Goal: Information Seeking & Learning: Learn about a topic

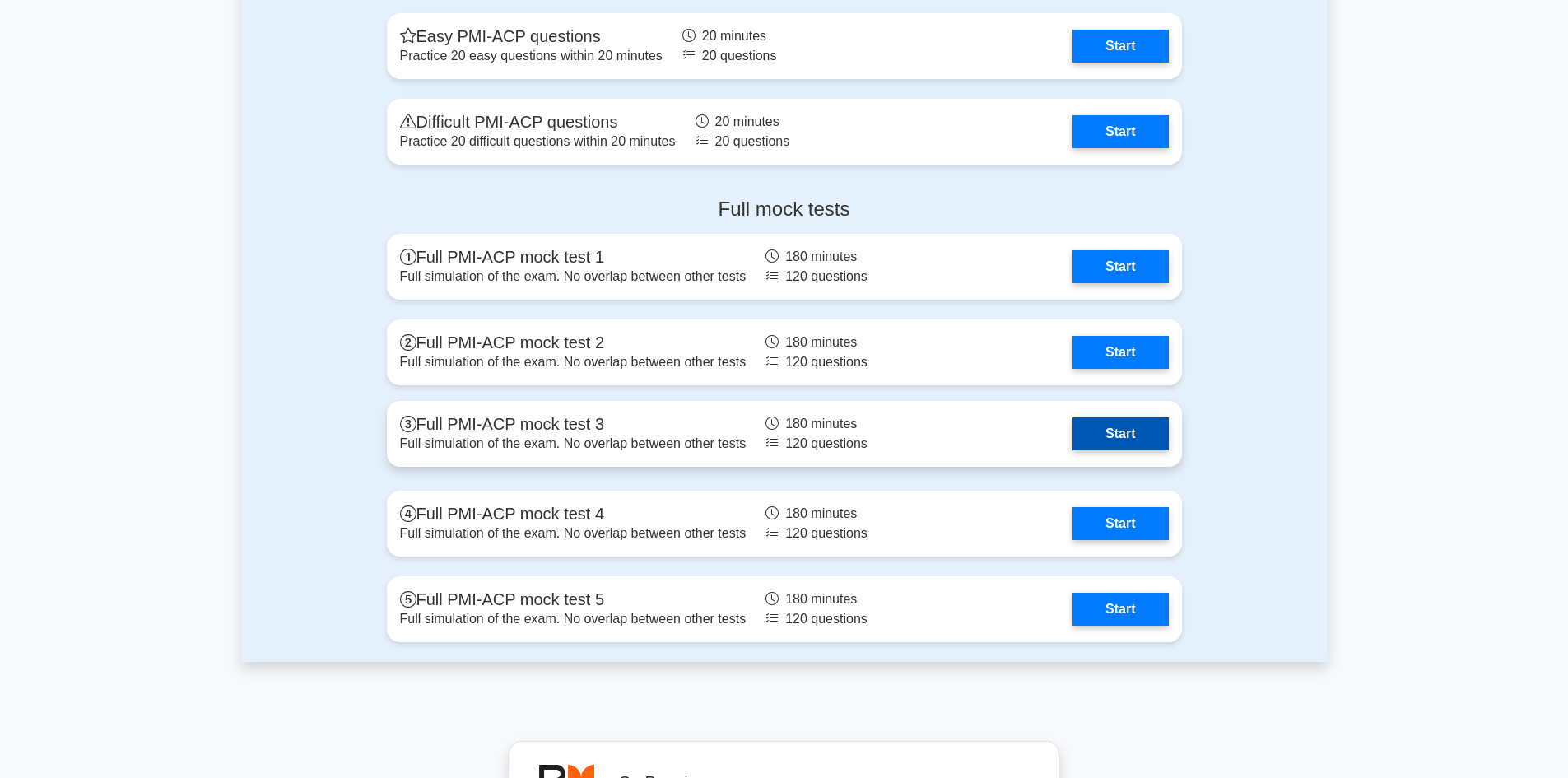
click at [1110, 423] on link "Start" at bounding box center [1120, 434] width 96 height 33
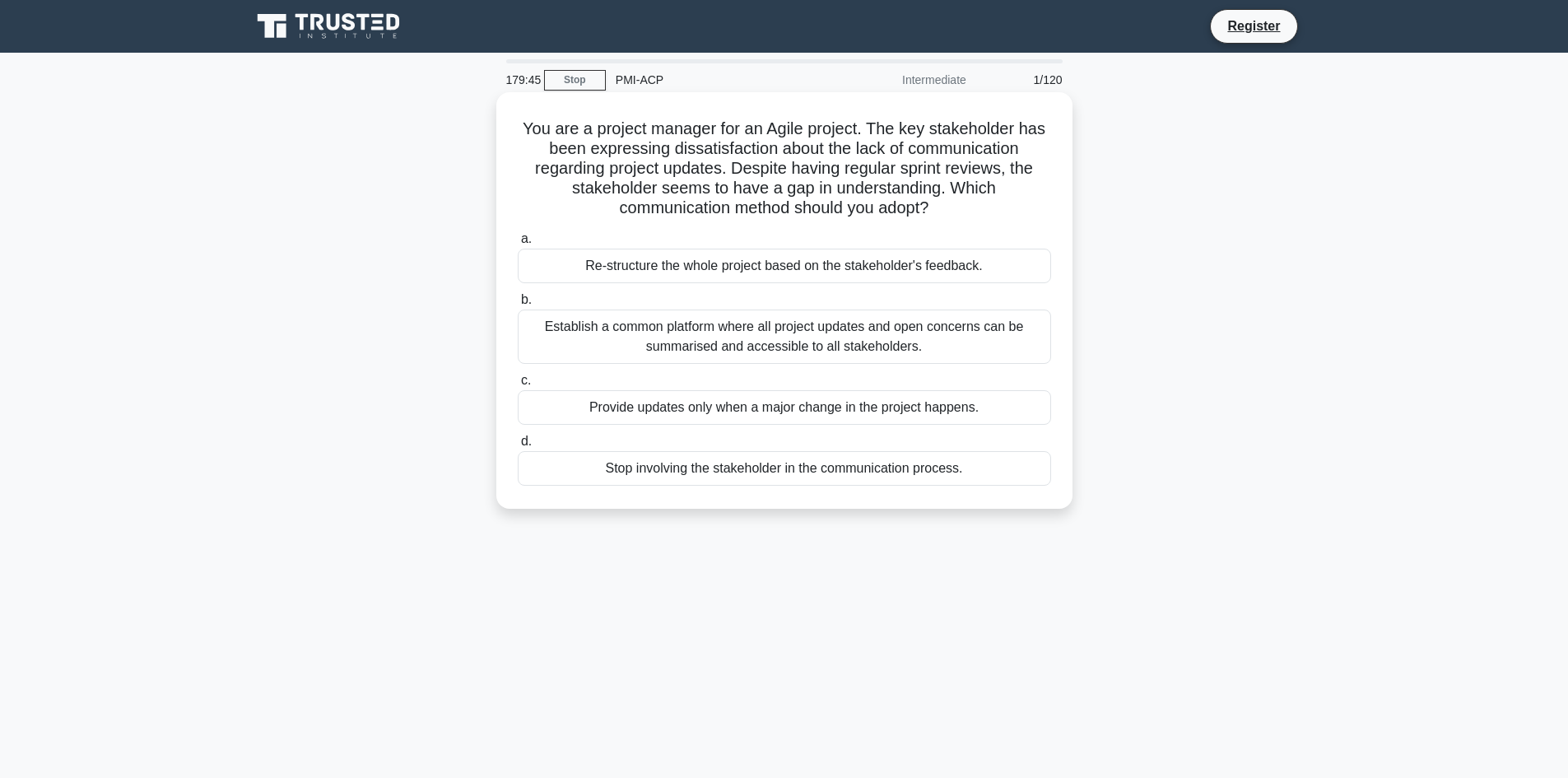
click at [693, 355] on div "Establish a common platform where all project updates and open concerns can be …" at bounding box center [784, 336] width 534 height 55
click at [517, 306] on input "b. Establish a common platform where all project updates and open concerns can …" at bounding box center [517, 300] width 0 height 11
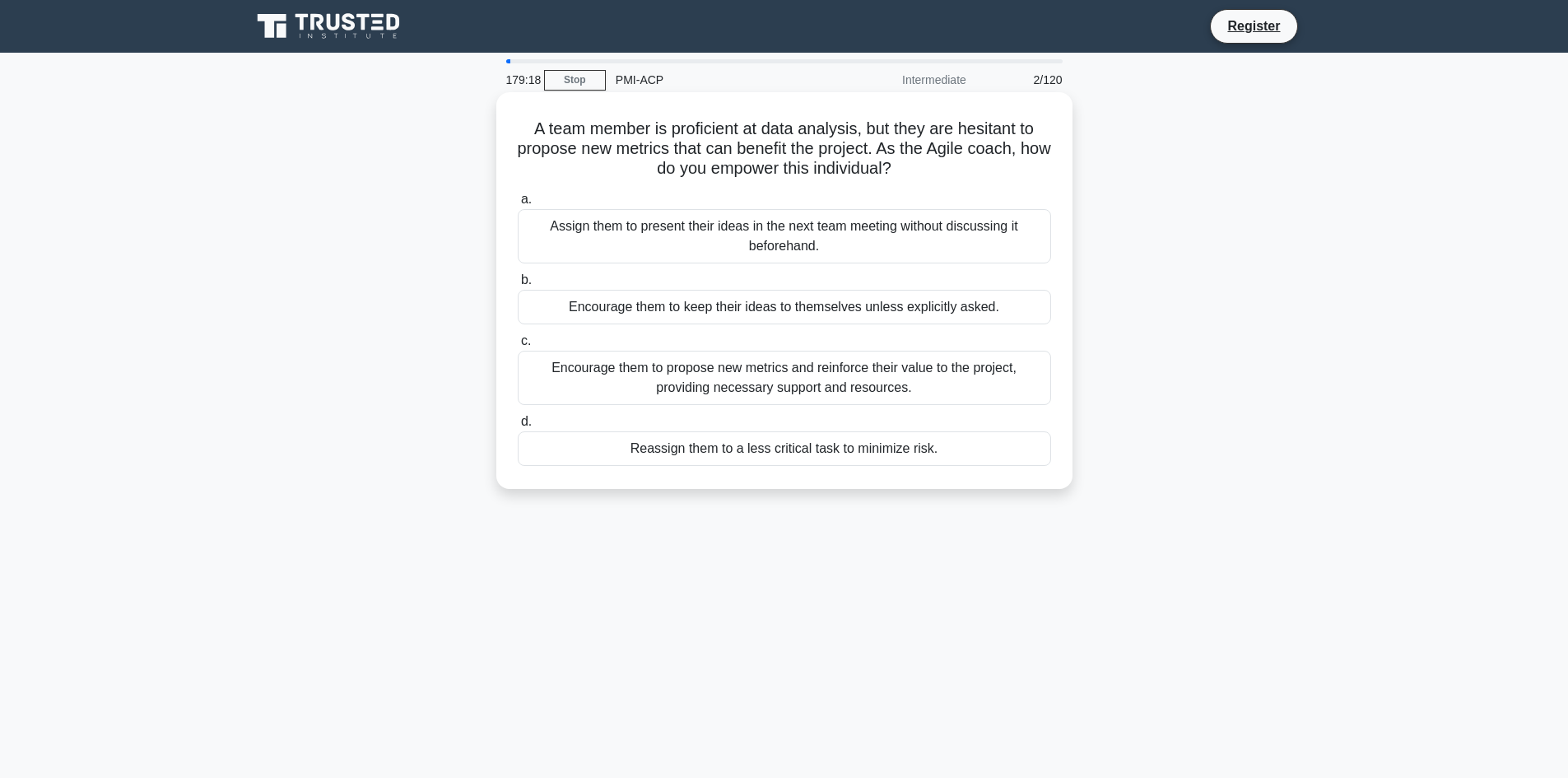
click at [690, 378] on div "Encourage them to propose new metrics and reinforce their value to the project,…" at bounding box center [784, 378] width 534 height 55
click at [517, 347] on input "c. Encourage them to propose new metrics and reinforce their value to the proje…" at bounding box center [517, 341] width 0 height 11
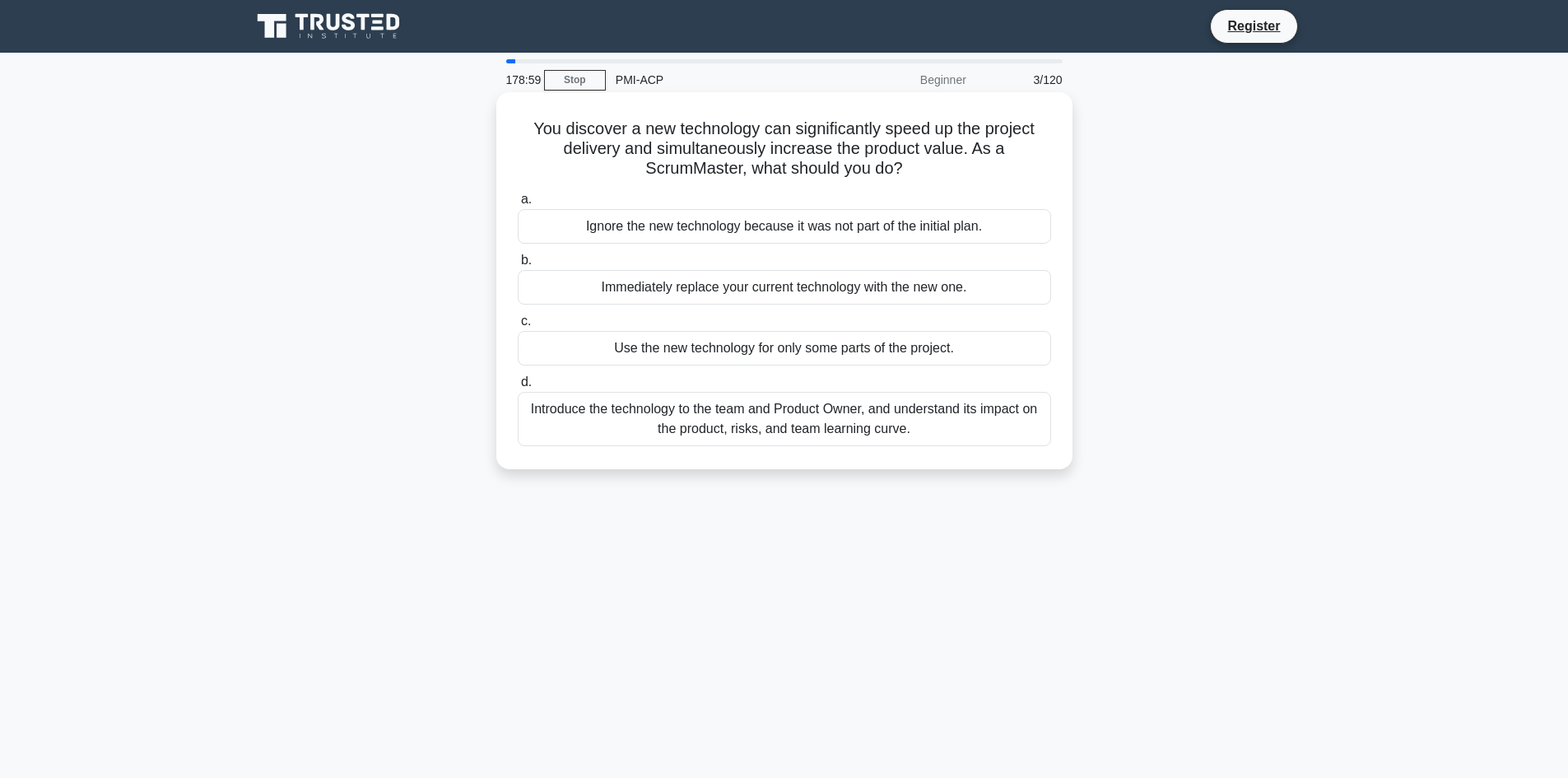
click at [739, 431] on div "Introduce the technology to the team and Product Owner, and understand its impa…" at bounding box center [784, 419] width 534 height 55
click at [517, 388] on input "d. Introduce the technology to the team and Product Owner, and understand its i…" at bounding box center [517, 381] width 0 height 11
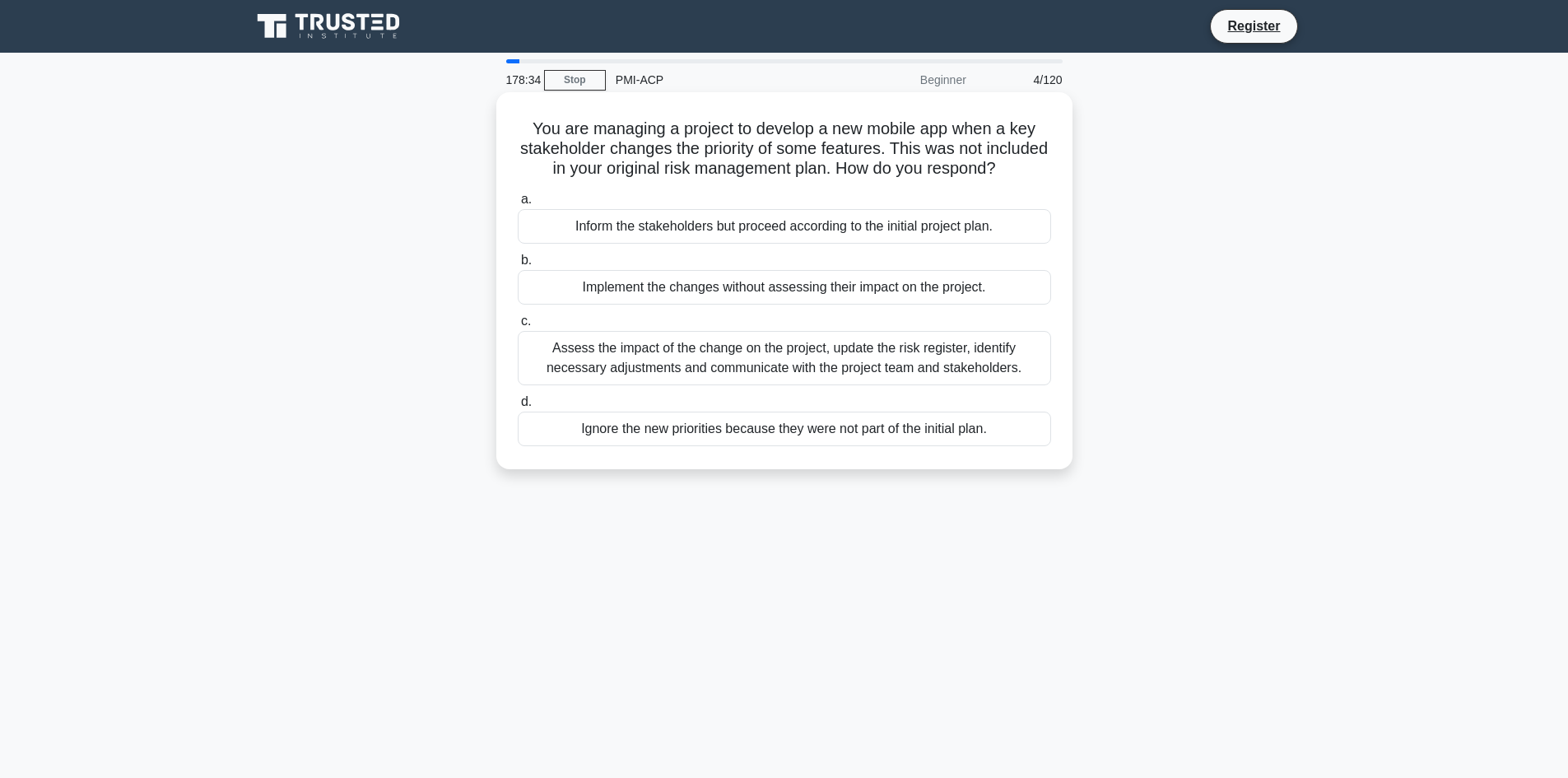
click at [698, 385] on div "Assess the impact of the change on the project, update the risk register, ident…" at bounding box center [784, 357] width 534 height 55
click at [517, 327] on input "c. Assess the impact of the change on the project, update the risk register, id…" at bounding box center [517, 321] width 0 height 11
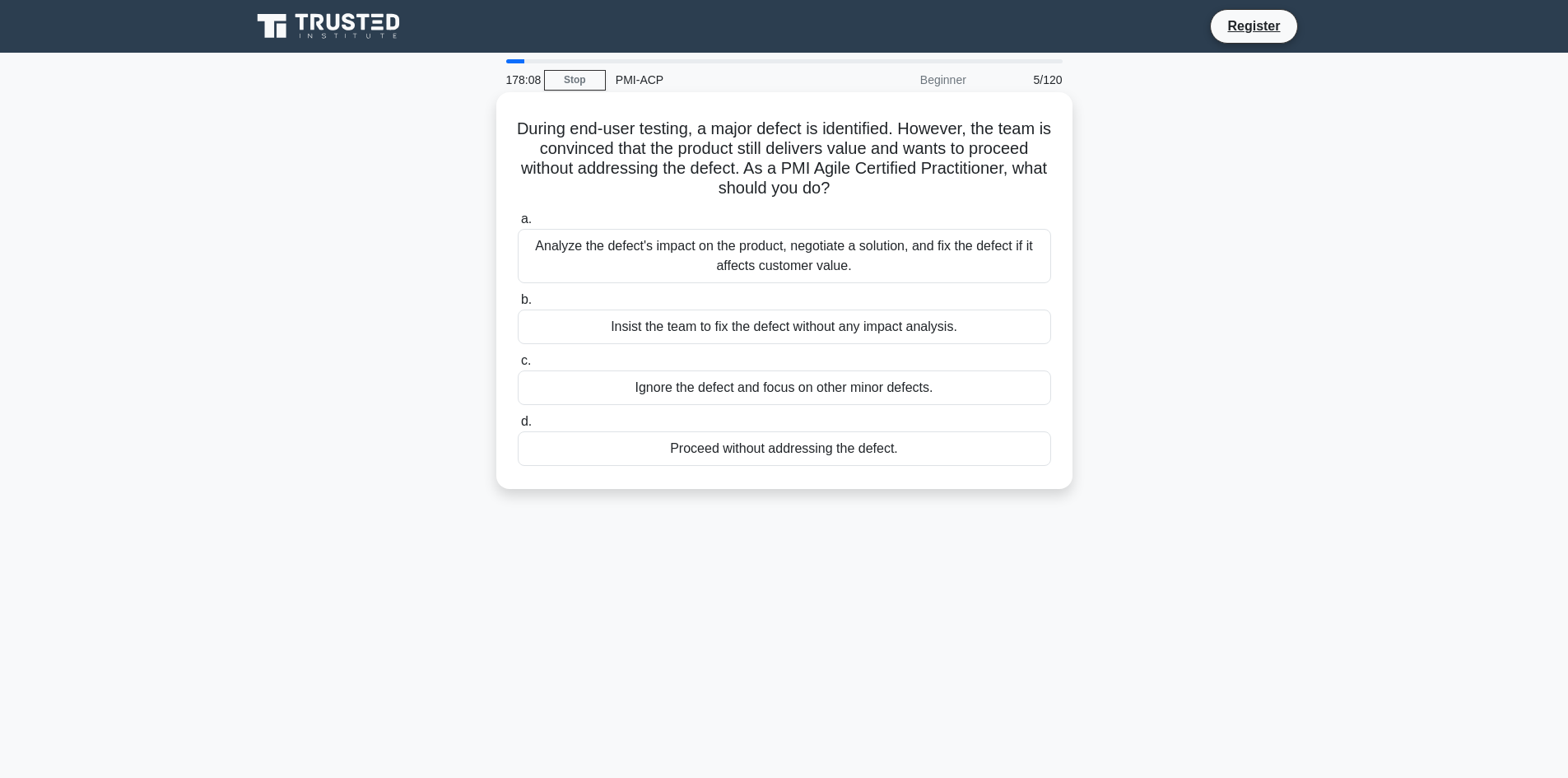
click at [693, 250] on div "Analyze the defect's impact on the product, negotiate a solution, and fix the d…" at bounding box center [784, 256] width 534 height 55
click at [517, 225] on input "a. Analyze the defect's impact on the product, negotiate a solution, and fix th…" at bounding box center [517, 218] width 0 height 11
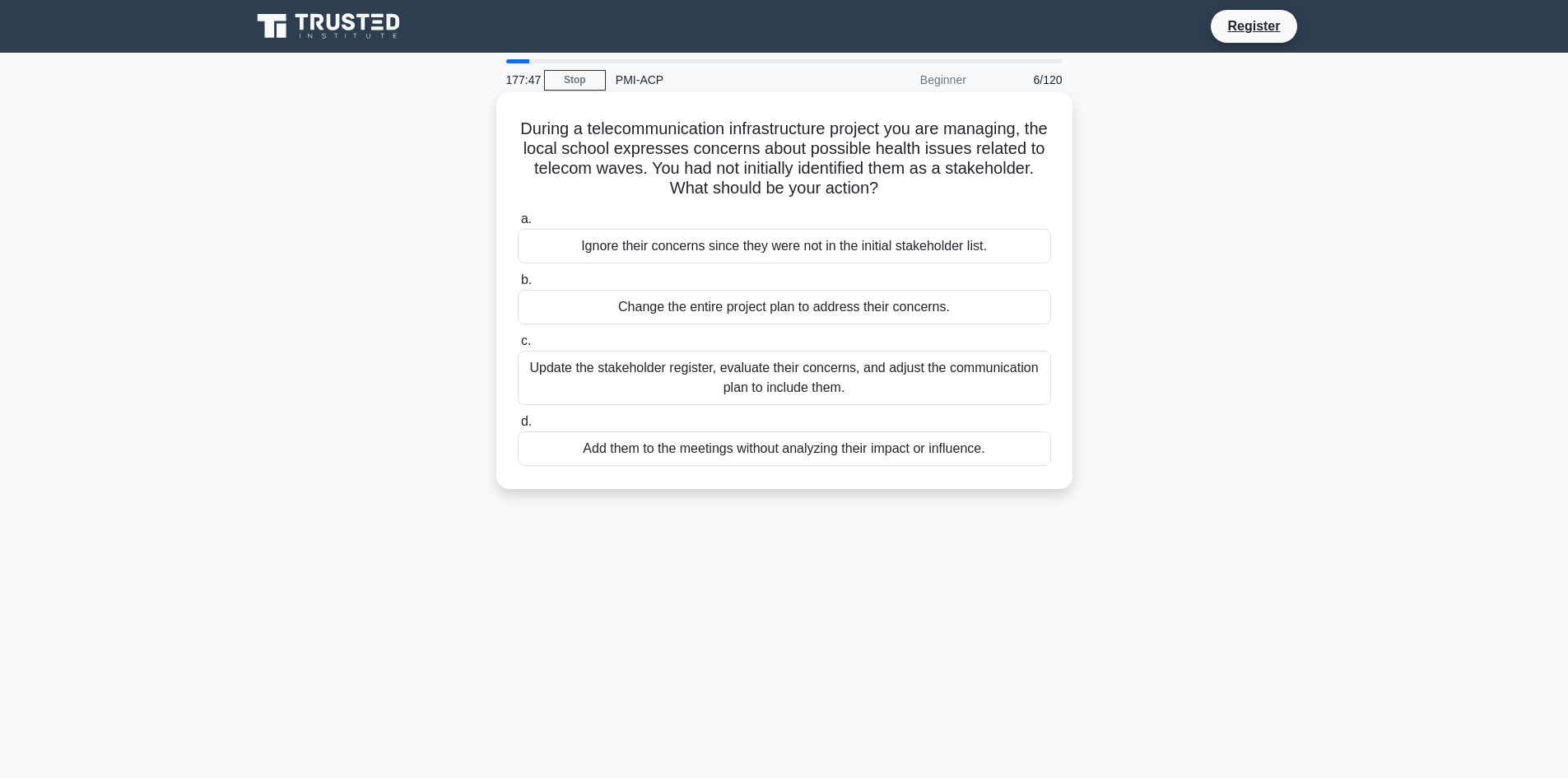
click at [706, 383] on div "Update the stakeholder register, evaluate their concerns, and adjust the commun…" at bounding box center [784, 378] width 534 height 55
click at [517, 347] on input "c. Update the stakeholder register, evaluate their concerns, and adjust the com…" at bounding box center [517, 341] width 0 height 11
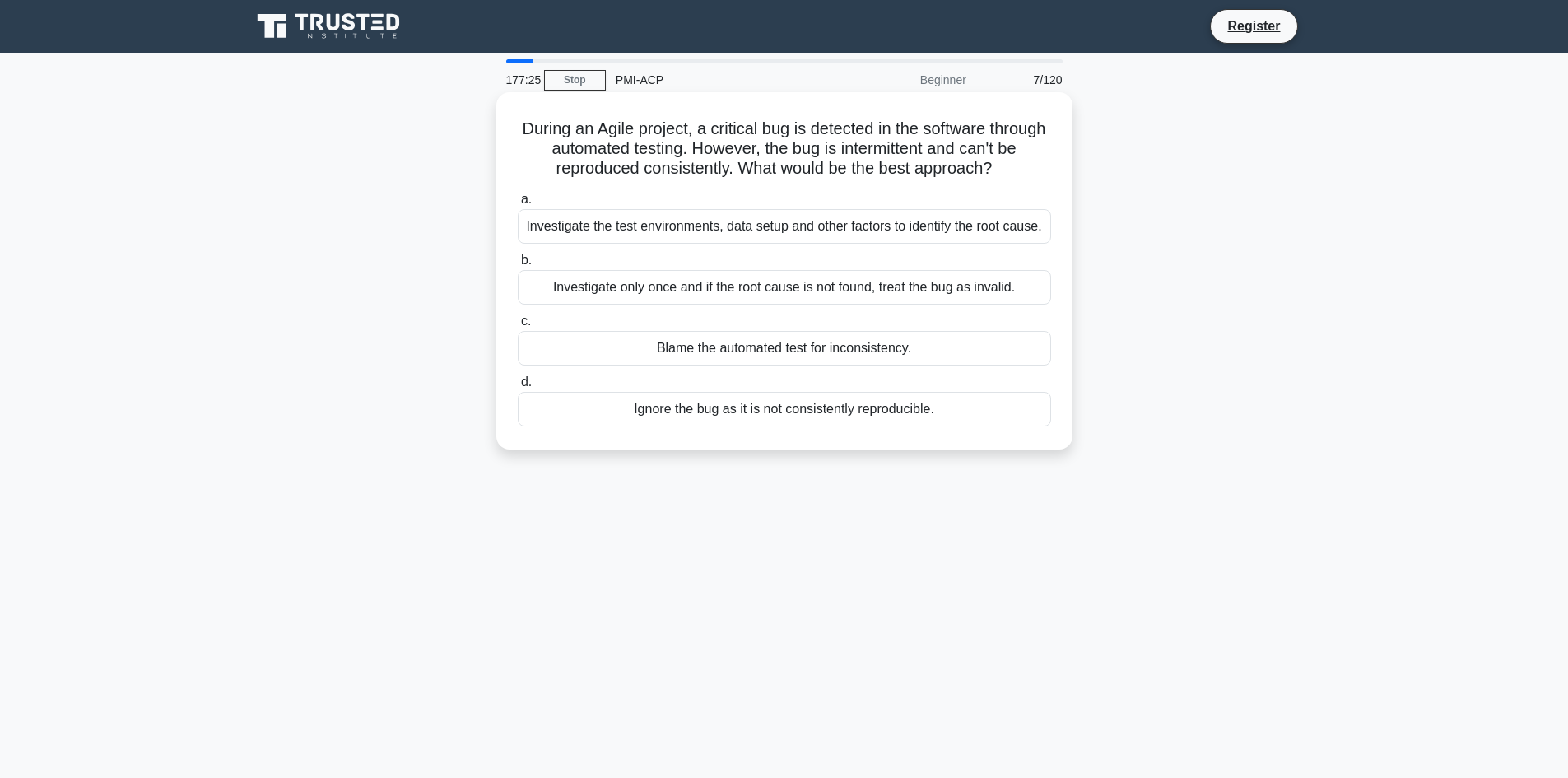
click at [614, 227] on div "Investigate the test environments, data setup and other factors to identify the…" at bounding box center [784, 226] width 534 height 34
click at [517, 205] on input "a. Investigate the test environments, data setup and other factors to identify …" at bounding box center [517, 199] width 0 height 11
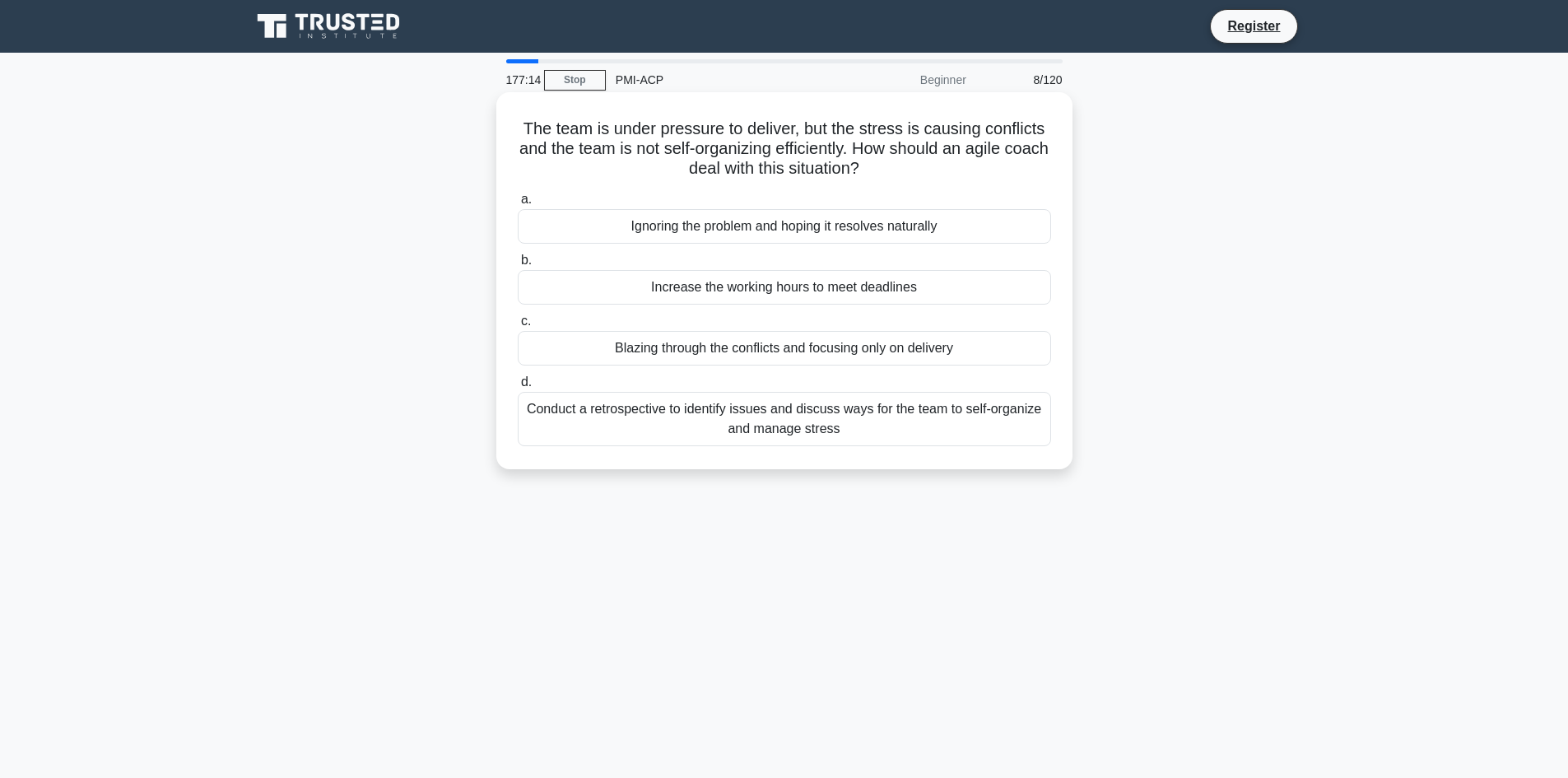
click at [760, 423] on div "Conduct a retrospective to identify issues and discuss ways for the team to sel…" at bounding box center [784, 419] width 534 height 55
click at [517, 388] on input "d. Conduct a retrospective to identify issues and discuss ways for the team to …" at bounding box center [517, 381] width 0 height 11
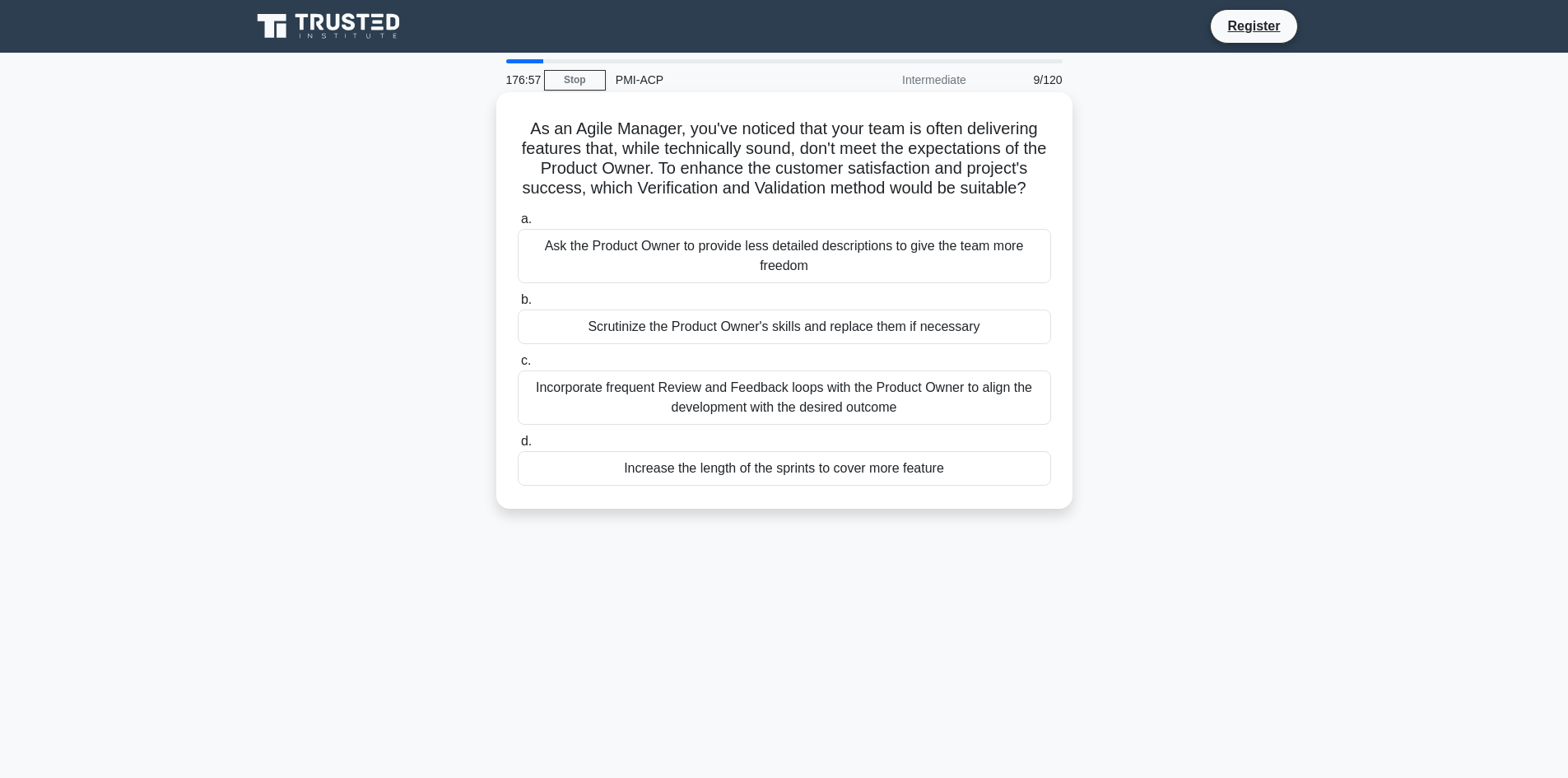
click at [760, 424] on div "Incorporate frequent Review and Feedback loops with the Product Owner to align …" at bounding box center [784, 398] width 534 height 55
click at [517, 366] on input "c. Incorporate frequent Review and Feedback loops with the Product Owner to ali…" at bounding box center [517, 360] width 0 height 11
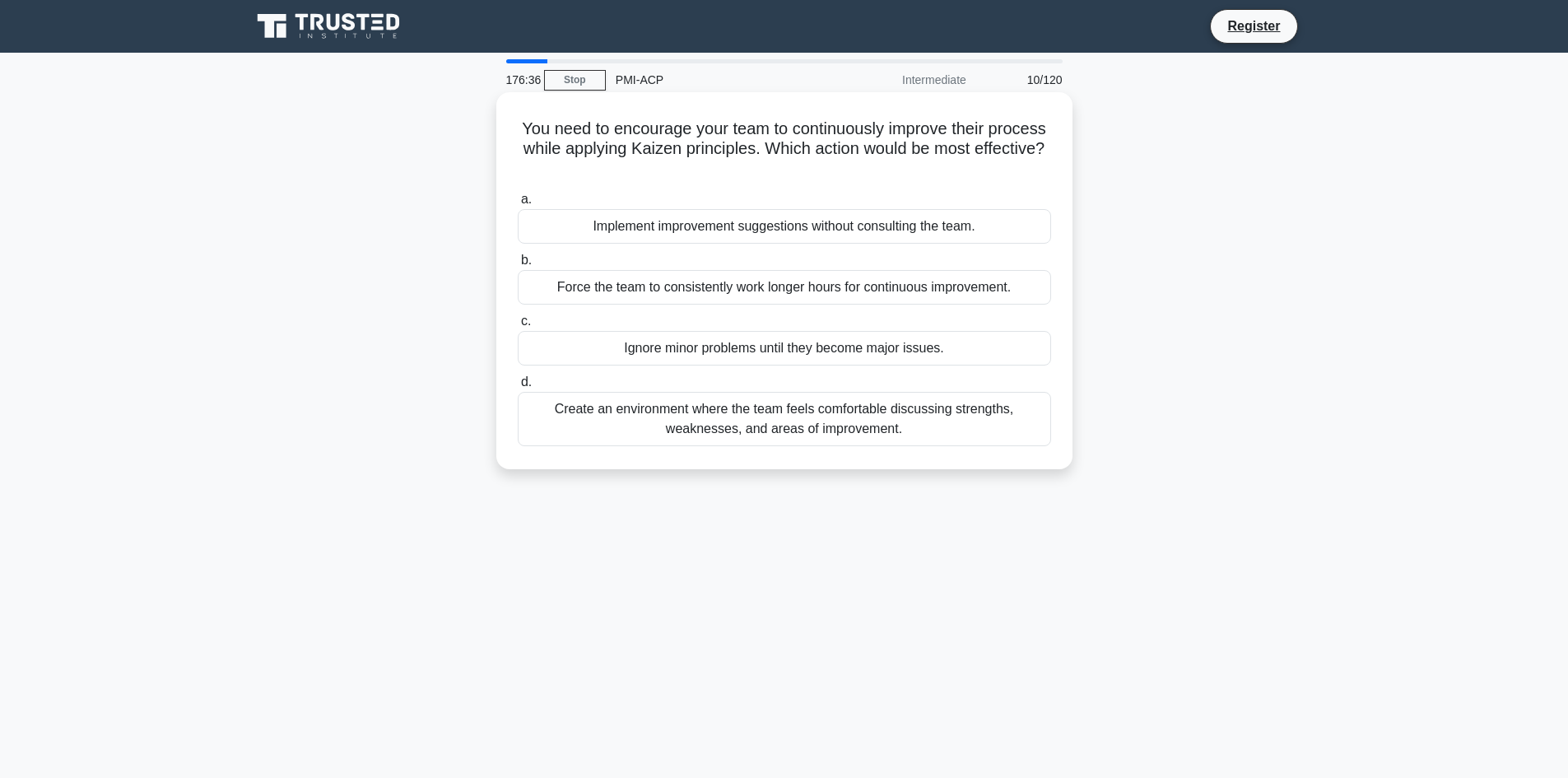
click at [734, 433] on div "Create an environment where the team feels comfortable discussing strengths, we…" at bounding box center [784, 419] width 534 height 55
click at [517, 388] on input "d. Create an environment where the team feels comfortable discussing strengths,…" at bounding box center [517, 381] width 0 height 11
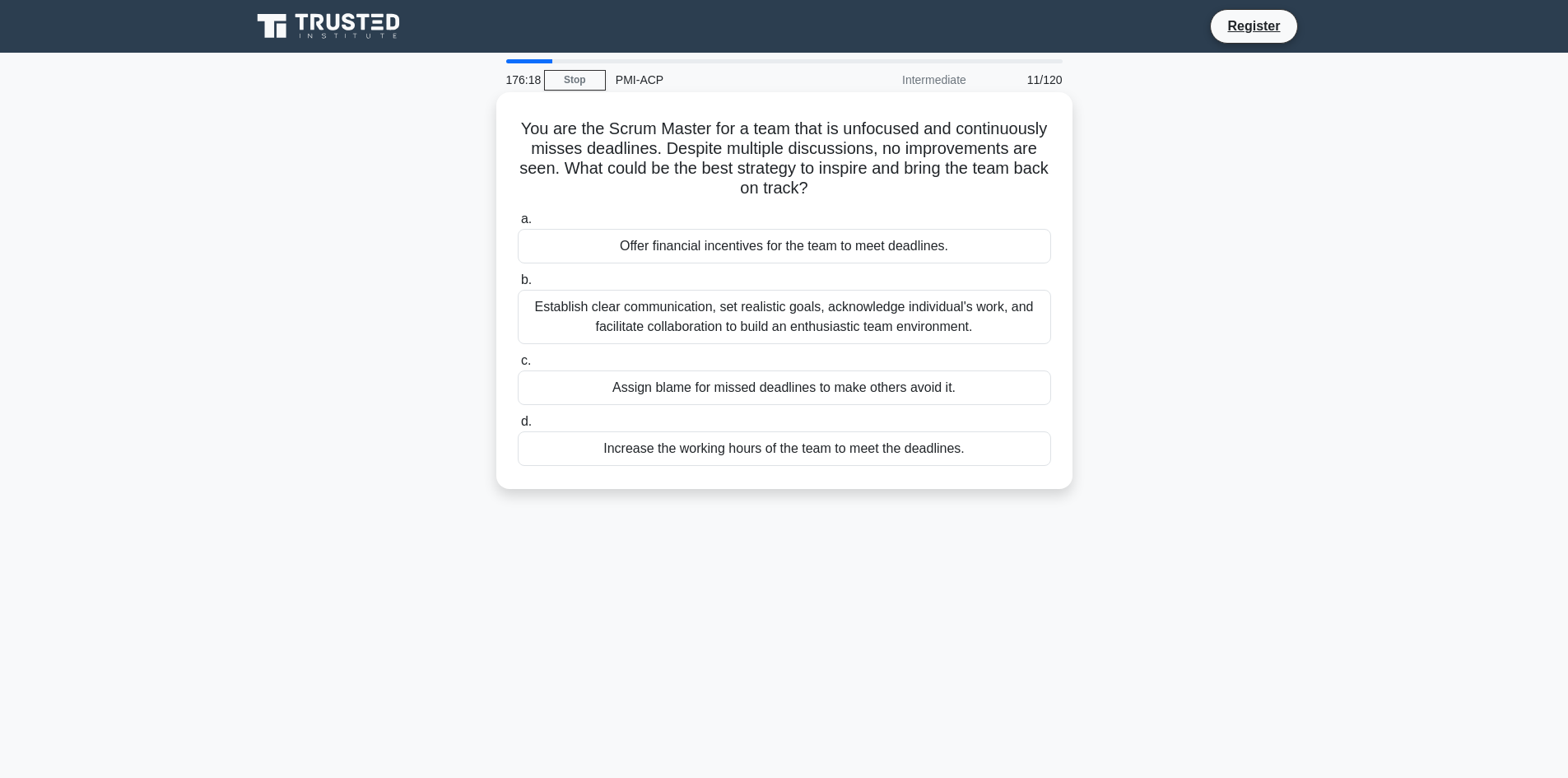
click at [768, 315] on div "Establish clear communication, set realistic goals, acknowledge individual's wo…" at bounding box center [784, 316] width 534 height 55
click at [517, 286] on input "b. Establish clear communication, set realistic goals, acknowledge individual's…" at bounding box center [517, 280] width 0 height 11
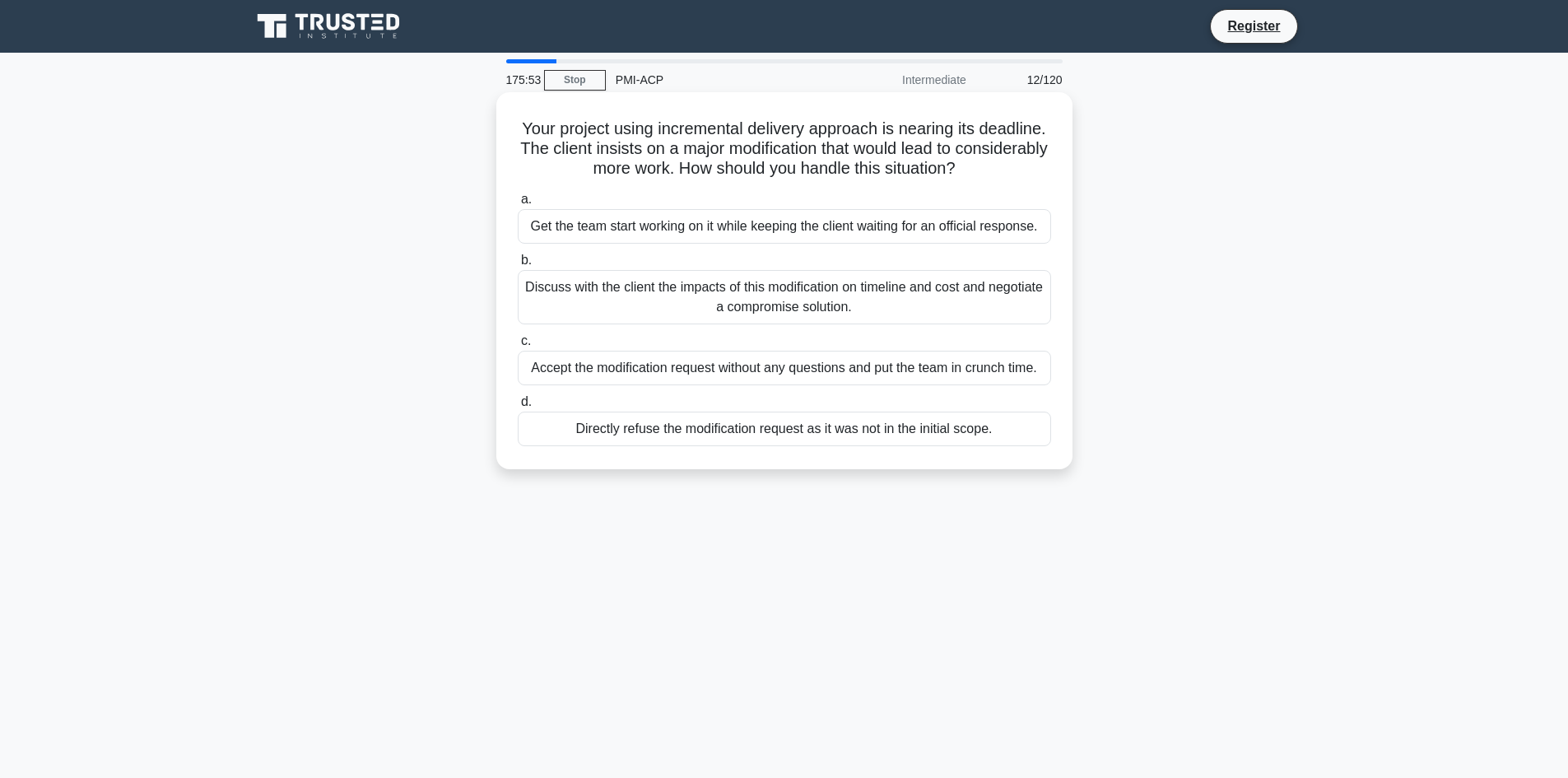
click at [666, 306] on div "Discuss with the client the impacts of this modification on timeline and cost a…" at bounding box center [784, 297] width 534 height 55
click at [517, 266] on input "b. Discuss with the client the impacts of this modification on timeline and cos…" at bounding box center [517, 260] width 0 height 11
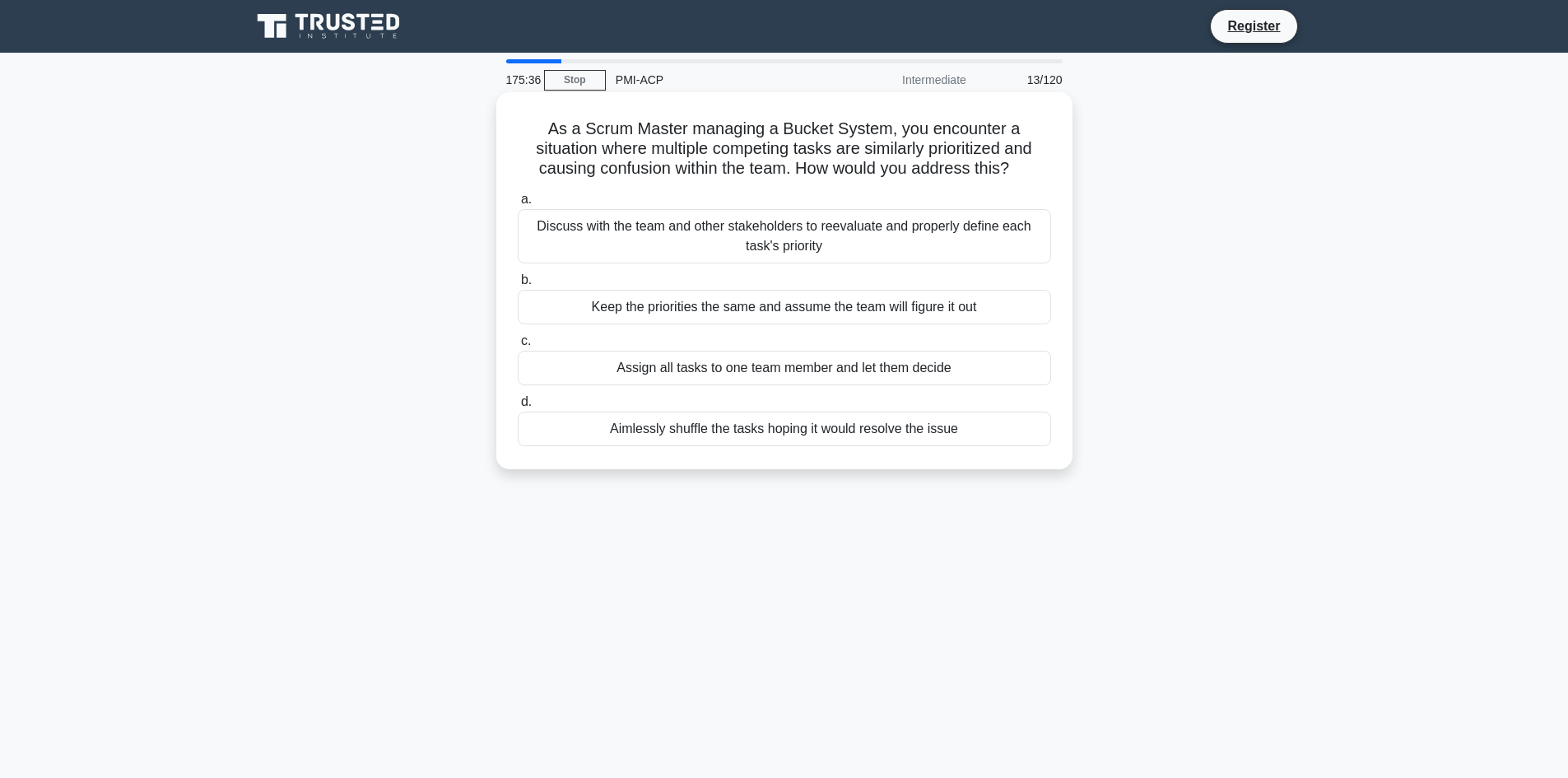
click at [694, 234] on div "Discuss with the team and other stakeholders to reevaluate and properly define …" at bounding box center [784, 236] width 534 height 55
click at [517, 205] on input "a. Discuss with the team and other stakeholders to reevaluate and properly defi…" at bounding box center [517, 199] width 0 height 11
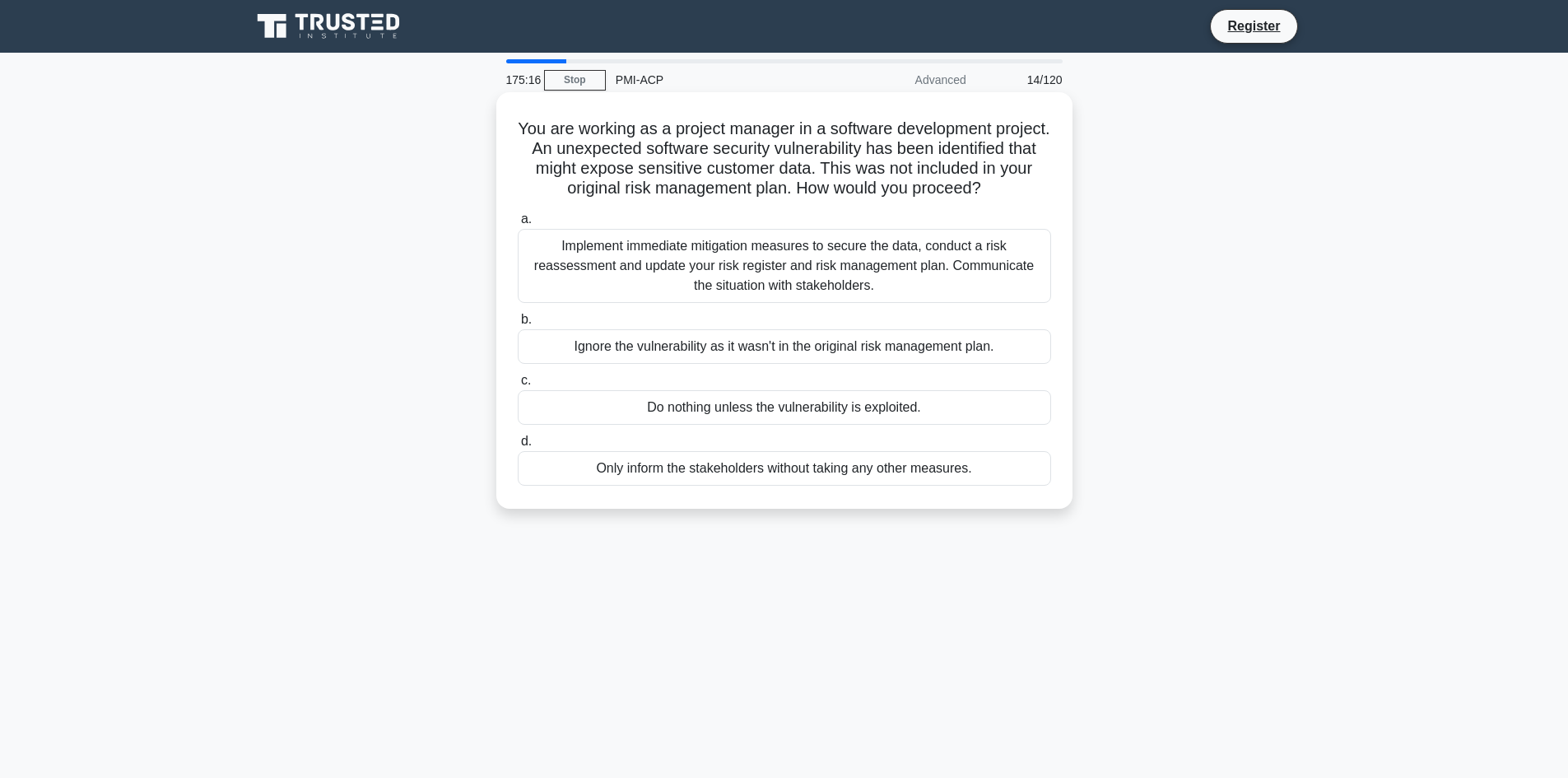
click at [699, 292] on div "Implement immediate mitigation measures to secure the data, conduct a risk reas…" at bounding box center [784, 265] width 534 height 74
click at [517, 225] on input "a. Implement immediate mitigation measures to secure the data, conduct a risk r…" at bounding box center [517, 218] width 0 height 11
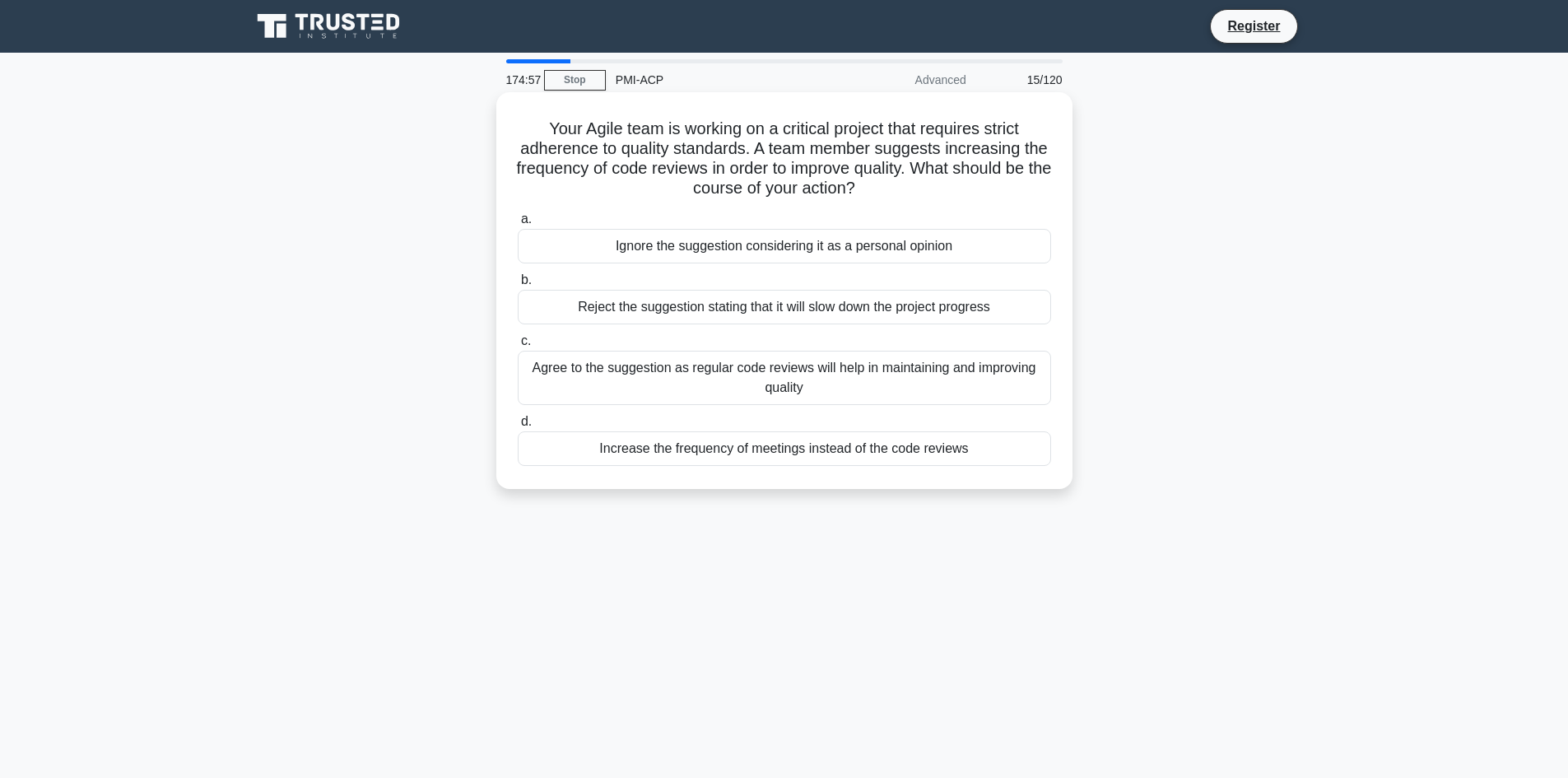
click at [693, 379] on div "Agree to the suggestion as regular code reviews will help in maintaining and im…" at bounding box center [784, 378] width 534 height 55
click at [517, 347] on input "c. Agree to the suggestion as regular code reviews will help in maintaining and…" at bounding box center [517, 341] width 0 height 11
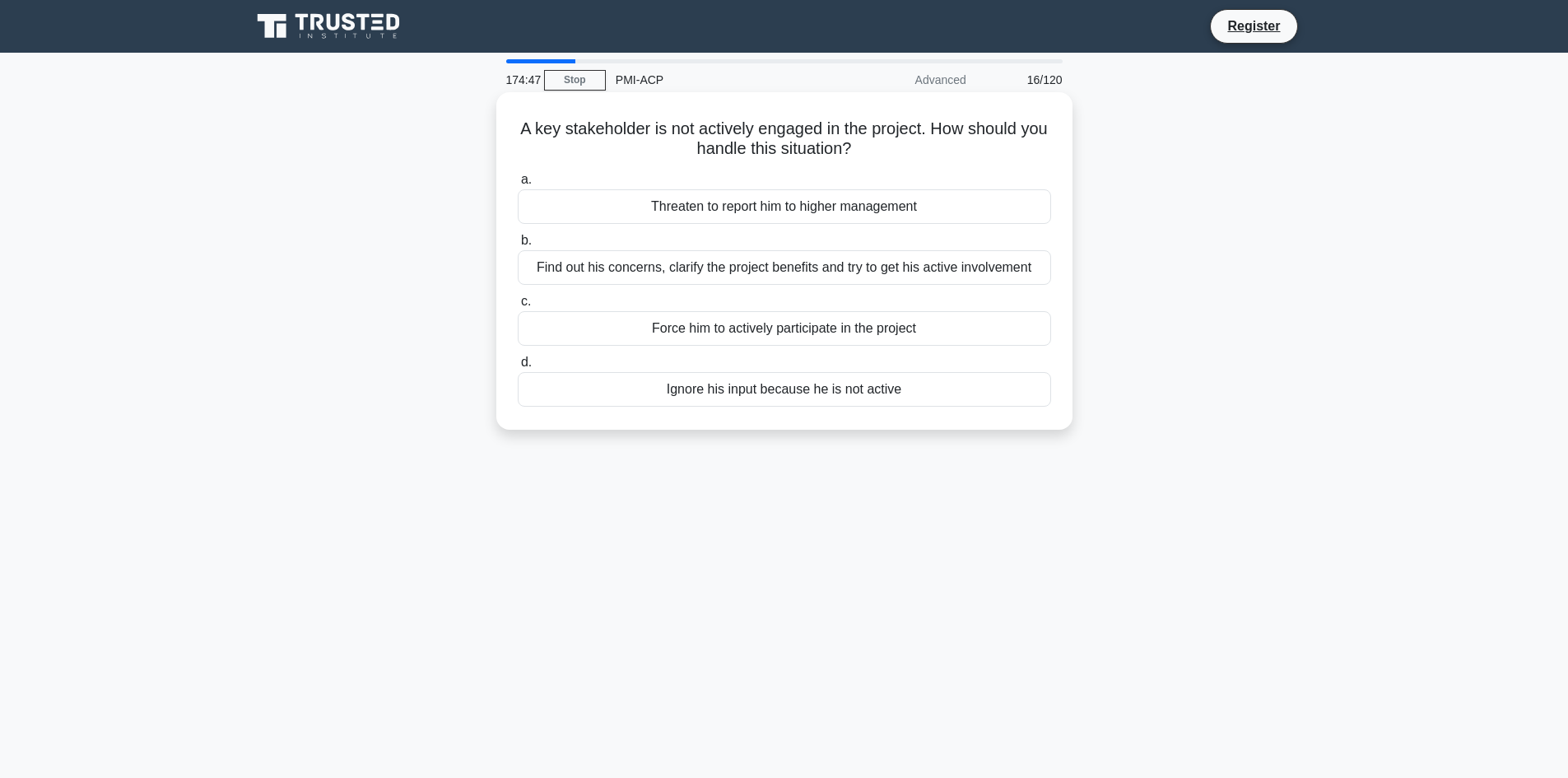
click at [780, 271] on div "Find out his concerns, clarify the project benefits and try to get his active i…" at bounding box center [784, 267] width 534 height 34
click at [517, 246] on input "b. Find out his concerns, clarify the project benefits and try to get his activ…" at bounding box center [517, 240] width 0 height 11
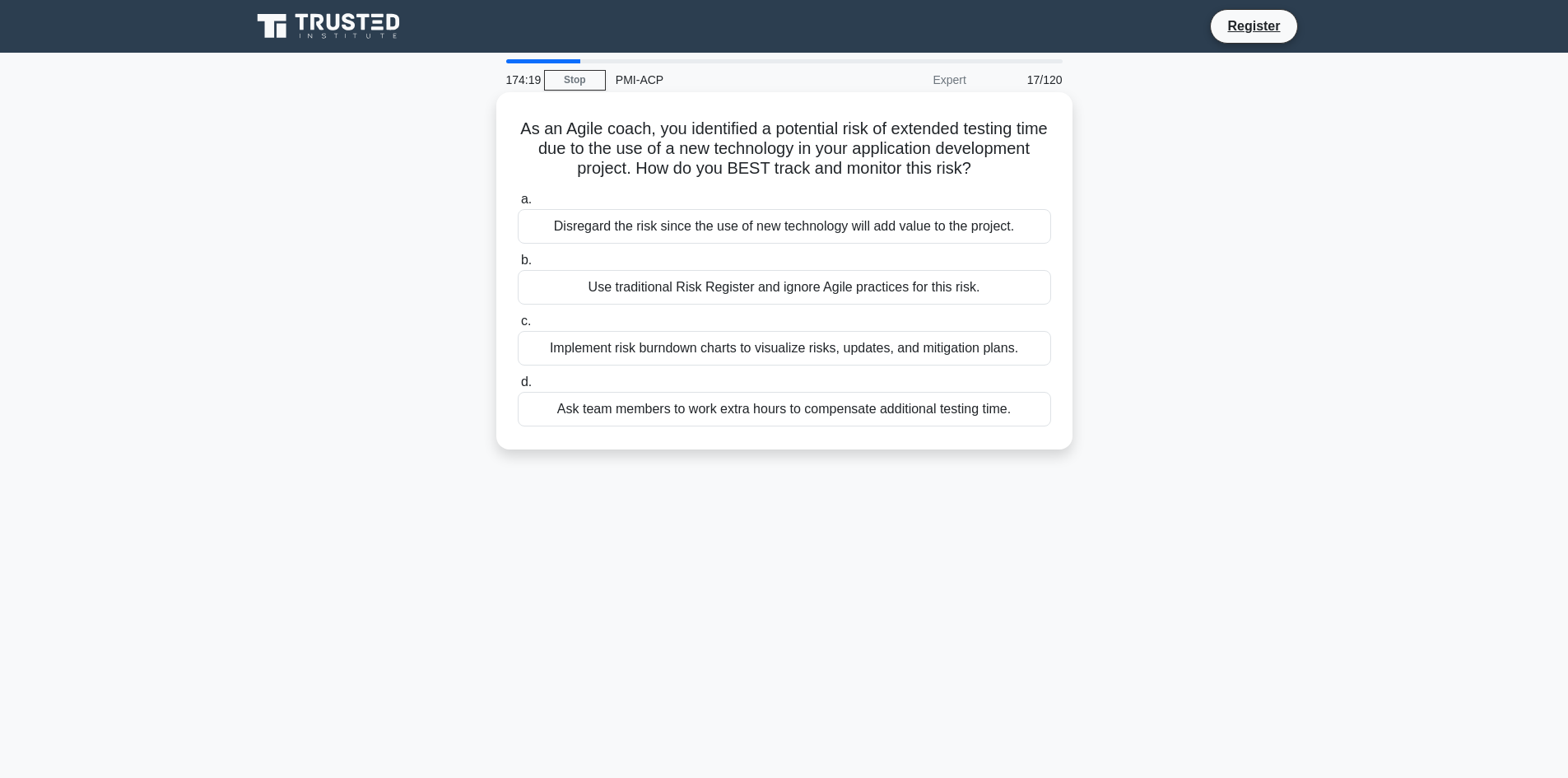
click at [684, 354] on div "Implement risk burndown charts to visualize risks, updates, and mitigation plan…" at bounding box center [784, 348] width 534 height 34
click at [517, 327] on input "c. Implement risk burndown charts to visualize risks, updates, and mitigation p…" at bounding box center [517, 321] width 0 height 11
click at [628, 234] on div "Include the client's feedback in the backlog and adjust it in the next incremen…" at bounding box center [784, 226] width 534 height 34
click at [517, 205] on input "a. Include the client's feedback in the backlog and adjust it in the next incre…" at bounding box center [517, 199] width 0 height 11
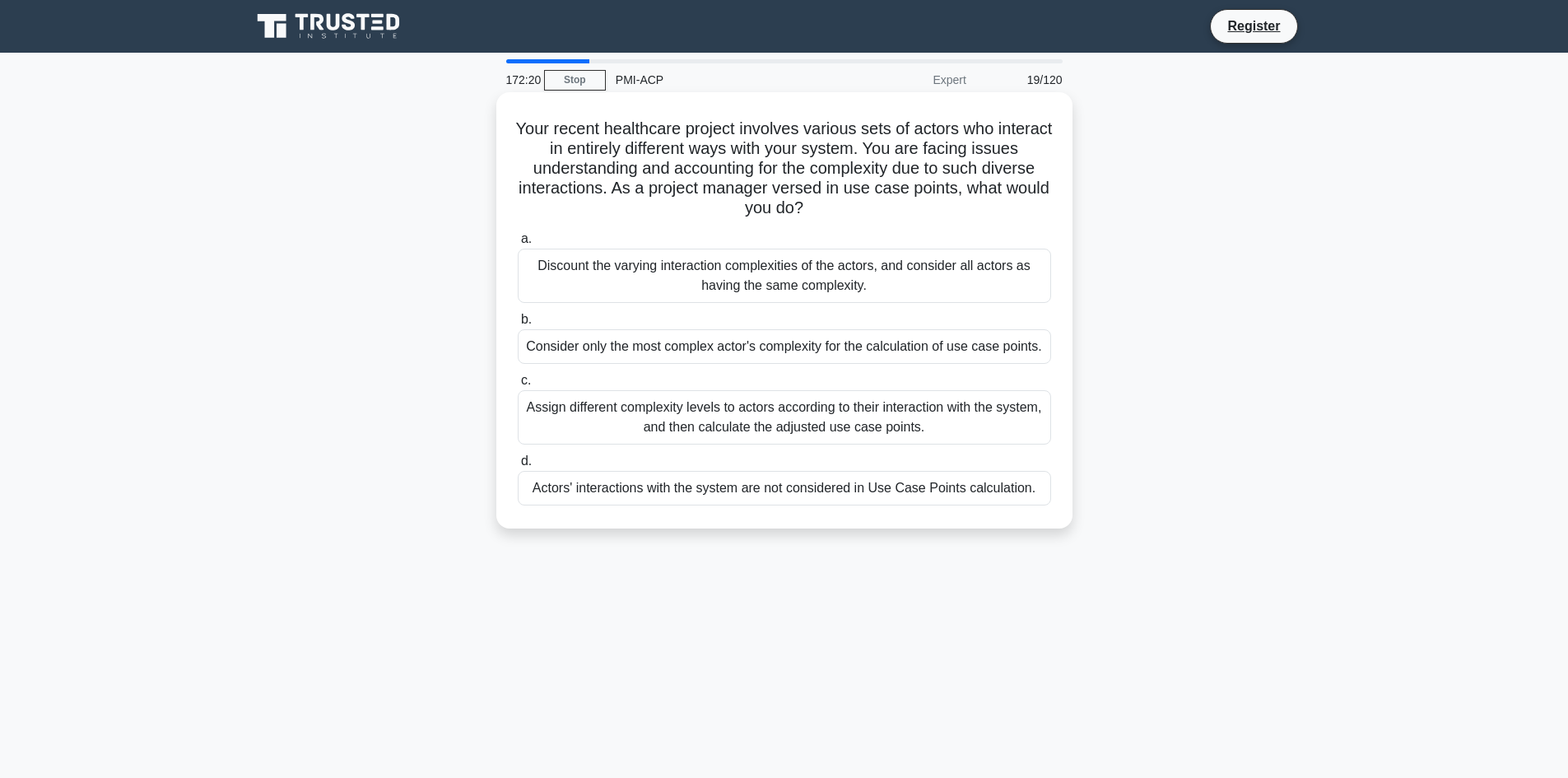
click at [666, 412] on div "Assign different complexity levels to actors according to their interaction wit…" at bounding box center [784, 417] width 534 height 55
click at [517, 386] on input "c. Assign different complexity levels to actors according to their interaction …" at bounding box center [517, 380] width 0 height 11
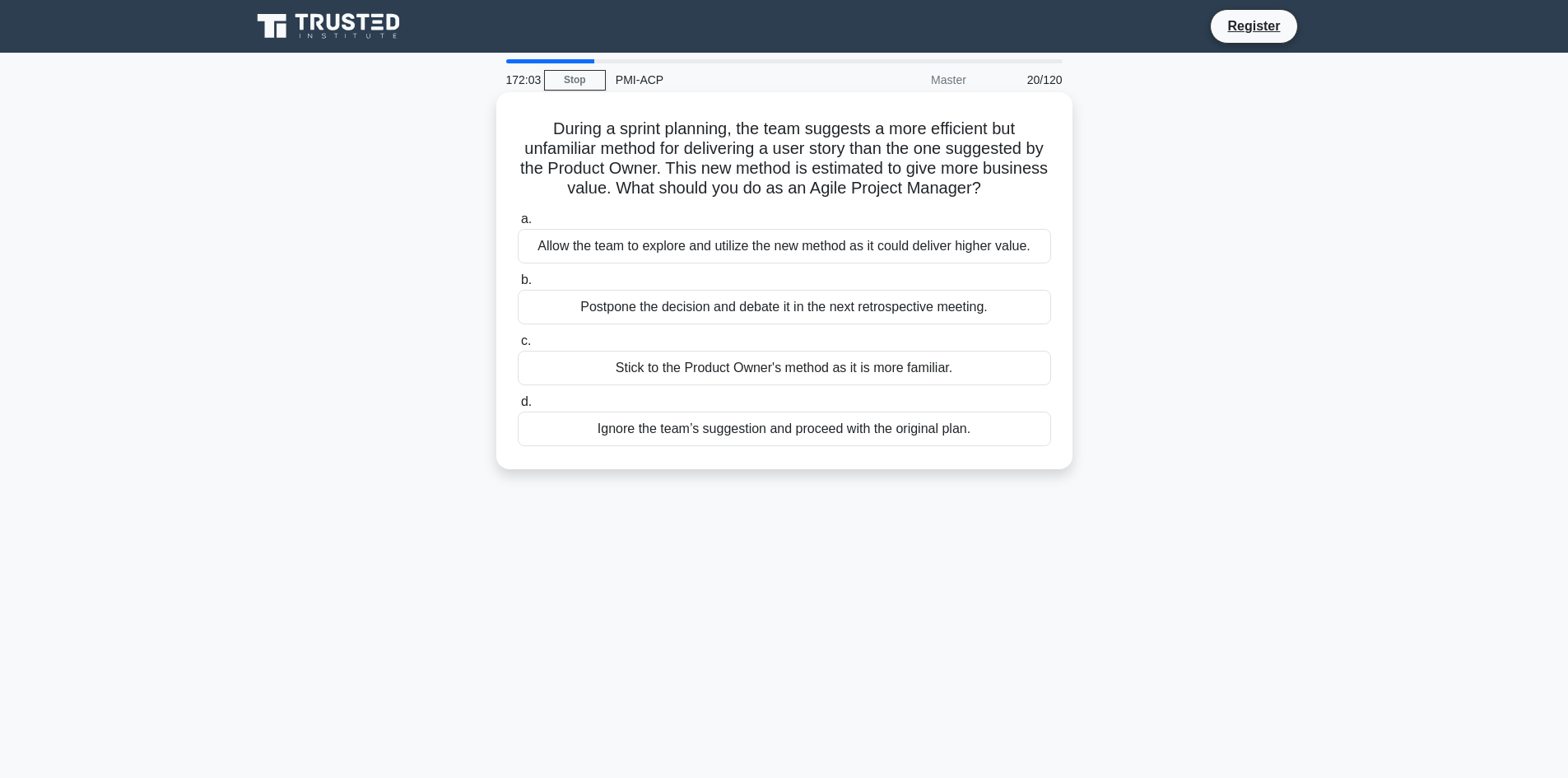
click at [587, 254] on div "Allow the team to explore and utilize the new method as it could deliver higher…" at bounding box center [784, 246] width 534 height 34
click at [517, 225] on input "a. Allow the team to explore and utilize the new method as it could deliver hig…" at bounding box center [517, 218] width 0 height 11
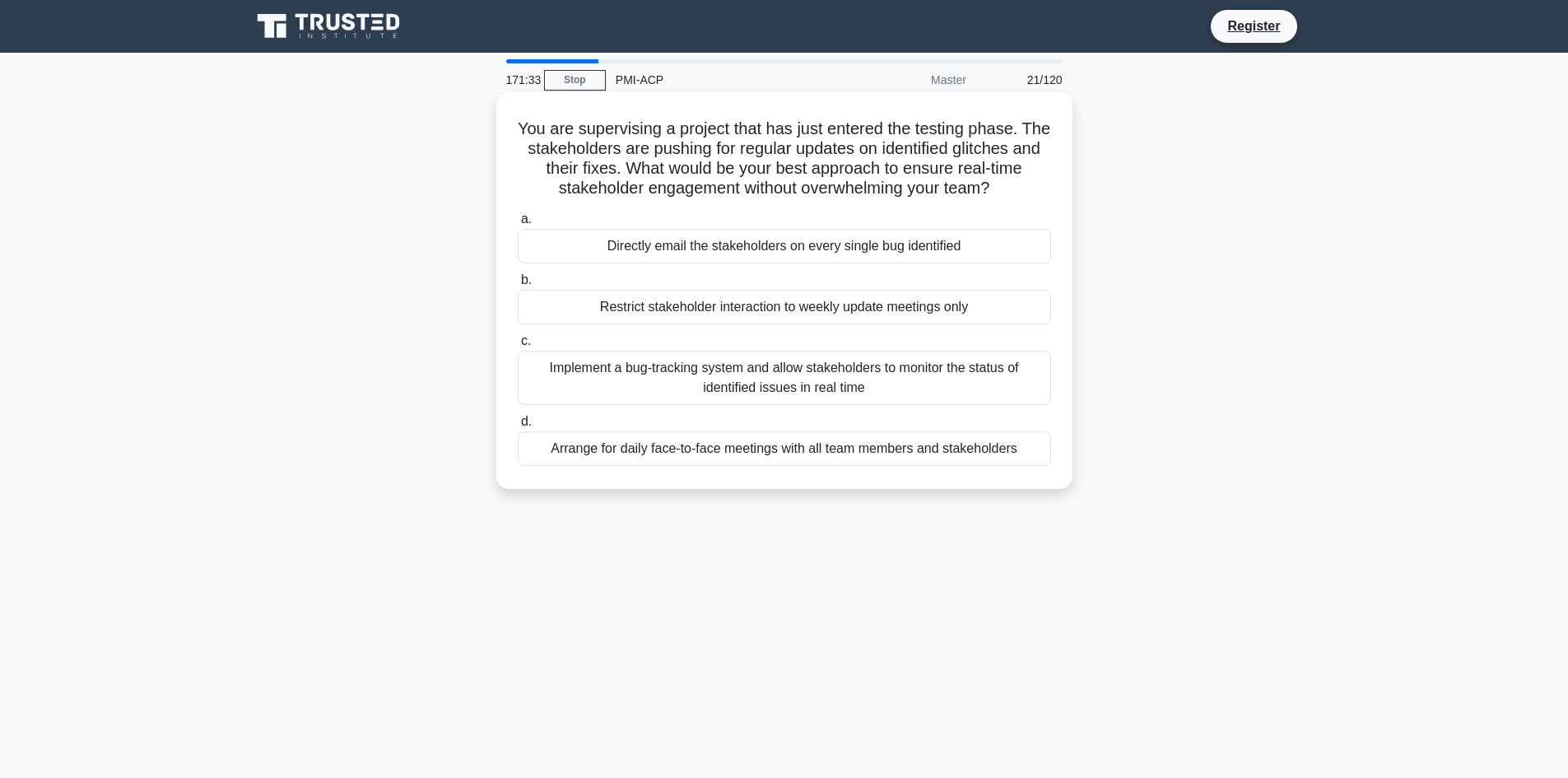
click at [664, 378] on div "Implement a bug-tracking system and allow stakeholders to monitor the status of…" at bounding box center [784, 378] width 534 height 55
click at [517, 347] on input "c. Implement a bug-tracking system and allow stakeholders to monitor the status…" at bounding box center [517, 341] width 0 height 11
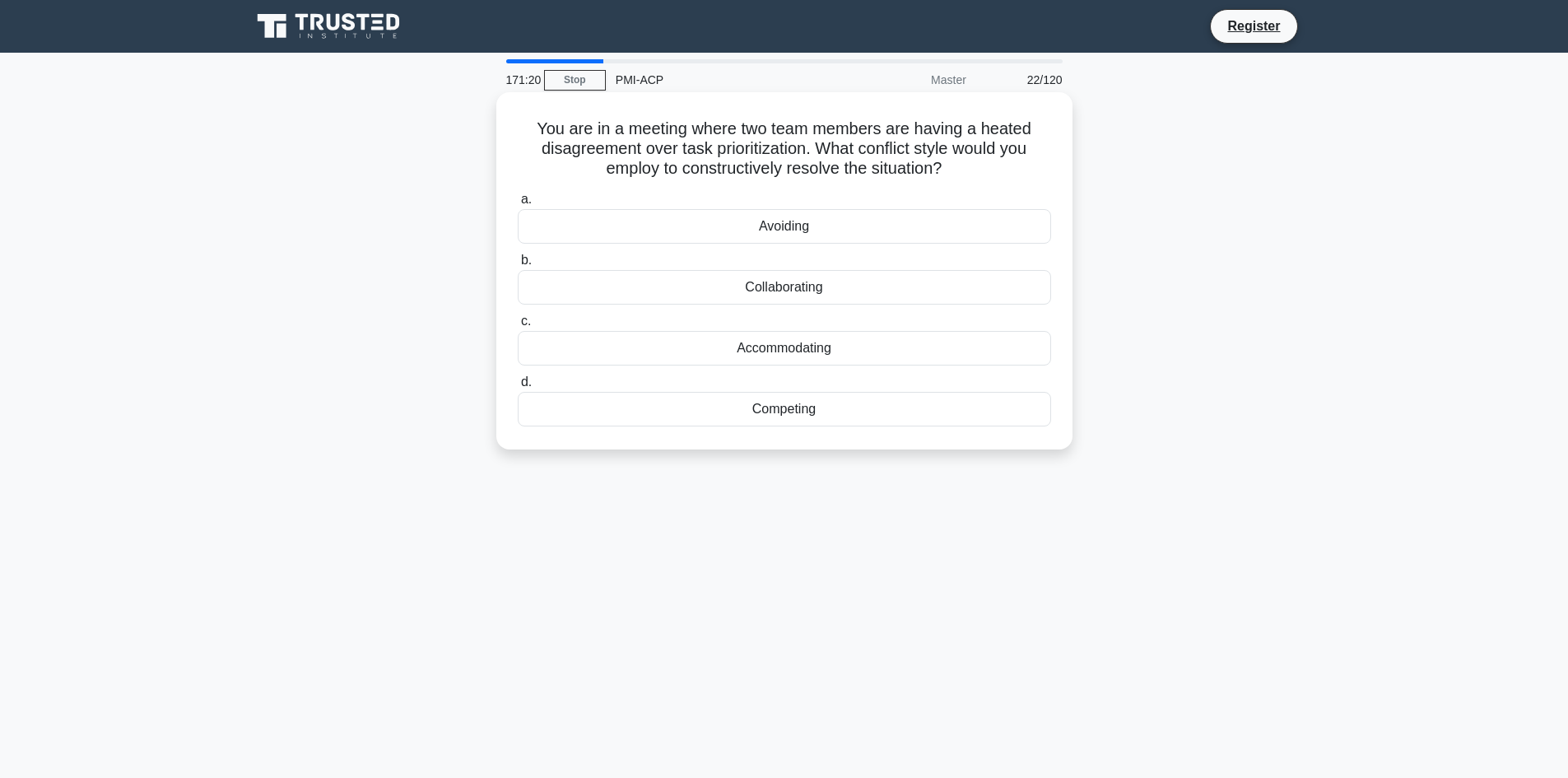
click at [796, 292] on div "Collaborating" at bounding box center [784, 287] width 534 height 34
click at [517, 266] on input "b. Collaborating" at bounding box center [517, 260] width 0 height 11
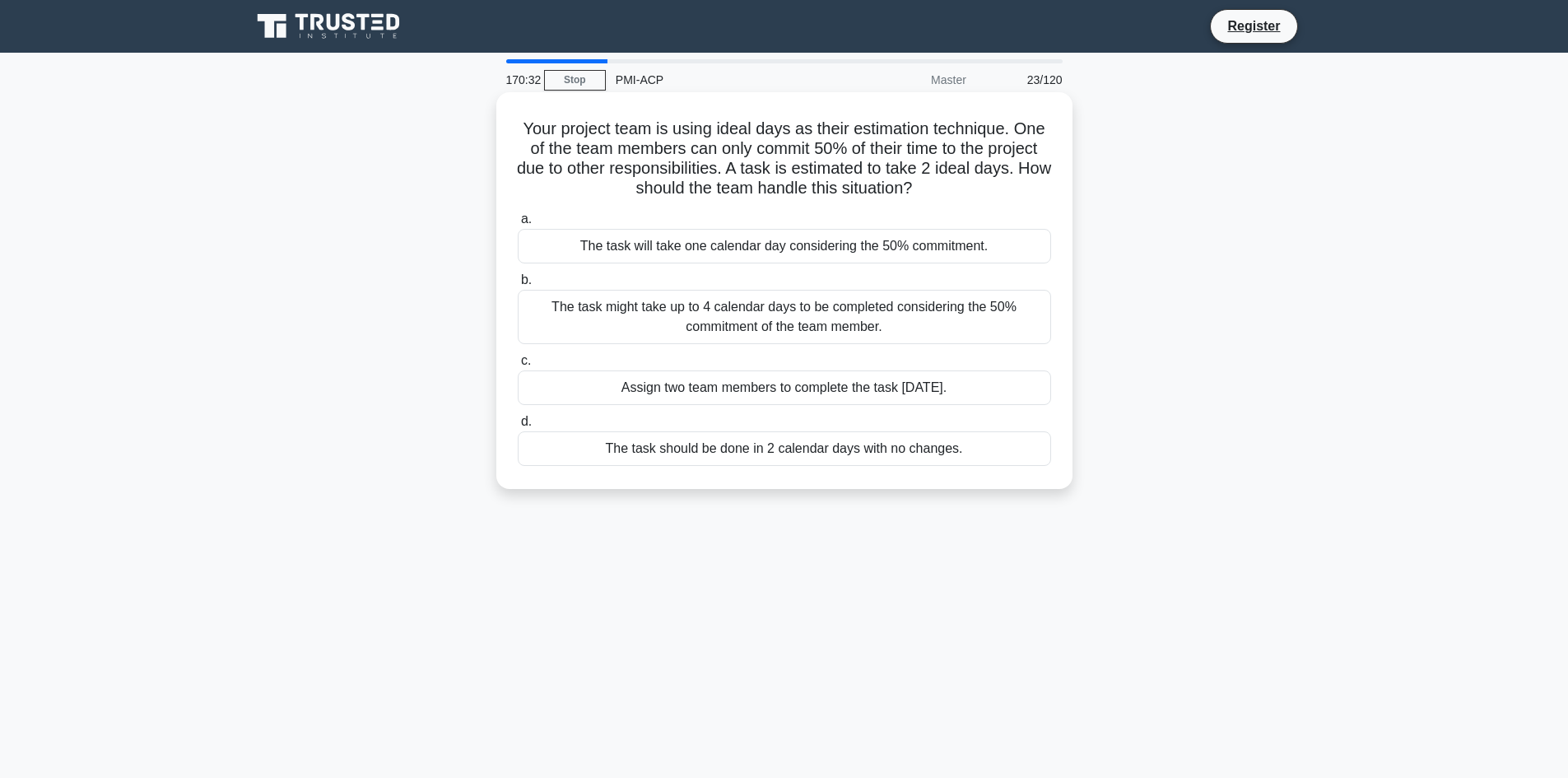
click at [761, 460] on div "The task should be done in 2 calendar days with no changes." at bounding box center [784, 448] width 534 height 34
click at [517, 427] on input "d. The task should be done in 2 calendar days with no changes." at bounding box center [517, 422] width 0 height 11
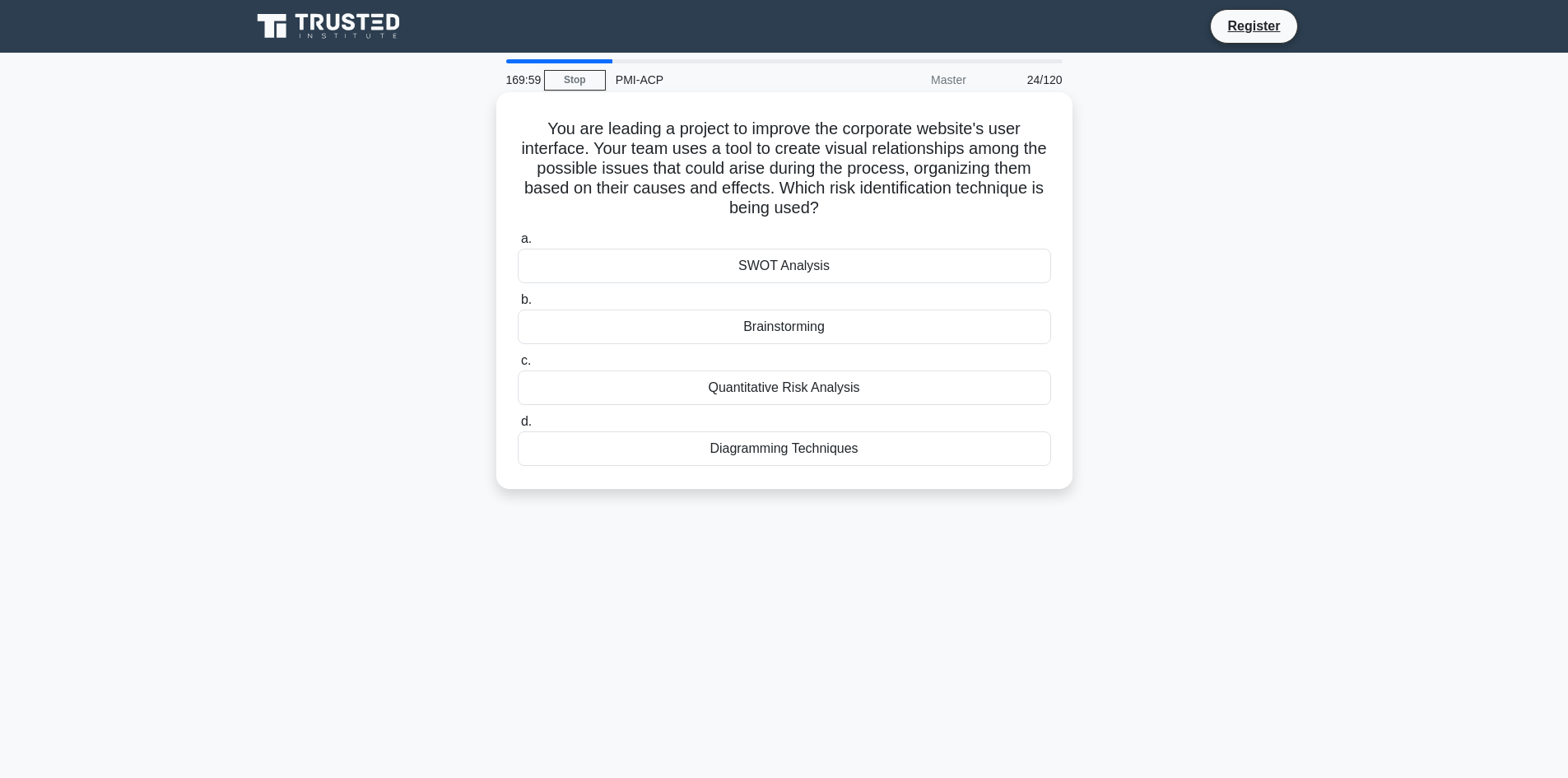
click at [832, 447] on div "Diagramming Techniques" at bounding box center [784, 448] width 534 height 34
click at [517, 427] on input "d. Diagramming Techniques" at bounding box center [517, 422] width 0 height 11
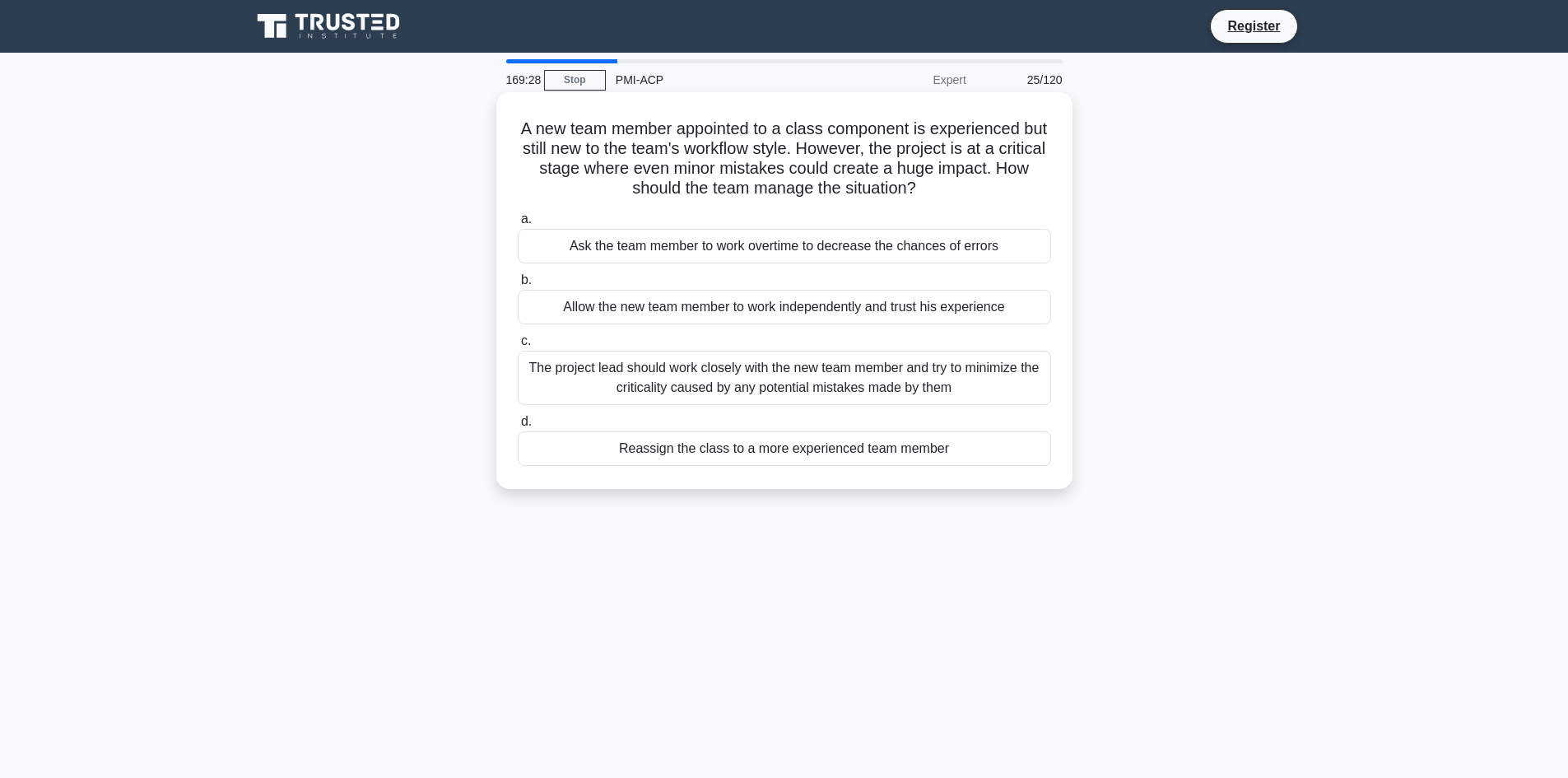
click at [693, 388] on div "The project lead should work closely with the new team member and try to minimi…" at bounding box center [784, 378] width 534 height 55
click at [517, 347] on input "c. The project lead should work closely with the new team member and try to min…" at bounding box center [517, 341] width 0 height 11
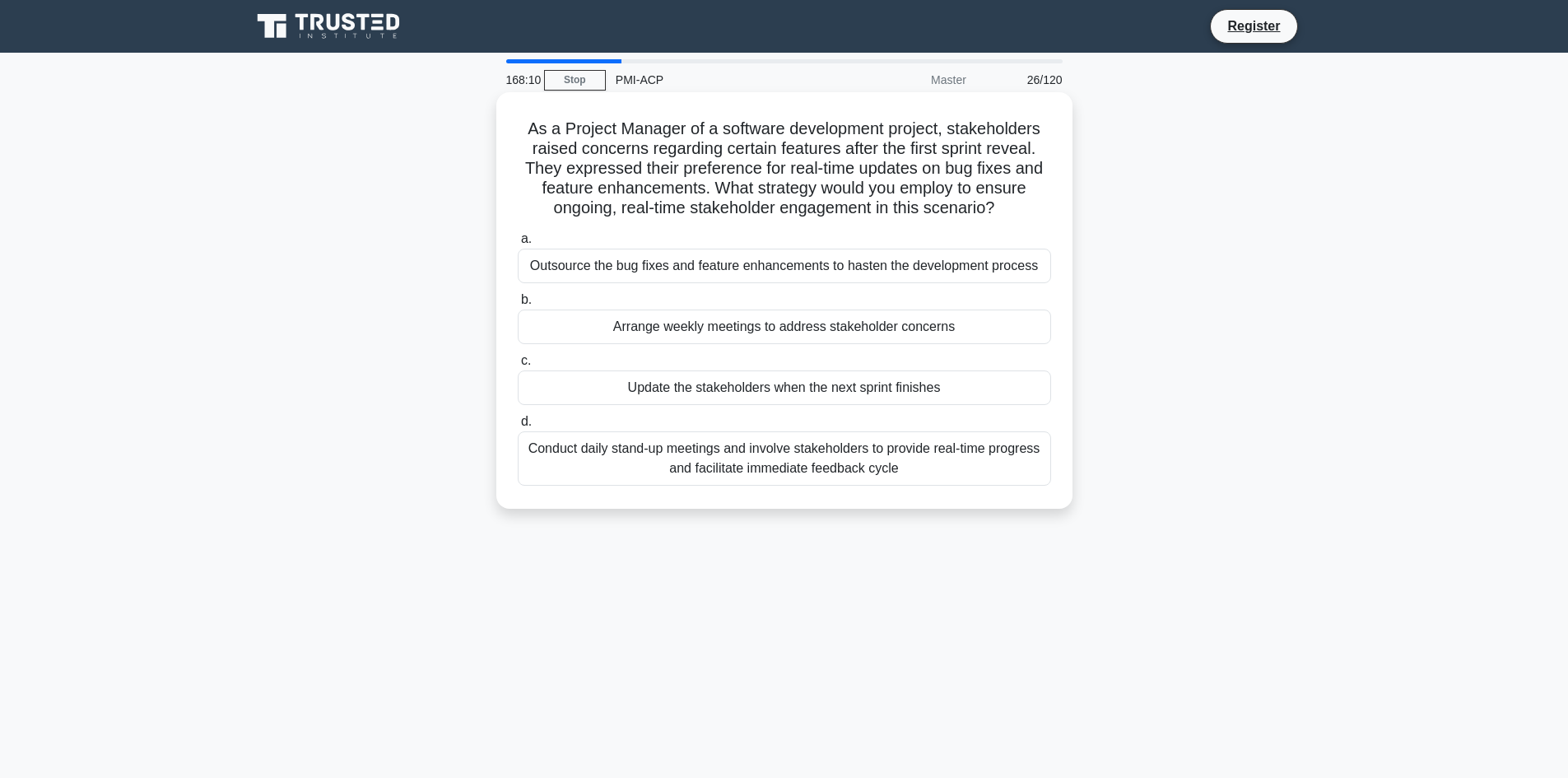
click at [761, 338] on div "Arrange weekly meetings to address stakeholder concerns" at bounding box center [784, 327] width 534 height 34
click at [517, 306] on input "b. Arrange weekly meetings to address stakeholder concerns" at bounding box center [517, 300] width 0 height 11
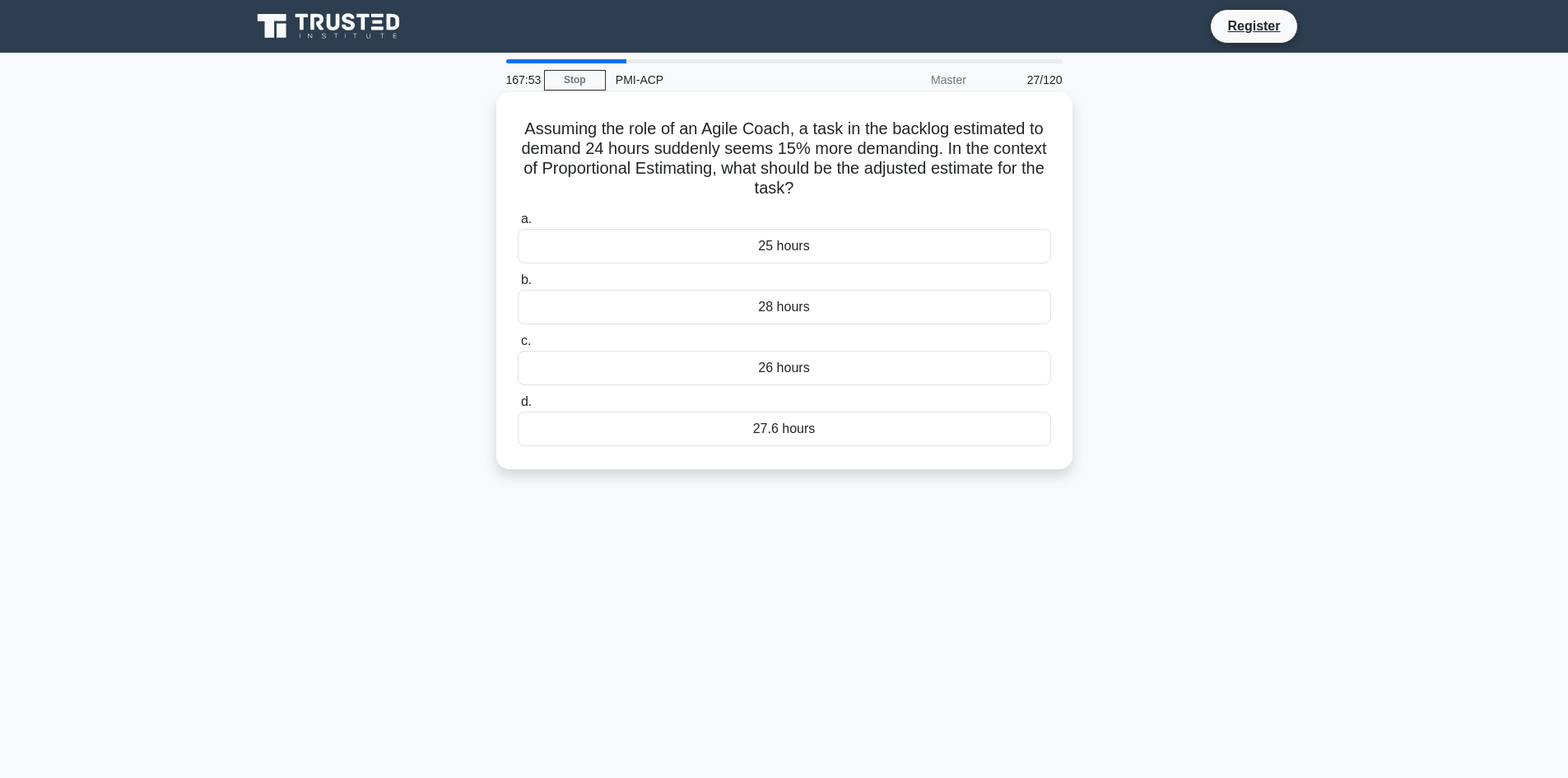
click at [814, 429] on div "27.6 hours" at bounding box center [784, 429] width 534 height 34
click at [517, 407] on input "d. 27.6 hours" at bounding box center [517, 401] width 0 height 11
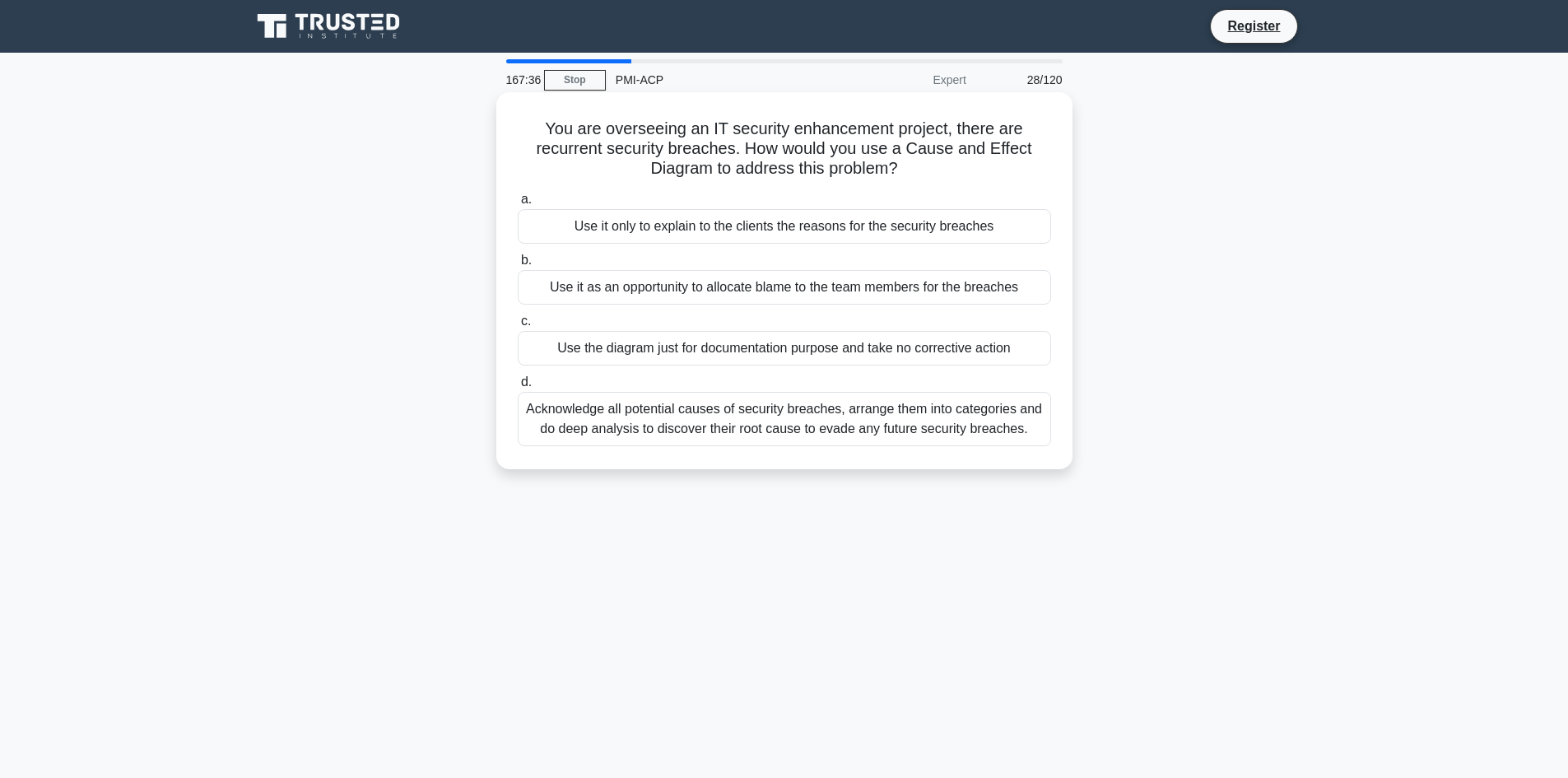
click at [796, 436] on div "Acknowledge all potential causes of security breaches, arrange them into catego…" at bounding box center [784, 419] width 534 height 55
click at [517, 388] on input "d. Acknowledge all potential causes of security breaches, arrange them into cat…" at bounding box center [517, 381] width 0 height 11
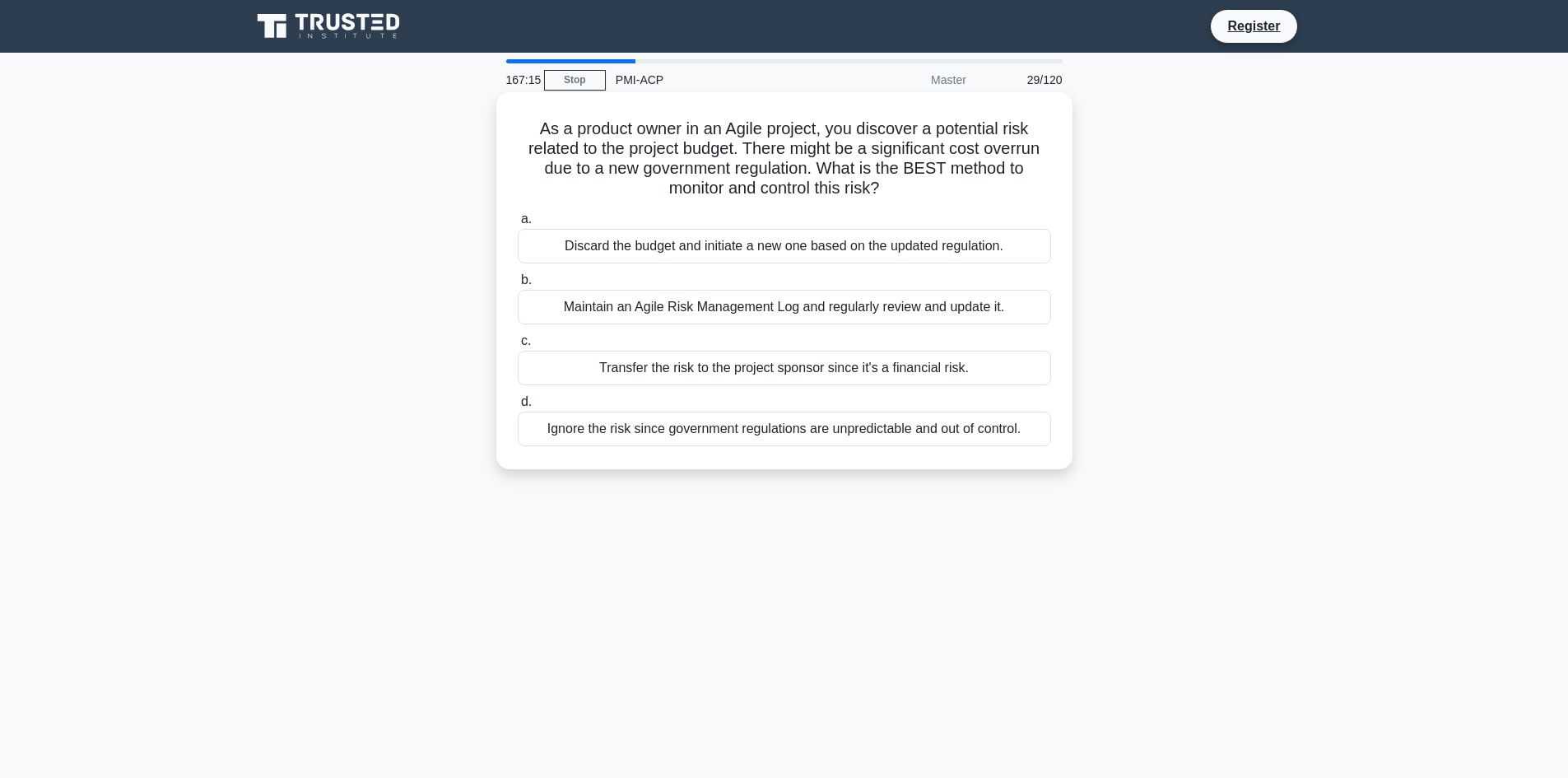
click at [666, 312] on div "Maintain an Agile Risk Management Log and regularly review and update it." at bounding box center [784, 307] width 534 height 34
click at [517, 286] on input "b. Maintain an Agile Risk Management Log and regularly review and update it." at bounding box center [517, 280] width 0 height 11
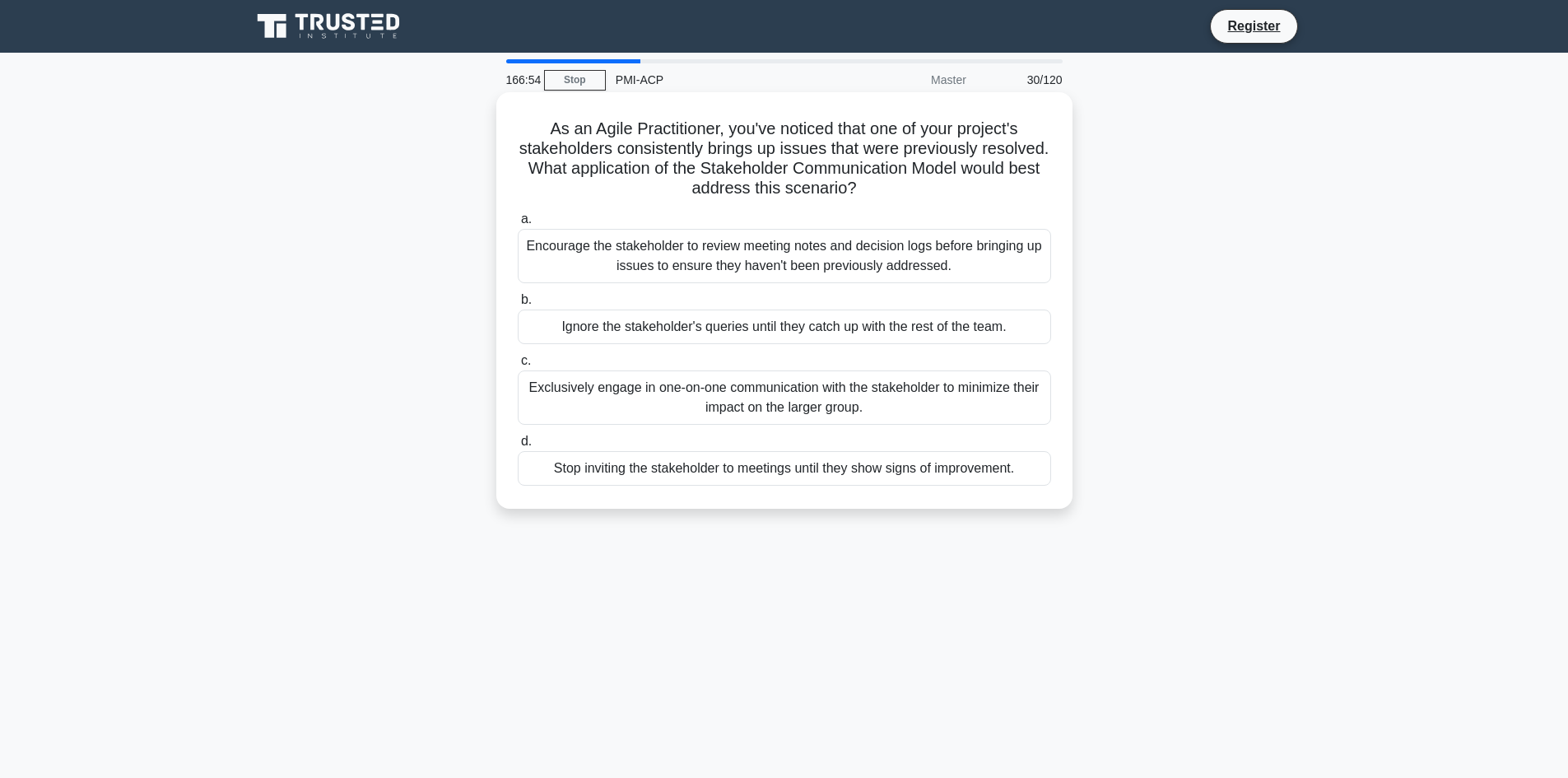
click at [648, 267] on div "Encourage the stakeholder to review meeting notes and decision logs before brin…" at bounding box center [784, 256] width 534 height 55
click at [517, 225] on input "a. Encourage the stakeholder to review meeting notes and decision logs before b…" at bounding box center [517, 218] width 0 height 11
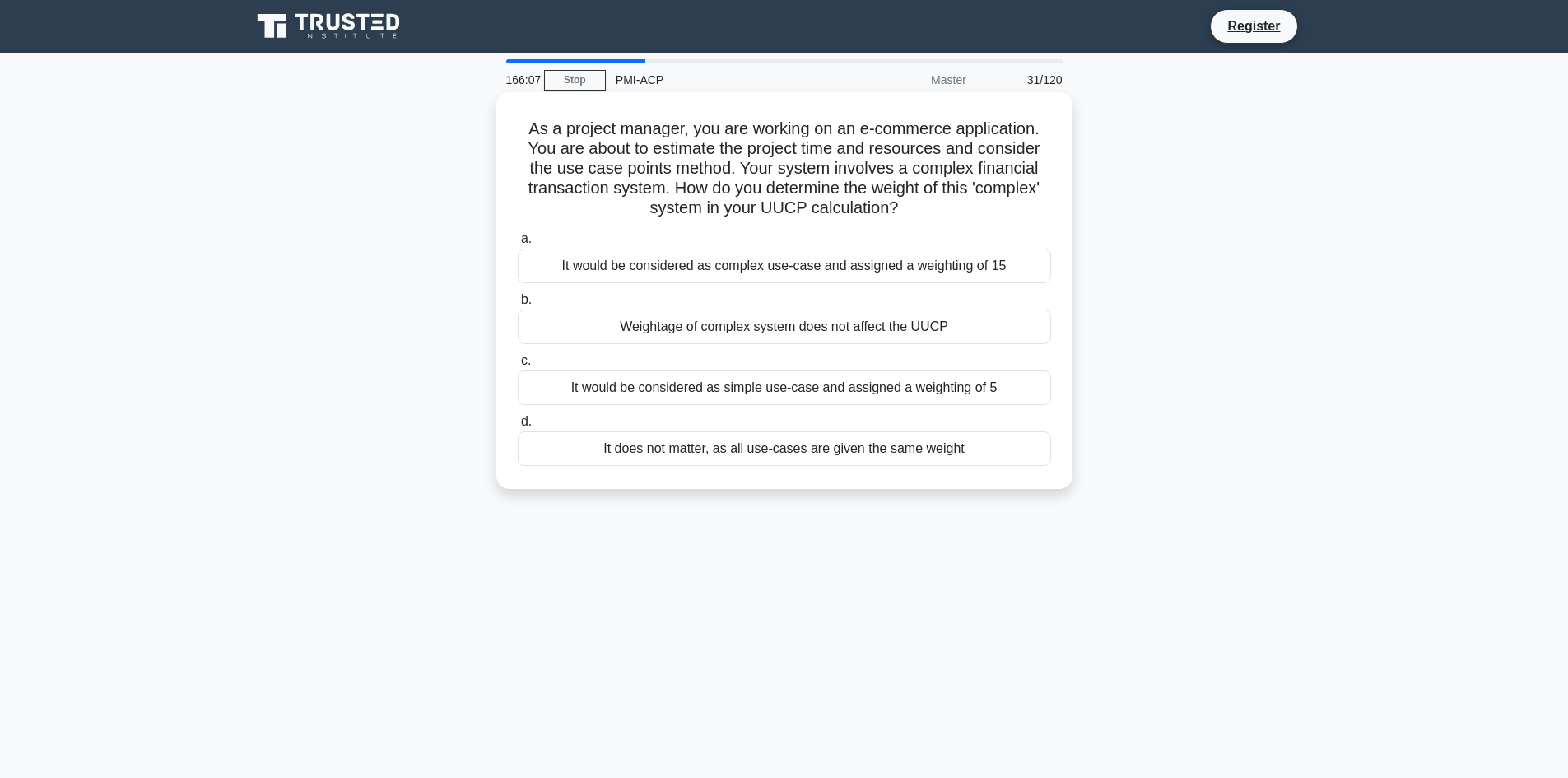
click at [698, 387] on div "It would be considered as simple use-case and assigned a weighting of 5" at bounding box center [784, 388] width 534 height 34
click at [517, 366] on input "c. It would be considered as simple use-case and assigned a weighting of 5" at bounding box center [517, 360] width 0 height 11
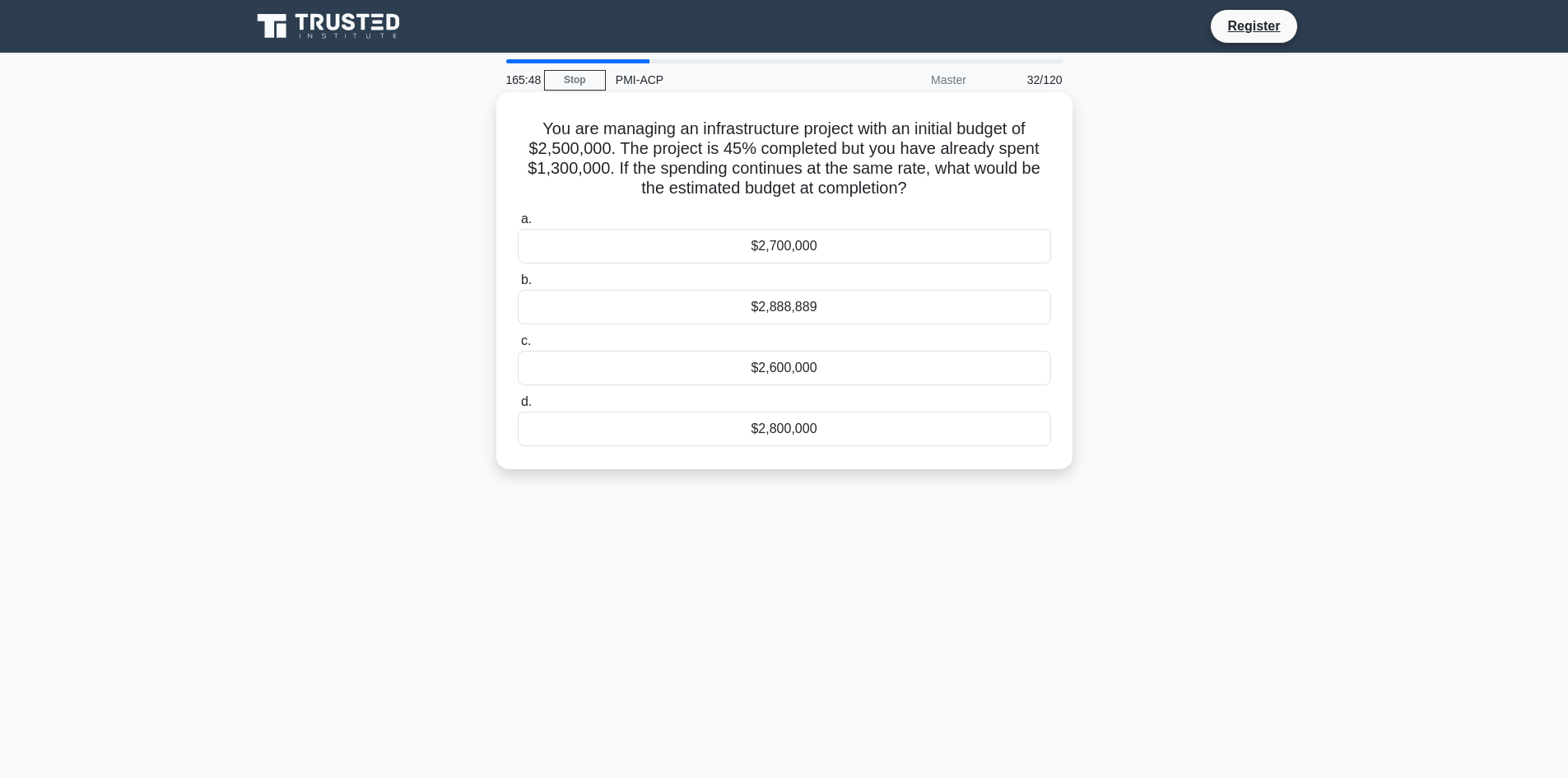
click at [803, 318] on div "$2,888,889" at bounding box center [784, 307] width 534 height 34
click at [517, 286] on input "b. $2,888,889" at bounding box center [517, 280] width 0 height 11
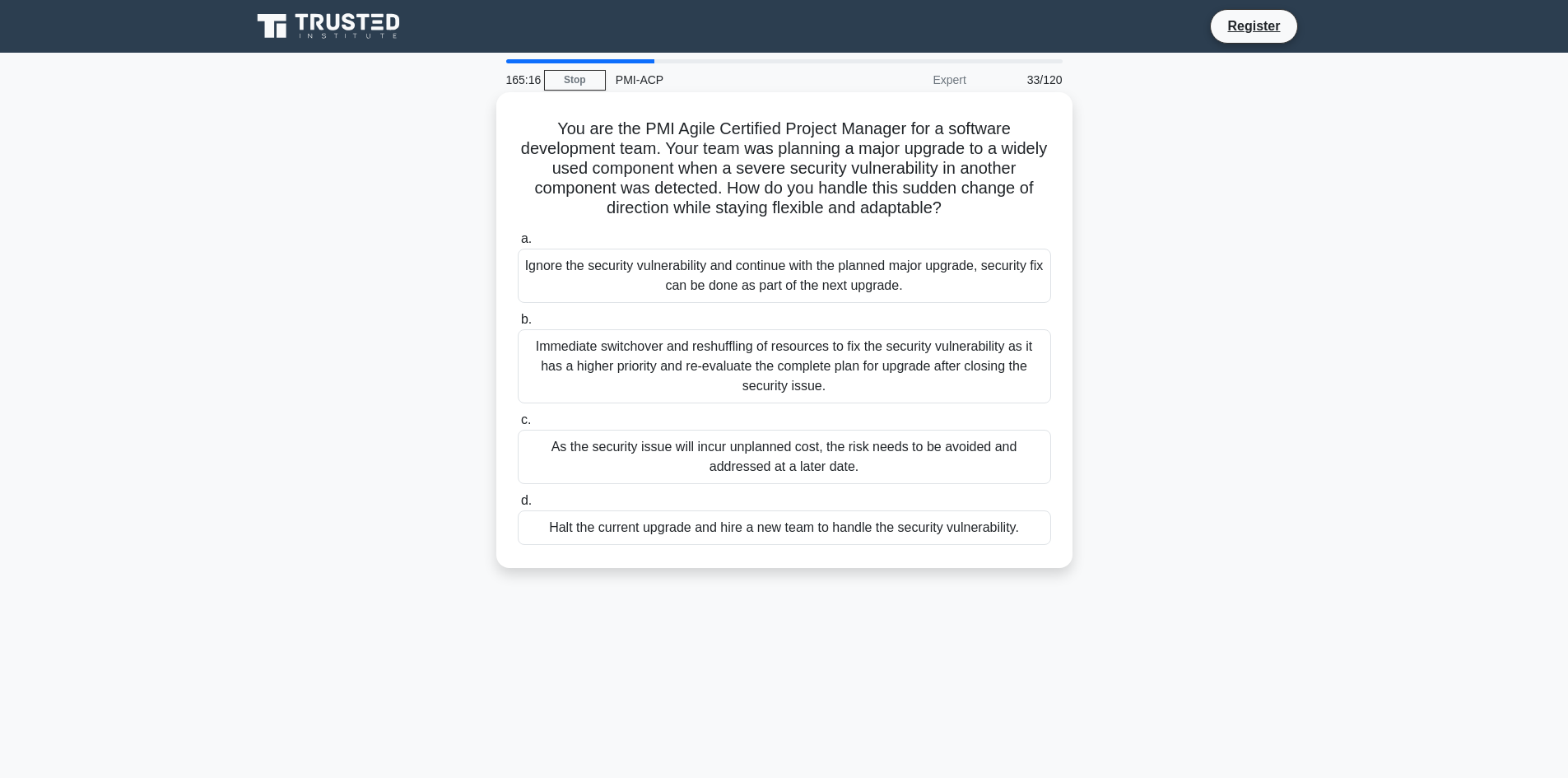
click at [691, 373] on div "Immediate switchover and reshuffling of resources to fix the security vulnerabi…" at bounding box center [784, 366] width 534 height 74
click at [517, 325] on input "b. Immediate switchover and reshuffling of resources to fix the security vulner…" at bounding box center [517, 319] width 0 height 11
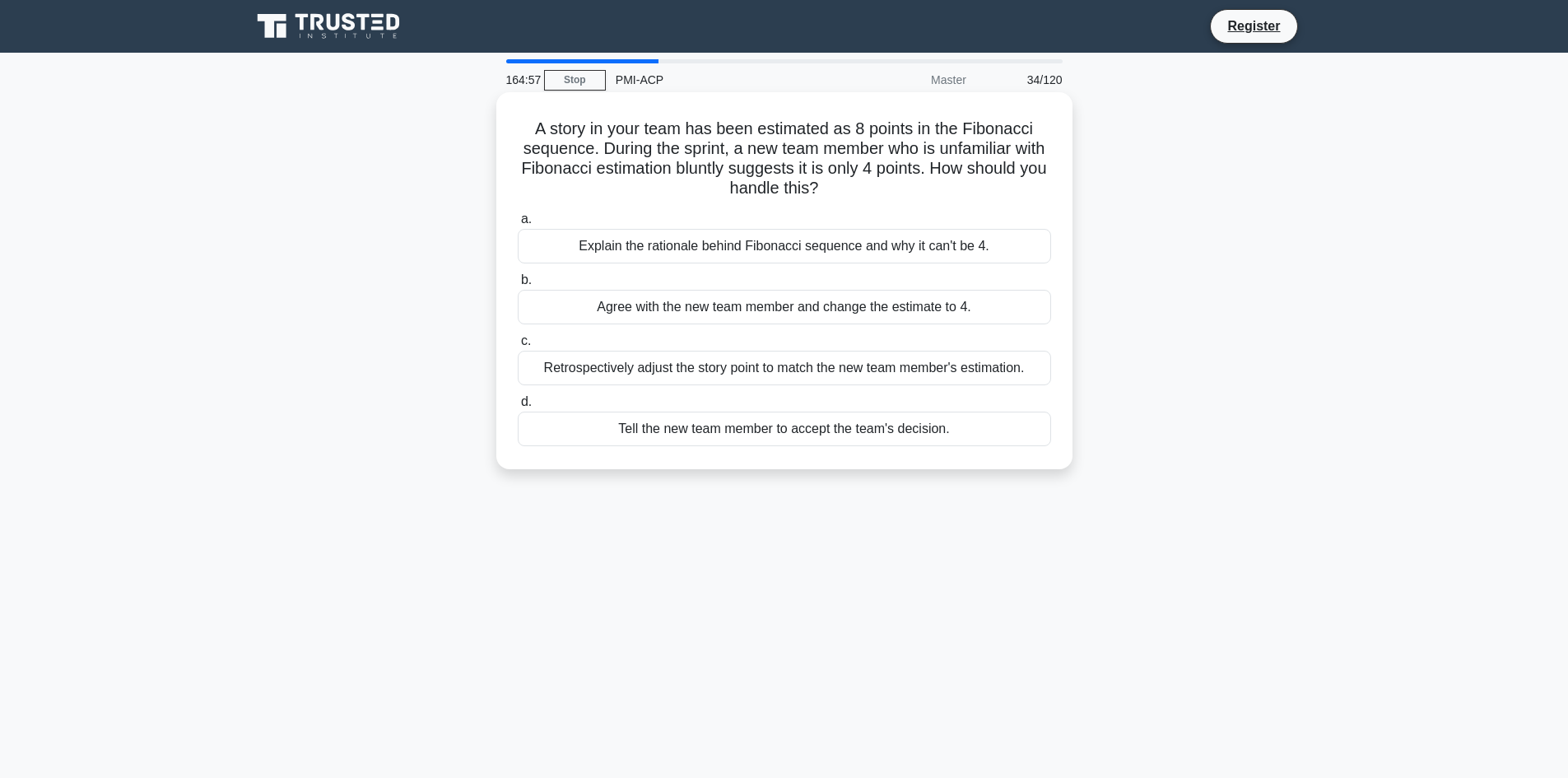
click at [634, 251] on div "Explain the rationale behind Fibonacci sequence and why it can't be 4." at bounding box center [784, 246] width 534 height 34
click at [517, 225] on input "a. Explain the rationale behind Fibonacci sequence and why it can't be 4." at bounding box center [517, 218] width 0 height 11
click at [733, 435] on div "The team's throughput or work is consistent and the project is on track." at bounding box center [784, 429] width 534 height 34
click at [517, 407] on input "d. The team's throughput or work is consistent and the project is on track." at bounding box center [517, 401] width 0 height 11
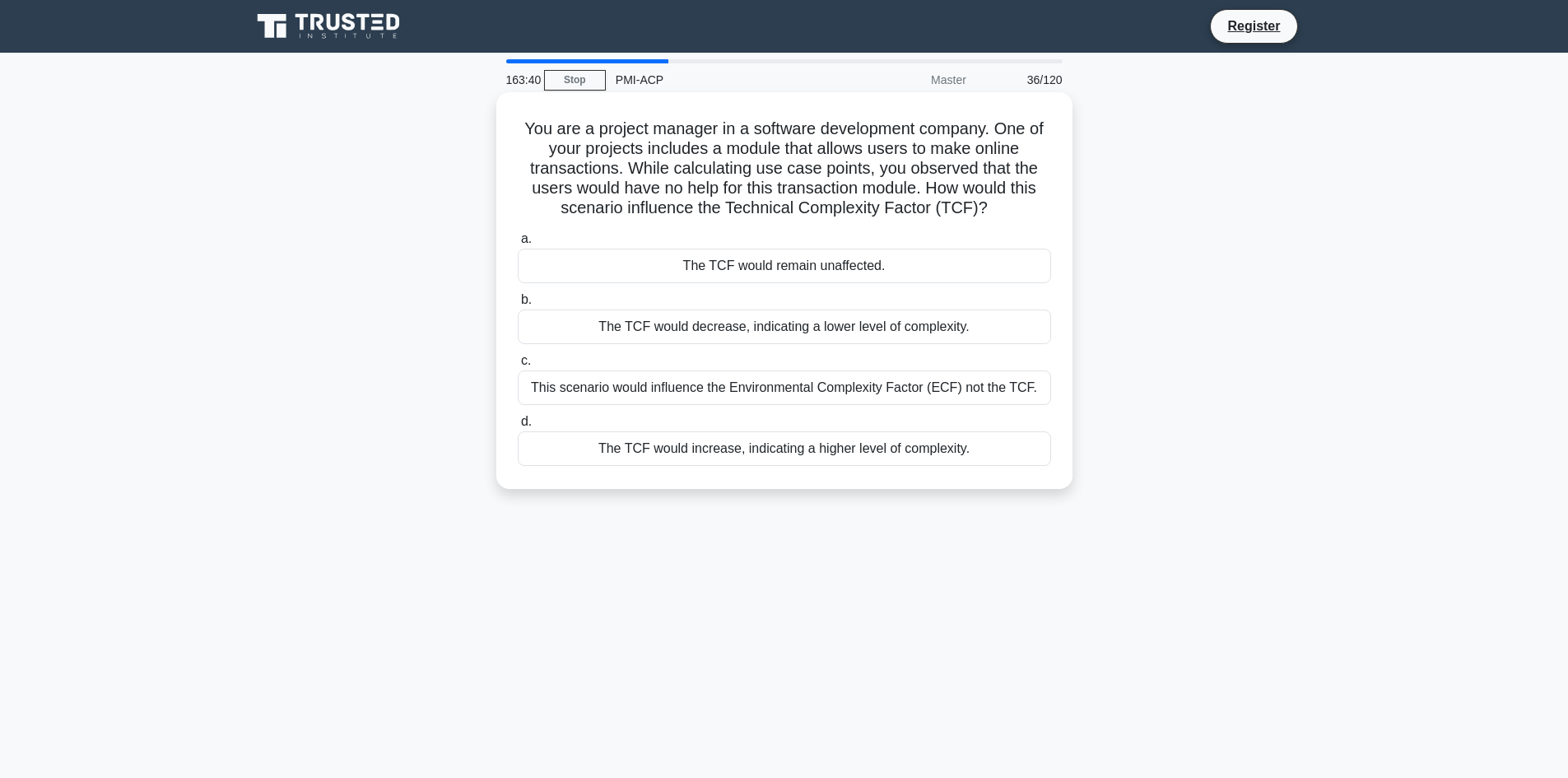
click at [685, 393] on div "This scenario would influence the Environmental Complexity Factor (ECF) not the…" at bounding box center [784, 388] width 534 height 34
click at [517, 366] on input "c. This scenario would influence the Environmental Complexity Factor (ECF) not …" at bounding box center [517, 360] width 0 height 11
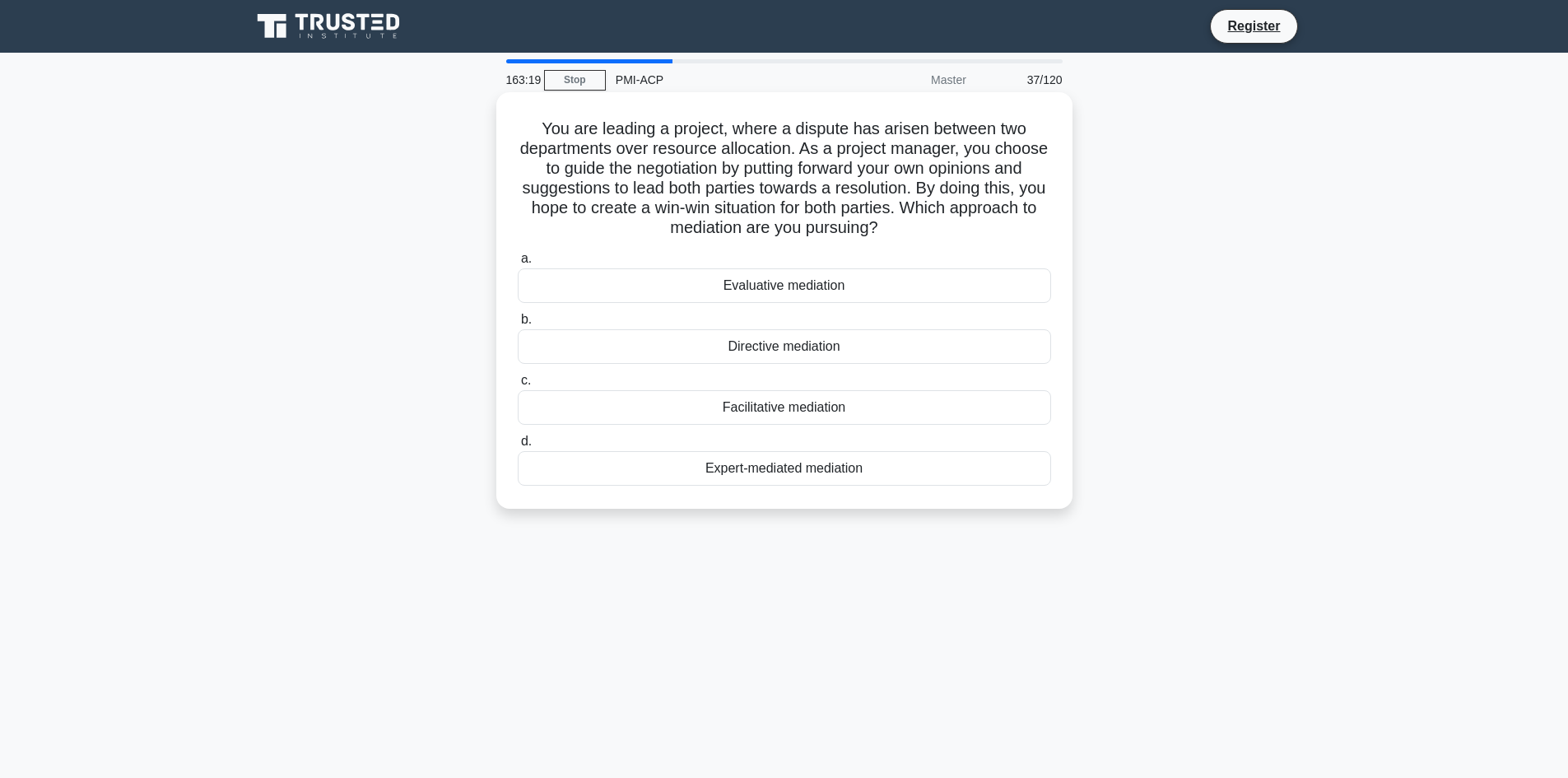
click at [761, 352] on div "Directive mediation" at bounding box center [784, 347] width 534 height 34
click at [517, 325] on input "b. Directive mediation" at bounding box center [517, 319] width 0 height 11
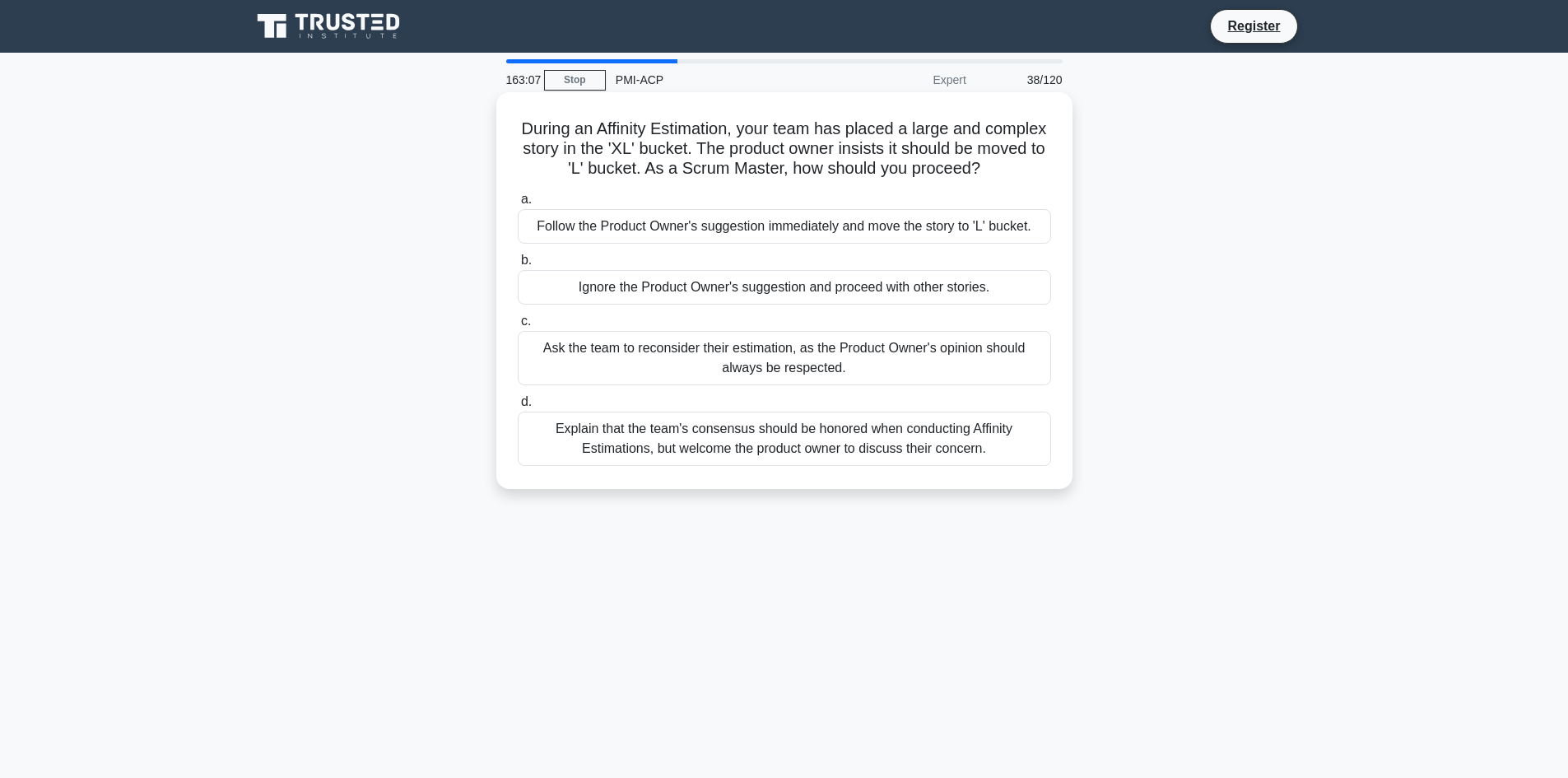
click at [754, 449] on div "Explain that the team's consensus should be honored when conducting Affinity Es…" at bounding box center [784, 439] width 534 height 55
click at [517, 407] on input "d. Explain that the team's consensus should be honored when conducting Affinity…" at bounding box center [517, 401] width 0 height 11
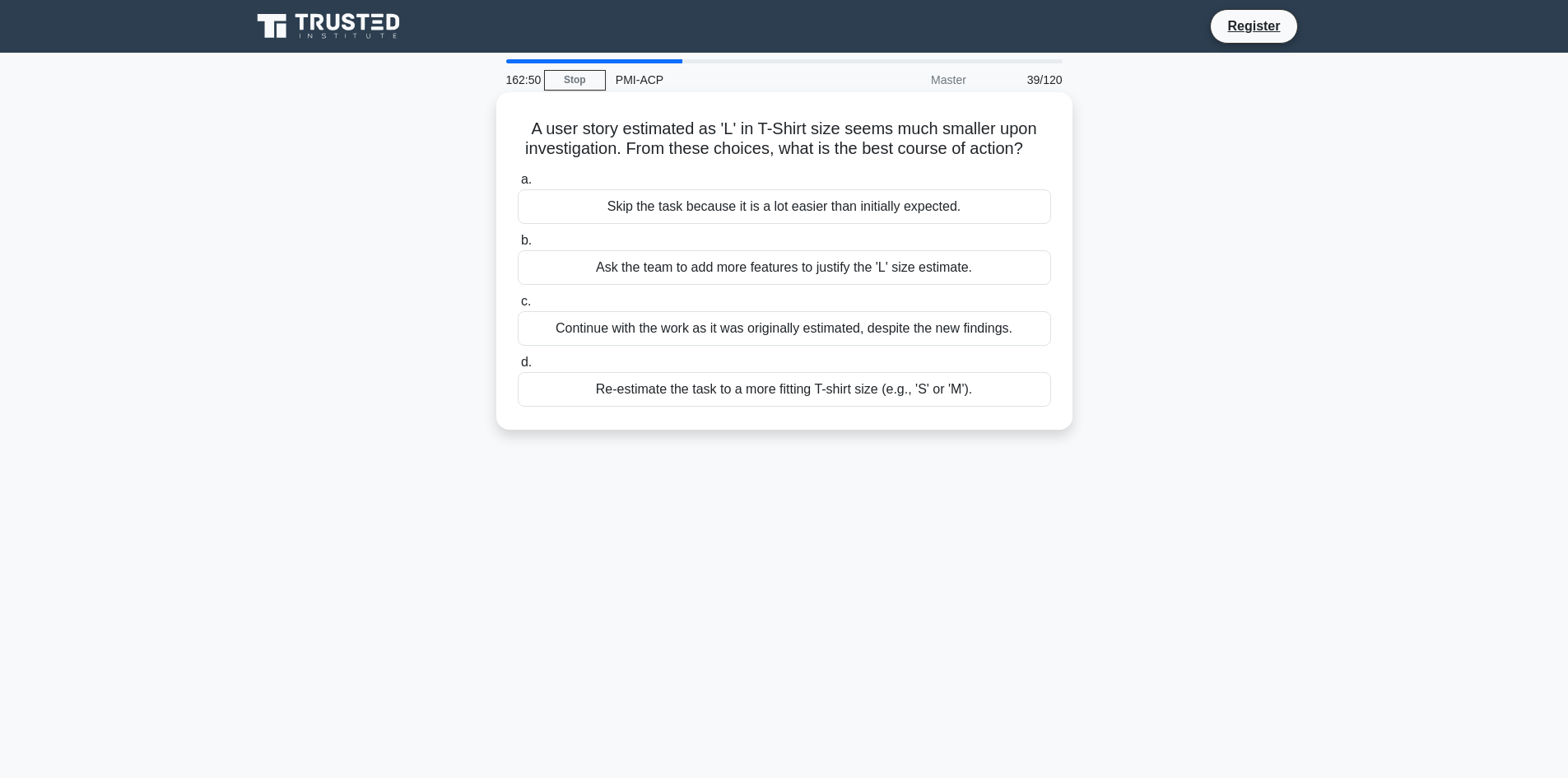
click at [693, 393] on div "Re-estimate the task to a more fitting T-shirt size (e.g., 'S' or 'M')." at bounding box center [784, 389] width 534 height 34
click at [517, 368] on input "d. Re-estimate the task to a more fitting T-shirt size (e.g., 'S' or 'M')." at bounding box center [517, 362] width 0 height 11
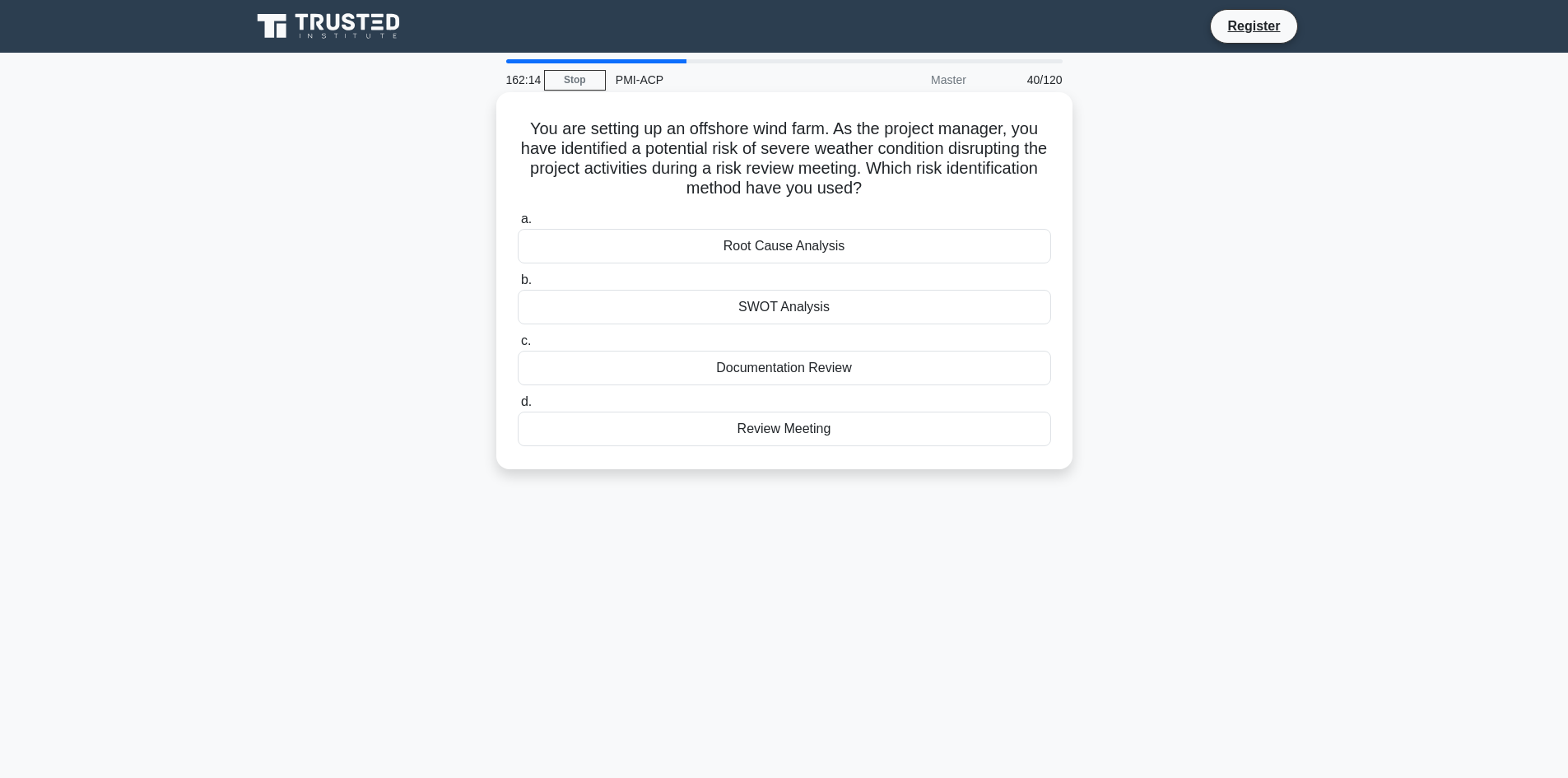
click at [799, 434] on div "Review Meeting" at bounding box center [784, 429] width 534 height 34
click at [517, 407] on input "d. Review Meeting" at bounding box center [517, 401] width 0 height 11
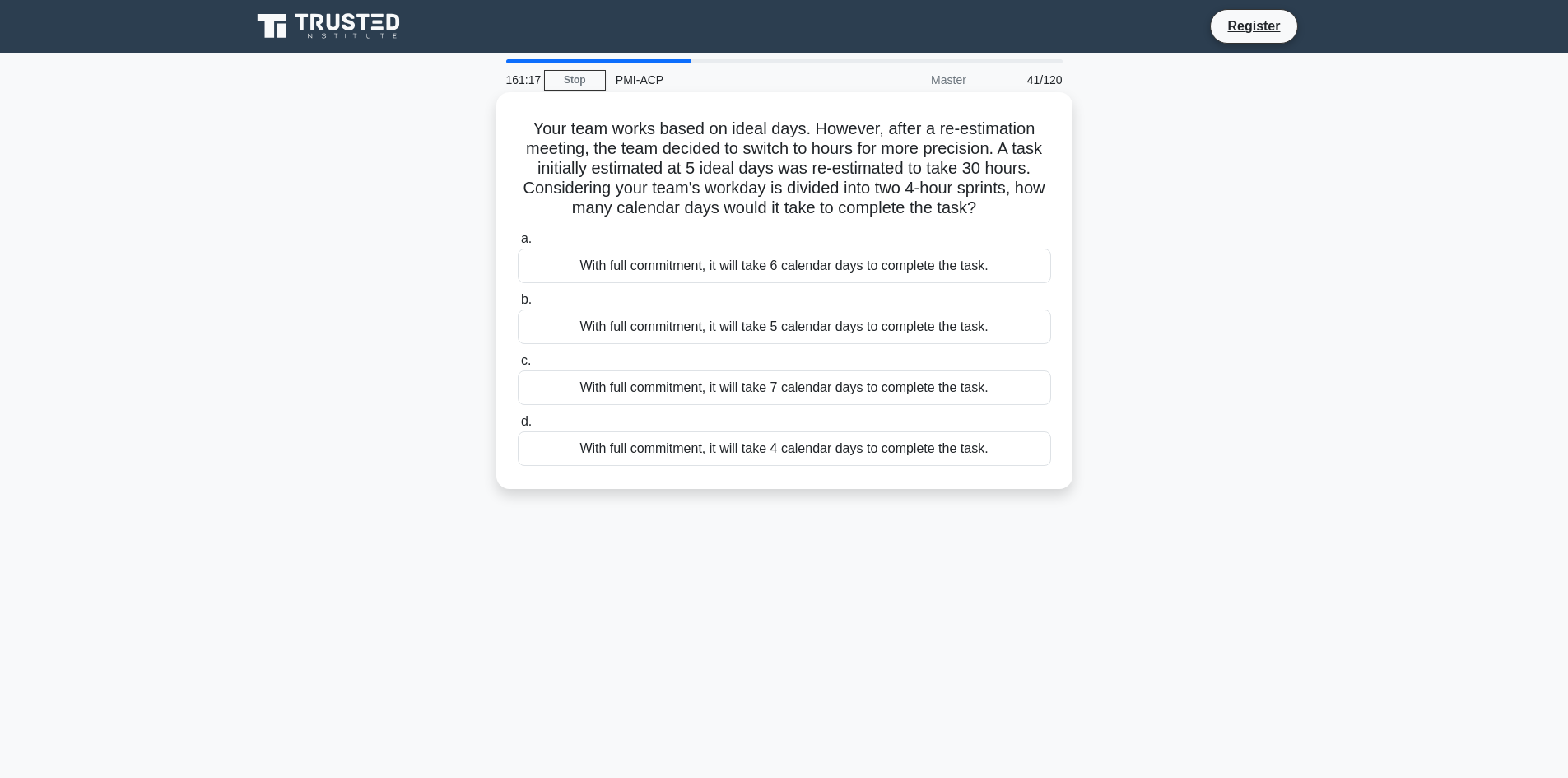
click at [739, 329] on div "With full commitment, it will take 5 calendar days to complete the task." at bounding box center [784, 327] width 534 height 34
click at [517, 306] on input "b. With full commitment, it will take 5 calendar days to complete the task." at bounding box center [517, 300] width 0 height 11
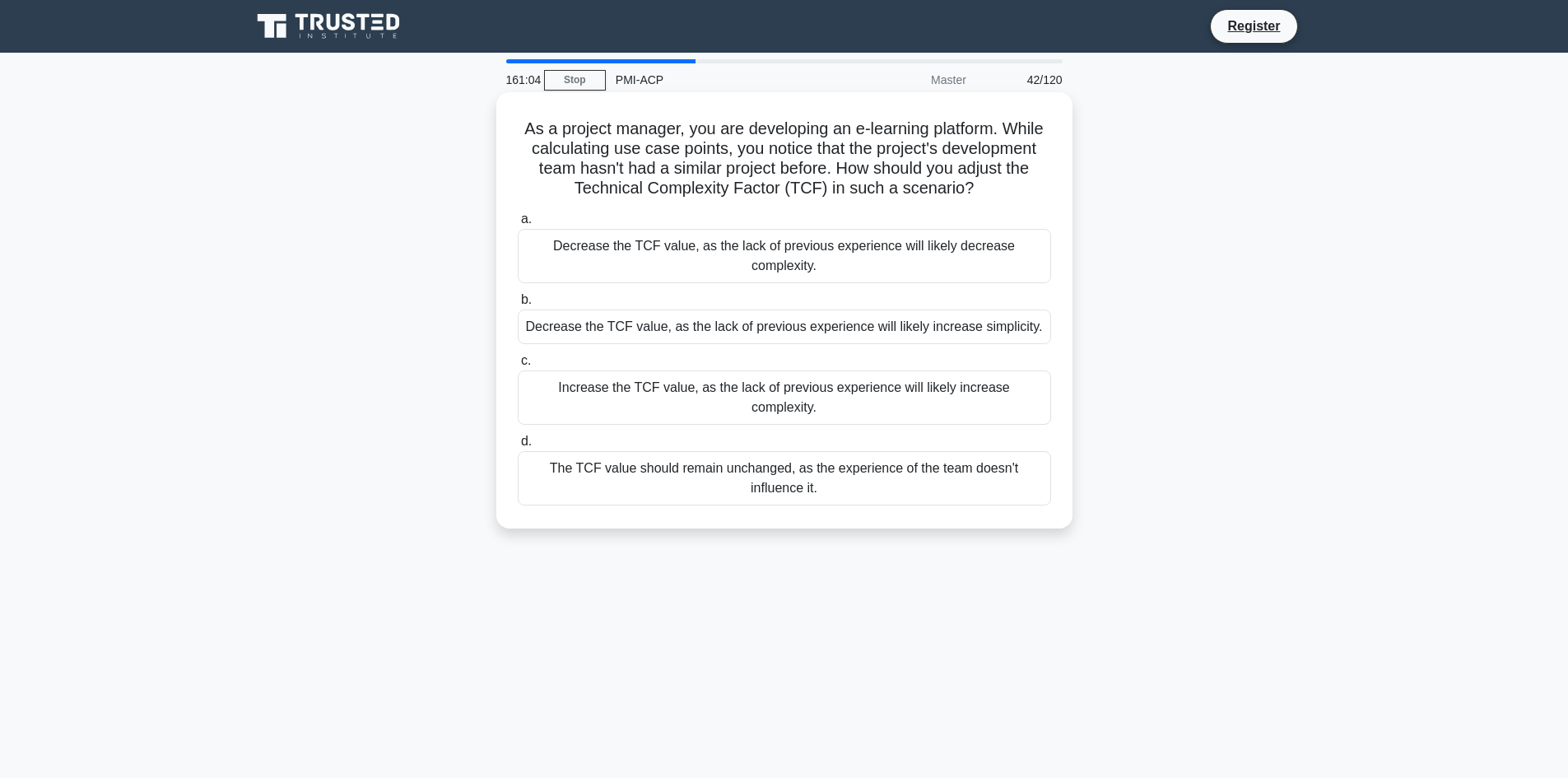
click at [641, 371] on div "Increase the TCF value, as the lack of previous experience will likely increase…" at bounding box center [784, 398] width 534 height 55
click at [517, 366] on input "c. Increase the TCF value, as the lack of previous experience will likely incre…" at bounding box center [517, 360] width 0 height 11
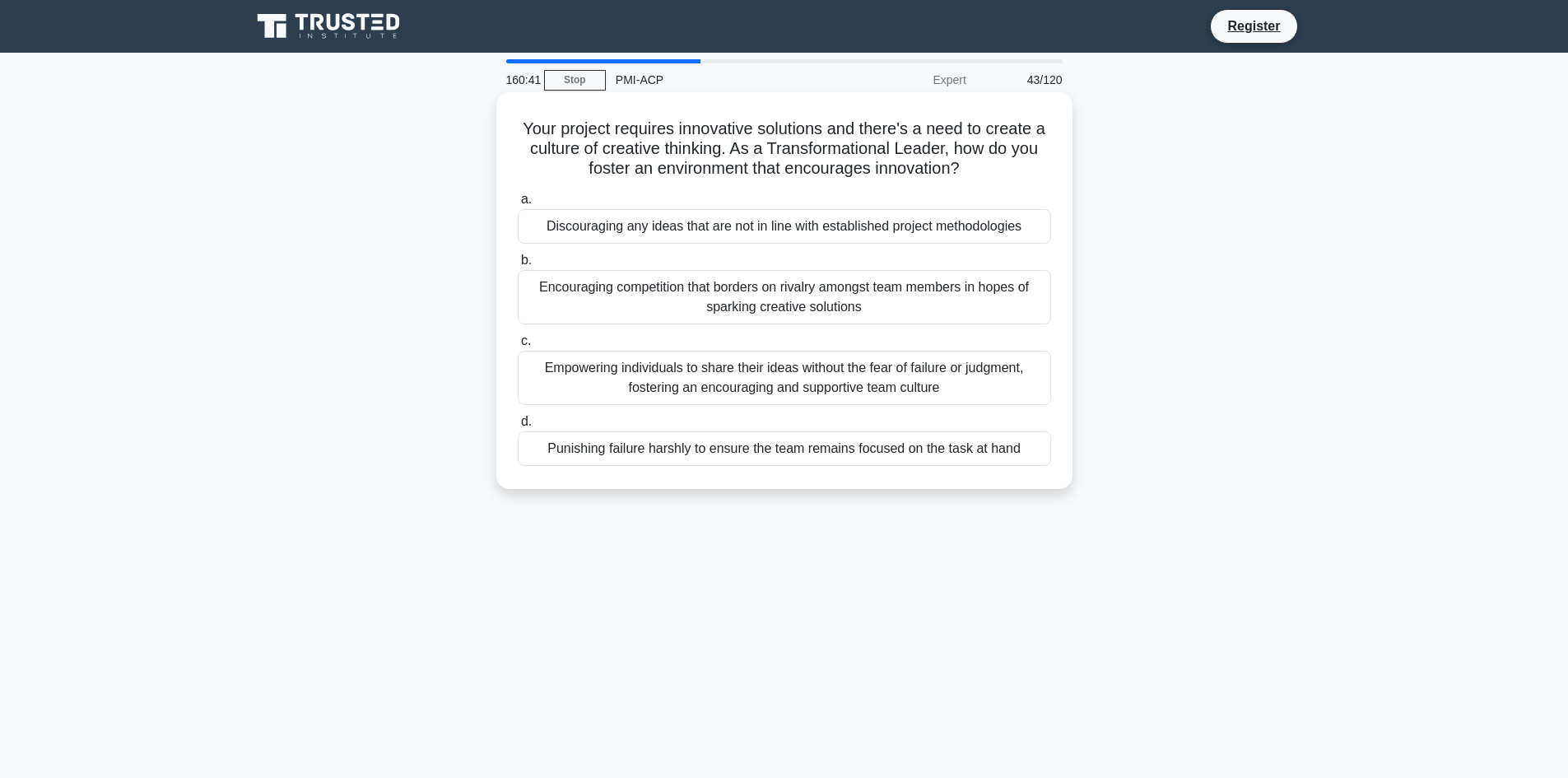
click at [727, 373] on div "Empowering individuals to share their ideas without the fear of failure or judg…" at bounding box center [784, 378] width 534 height 55
click at [517, 347] on input "c. Empowering individuals to share their ideas without the fear of failure or j…" at bounding box center [517, 341] width 0 height 11
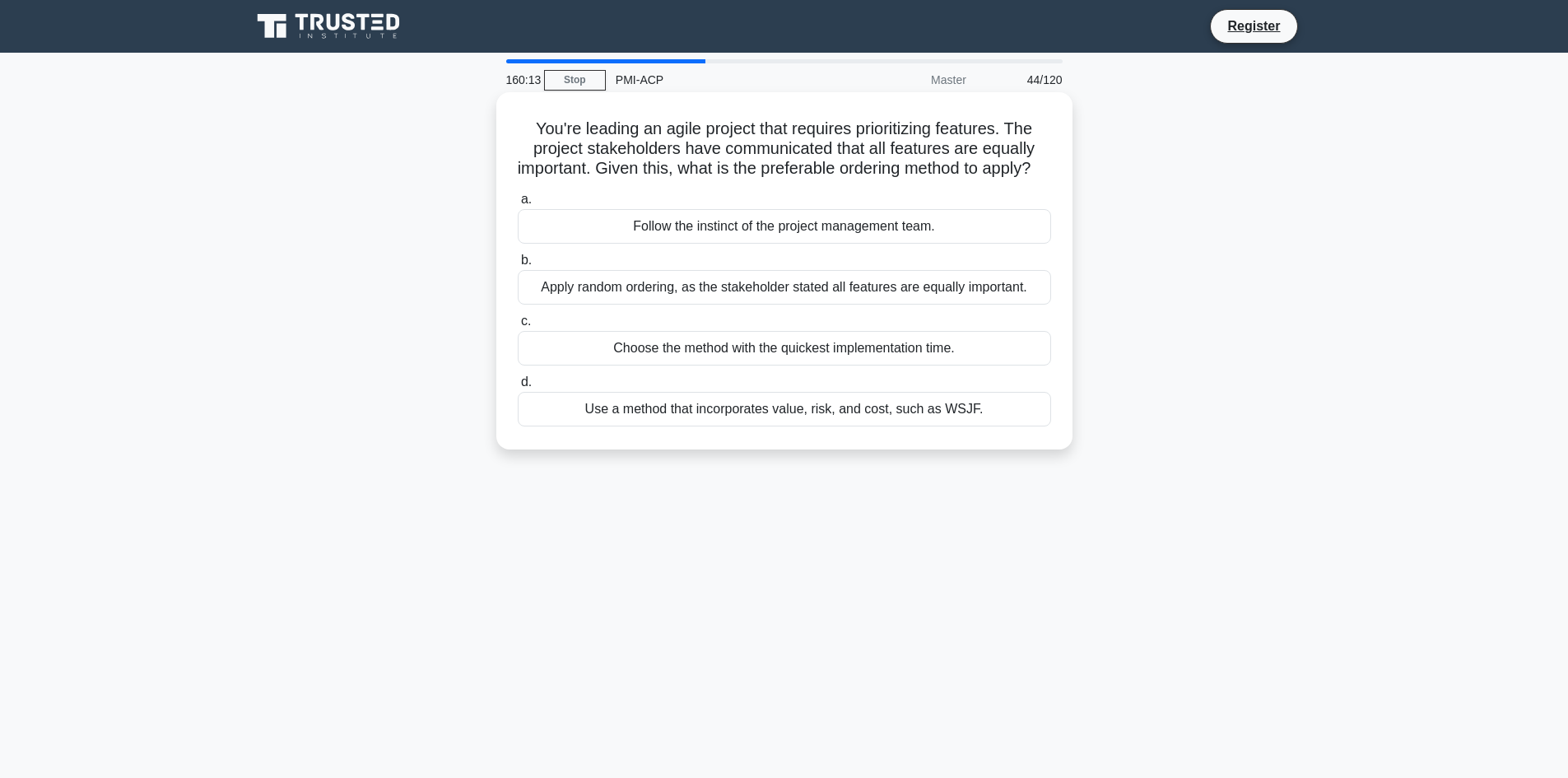
click at [723, 426] on div "Use a method that incorporates value, risk, and cost, such as WSJF." at bounding box center [784, 409] width 534 height 34
click at [517, 388] on input "d. Use a method that incorporates value, risk, and cost, such as WSJF." at bounding box center [517, 381] width 0 height 11
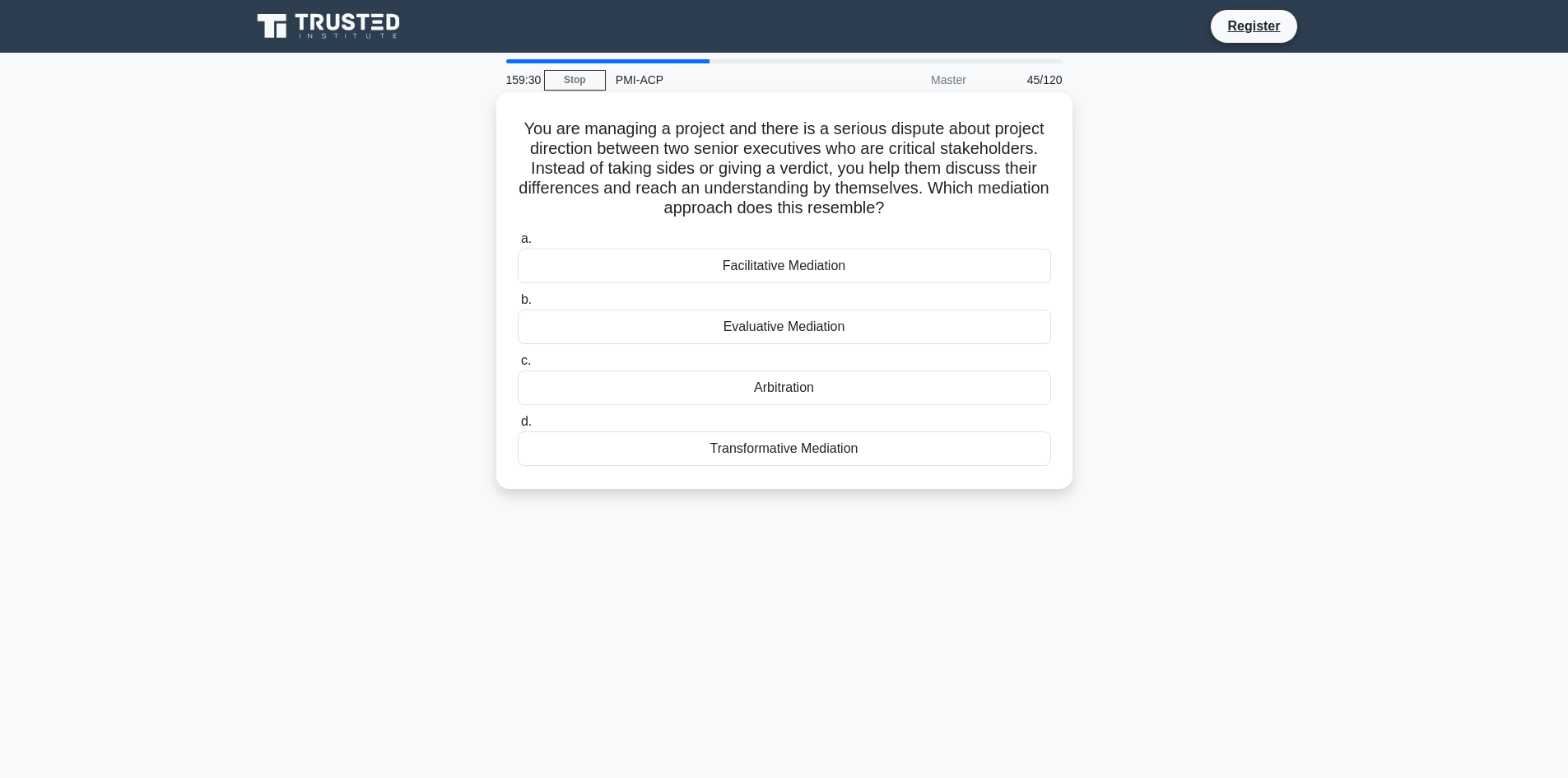
click at [776, 273] on div "Facilitative Mediation" at bounding box center [784, 265] width 534 height 34
click at [517, 244] on input "a. Facilitative Mediation" at bounding box center [517, 239] width 0 height 11
click at [806, 447] on div "Emergent Design" at bounding box center [784, 448] width 534 height 34
click at [517, 427] on input "d. Emergent Design" at bounding box center [517, 422] width 0 height 11
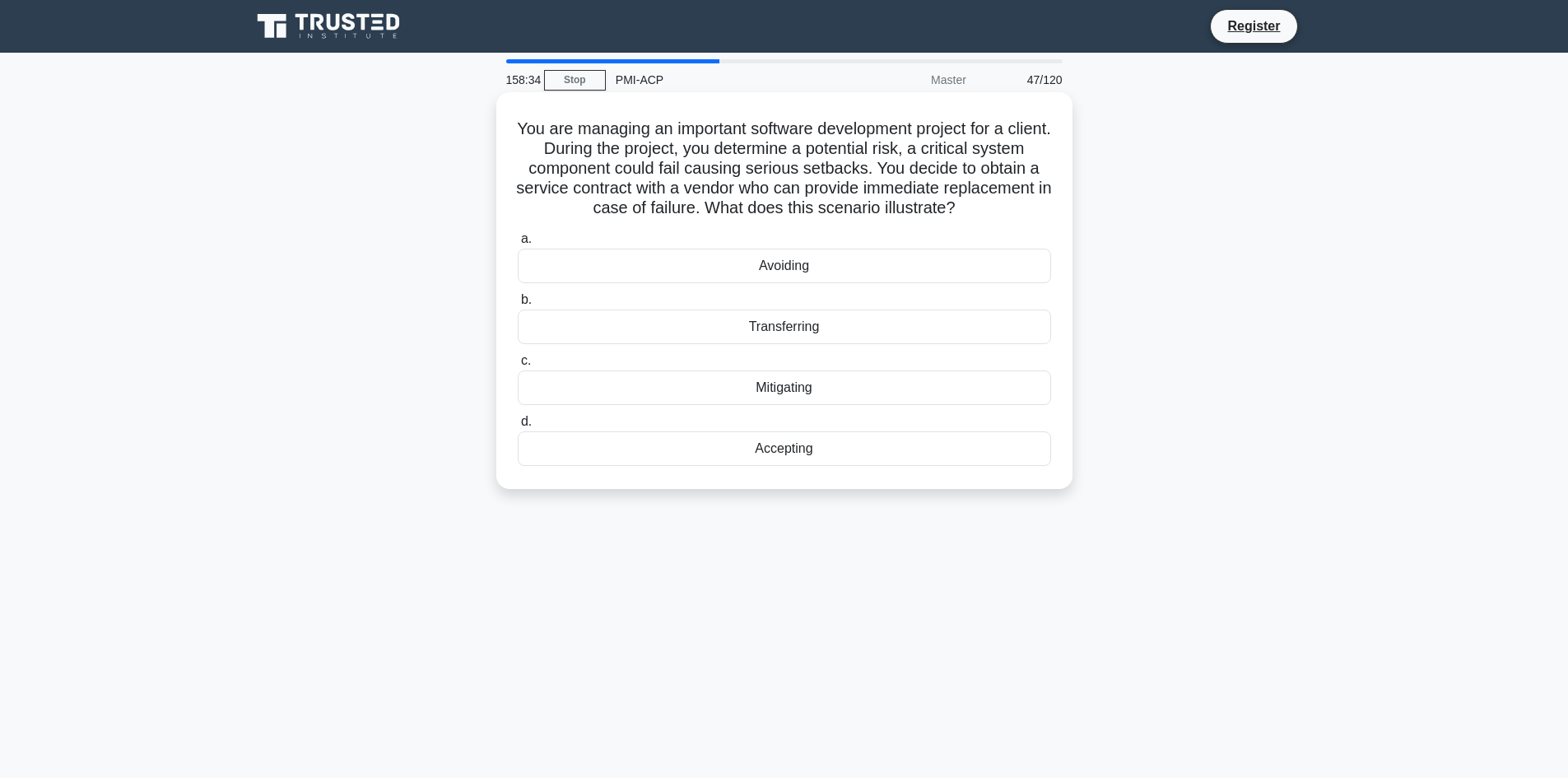
click at [784, 331] on div "Transferring" at bounding box center [784, 327] width 534 height 34
click at [517, 306] on input "b. Transferring" at bounding box center [517, 300] width 0 height 11
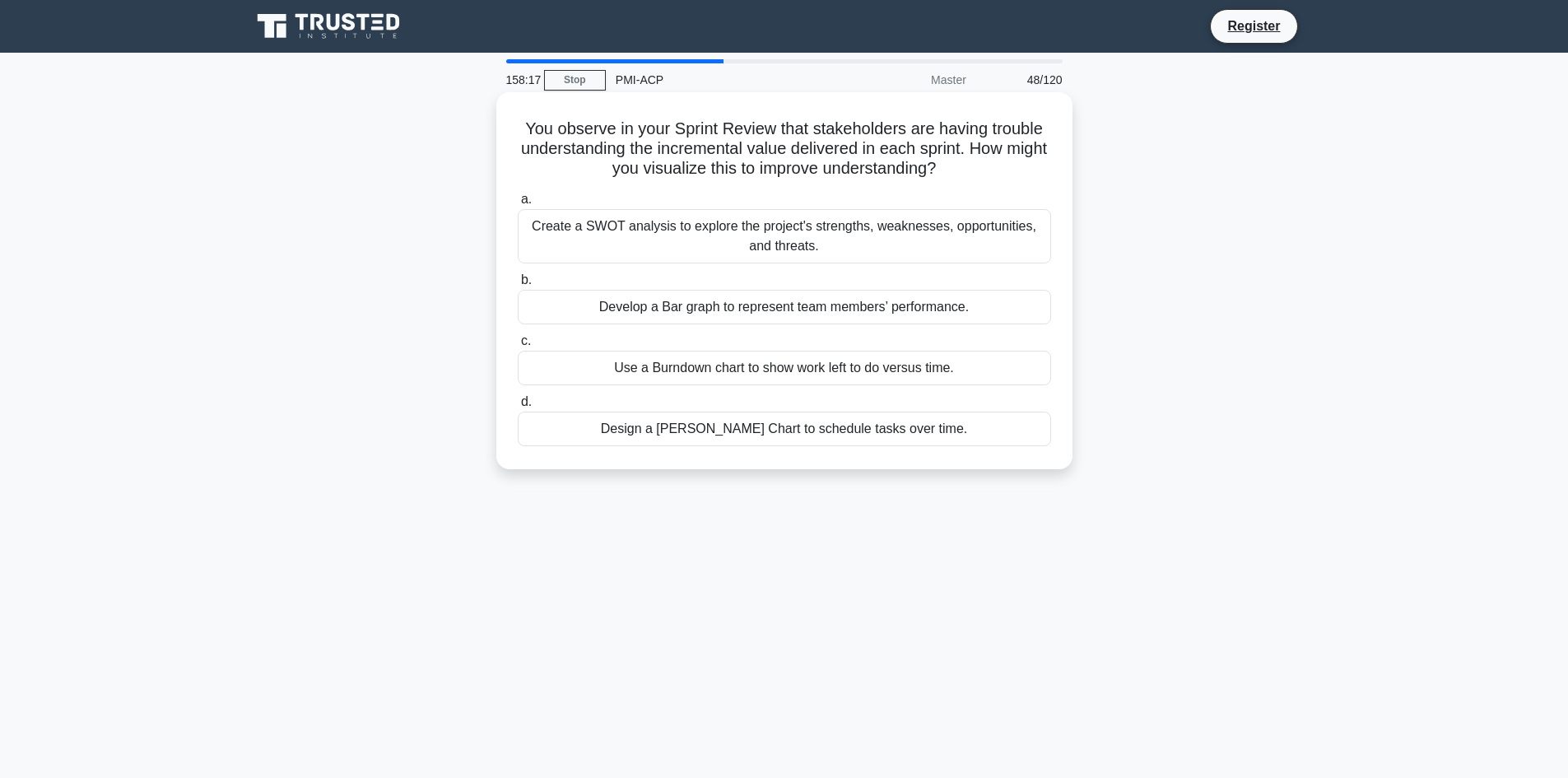
click at [751, 371] on div "Use a Burndown chart to show work left to do versus time." at bounding box center [784, 368] width 534 height 34
click at [517, 347] on input "c. Use a Burndown chart to show work left to do versus time." at bounding box center [517, 341] width 0 height 11
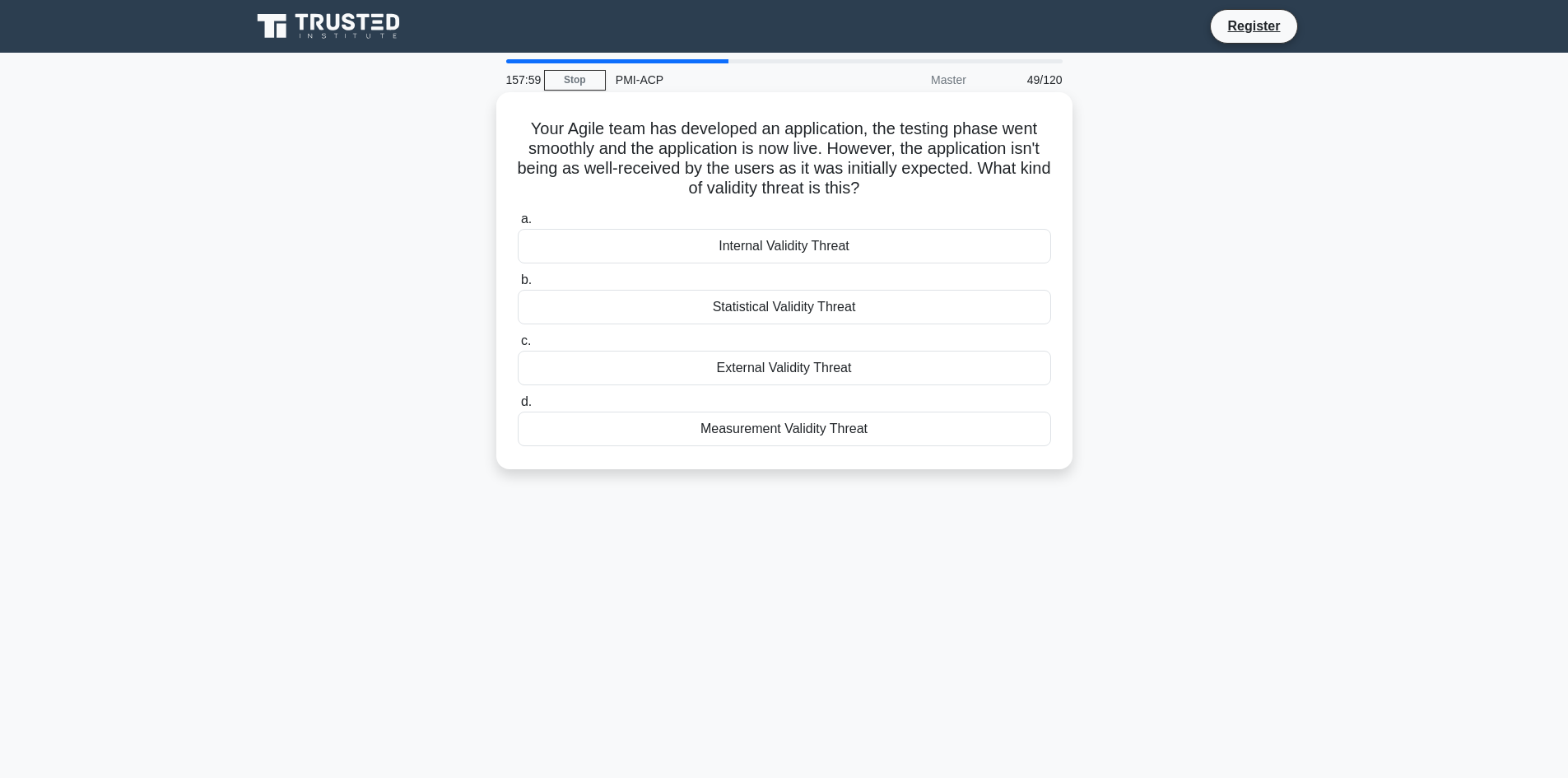
click at [806, 380] on div "External Validity Threat" at bounding box center [784, 368] width 534 height 34
click at [517, 347] on input "c. External Validity Threat" at bounding box center [517, 341] width 0 height 11
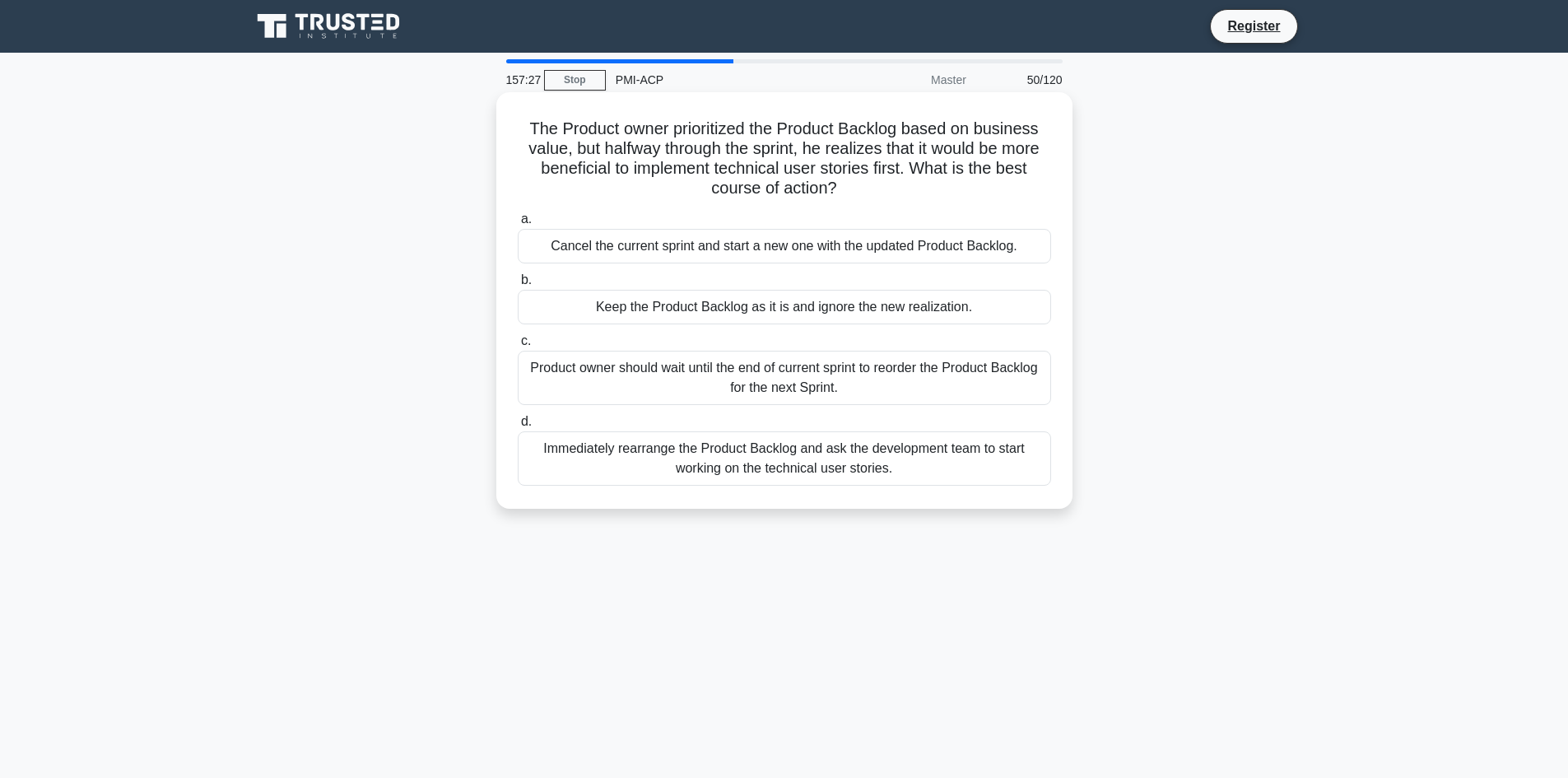
click at [779, 384] on div "Product owner should wait until the end of current sprint to reorder the Produc…" at bounding box center [784, 378] width 534 height 55
click at [517, 347] on input "c. Product owner should wait until the end of current sprint to reorder the Pro…" at bounding box center [517, 341] width 0 height 11
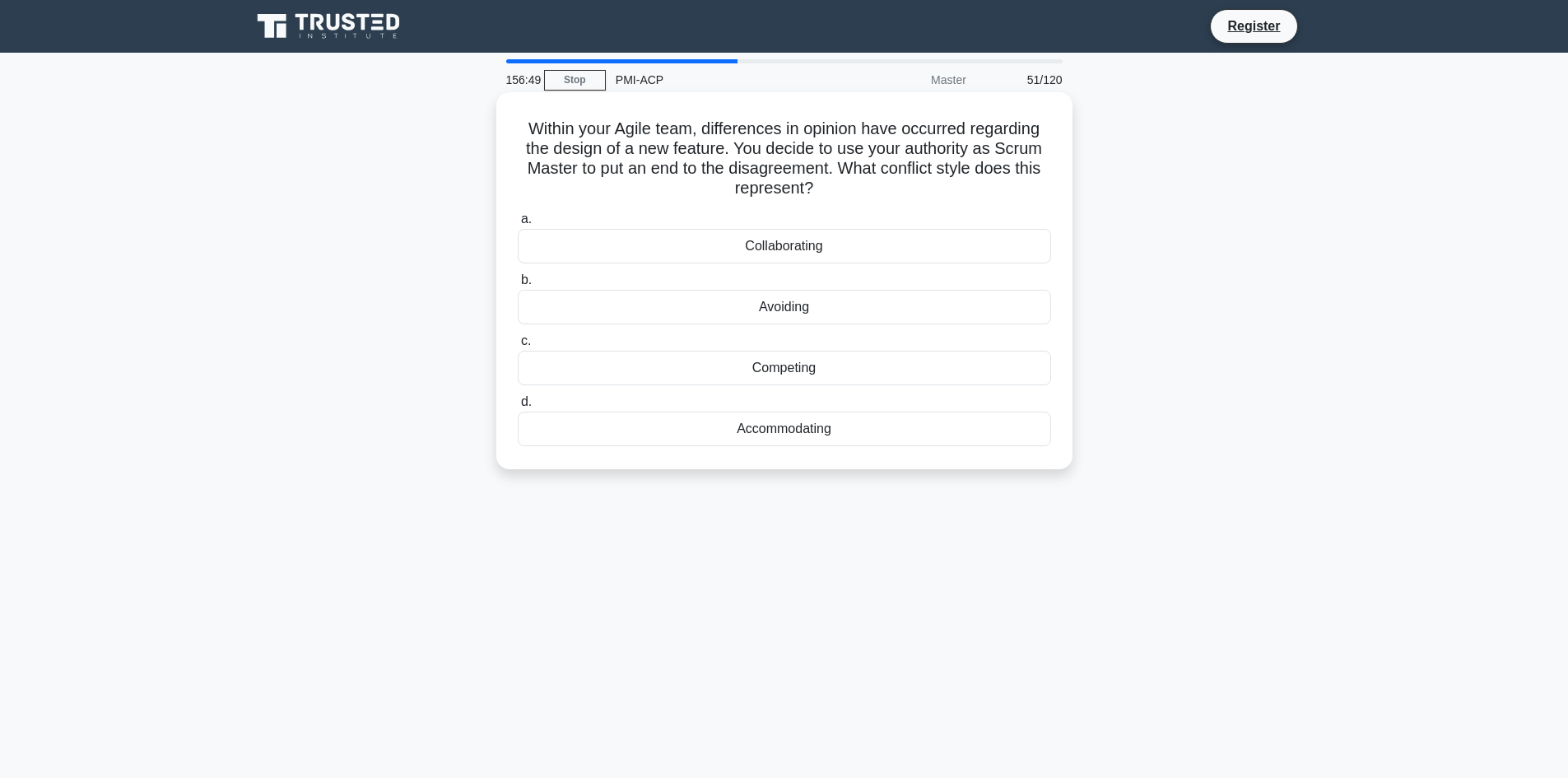
click at [784, 313] on div "Avoiding" at bounding box center [784, 307] width 534 height 34
click at [517, 286] on input "b. Avoiding" at bounding box center [517, 280] width 0 height 11
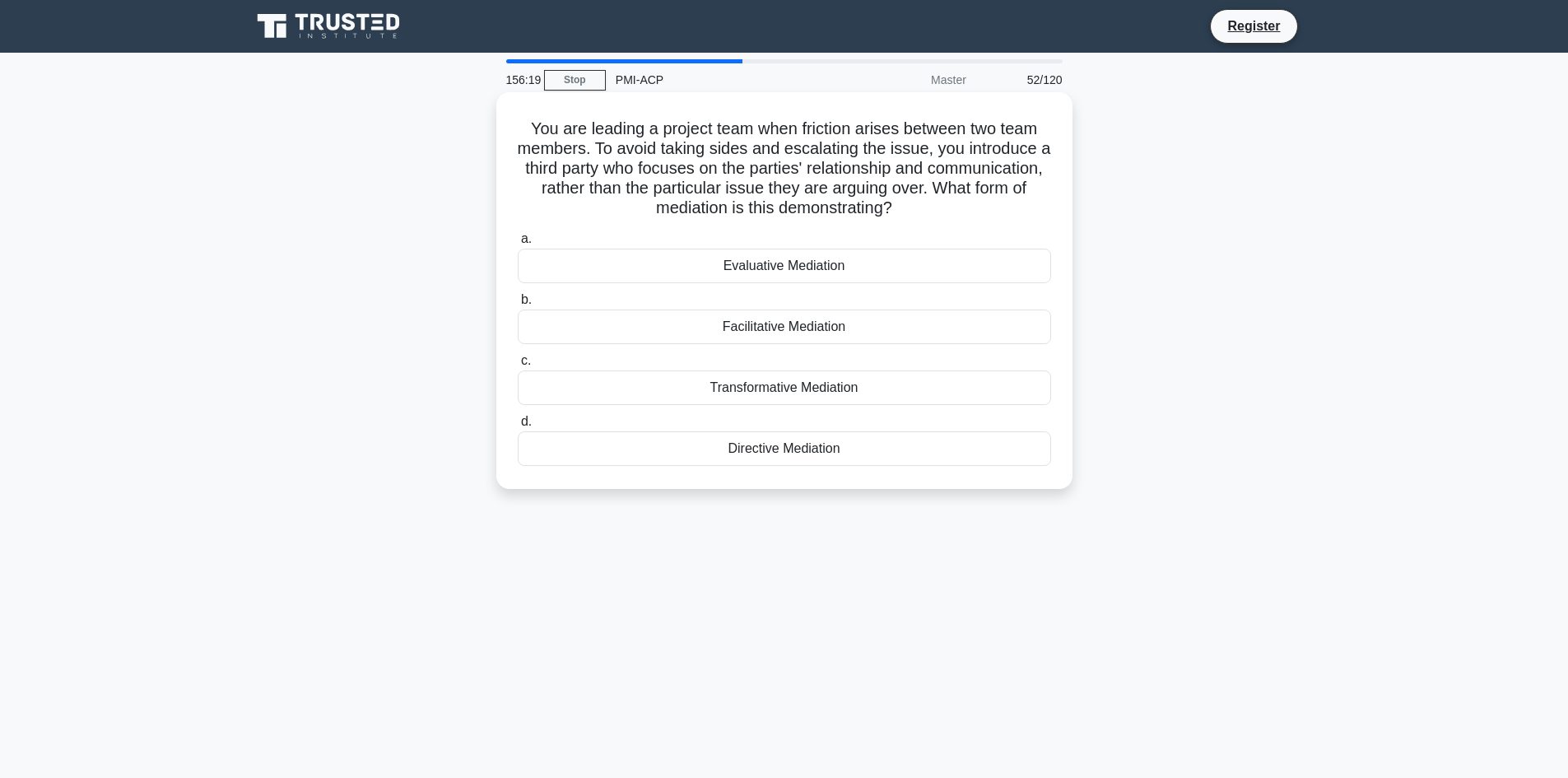
click at [777, 389] on div "Transformative Mediation" at bounding box center [784, 388] width 534 height 34
click at [517, 366] on input "c. Transformative Mediation" at bounding box center [517, 360] width 0 height 11
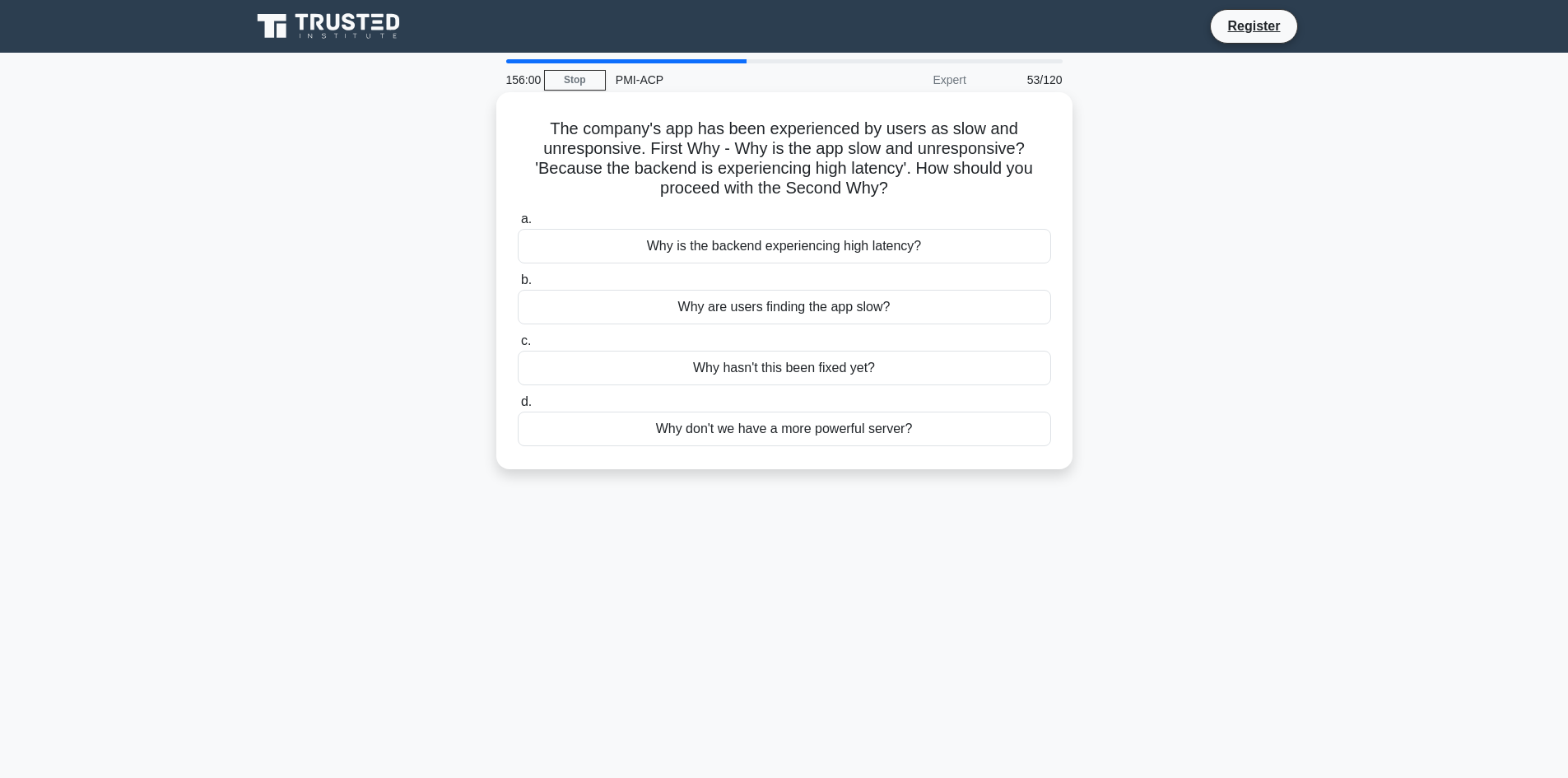
click at [819, 253] on div "Why is the backend experiencing high latency?" at bounding box center [784, 246] width 534 height 34
click at [517, 225] on input "a. Why is the backend experiencing high latency?" at bounding box center [517, 218] width 0 height 11
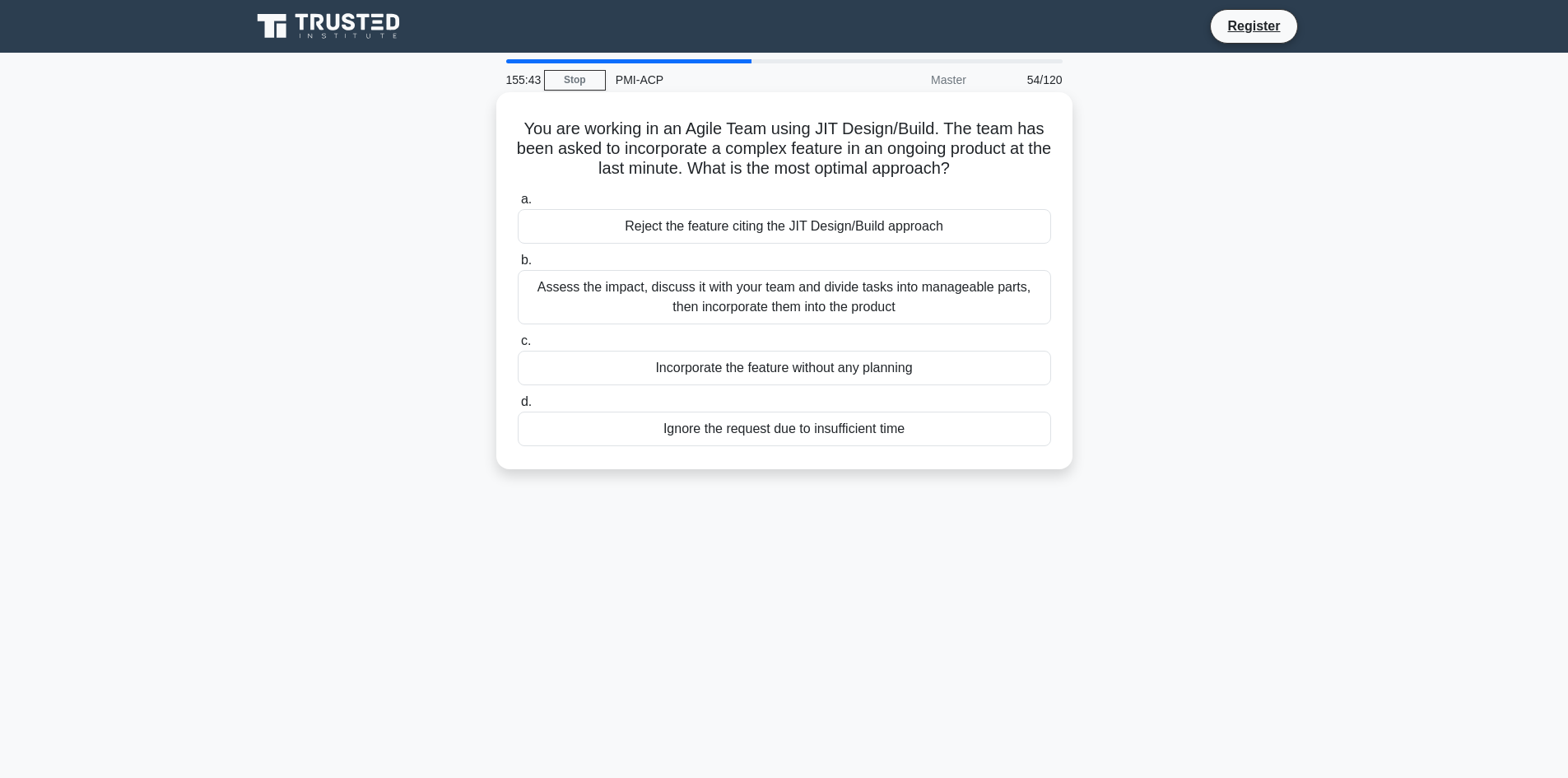
click at [762, 310] on div "Assess the impact, discuss it with your team and divide tasks into manageable p…" at bounding box center [784, 297] width 534 height 55
click at [517, 266] on input "b. Assess the impact, discuss it with your team and divide tasks into manageabl…" at bounding box center [517, 260] width 0 height 11
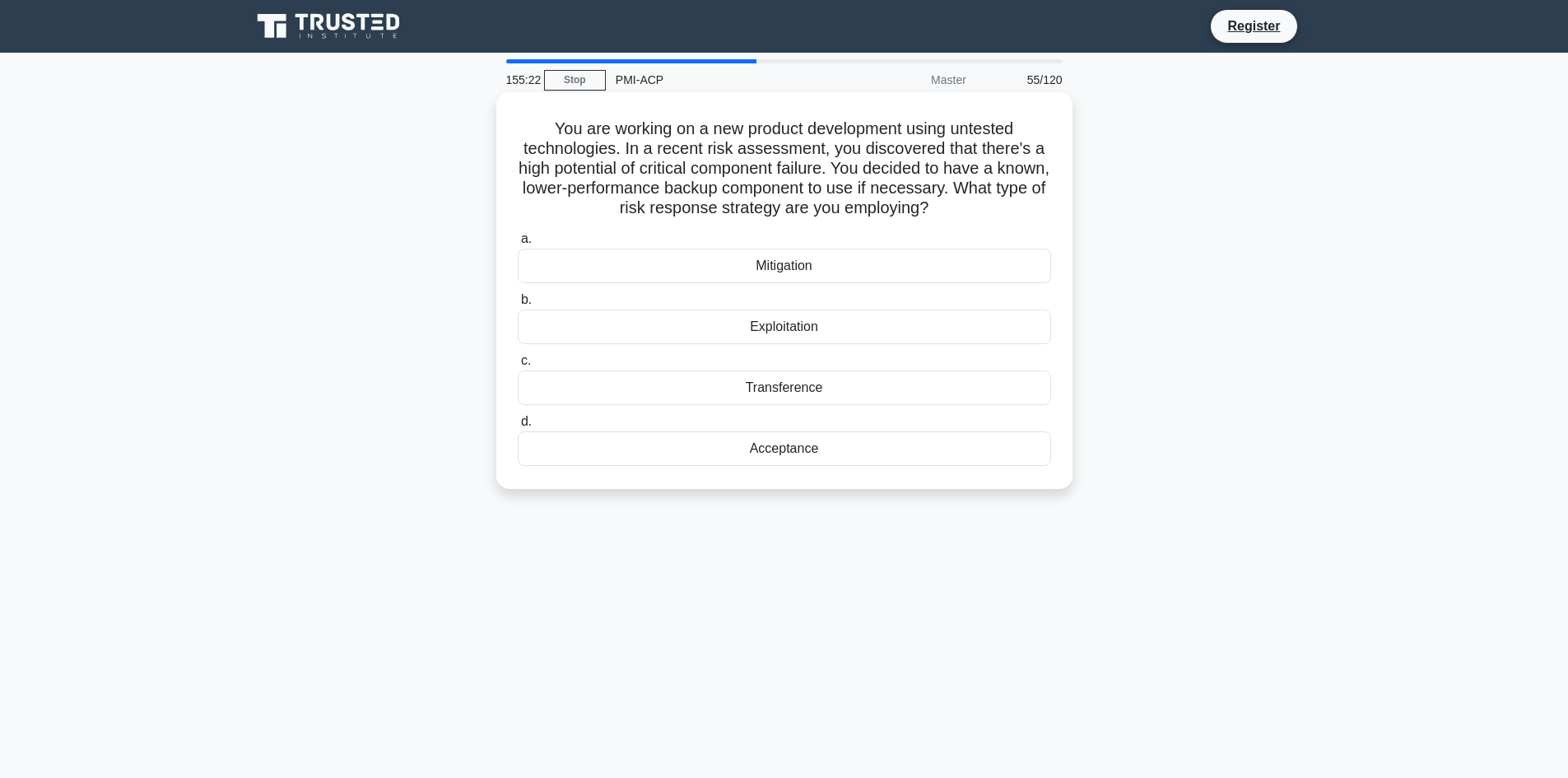
click at [793, 277] on div "Mitigation" at bounding box center [784, 265] width 534 height 34
click at [517, 244] on input "a. Mitigation" at bounding box center [517, 239] width 0 height 11
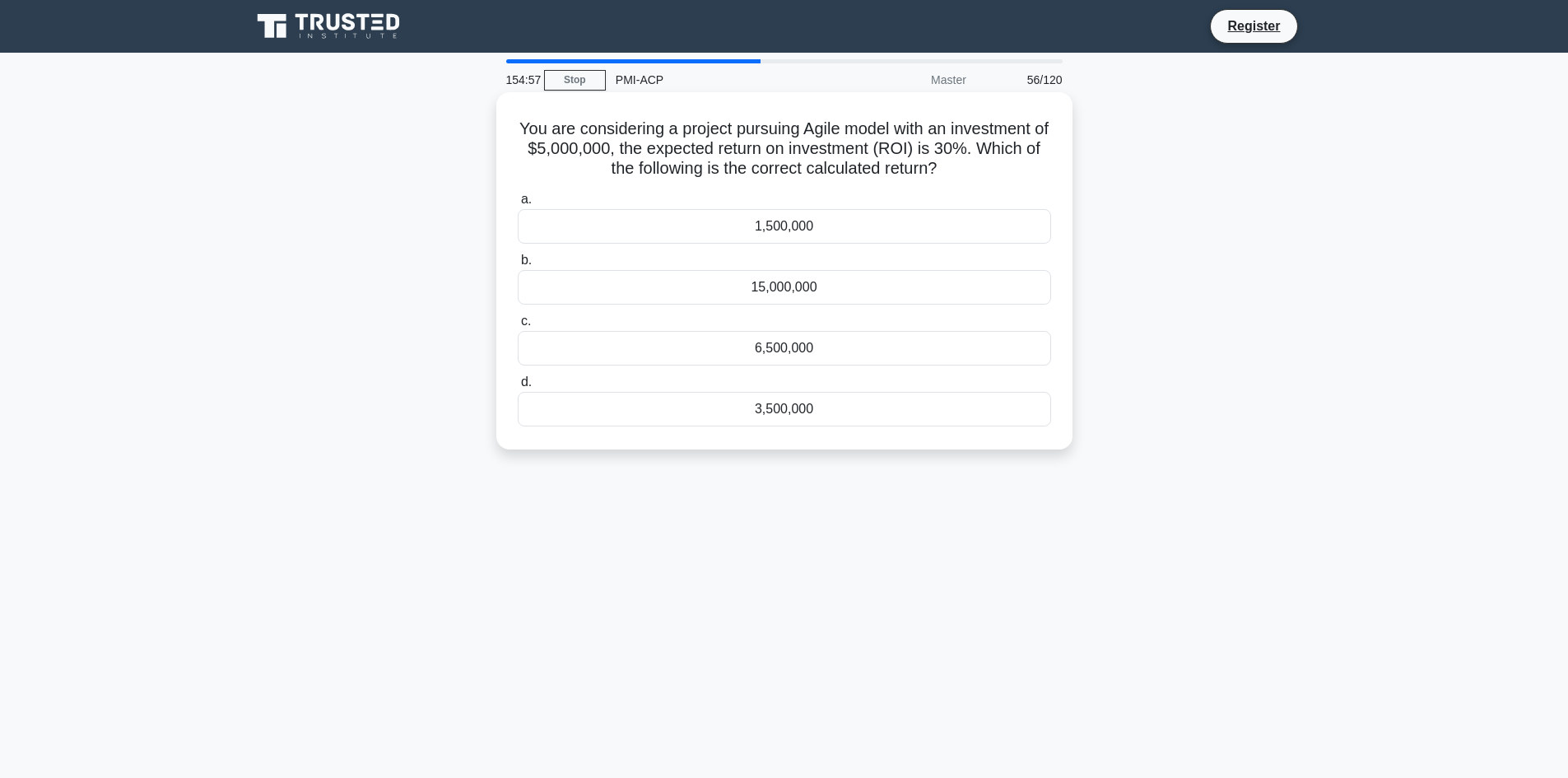
click at [780, 231] on div "1,500,000" at bounding box center [784, 226] width 534 height 34
click at [517, 205] on input "a. 1,500,000" at bounding box center [517, 199] width 0 height 11
click at [737, 349] on div "Progressive Elaboration" at bounding box center [784, 348] width 534 height 34
click at [517, 327] on input "c. Progressive Elaboration" at bounding box center [517, 321] width 0 height 11
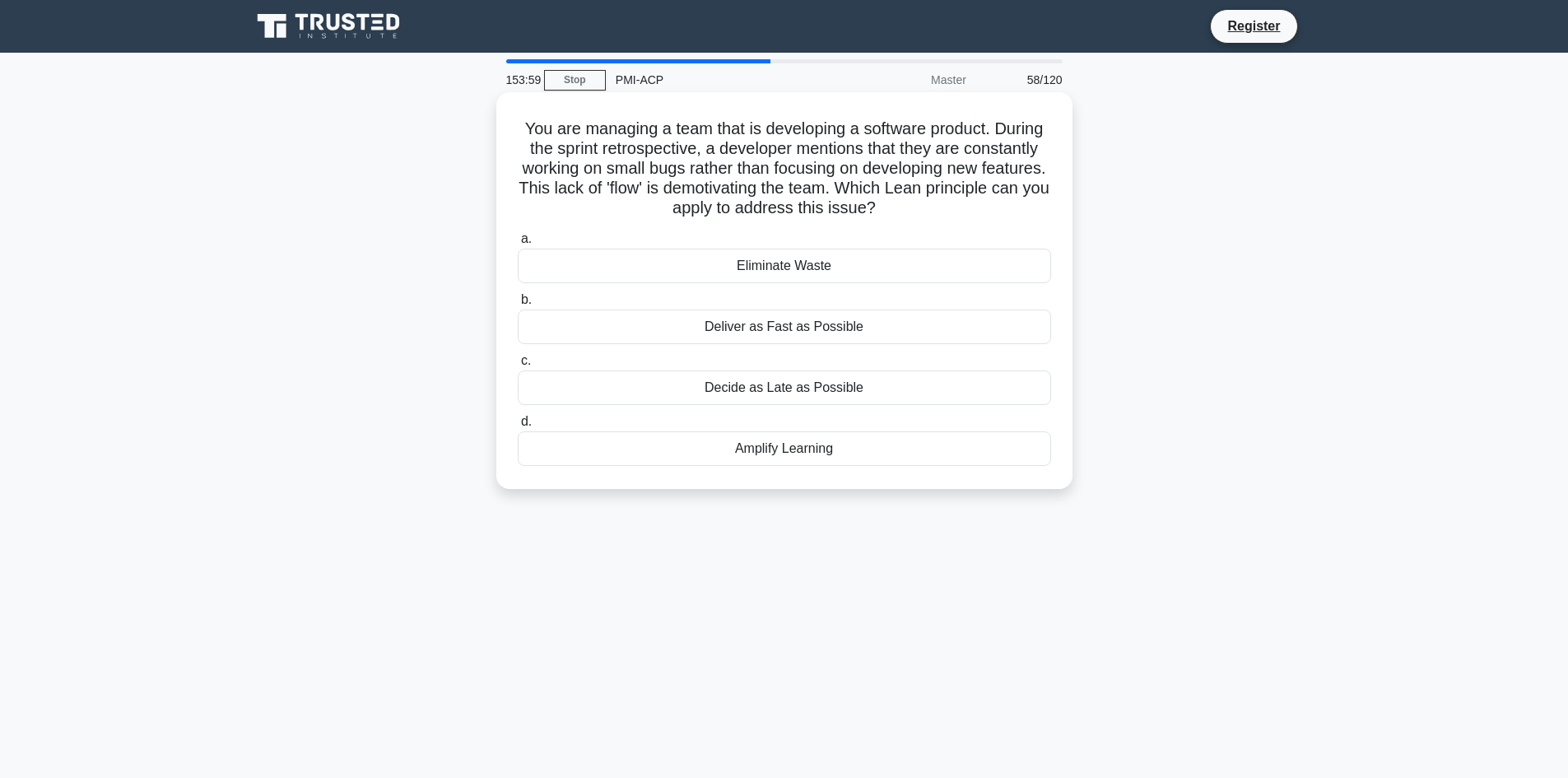
click at [744, 393] on div "Decide as Late as Possible" at bounding box center [784, 388] width 534 height 34
click at [517, 366] on input "c. Decide as Late as Possible" at bounding box center [517, 360] width 0 height 11
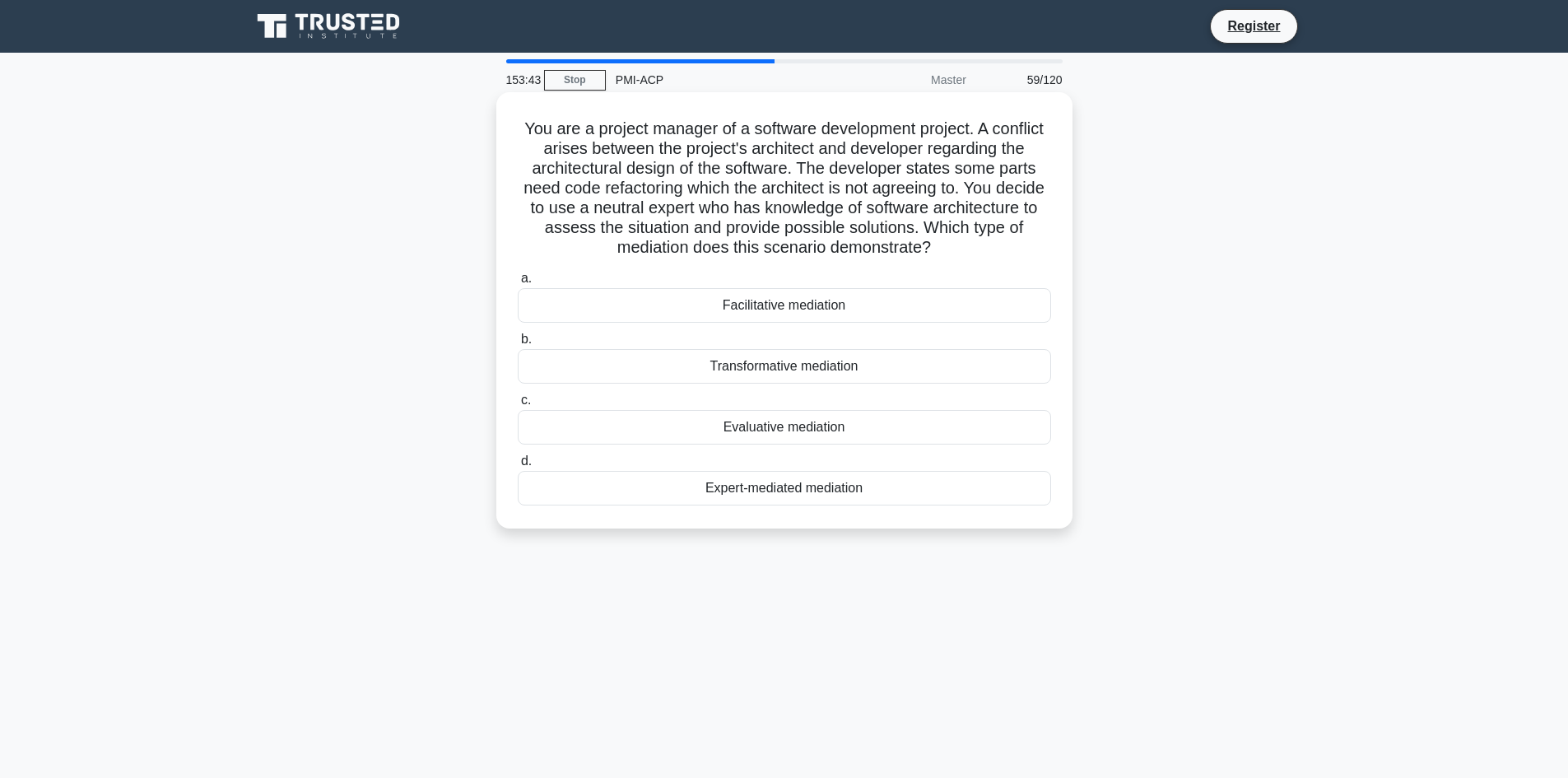
click at [862, 493] on div "Expert-mediated mediation" at bounding box center [784, 488] width 534 height 34
click at [517, 467] on input "d. Expert-mediated mediation" at bounding box center [517, 461] width 0 height 11
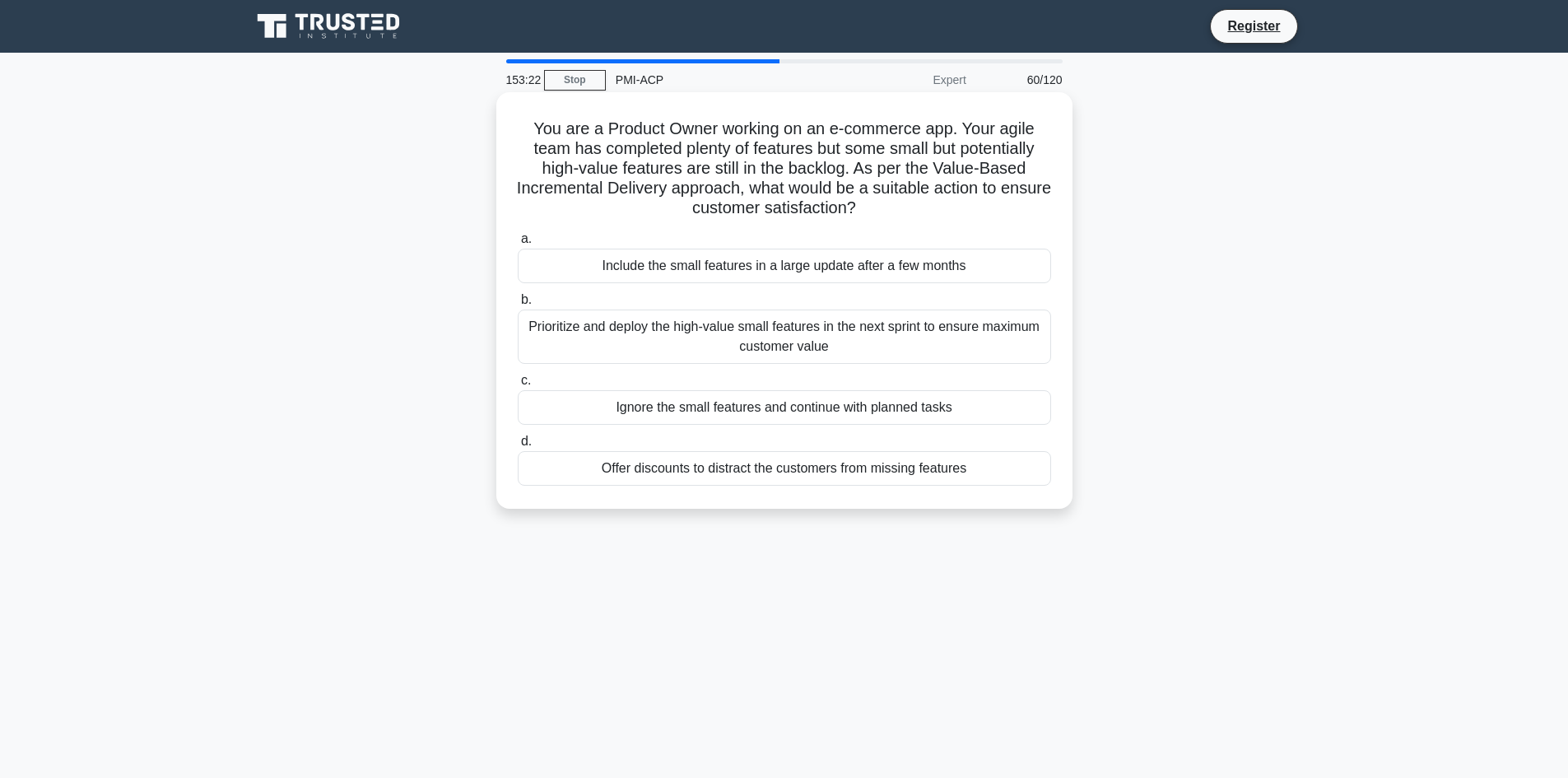
click at [675, 343] on div "Prioritize and deploy the high-value small features in the next sprint to ensur…" at bounding box center [784, 336] width 534 height 55
click at [517, 306] on input "b. Prioritize and deploy the high-value small features in the next sprint to en…" at bounding box center [517, 300] width 0 height 11
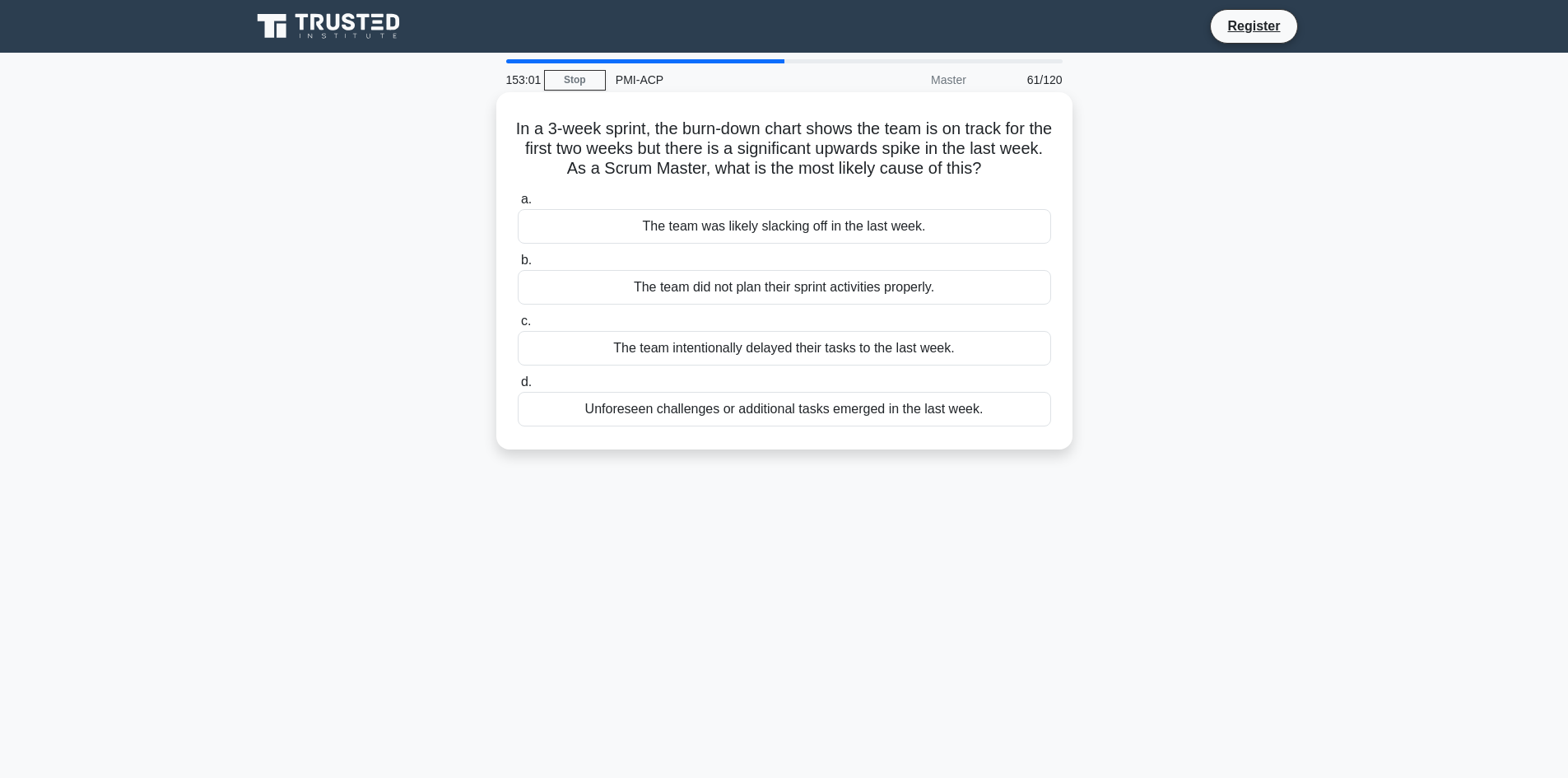
click at [692, 408] on div "Unforeseen challenges or additional tasks emerged in the last week." at bounding box center [784, 409] width 534 height 34
click at [517, 388] on input "d. Unforeseen challenges or additional tasks emerged in the last week." at bounding box center [517, 381] width 0 height 11
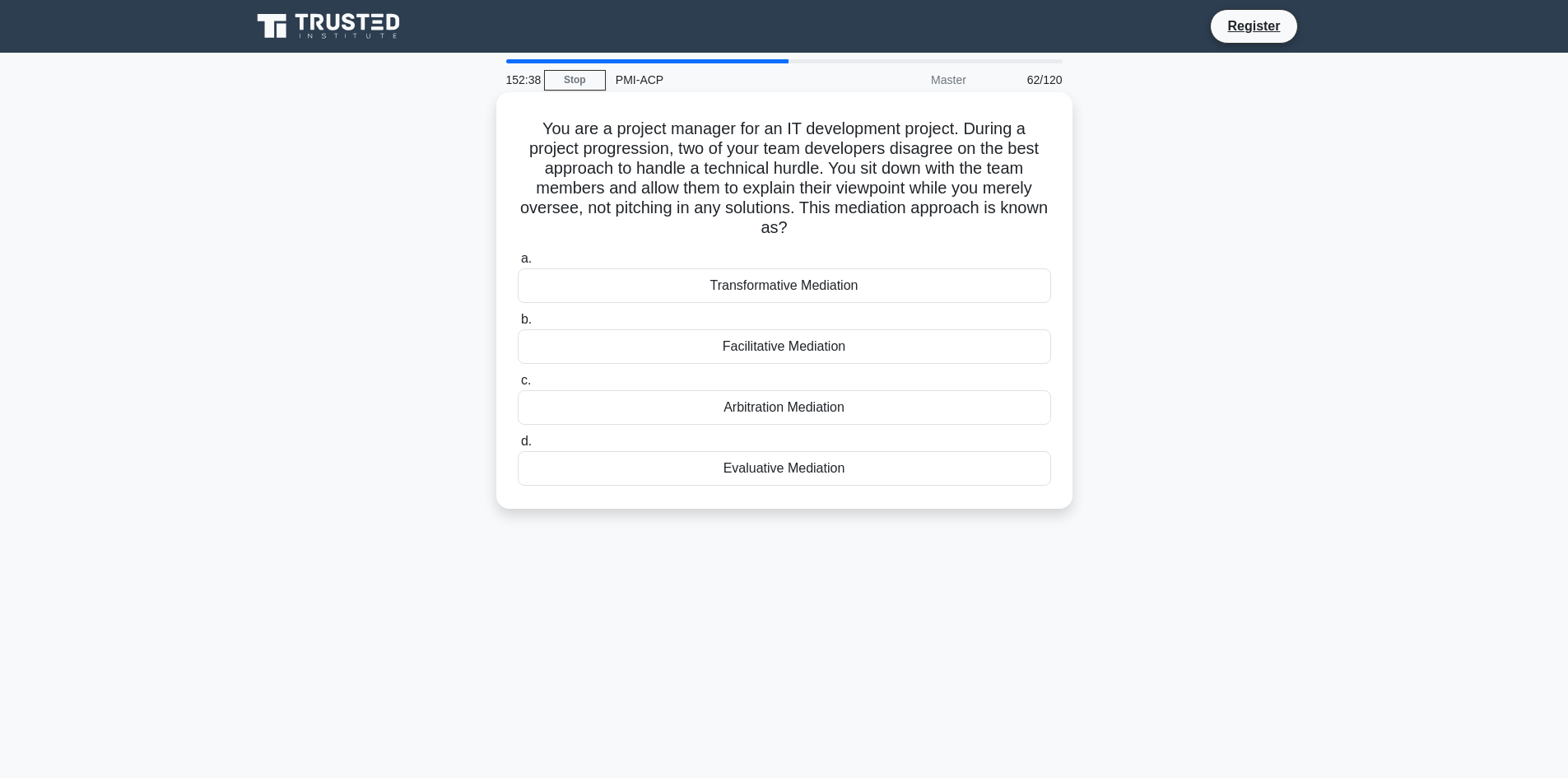
click at [782, 359] on div "Facilitative Mediation" at bounding box center [784, 347] width 534 height 34
click at [517, 325] on input "b. Facilitative Mediation" at bounding box center [517, 319] width 0 height 11
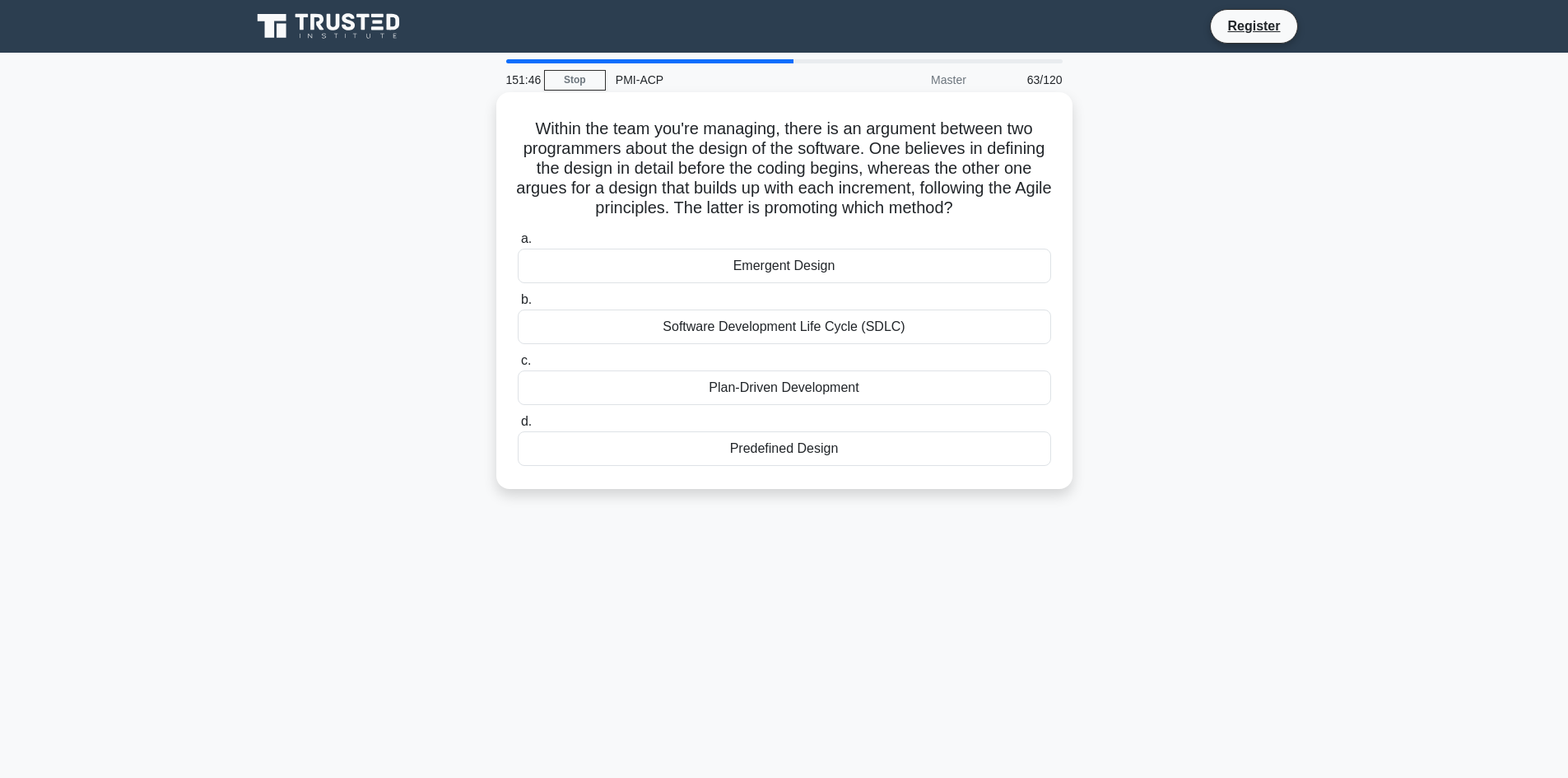
click at [775, 284] on div "Emergent Design" at bounding box center [784, 265] width 534 height 34
click at [517, 244] on input "a. Emergent Design" at bounding box center [517, 239] width 0 height 11
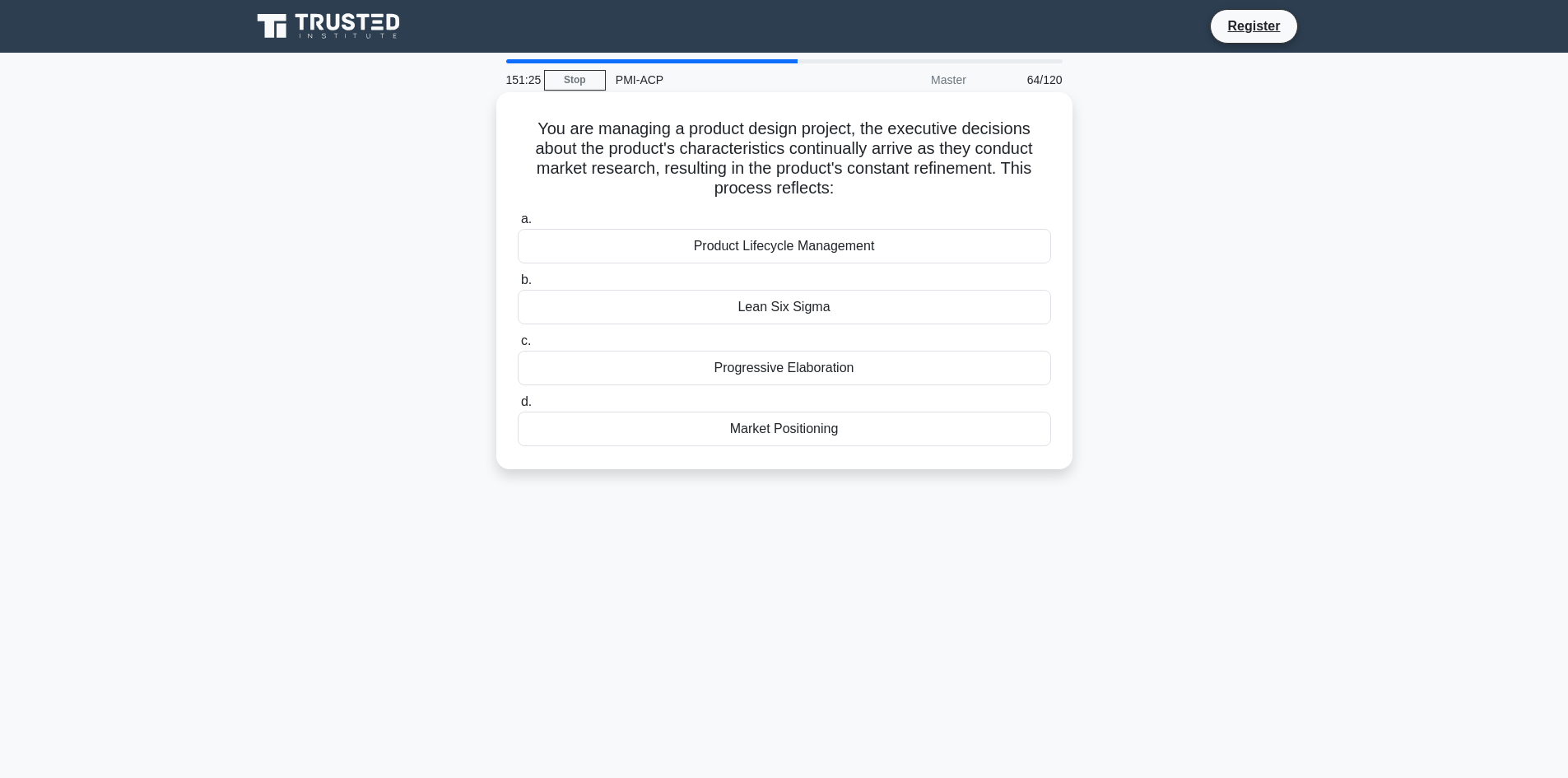
click at [798, 368] on div "Progressive Elaboration" at bounding box center [784, 368] width 534 height 34
click at [517, 347] on input "c. Progressive Elaboration" at bounding box center [517, 341] width 0 height 11
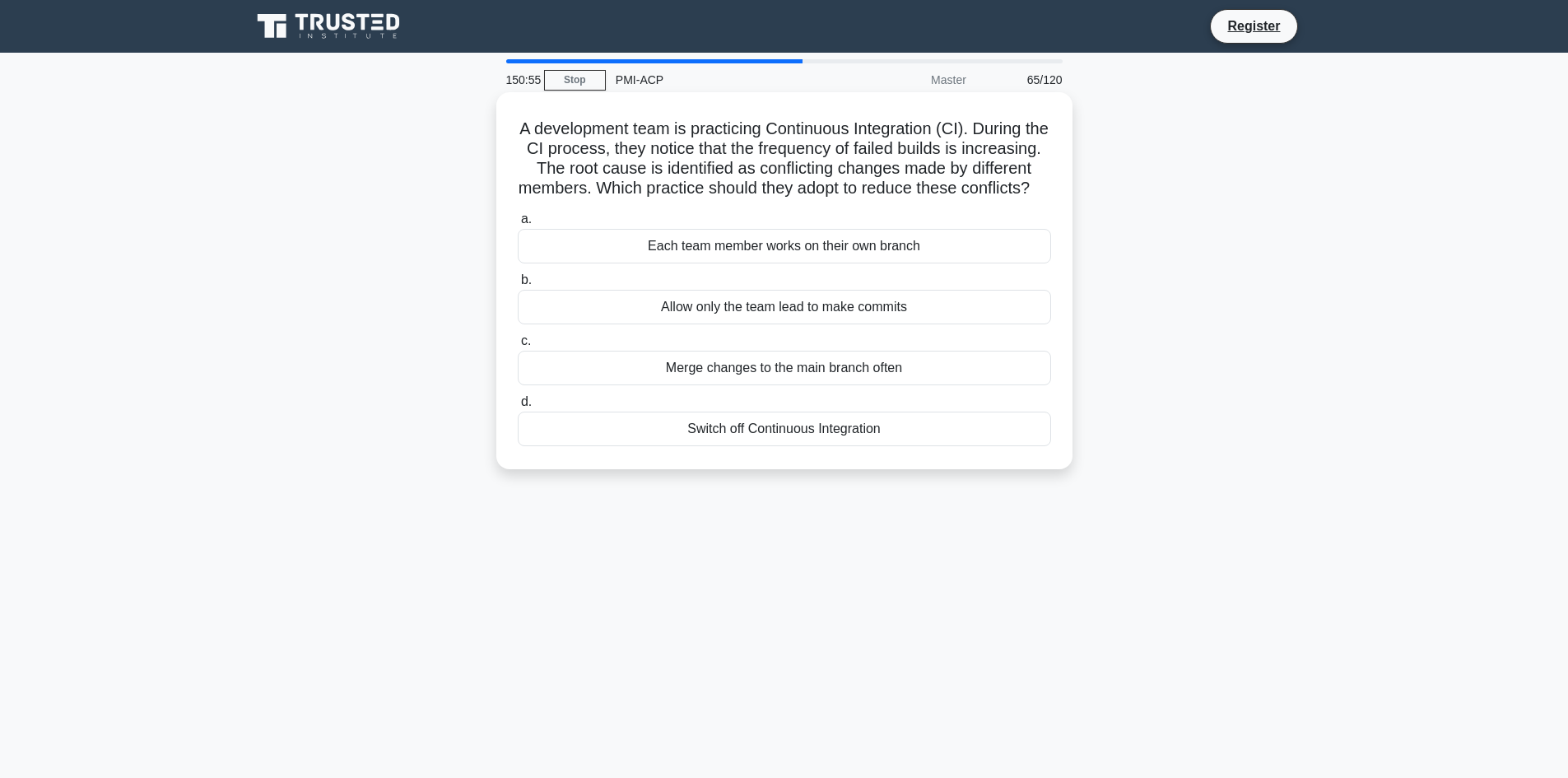
click at [739, 385] on div "Merge changes to the main branch often" at bounding box center [784, 368] width 534 height 34
click at [517, 347] on input "c. Merge changes to the main branch often" at bounding box center [517, 341] width 0 height 11
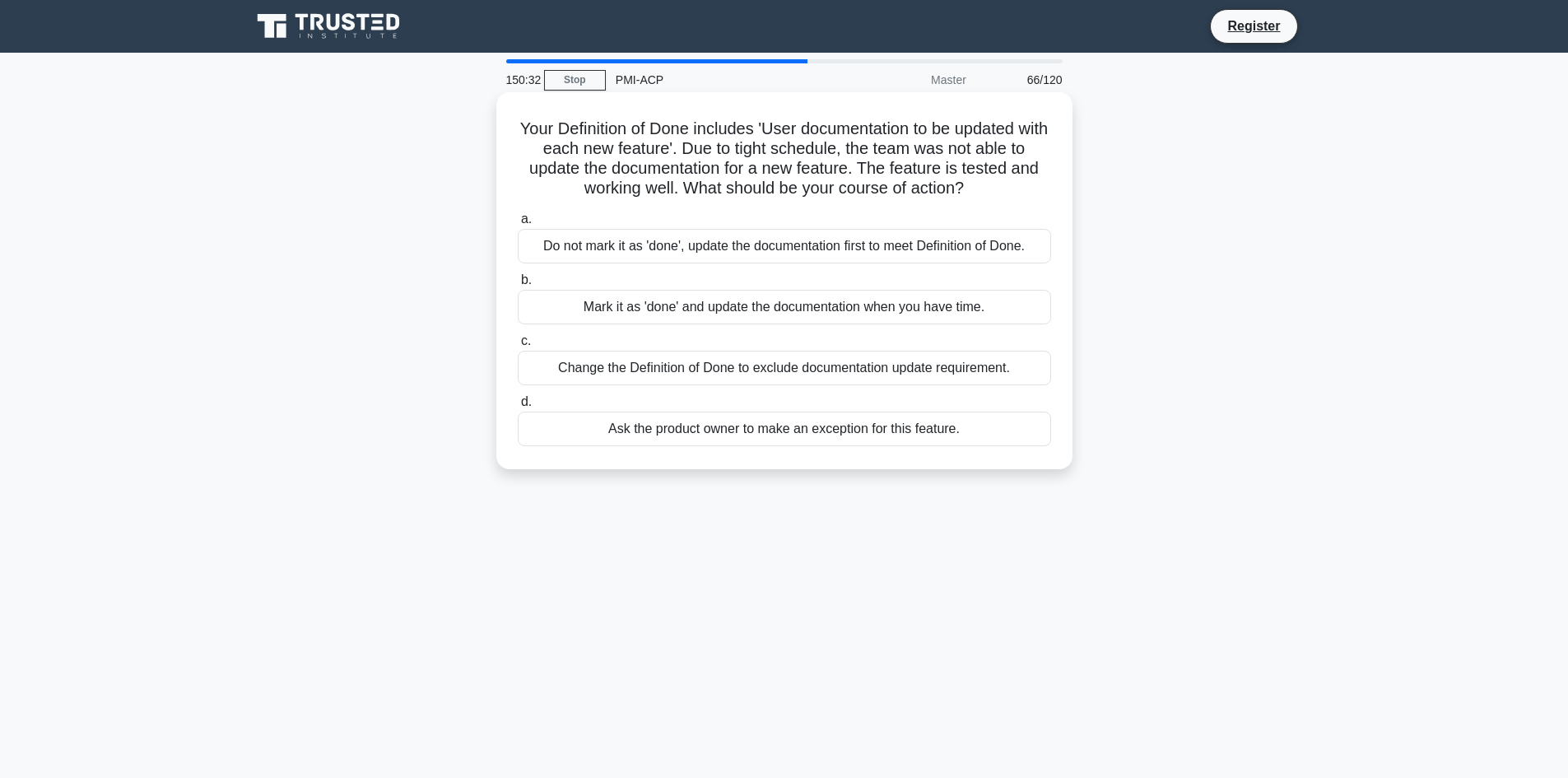
click at [660, 250] on div "Do not mark it as 'done', update the documentation first to meet Definition of …" at bounding box center [784, 246] width 534 height 34
click at [517, 225] on input "a. Do not mark it as 'done', update the documentation first to meet Definition …" at bounding box center [517, 218] width 0 height 11
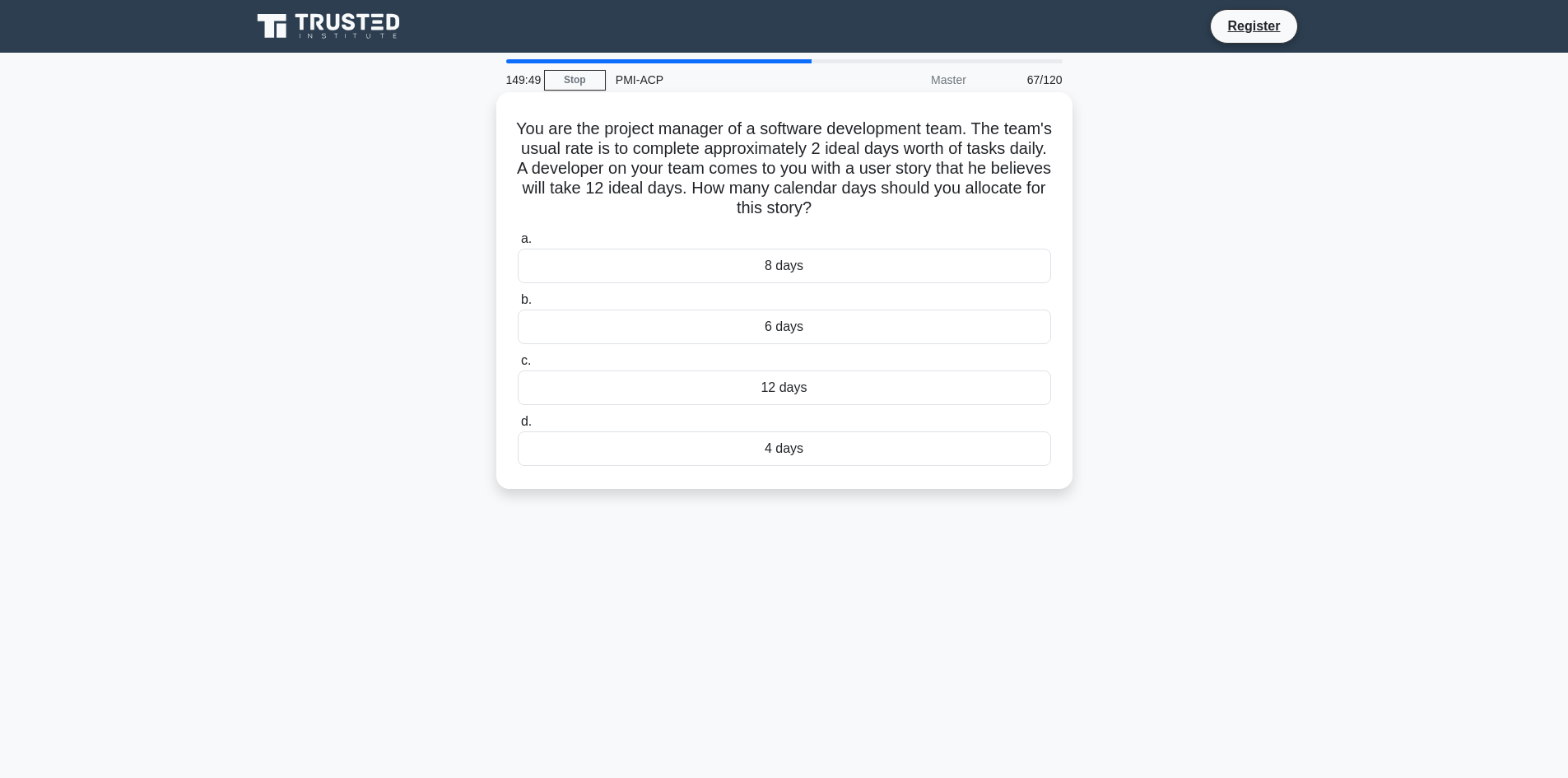
click at [778, 336] on div "6 days" at bounding box center [784, 327] width 534 height 34
click at [517, 306] on input "b. 6 days" at bounding box center [517, 300] width 0 height 11
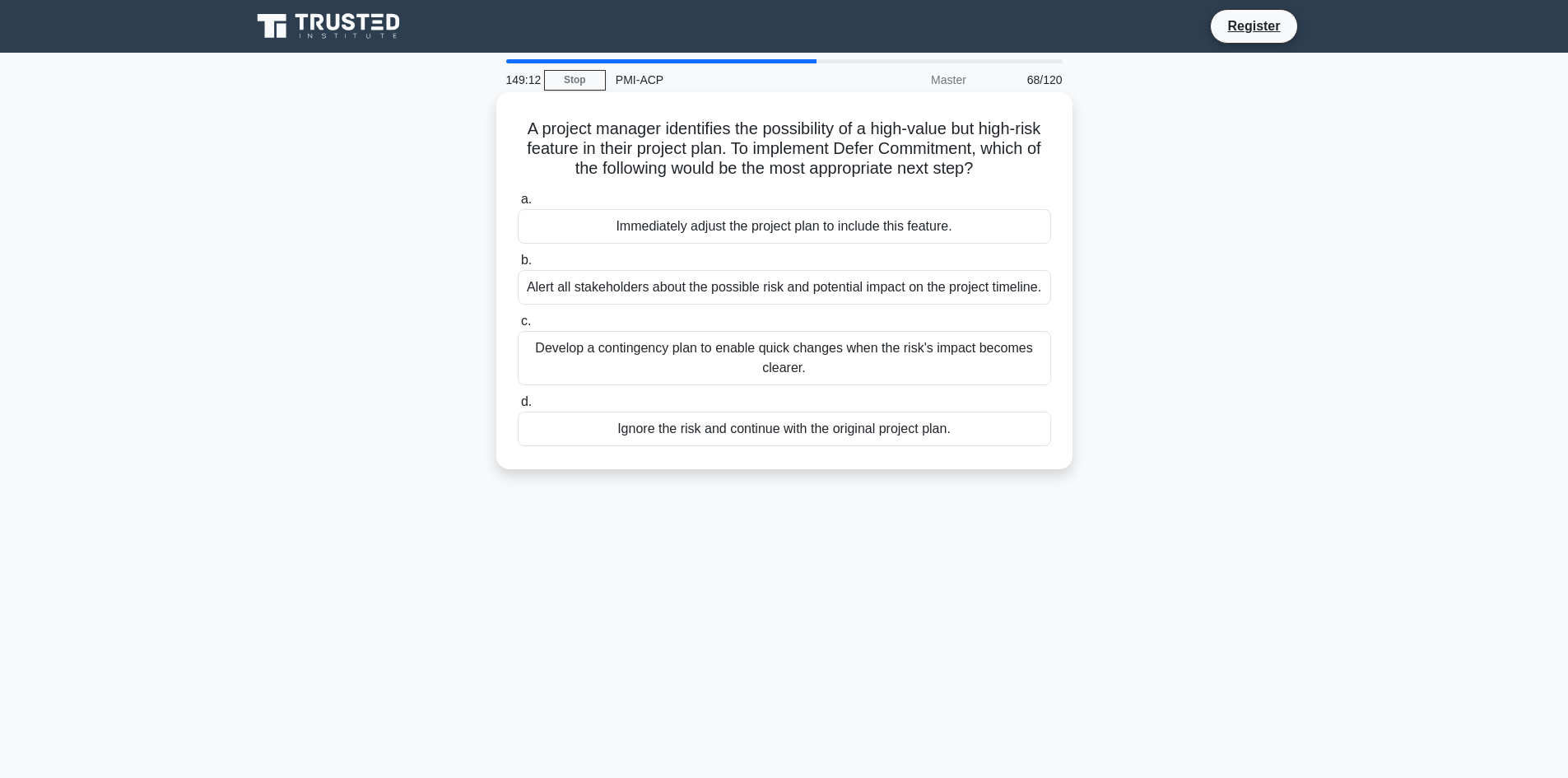
click at [678, 381] on div "Develop a contingency plan to enable quick changes when the risk's impact becom…" at bounding box center [784, 357] width 534 height 55
click at [517, 327] on input "c. Develop a contingency plan to enable quick changes when the risk's impact be…" at bounding box center [517, 321] width 0 height 11
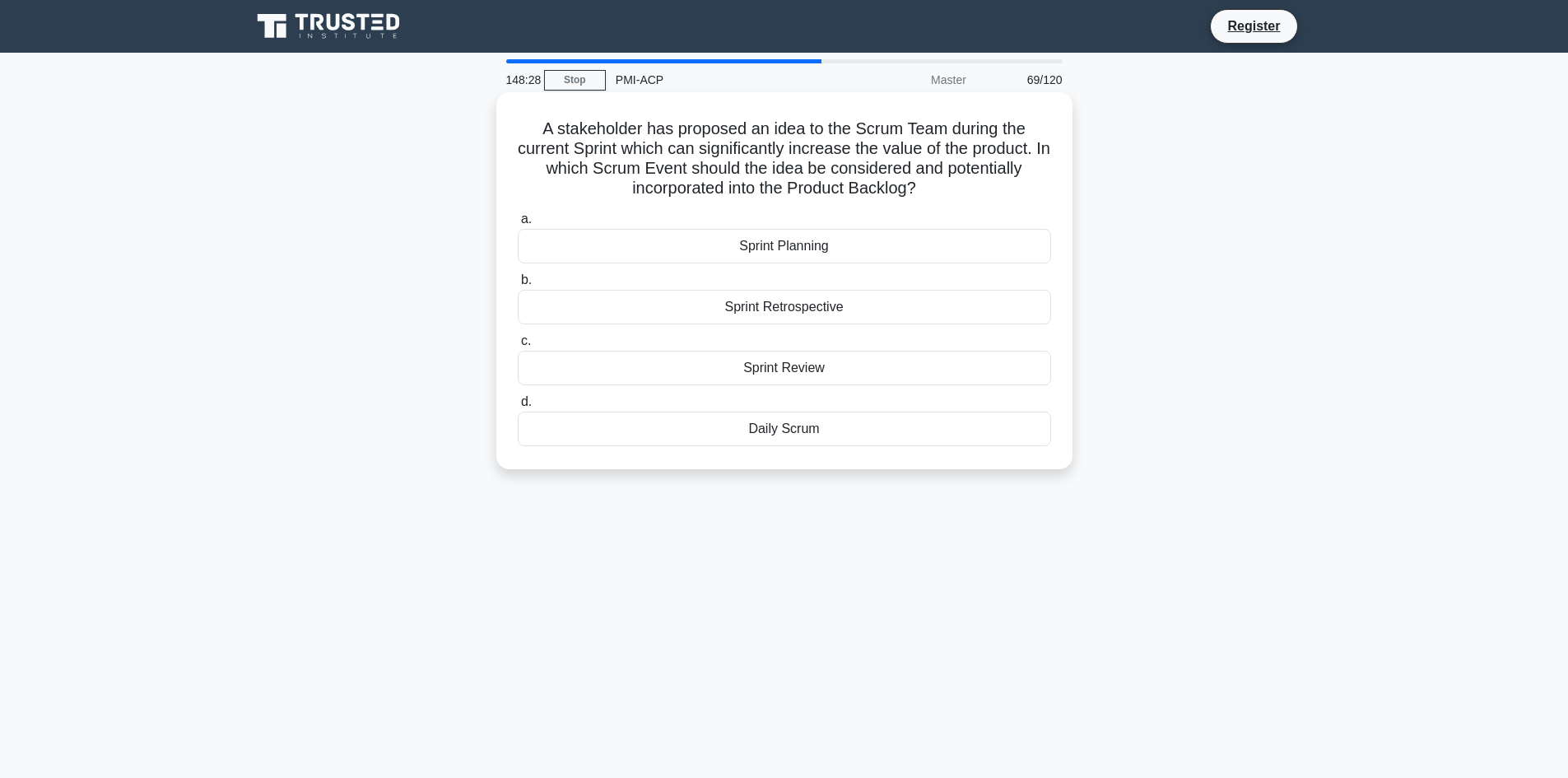
click at [789, 307] on div "Sprint Retrospective" at bounding box center [784, 307] width 534 height 34
click at [517, 286] on input "b. Sprint Retrospective" at bounding box center [517, 280] width 0 height 11
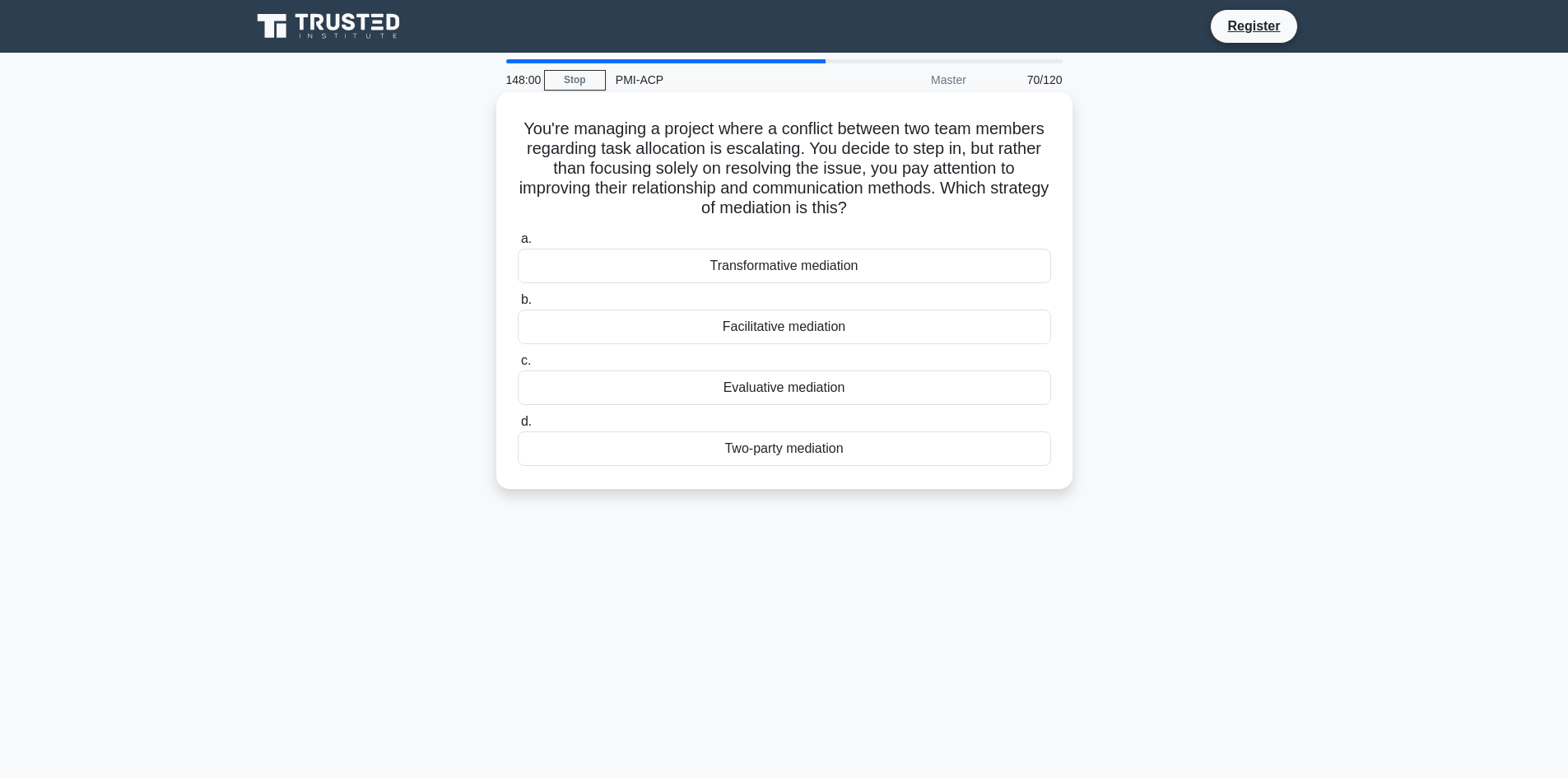
click at [752, 274] on div "Transformative mediation" at bounding box center [784, 265] width 534 height 34
click at [517, 244] on input "a. Transformative mediation" at bounding box center [517, 239] width 0 height 11
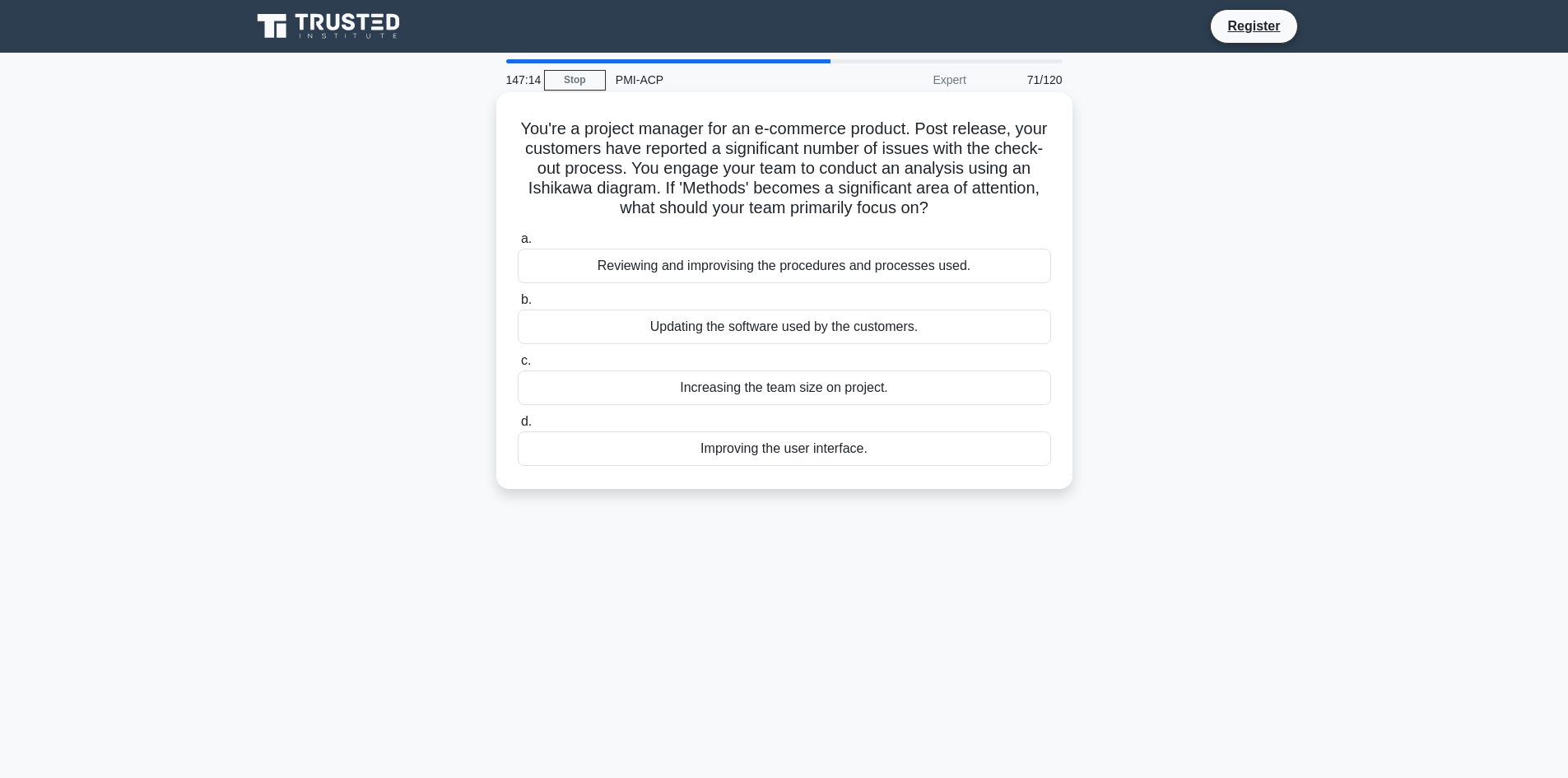
click at [851, 456] on div "Improving the user interface." at bounding box center [784, 448] width 534 height 34
click at [517, 427] on input "d. Improving the user interface." at bounding box center [517, 422] width 0 height 11
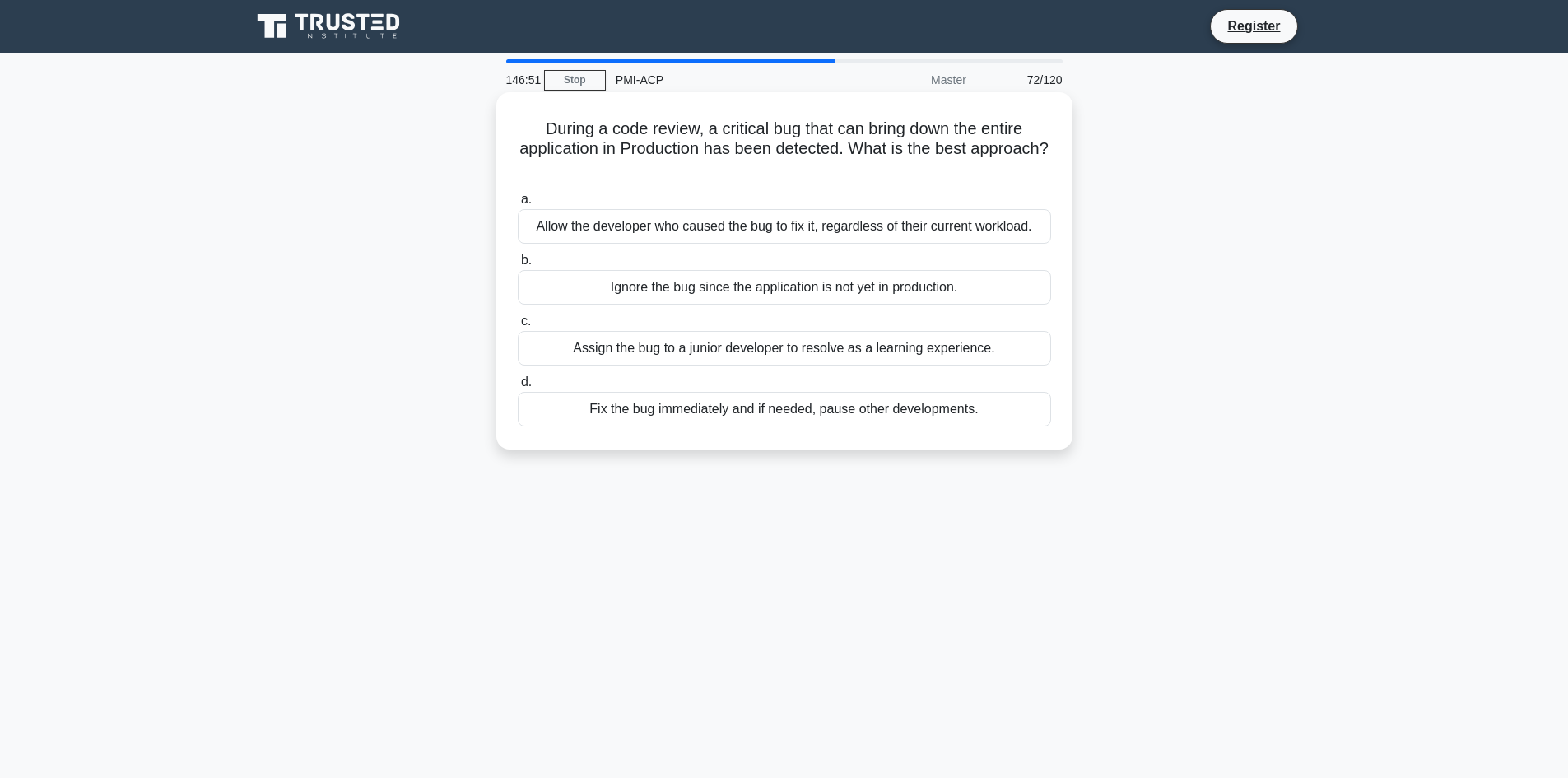
click at [693, 417] on div "Fix the bug immediately and if needed, pause other developments." at bounding box center [784, 409] width 534 height 34
click at [517, 388] on input "d. Fix the bug immediately and if needed, pause other developments." at bounding box center [517, 381] width 0 height 11
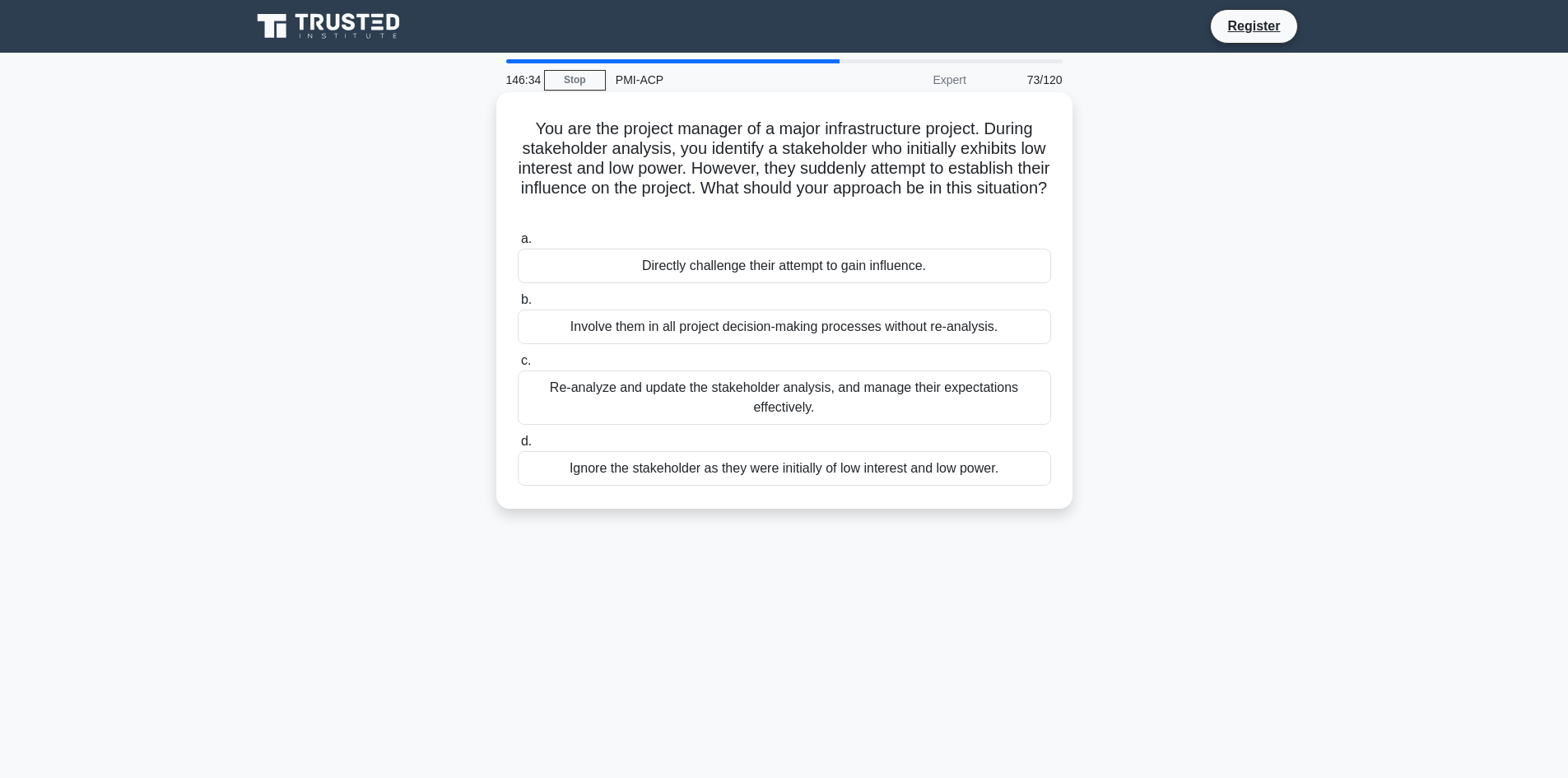
click at [609, 395] on div "Re-analyze and update the stakeholder analysis, and manage their expectations e…" at bounding box center [784, 398] width 534 height 55
click at [517, 366] on input "c. Re-analyze and update the stakeholder analysis, and manage their expectation…" at bounding box center [517, 360] width 0 height 11
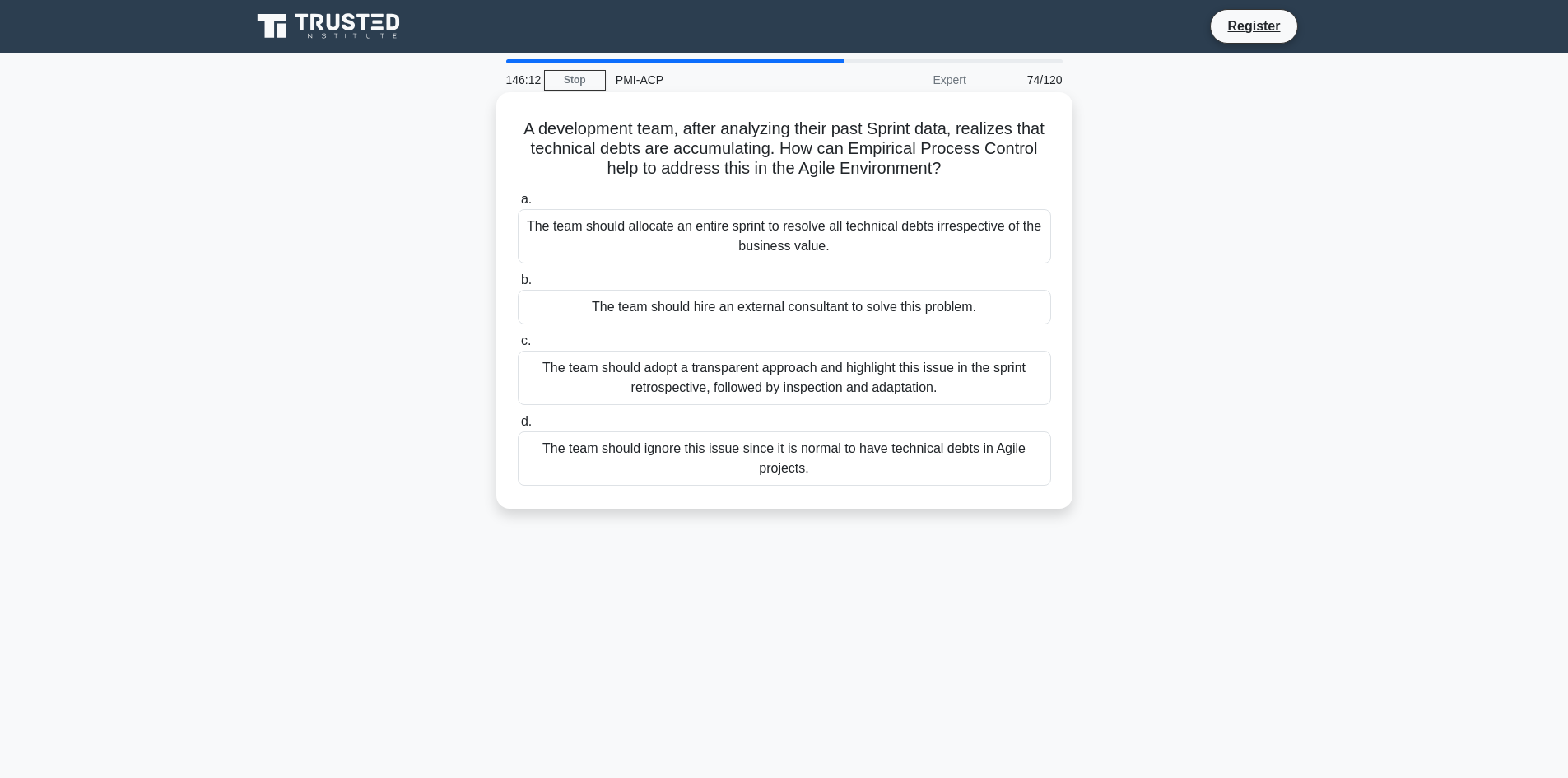
click at [596, 383] on div "The team should adopt a transparent approach and highlight this issue in the sp…" at bounding box center [784, 378] width 534 height 55
click at [517, 347] on input "c. The team should adopt a transparent approach and highlight this issue in the…" at bounding box center [517, 341] width 0 height 11
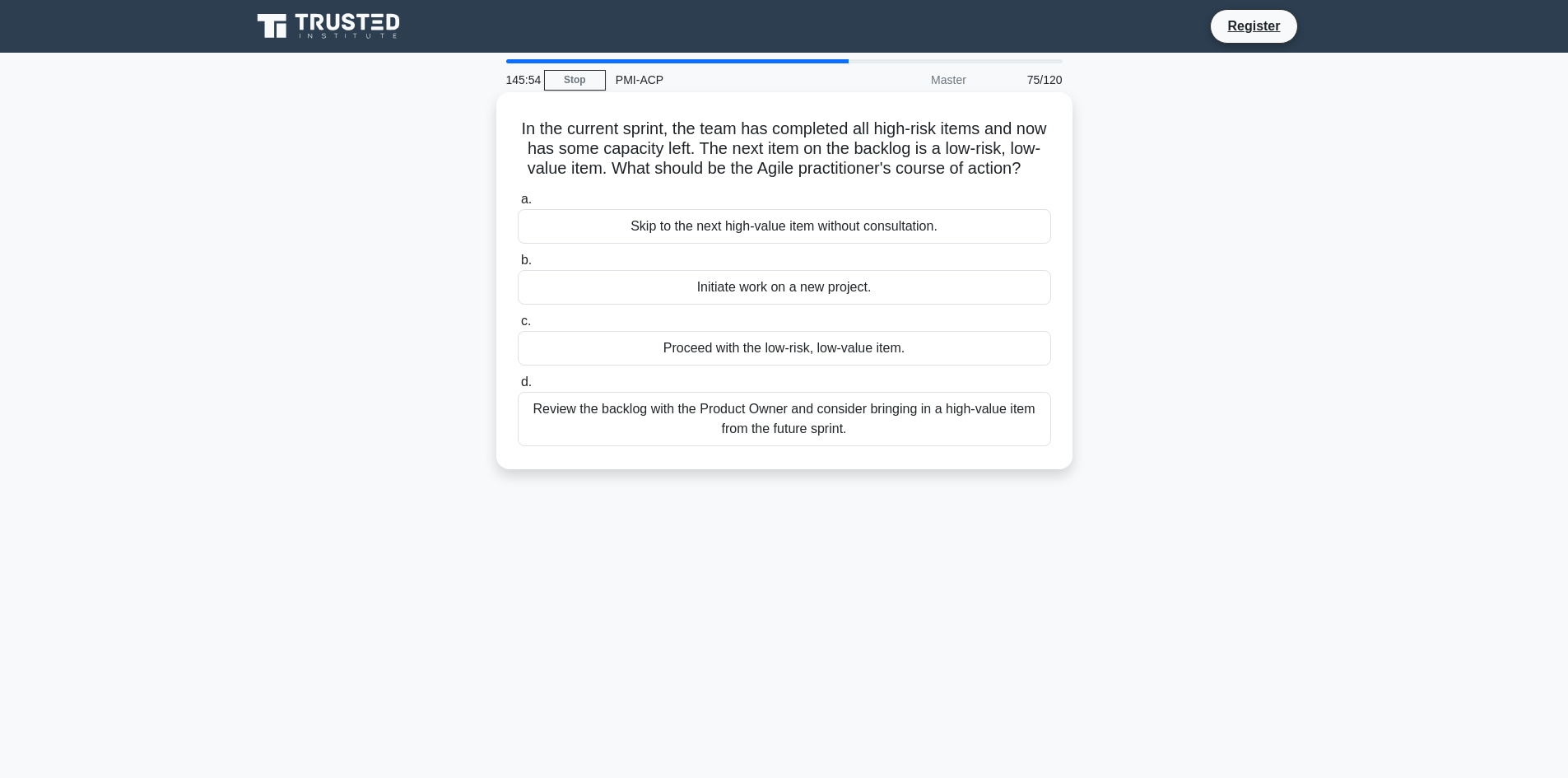
click at [646, 444] on div "Review the backlog with the Product Owner and consider bringing in a high-value…" at bounding box center [784, 419] width 534 height 55
click at [517, 388] on input "d. Review the backlog with the Product Owner and consider bringing in a high-va…" at bounding box center [517, 381] width 0 height 11
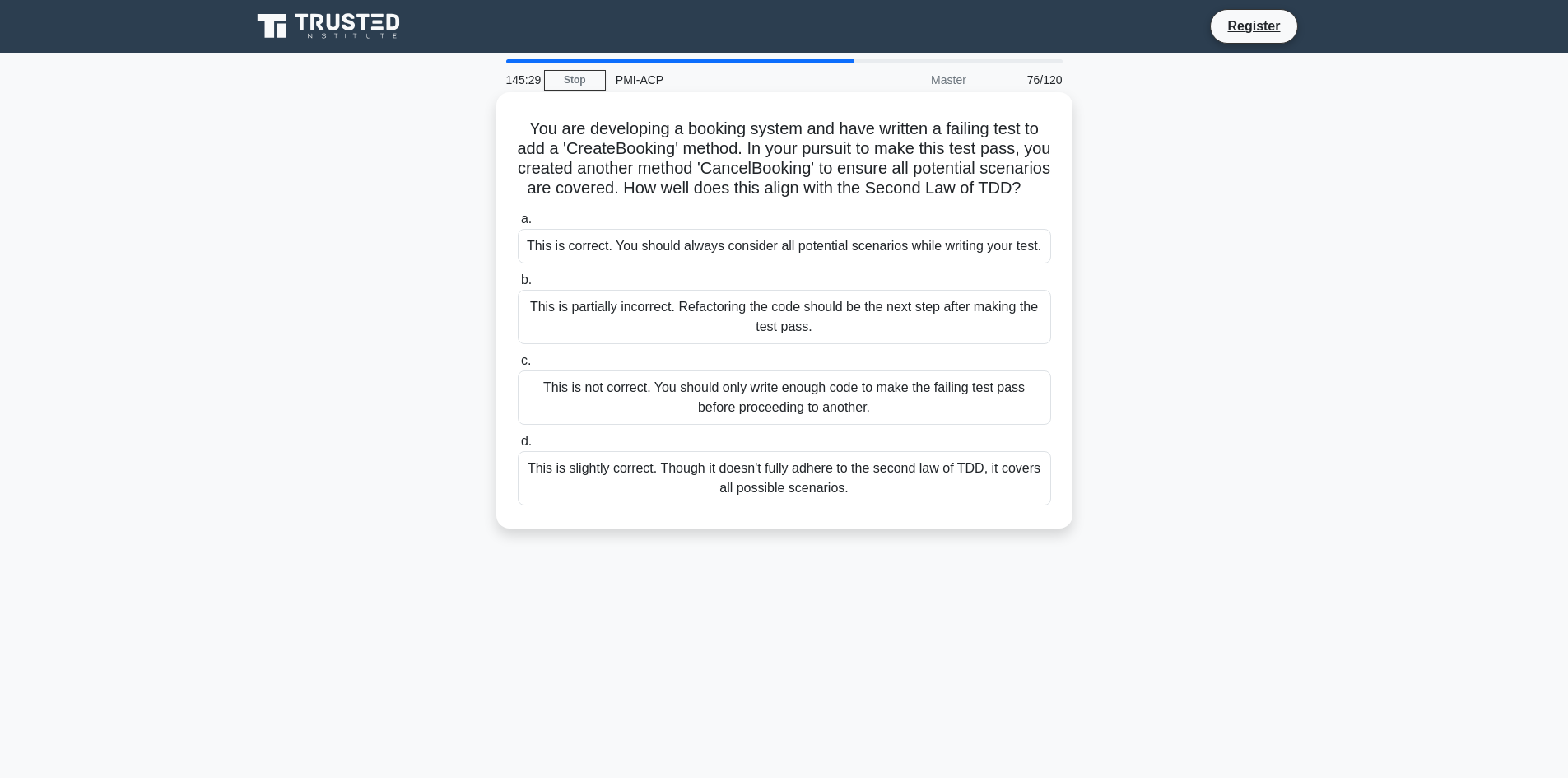
click at [687, 424] on div "This is not correct. You should only write enough code to make the failing test…" at bounding box center [784, 398] width 534 height 55
click at [517, 366] on input "c. This is not correct. You should only write enough code to make the failing t…" at bounding box center [517, 360] width 0 height 11
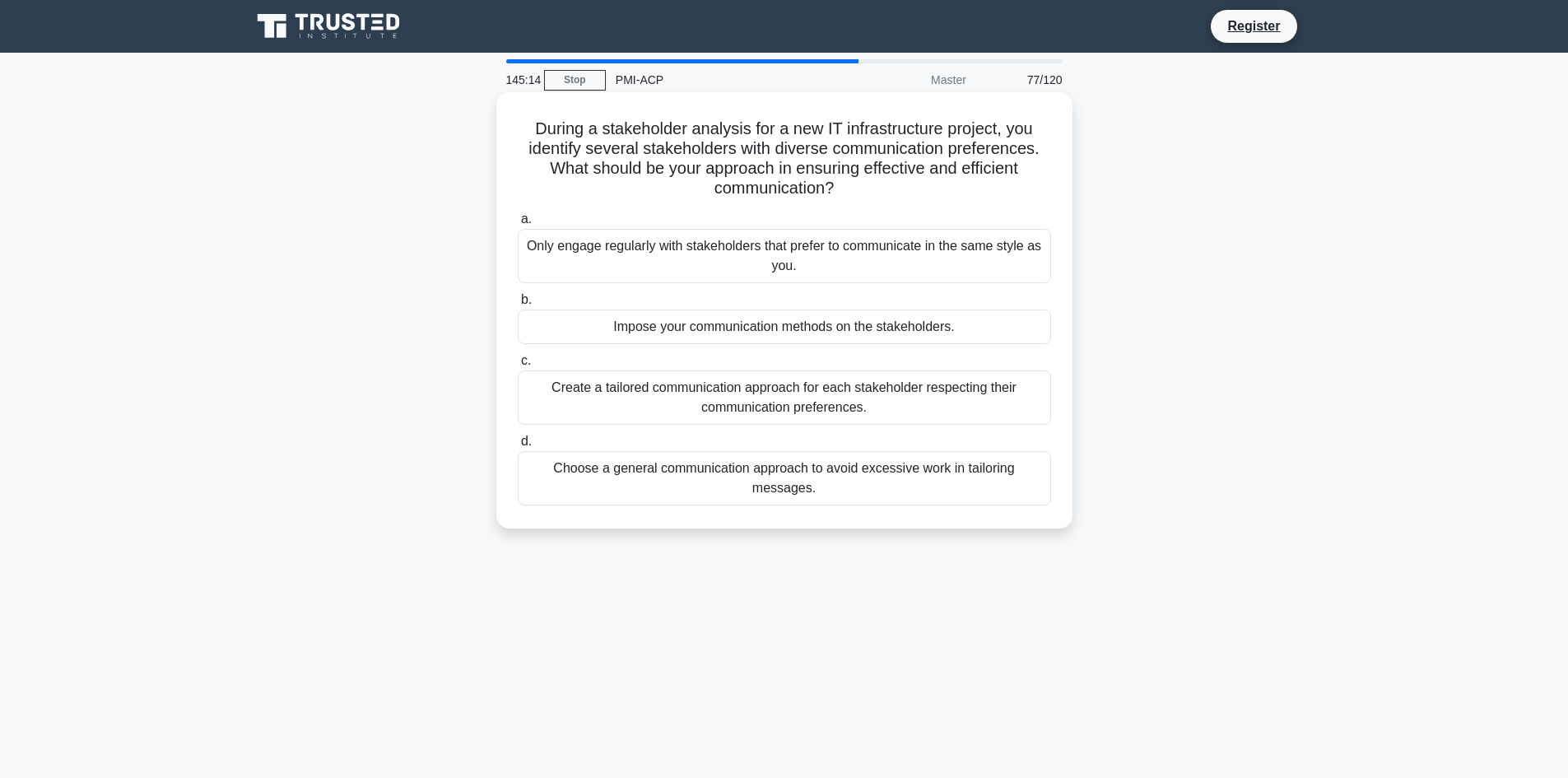
click at [709, 400] on div "Create a tailored communication approach for each stakeholder respecting their …" at bounding box center [784, 398] width 534 height 55
click at [517, 366] on input "c. Create a tailored communication approach for each stakeholder respecting the…" at bounding box center [517, 360] width 0 height 11
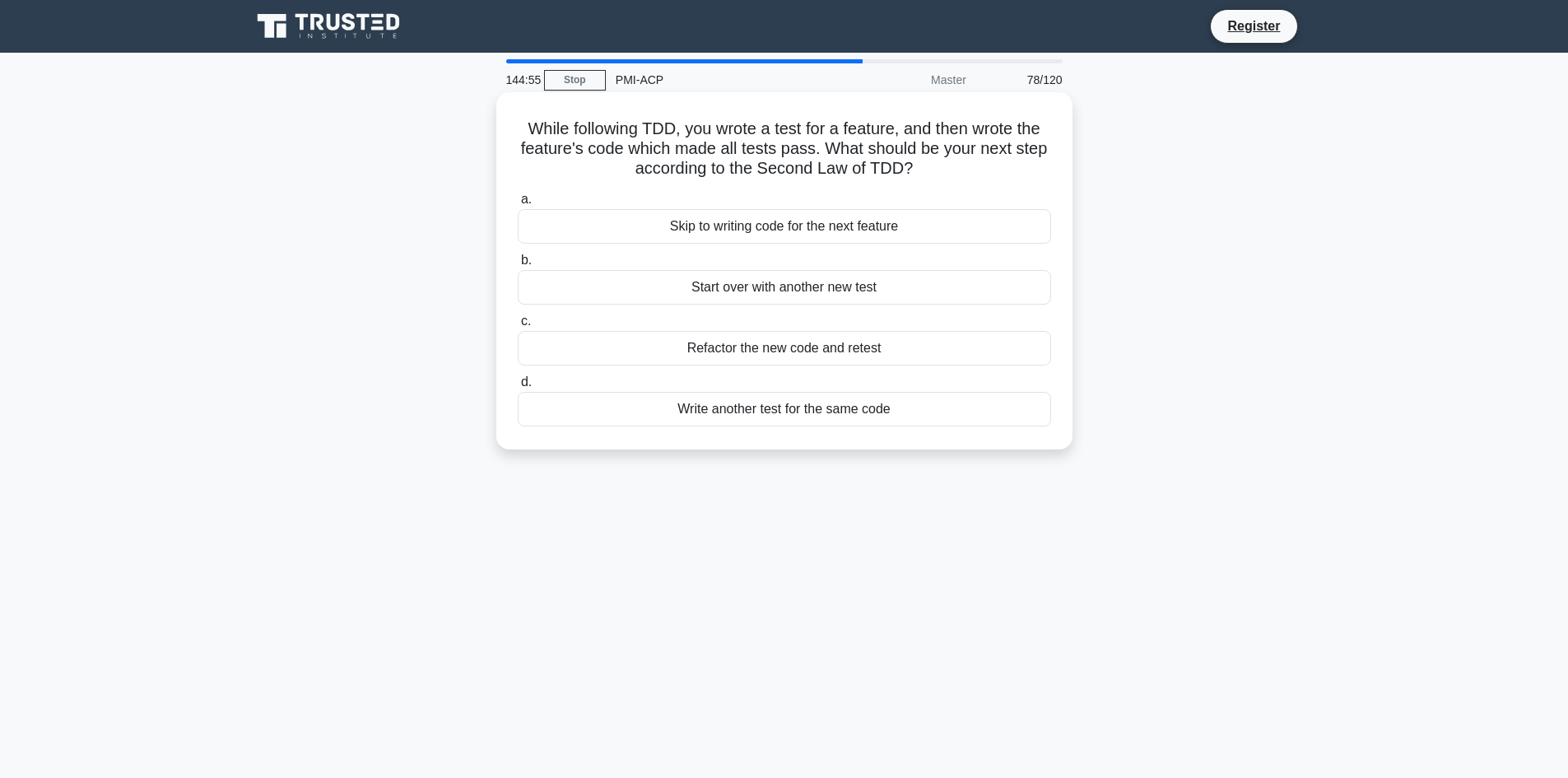
click at [714, 354] on div "Refactor the new code and retest" at bounding box center [784, 348] width 534 height 34
click at [517, 327] on input "c. Refactor the new code and retest" at bounding box center [517, 321] width 0 height 11
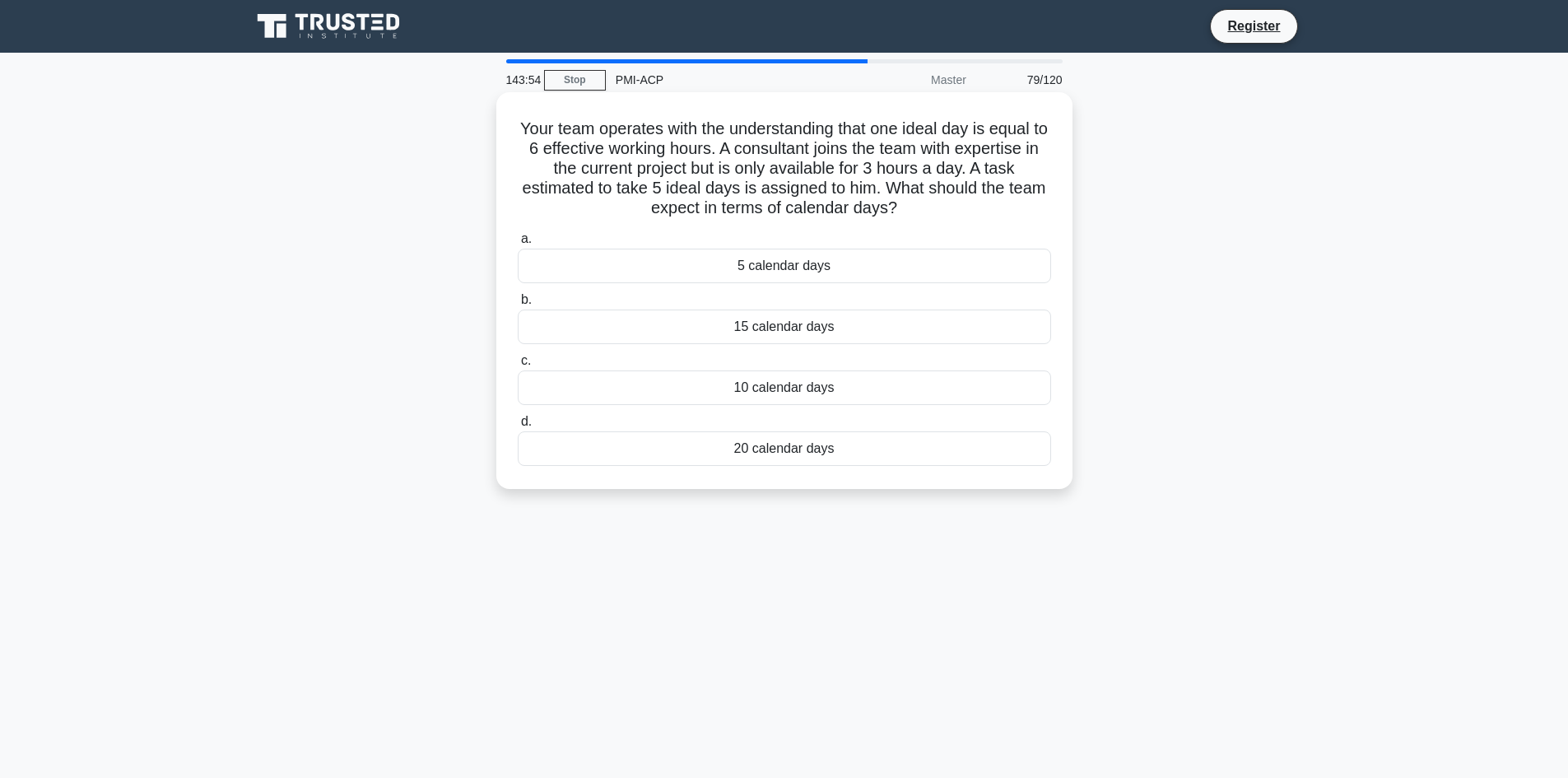
click at [765, 393] on div "10 calendar days" at bounding box center [784, 388] width 534 height 34
click at [517, 366] on input "c. 10 calendar days" at bounding box center [517, 360] width 0 height 11
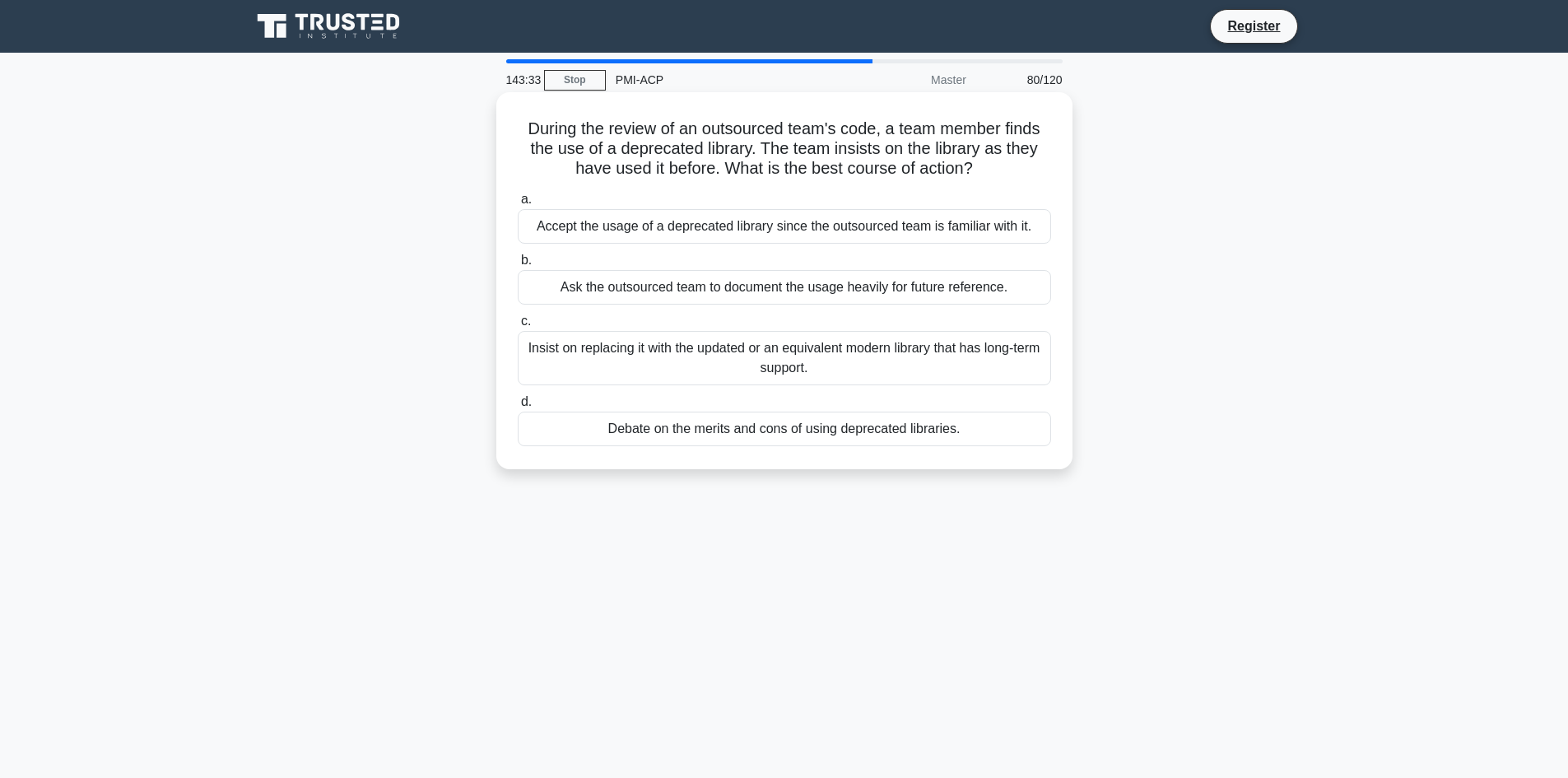
click at [705, 371] on div "Insist on replacing it with the updated or an equivalent modern library that ha…" at bounding box center [784, 357] width 534 height 55
click at [517, 327] on input "c. Insist on replacing it with the updated or an equivalent modern library that…" at bounding box center [517, 321] width 0 height 11
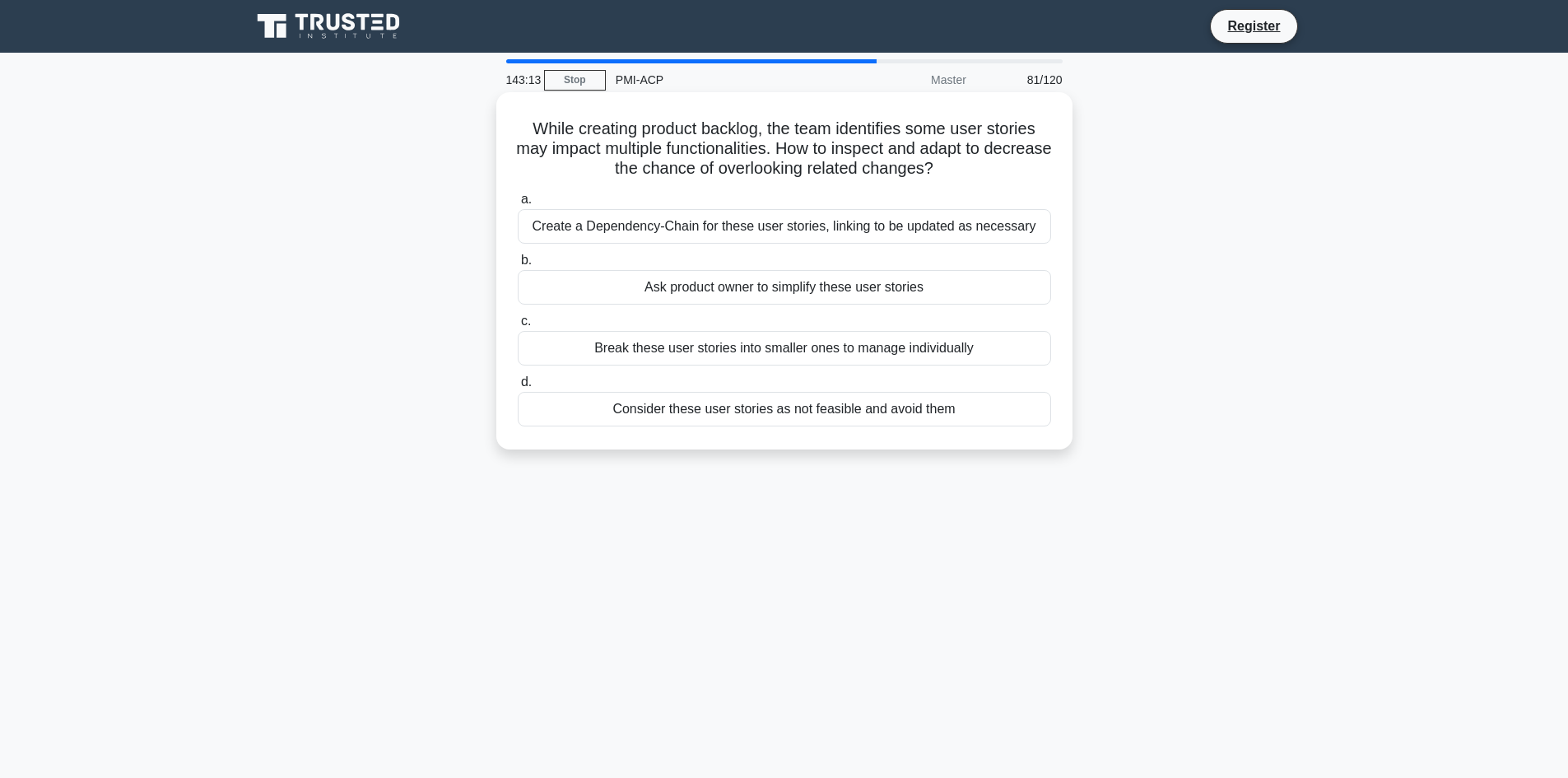
click at [636, 359] on div "Break these user stories into smaller ones to manage individually" at bounding box center [784, 348] width 534 height 34
click at [517, 327] on input "c. Break these user stories into smaller ones to manage individually" at bounding box center [517, 321] width 0 height 11
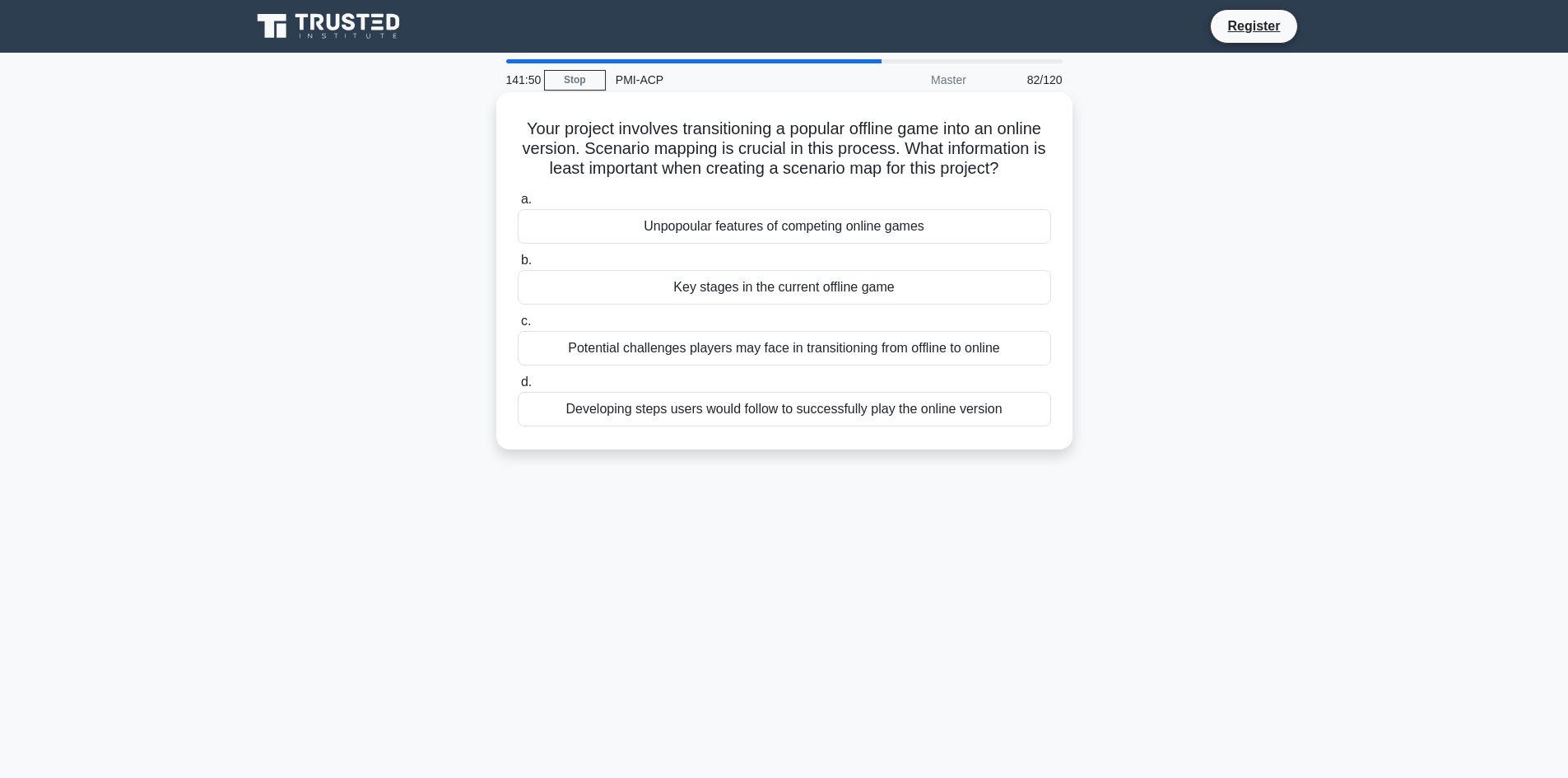
click at [657, 243] on div "Unpopoular features of competing online games" at bounding box center [784, 226] width 534 height 34
click at [517, 205] on input "a. Unpopoular features of competing online games" at bounding box center [517, 199] width 0 height 11
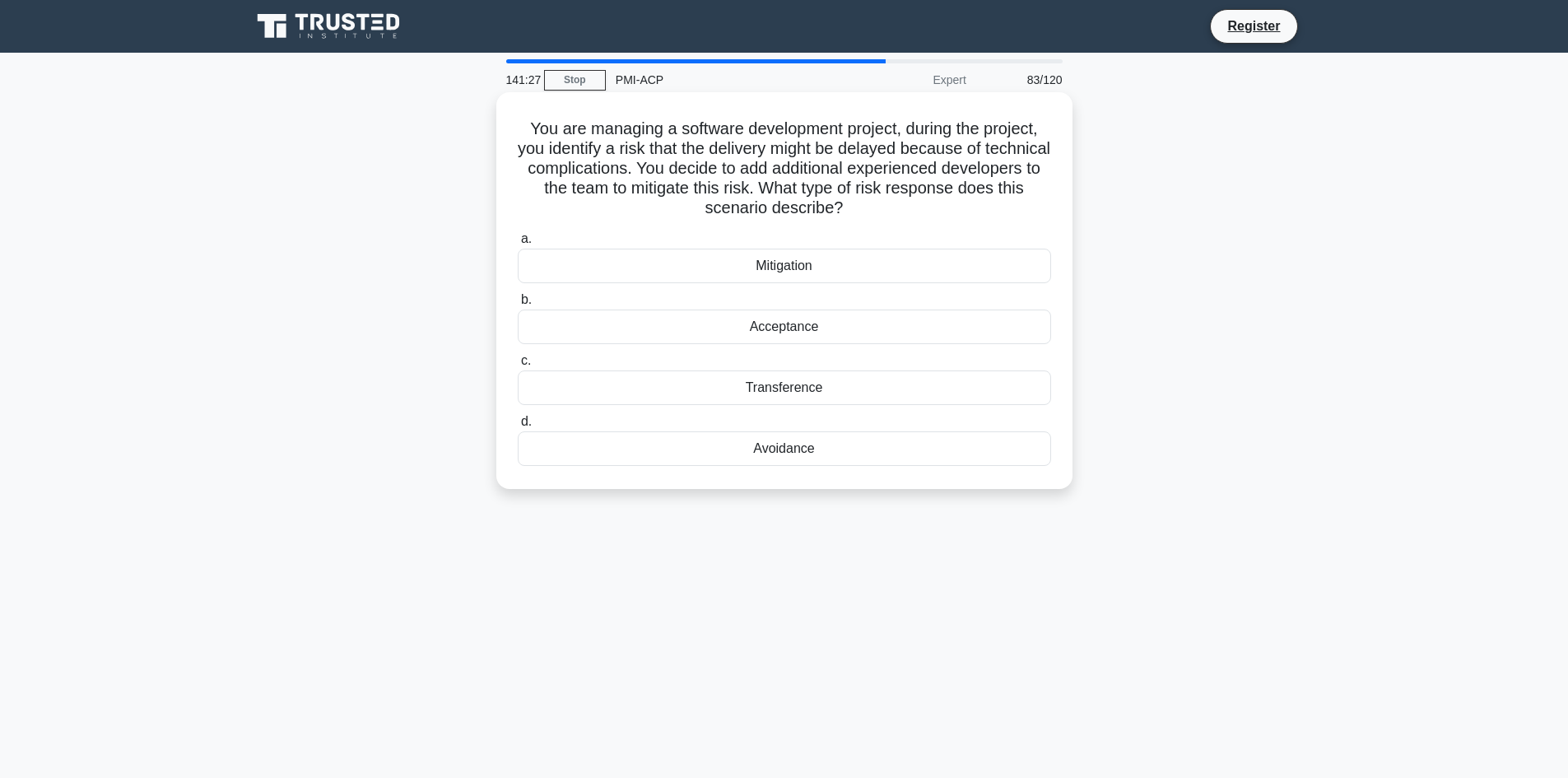
click at [798, 269] on div "Mitigation" at bounding box center [784, 265] width 534 height 34
click at [517, 244] on input "a. Mitigation" at bounding box center [517, 239] width 0 height 11
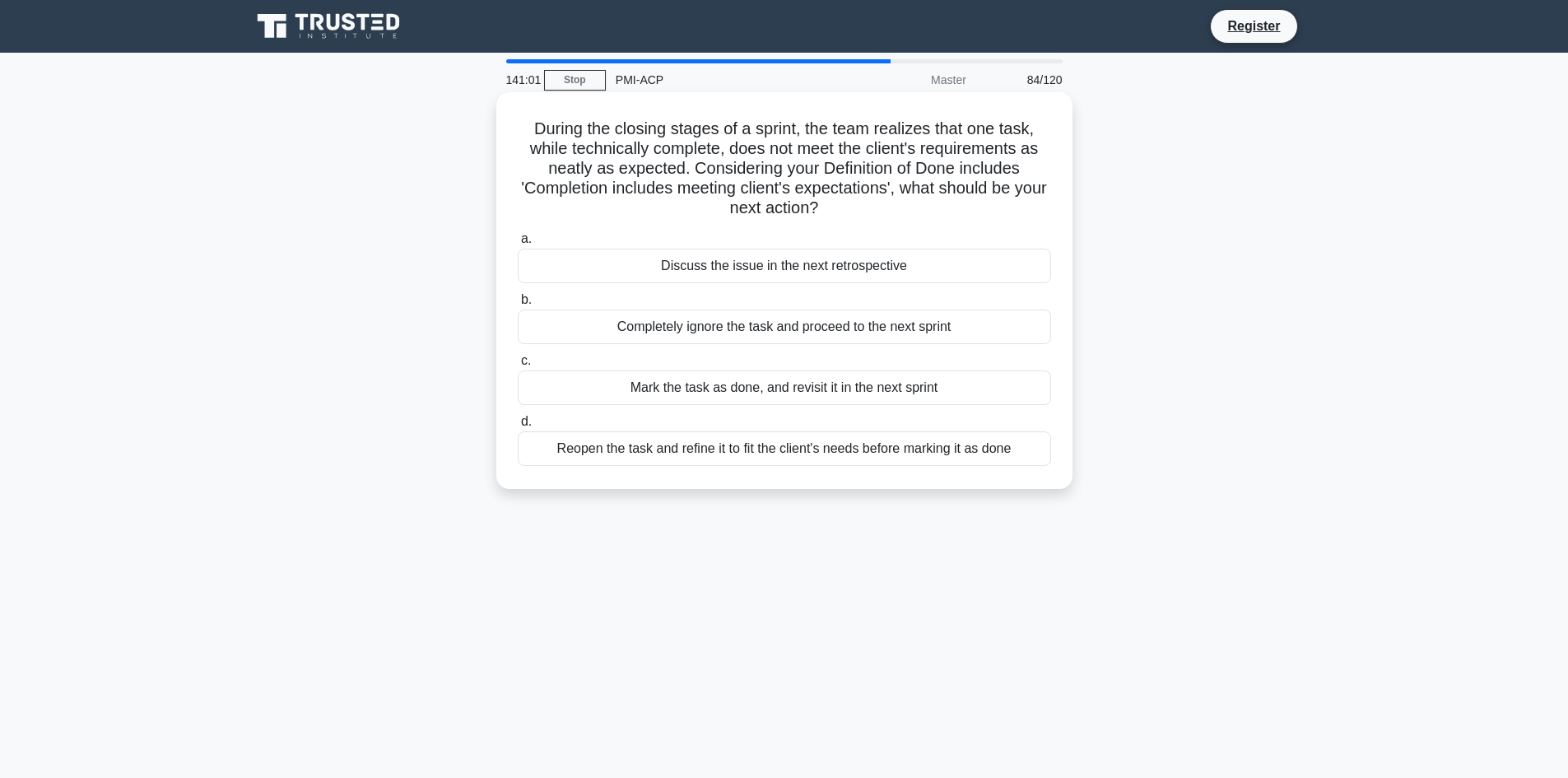
click at [690, 269] on div "Discuss the issue in the next retrospective" at bounding box center [784, 265] width 534 height 34
click at [517, 244] on input "a. Discuss the issue in the next retrospective" at bounding box center [517, 239] width 0 height 11
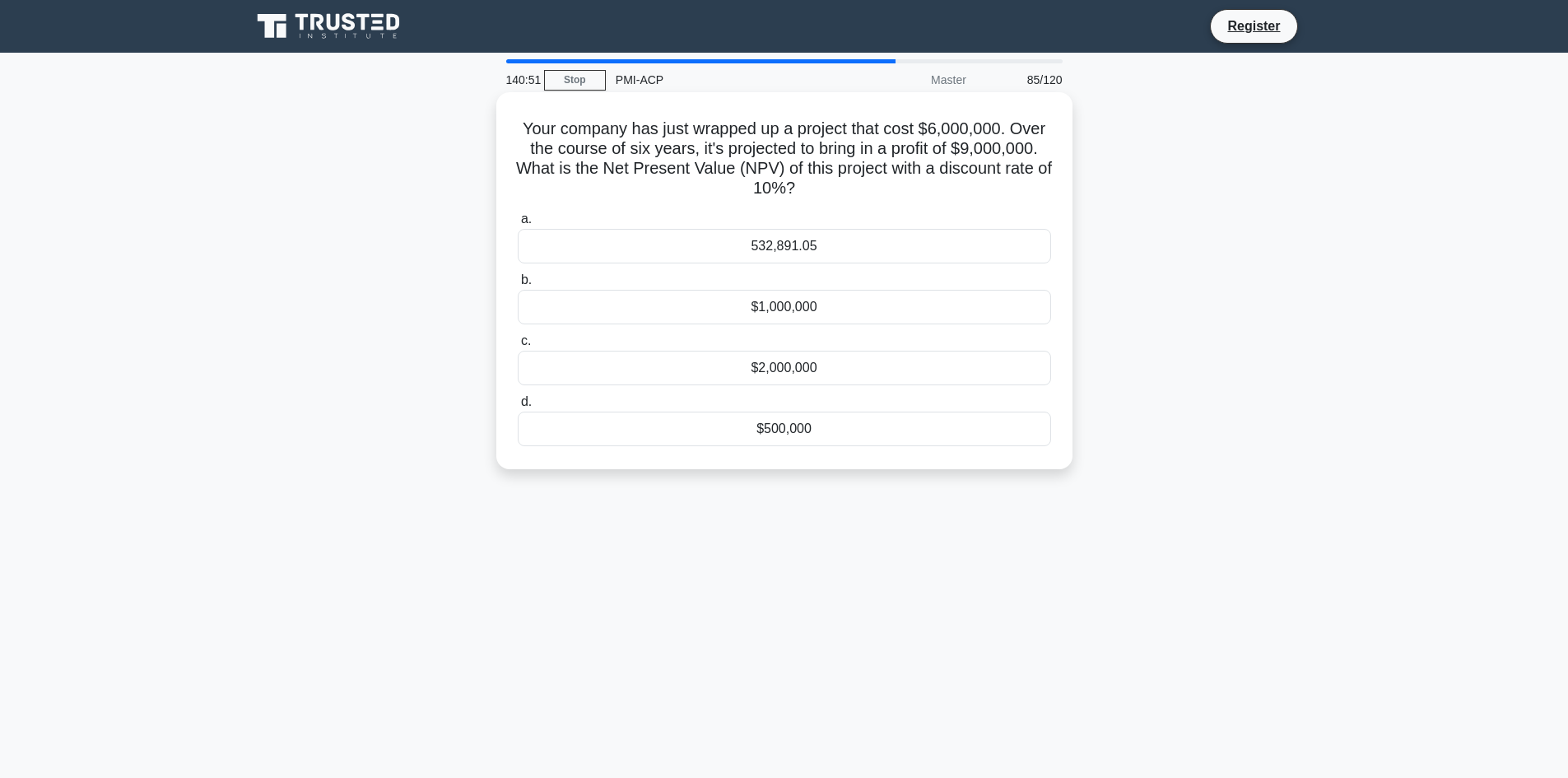
click at [784, 252] on div "532,891.05" at bounding box center [784, 246] width 534 height 34
click at [517, 225] on input "a. 532,891.05" at bounding box center [517, 218] width 0 height 11
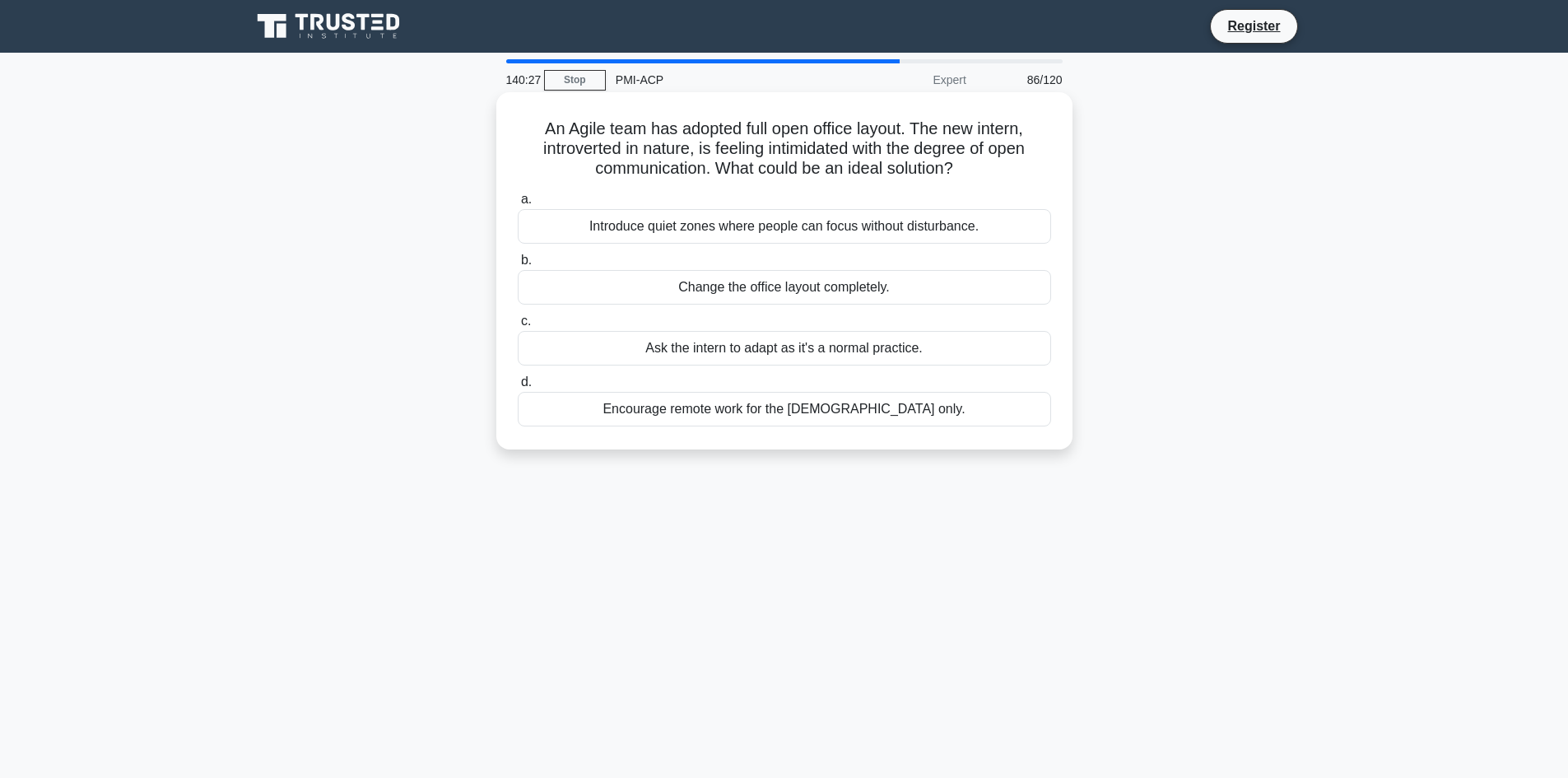
click at [652, 235] on div "Introduce quiet zones where people can focus without disturbance." at bounding box center [784, 226] width 534 height 34
click at [517, 205] on input "a. Introduce quiet zones where people can focus without disturbance." at bounding box center [517, 199] width 0 height 11
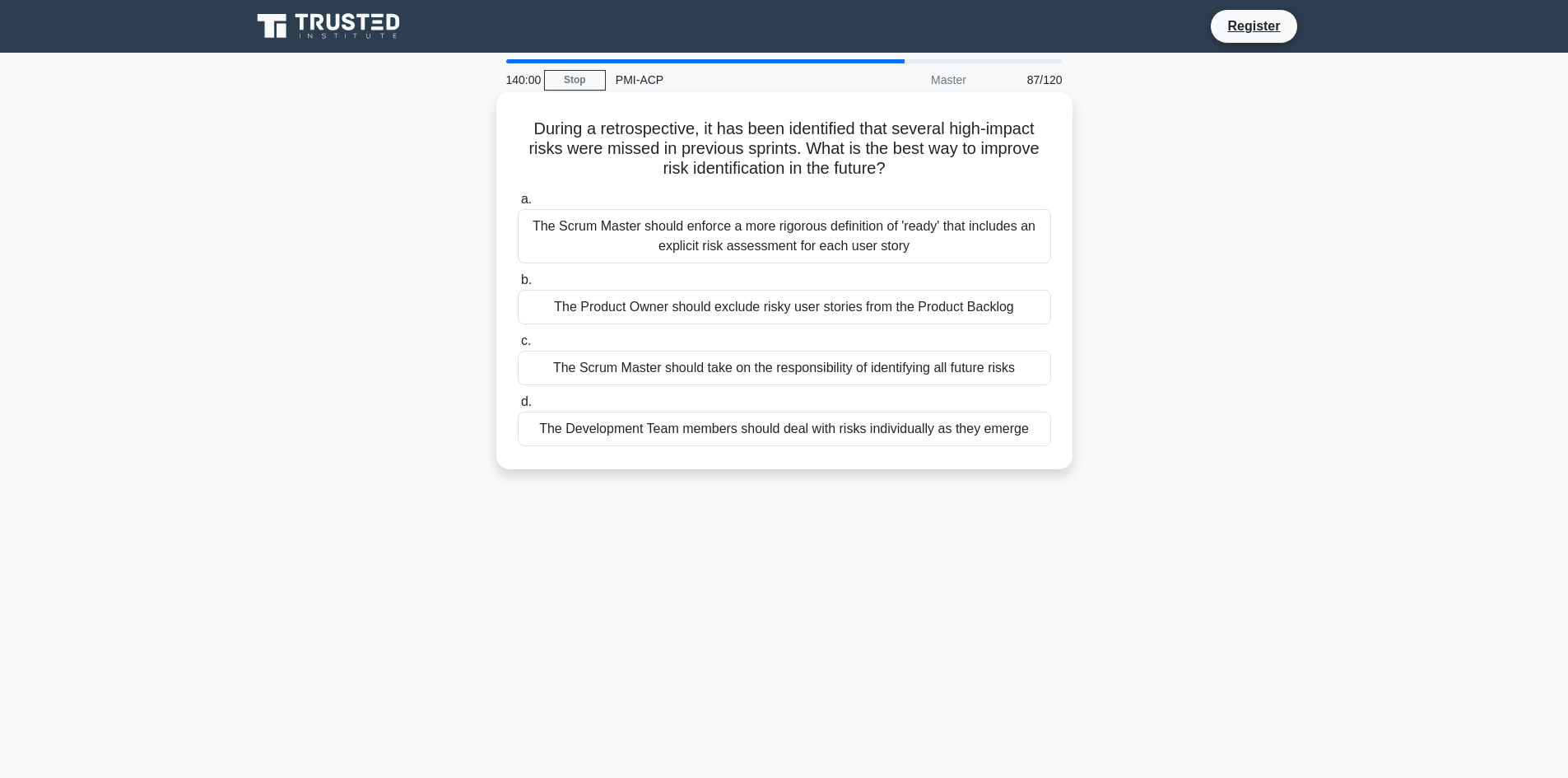
click at [589, 241] on div "The Scrum Master should enforce a more rigorous definition of 'ready' that incl…" at bounding box center [784, 236] width 534 height 55
click at [517, 205] on input "a. The Scrum Master should enforce a more rigorous definition of 'ready' that i…" at bounding box center [517, 199] width 0 height 11
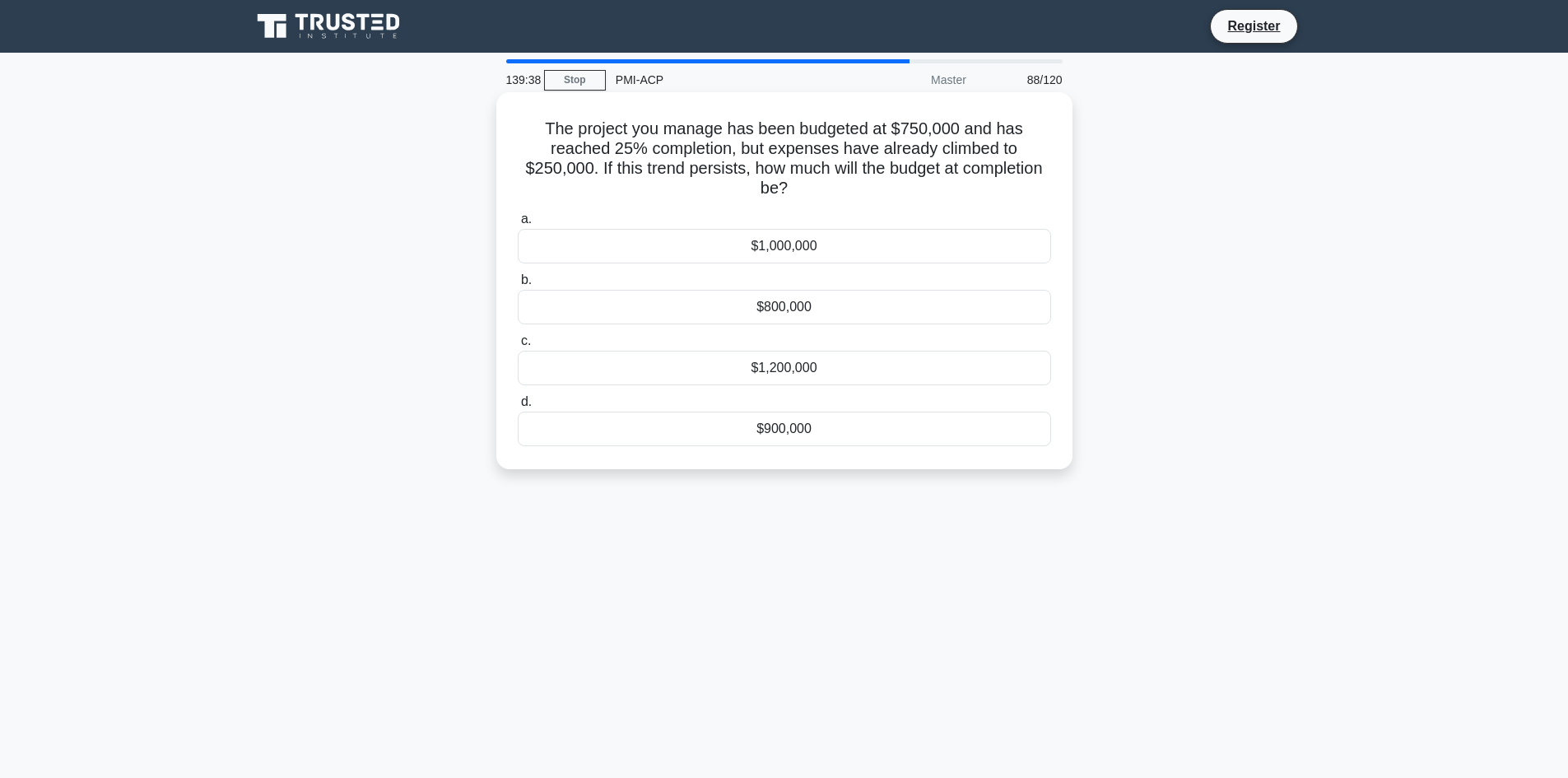
click at [782, 243] on div "$1,000,000" at bounding box center [784, 246] width 534 height 34
click at [517, 225] on input "a. $1,000,000" at bounding box center [517, 218] width 0 height 11
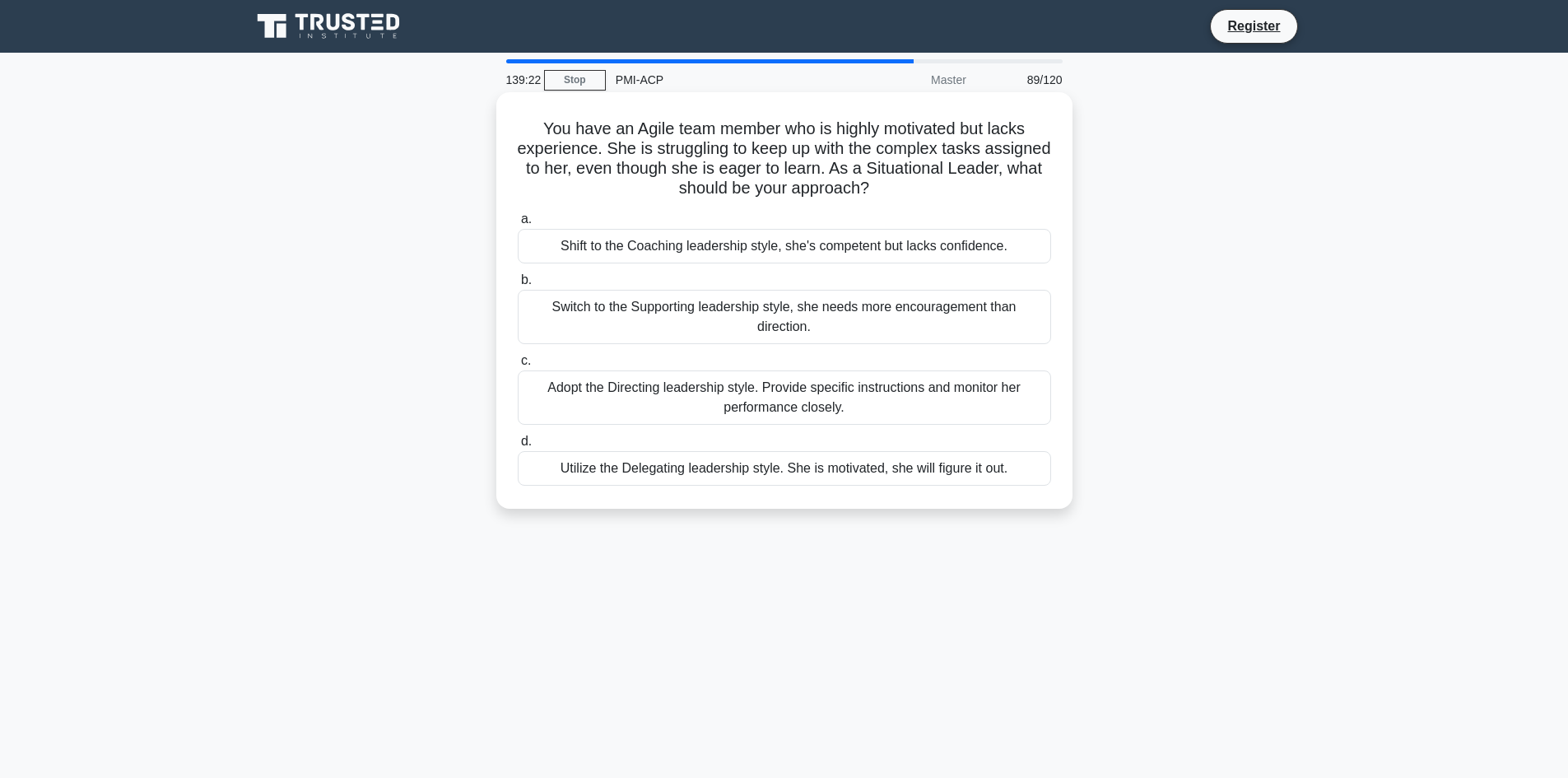
click at [761, 403] on div "Adopt the Directing leadership style. Provide specific instructions and monitor…" at bounding box center [784, 398] width 534 height 55
click at [517, 366] on input "c. Adopt the Directing leadership style. Provide specific instructions and moni…" at bounding box center [517, 360] width 0 height 11
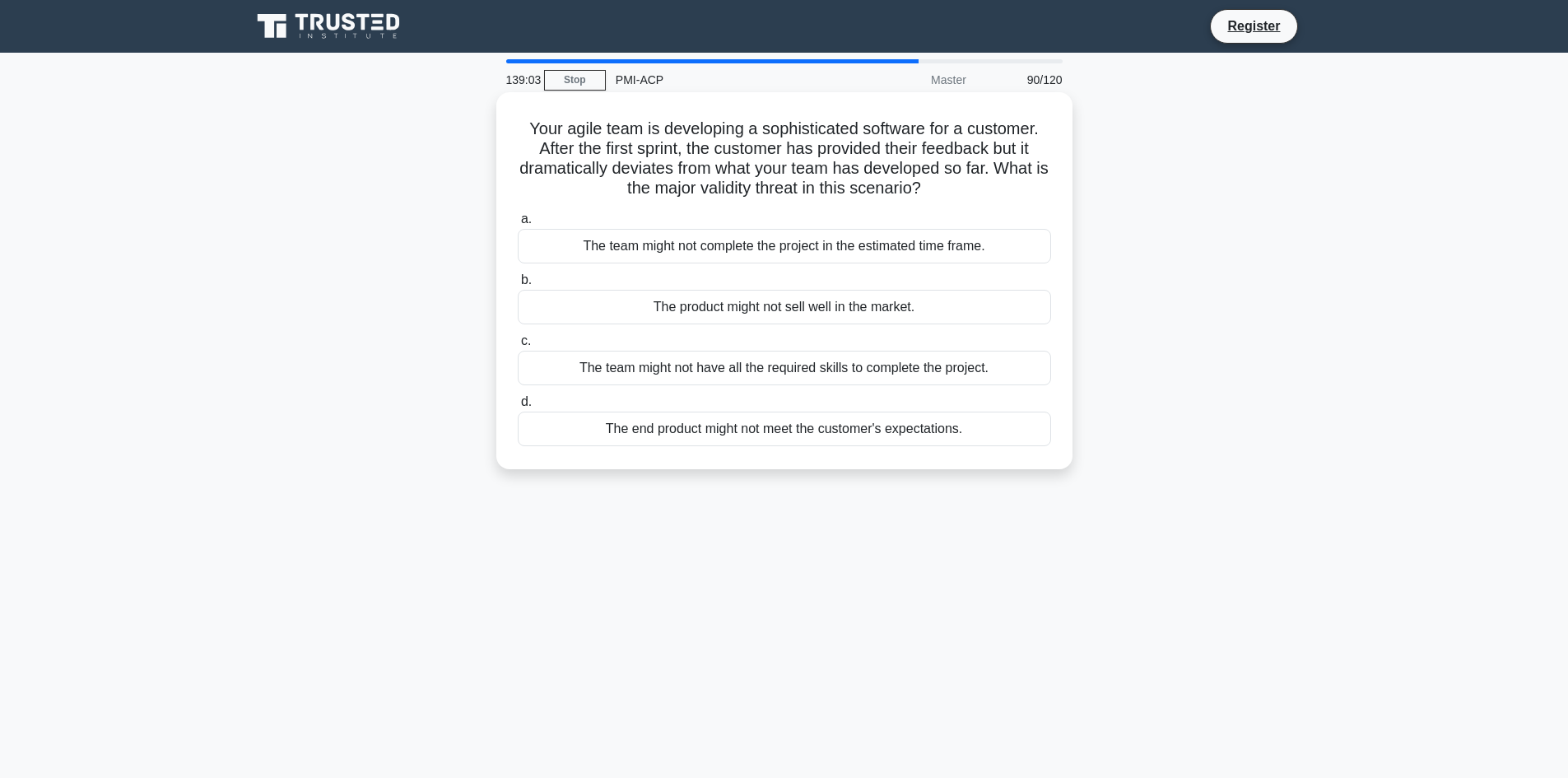
click at [762, 428] on div "The end product might not meet the customer's expectations." at bounding box center [784, 429] width 534 height 34
click at [517, 407] on input "d. The end product might not meet the customer's expectations." at bounding box center [517, 401] width 0 height 11
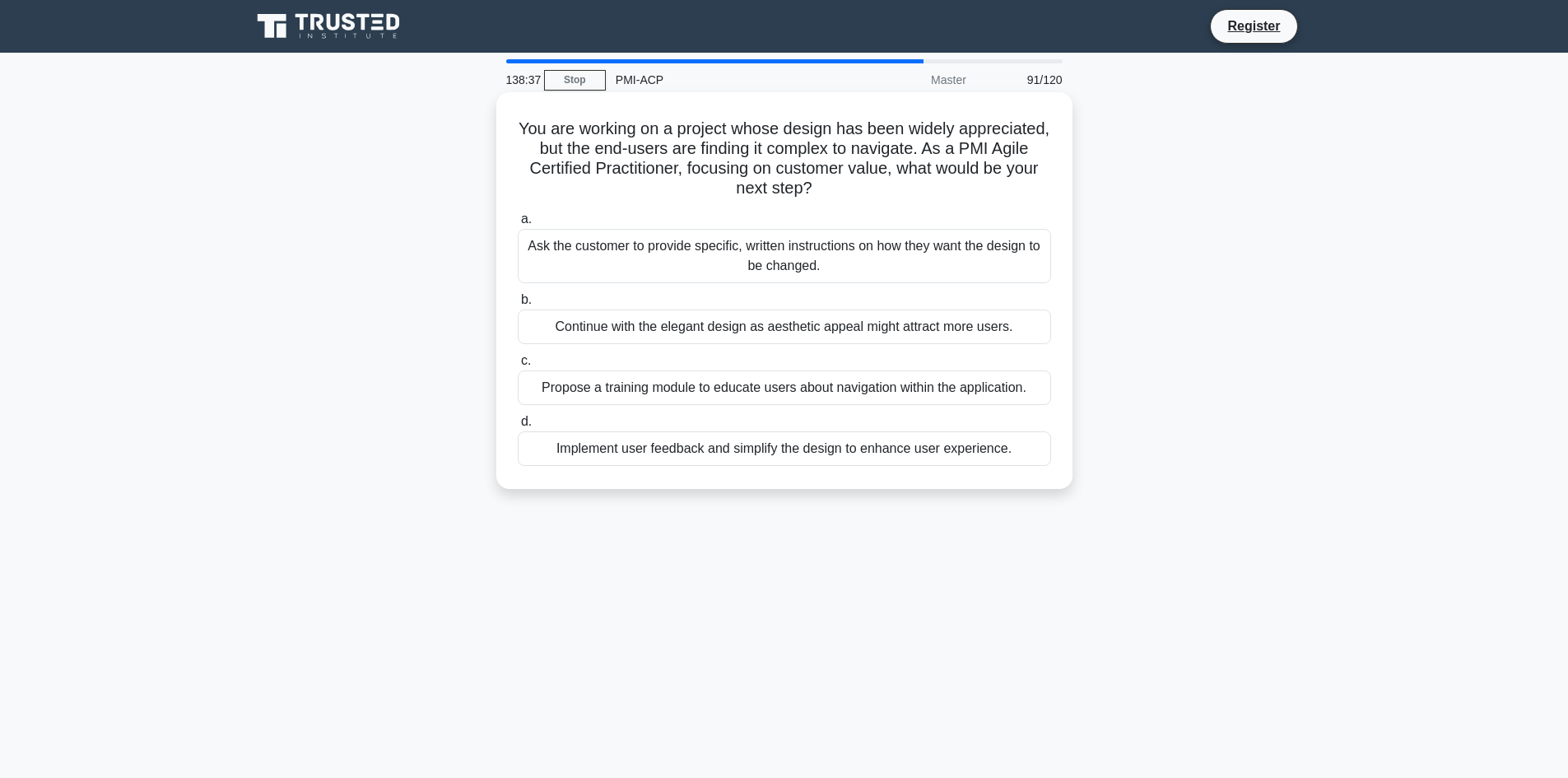
click at [602, 448] on div "Implement user feedback and simplify the design to enhance user experience." at bounding box center [784, 448] width 534 height 34
click at [517, 427] on input "d. Implement user feedback and simplify the design to enhance user experience." at bounding box center [517, 422] width 0 height 11
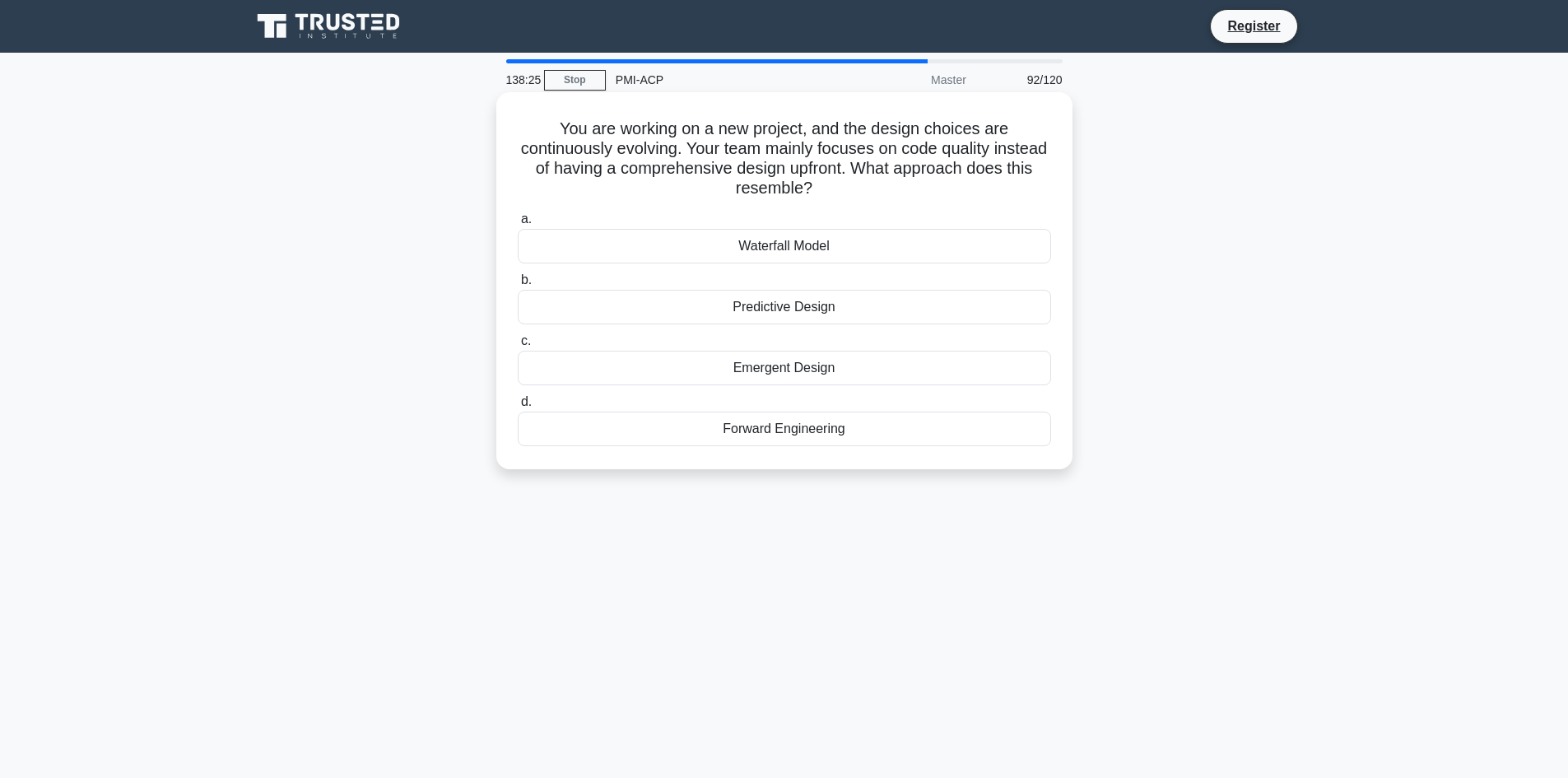
click at [777, 376] on div "Emergent Design" at bounding box center [784, 368] width 534 height 34
click at [517, 347] on input "c. Emergent Design" at bounding box center [517, 341] width 0 height 11
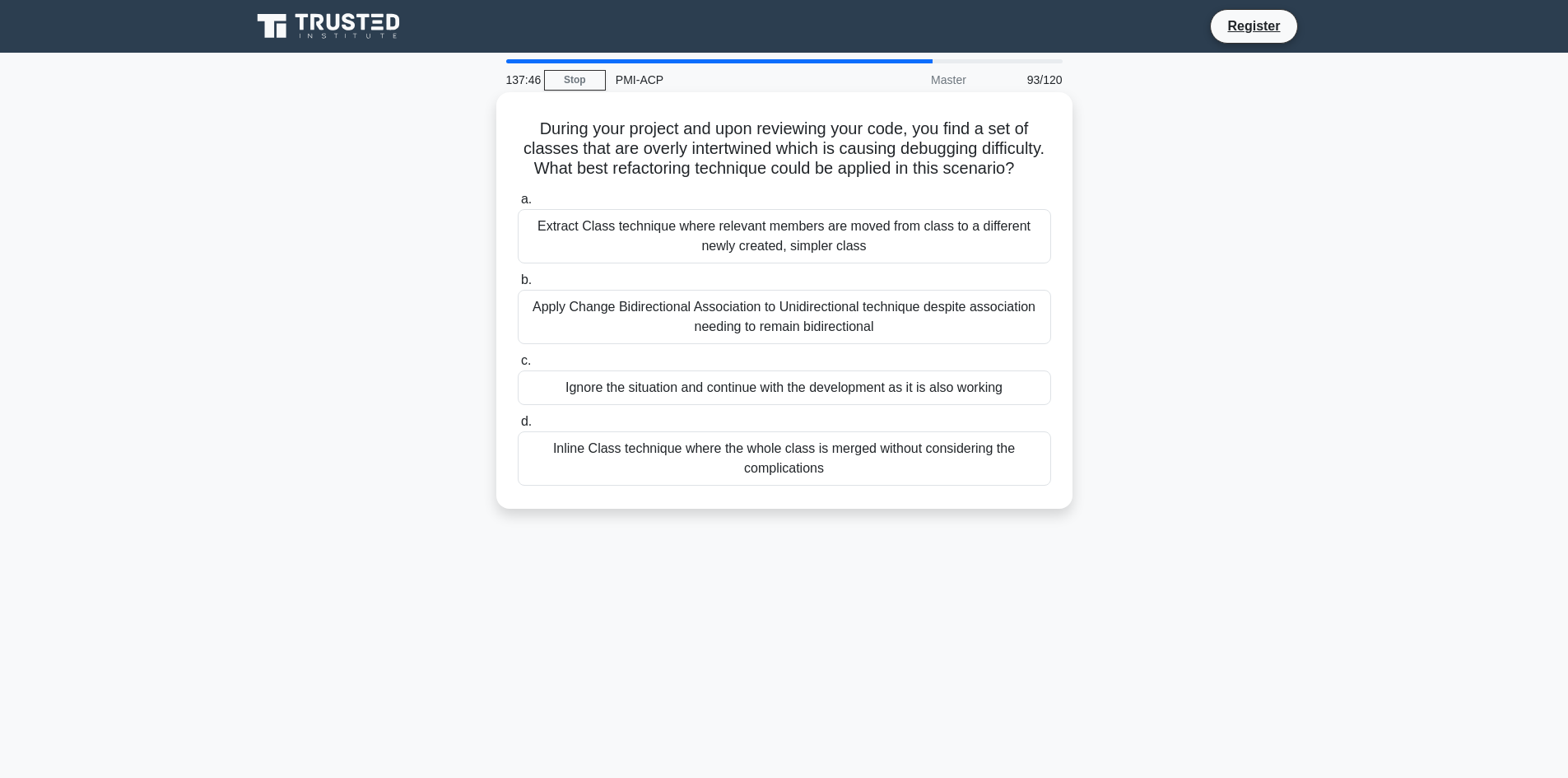
click at [706, 263] on div "Extract Class technique where relevant members are moved from class to a differ…" at bounding box center [784, 236] width 534 height 55
click at [517, 205] on input "a. Extract Class technique where relevant members are moved from class to a dif…" at bounding box center [517, 199] width 0 height 11
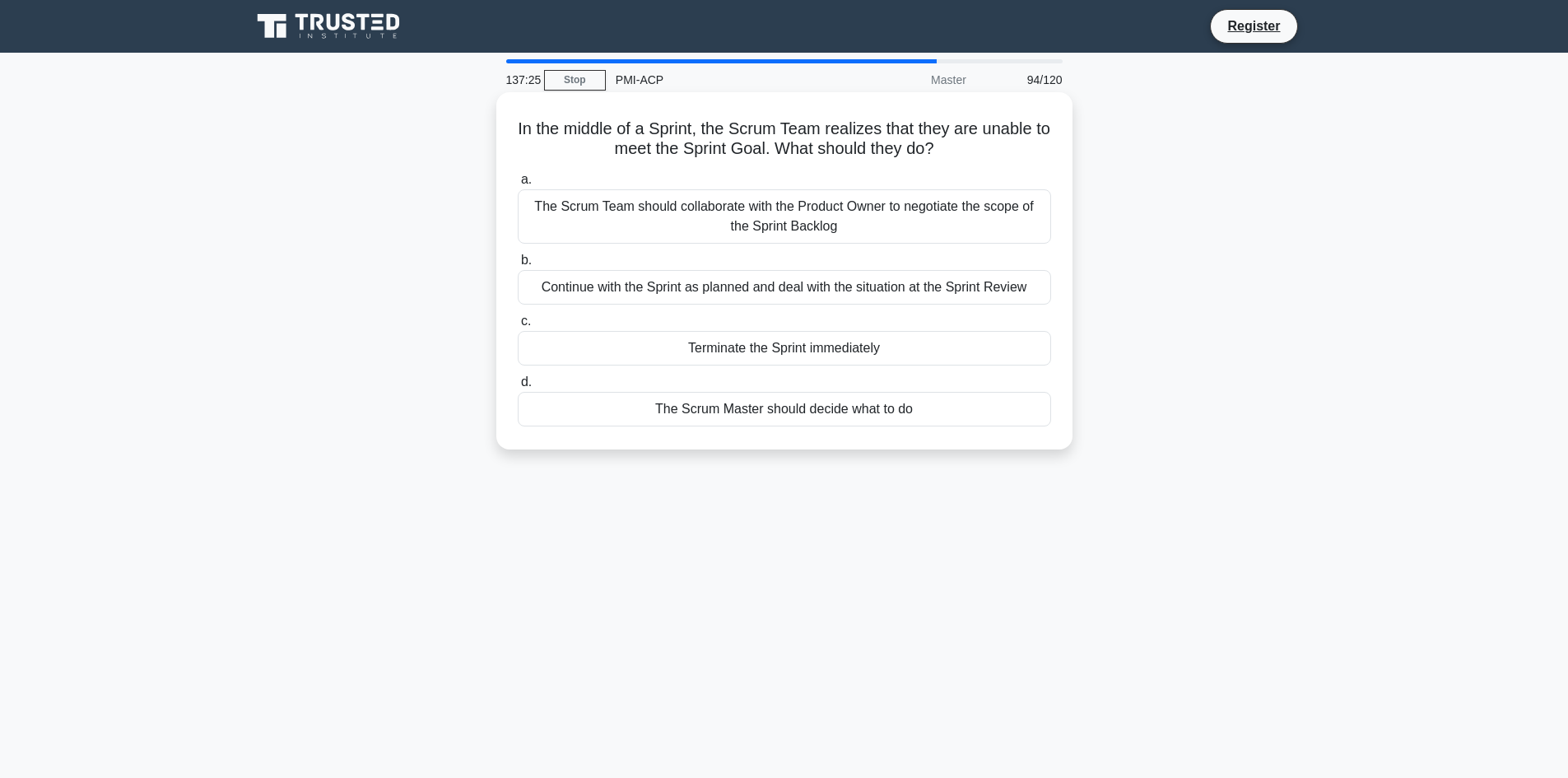
click at [708, 231] on div "The Scrum Team should collaborate with the Product Owner to negotiate the scope…" at bounding box center [784, 217] width 534 height 55
click at [517, 185] on input "a. The Scrum Team should collaborate with the Product Owner to negotiate the sc…" at bounding box center [517, 179] width 0 height 11
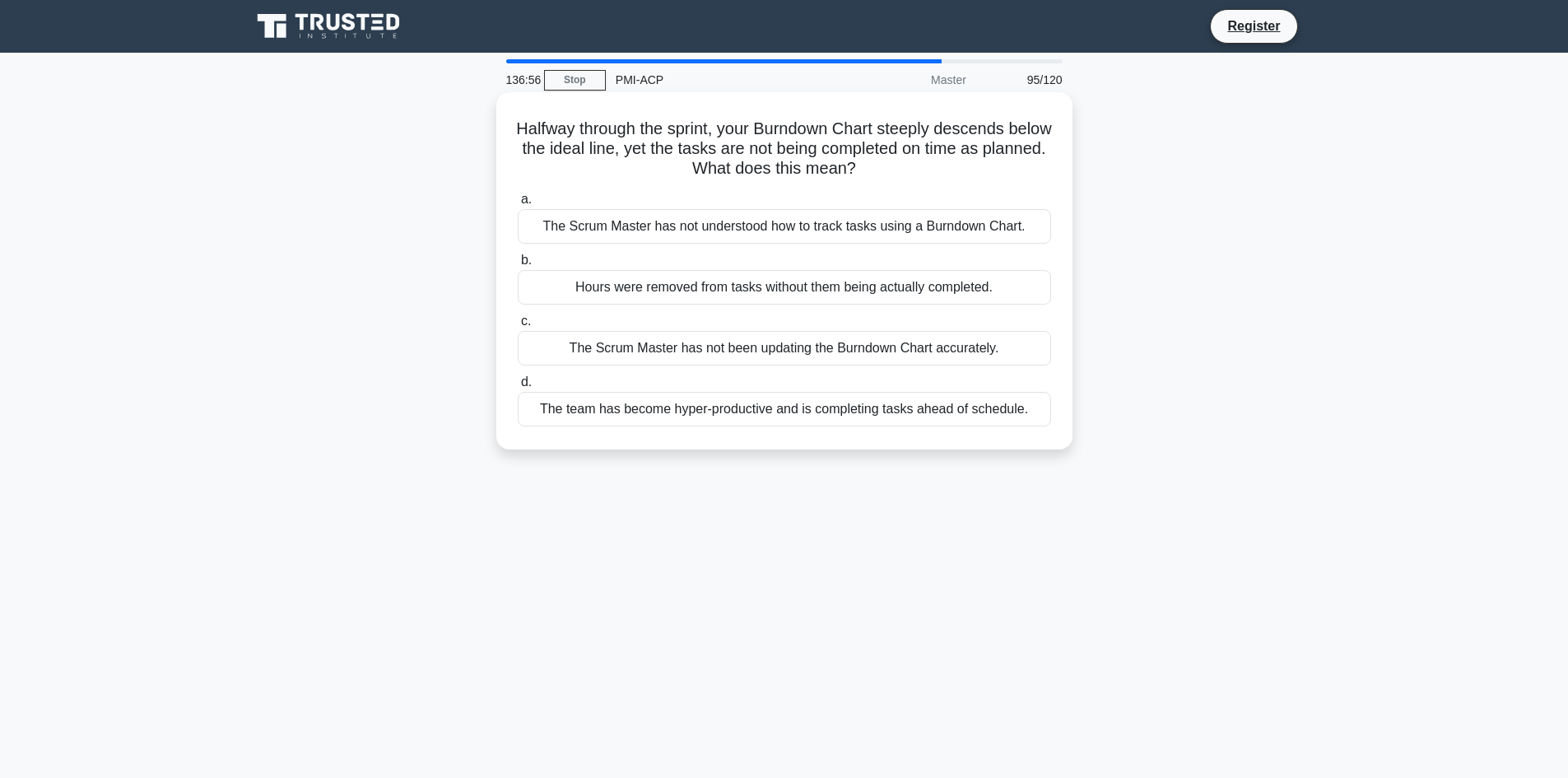
click at [715, 418] on div "The team has become hyper-productive and is completing tasks ahead of schedule." at bounding box center [784, 409] width 534 height 34
click at [517, 388] on input "d. The team has become hyper-productive and is completing tasks ahead of schedu…" at bounding box center [517, 381] width 0 height 11
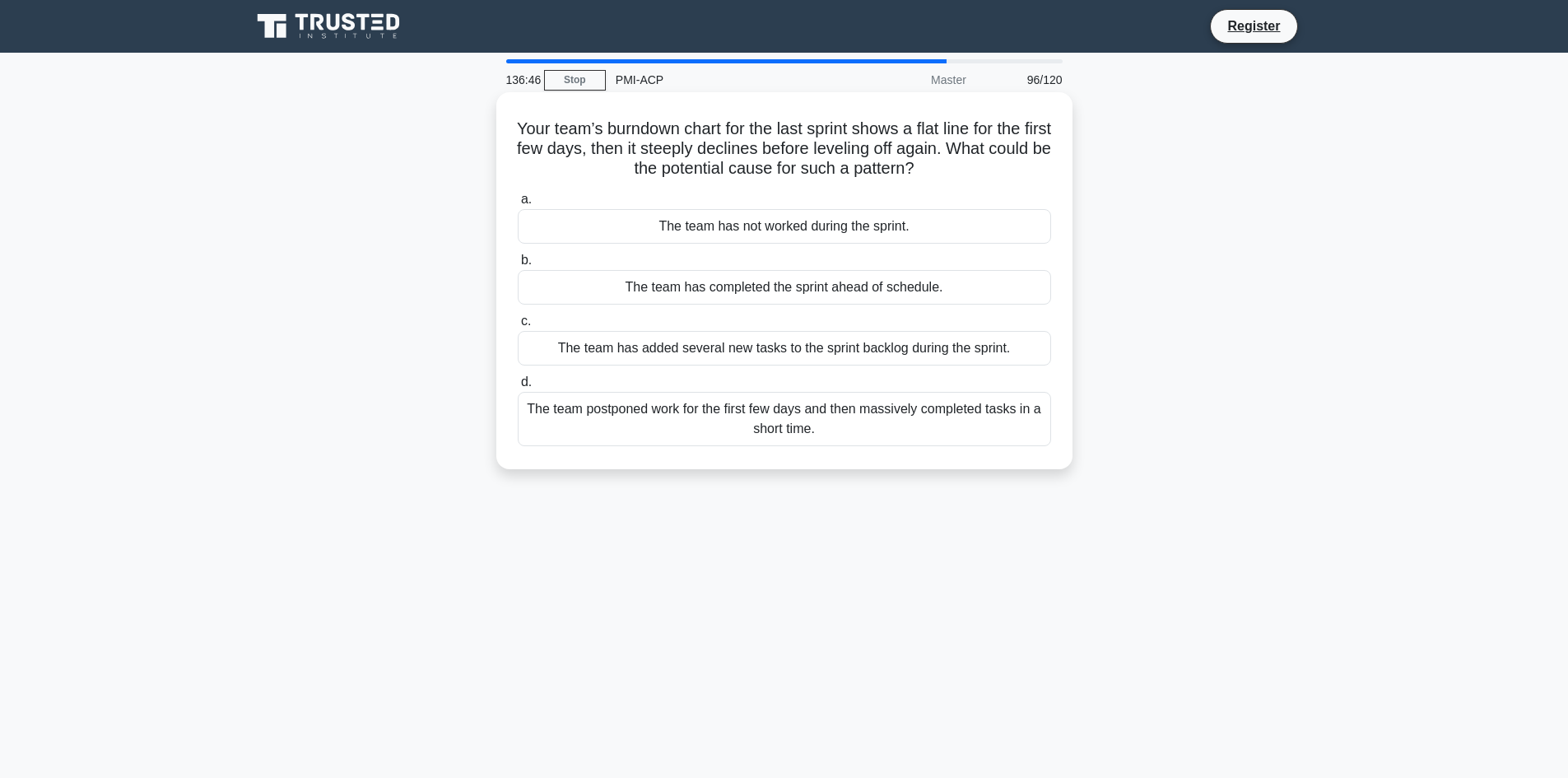
click at [690, 423] on div "The team postponed work for the first few days and then massively completed tas…" at bounding box center [784, 419] width 534 height 55
click at [517, 388] on input "d. The team postponed work for the first few days and then massively completed …" at bounding box center [517, 381] width 0 height 11
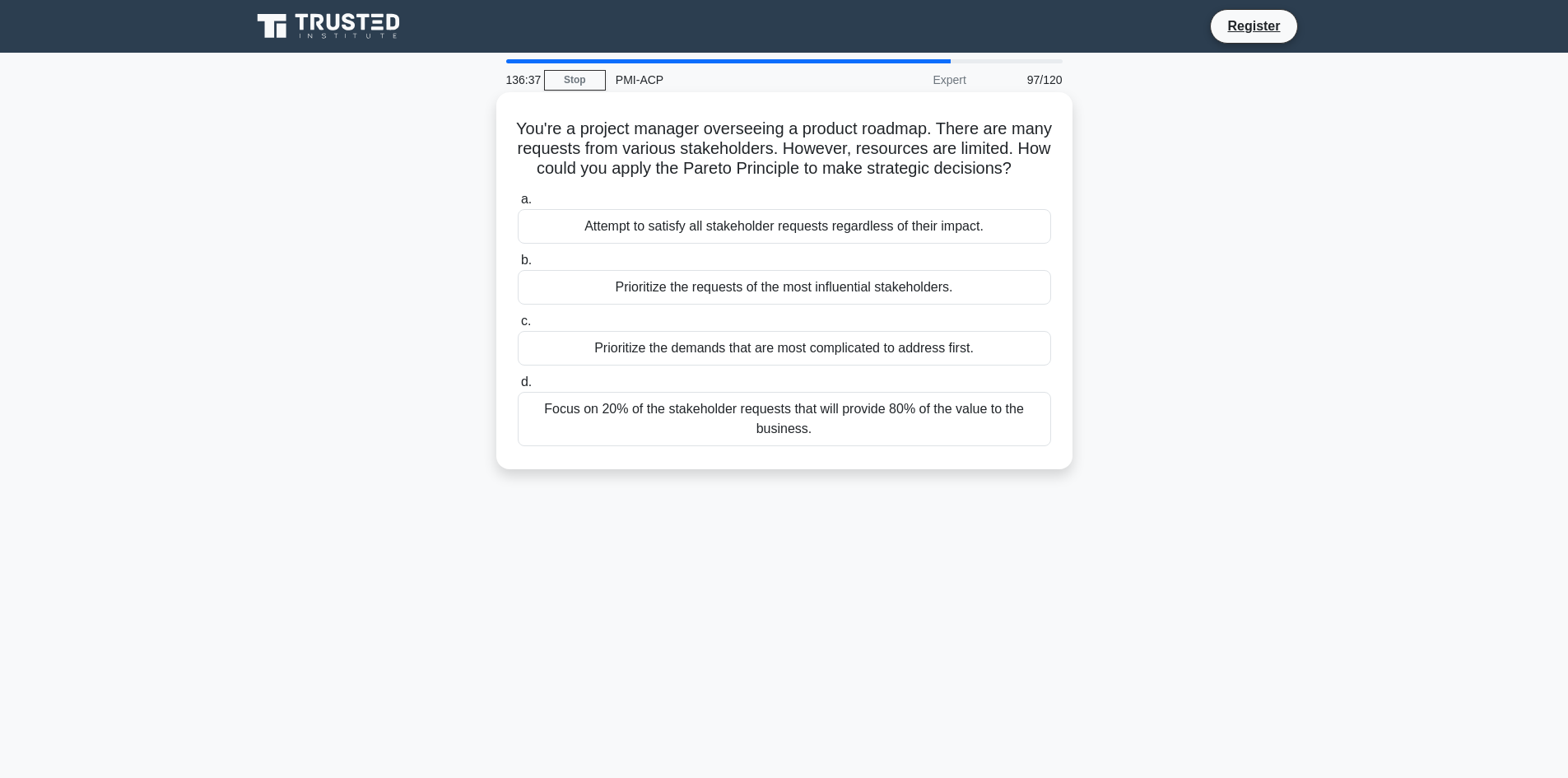
click at [739, 444] on div "Focus on 20% of the stakeholder requests that will provide 80% of the value to …" at bounding box center [784, 419] width 534 height 55
click at [517, 388] on input "d. Focus on 20% of the stakeholder requests that will provide 80% of the value …" at bounding box center [517, 381] width 0 height 11
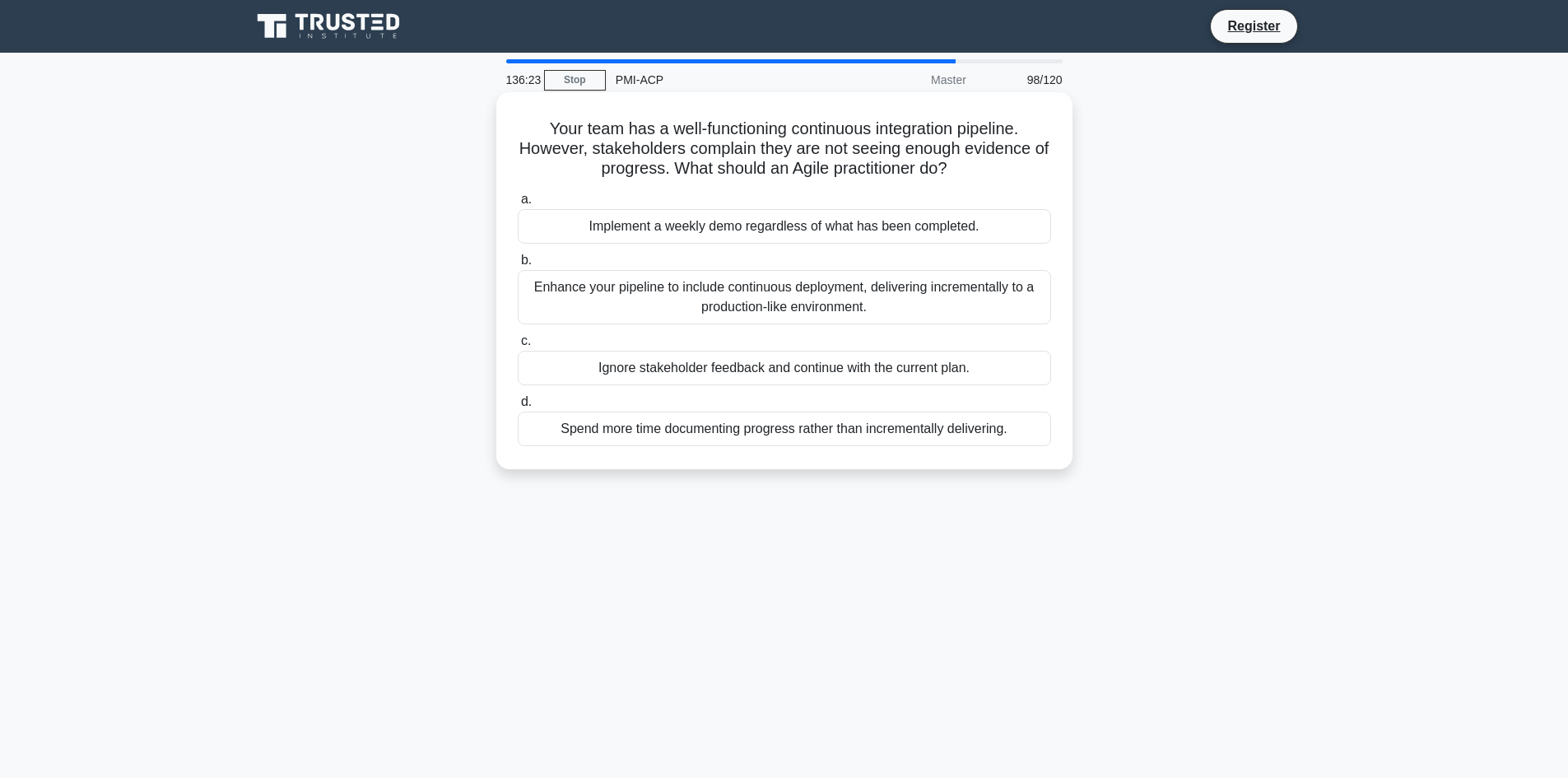
click at [628, 302] on div "Enhance your pipeline to include continuous deployment, delivering incrementall…" at bounding box center [784, 297] width 534 height 55
click at [517, 266] on input "b. Enhance your pipeline to include continuous deployment, delivering increment…" at bounding box center [517, 260] width 0 height 11
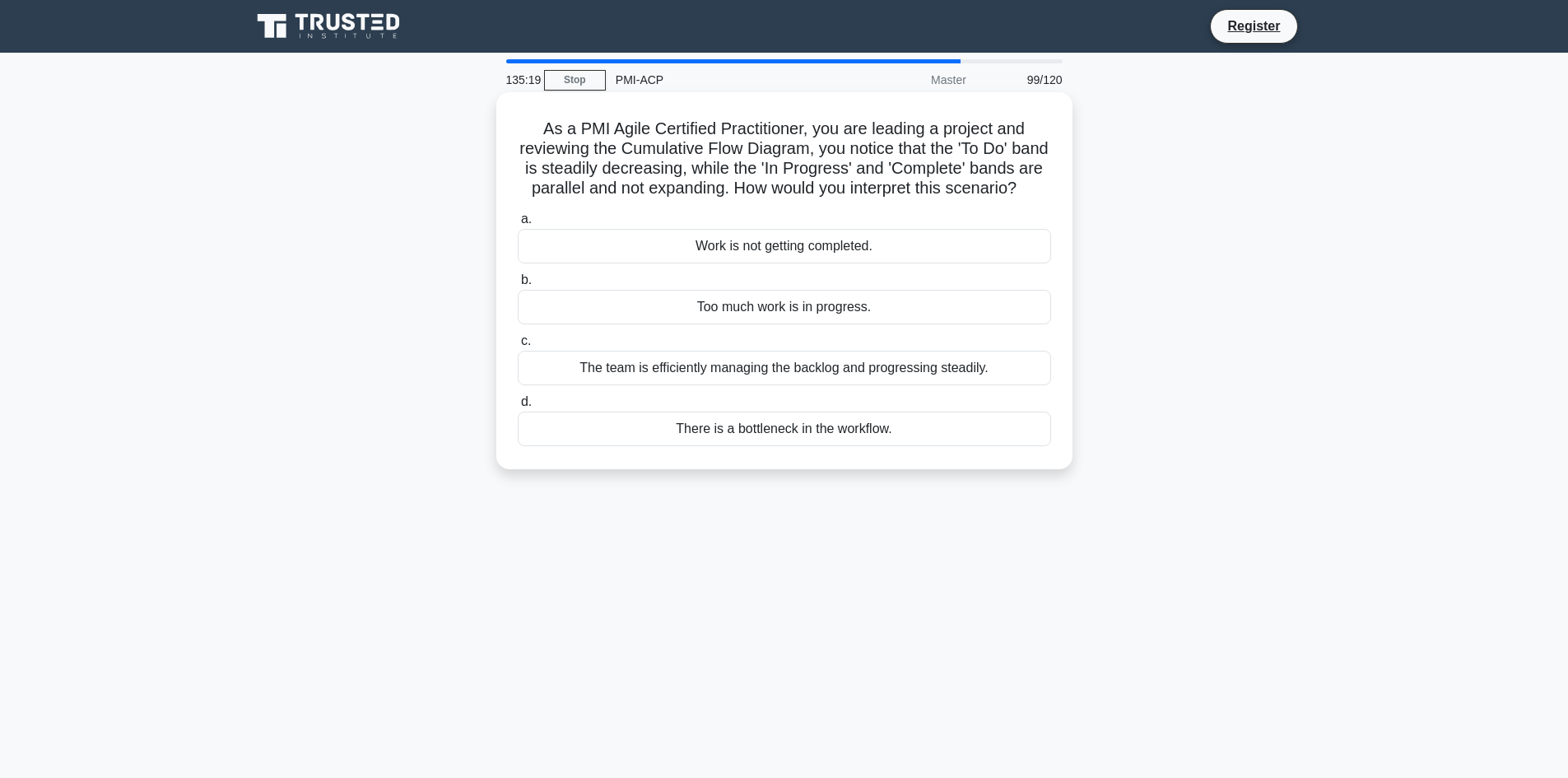
click at [730, 385] on div "The team is efficiently managing the backlog and progressing steadily." at bounding box center [784, 368] width 534 height 34
click at [517, 347] on input "c. The team is efficiently managing the backlog and progressing steadily." at bounding box center [517, 341] width 0 height 11
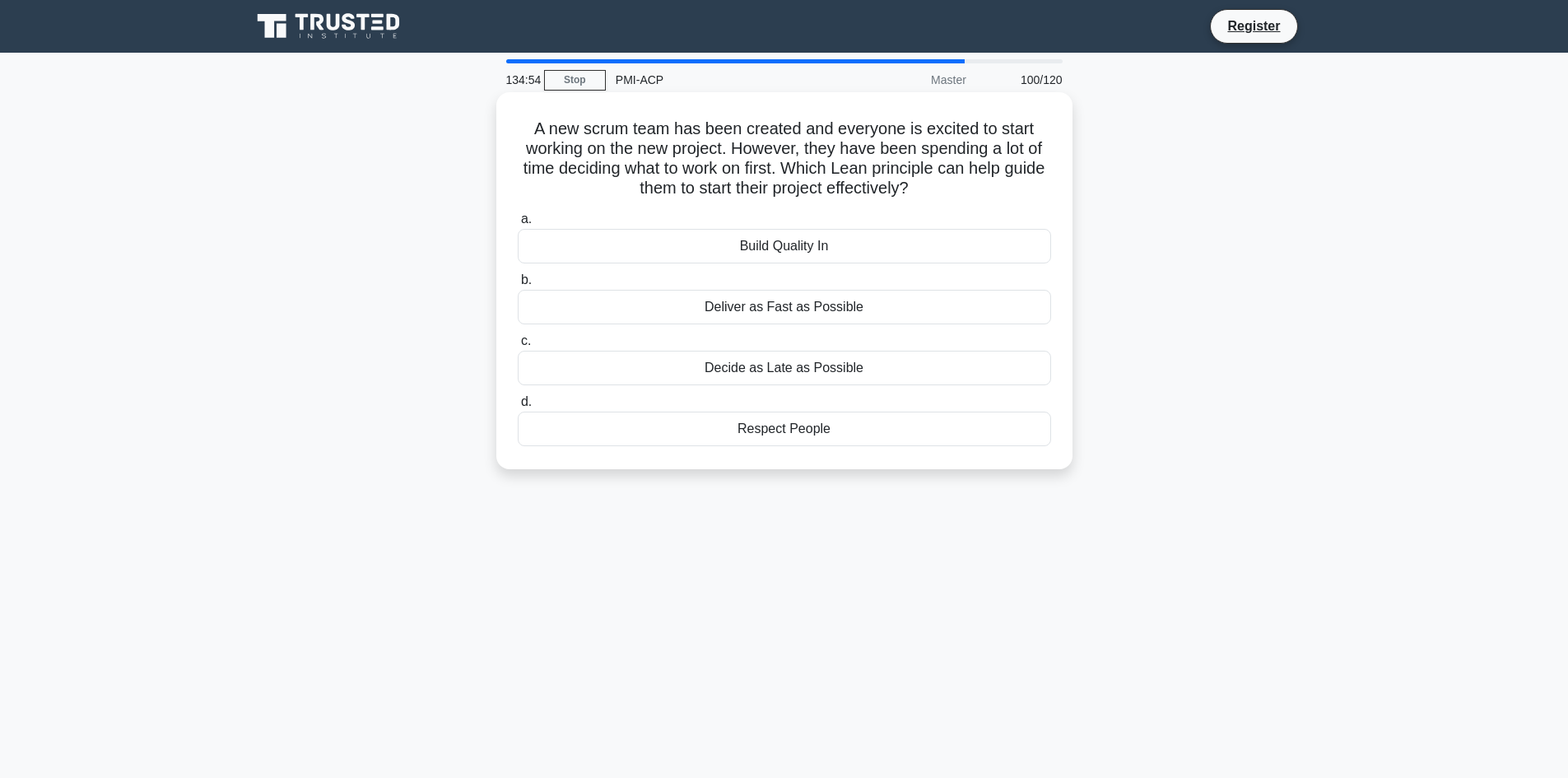
click at [783, 371] on div "Decide as Late as Possible" at bounding box center [784, 368] width 534 height 34
click at [517, 347] on input "c. Decide as Late as Possible" at bounding box center [517, 341] width 0 height 11
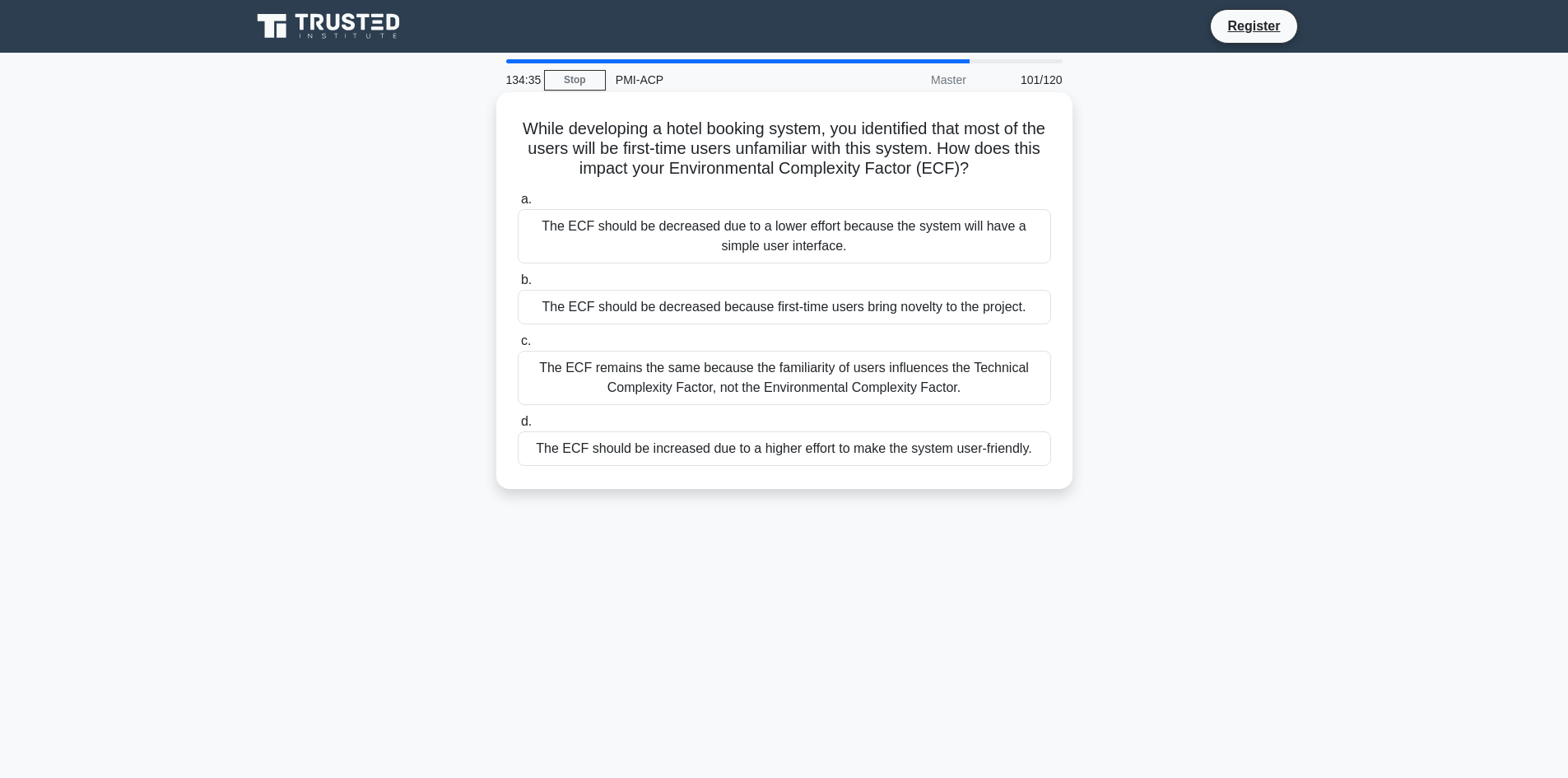
click at [541, 453] on div "The ECF should be increased due to a higher effort to make the system user-frie…" at bounding box center [784, 448] width 534 height 34
click at [517, 427] on input "d. The ECF should be increased due to a higher effort to make the system user-f…" at bounding box center [517, 422] width 0 height 11
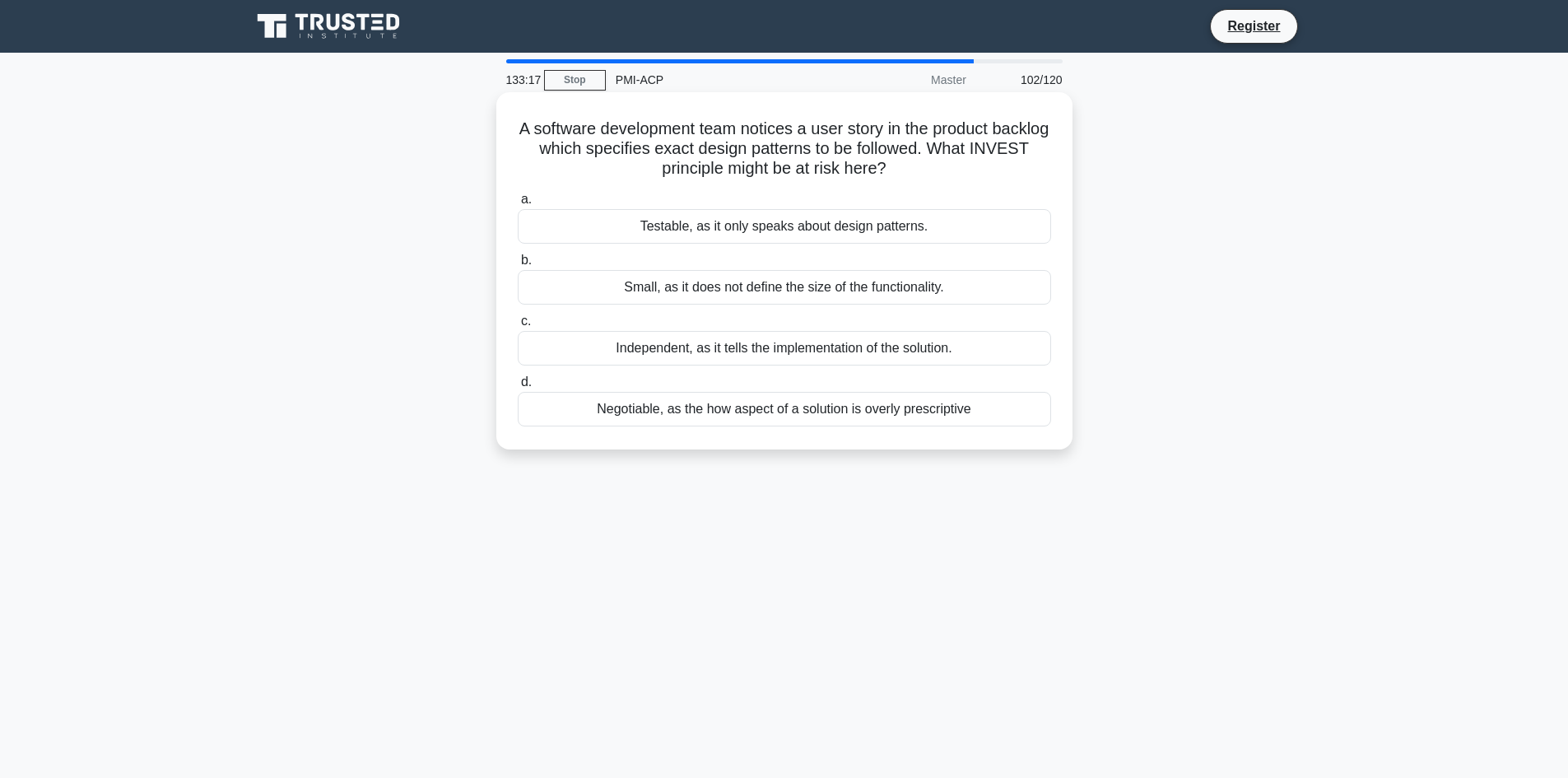
click at [723, 415] on div "Negotiable, as the how aspect of a solution is overly prescriptive" at bounding box center [784, 409] width 534 height 34
click at [517, 388] on input "d. Negotiable, as the how aspect of a solution is overly prescriptive" at bounding box center [517, 381] width 0 height 11
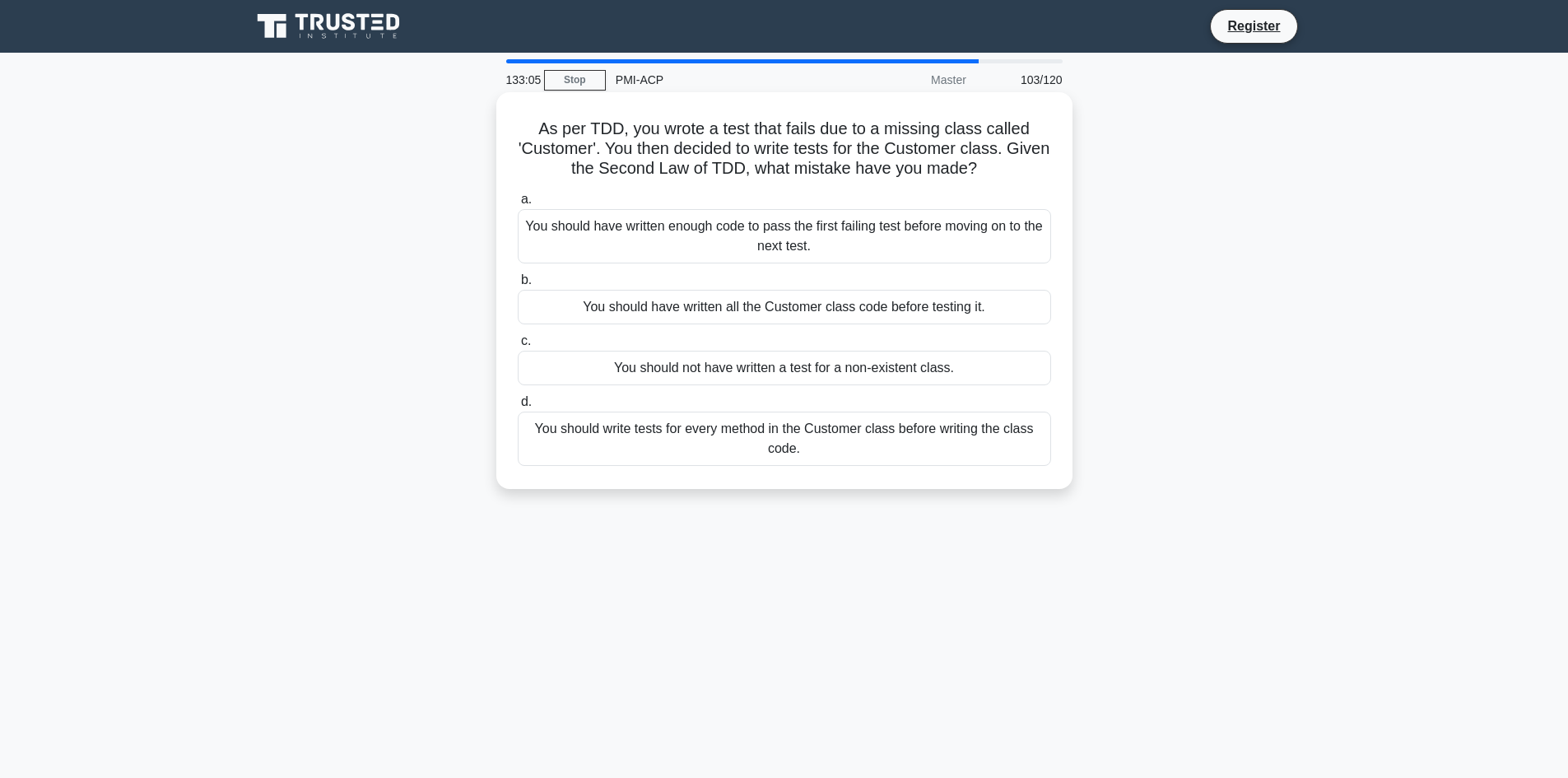
click at [617, 237] on div "You should have written enough code to pass the first failing test before movin…" at bounding box center [784, 236] width 534 height 55
click at [517, 205] on input "a. You should have written enough code to pass the first failing test before mo…" at bounding box center [517, 199] width 0 height 11
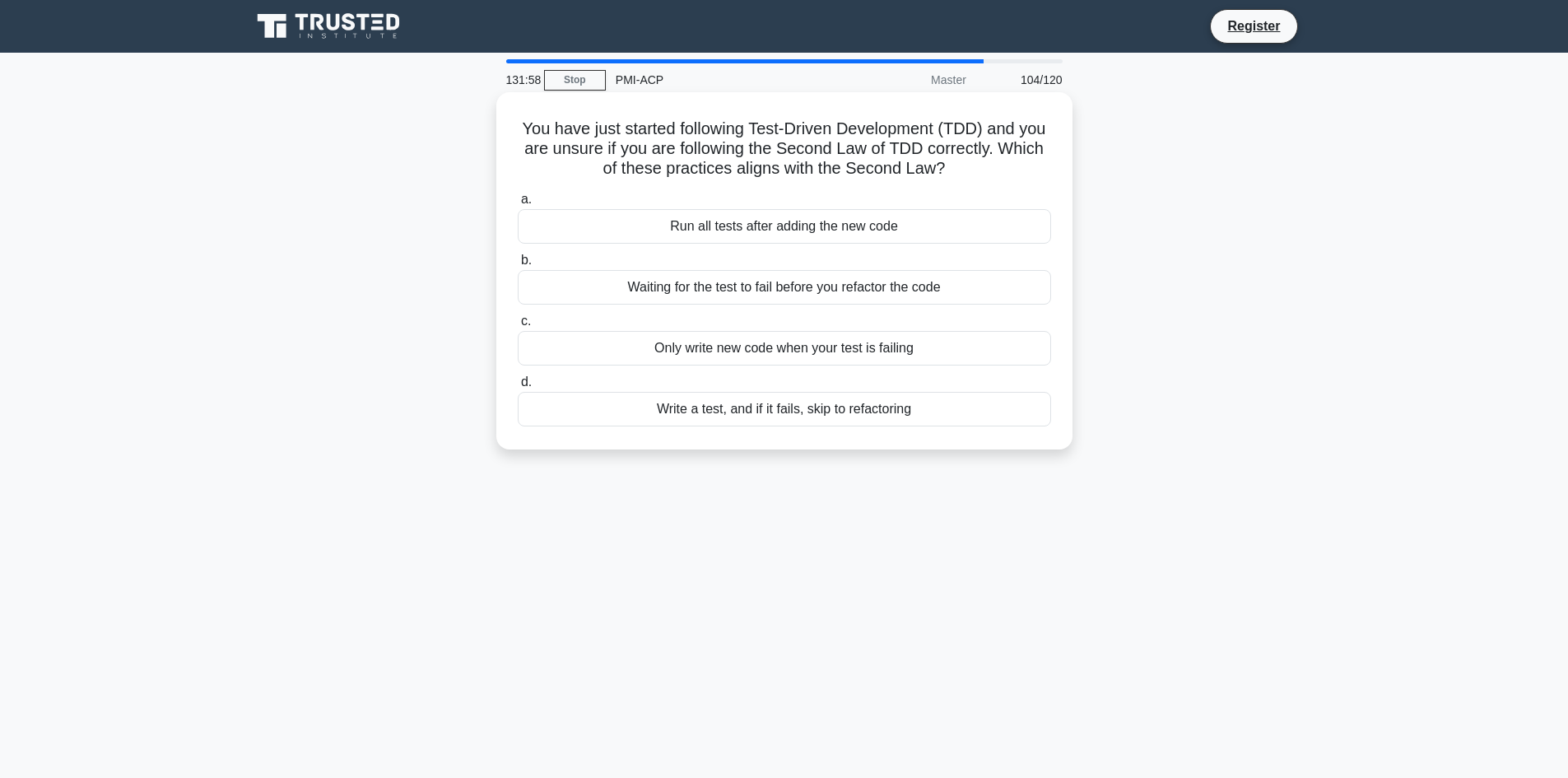
click at [737, 346] on div "Only write new code when your test is failing" at bounding box center [784, 348] width 534 height 34
click at [517, 327] on input "c. Only write new code when your test is failing" at bounding box center [517, 321] width 0 height 11
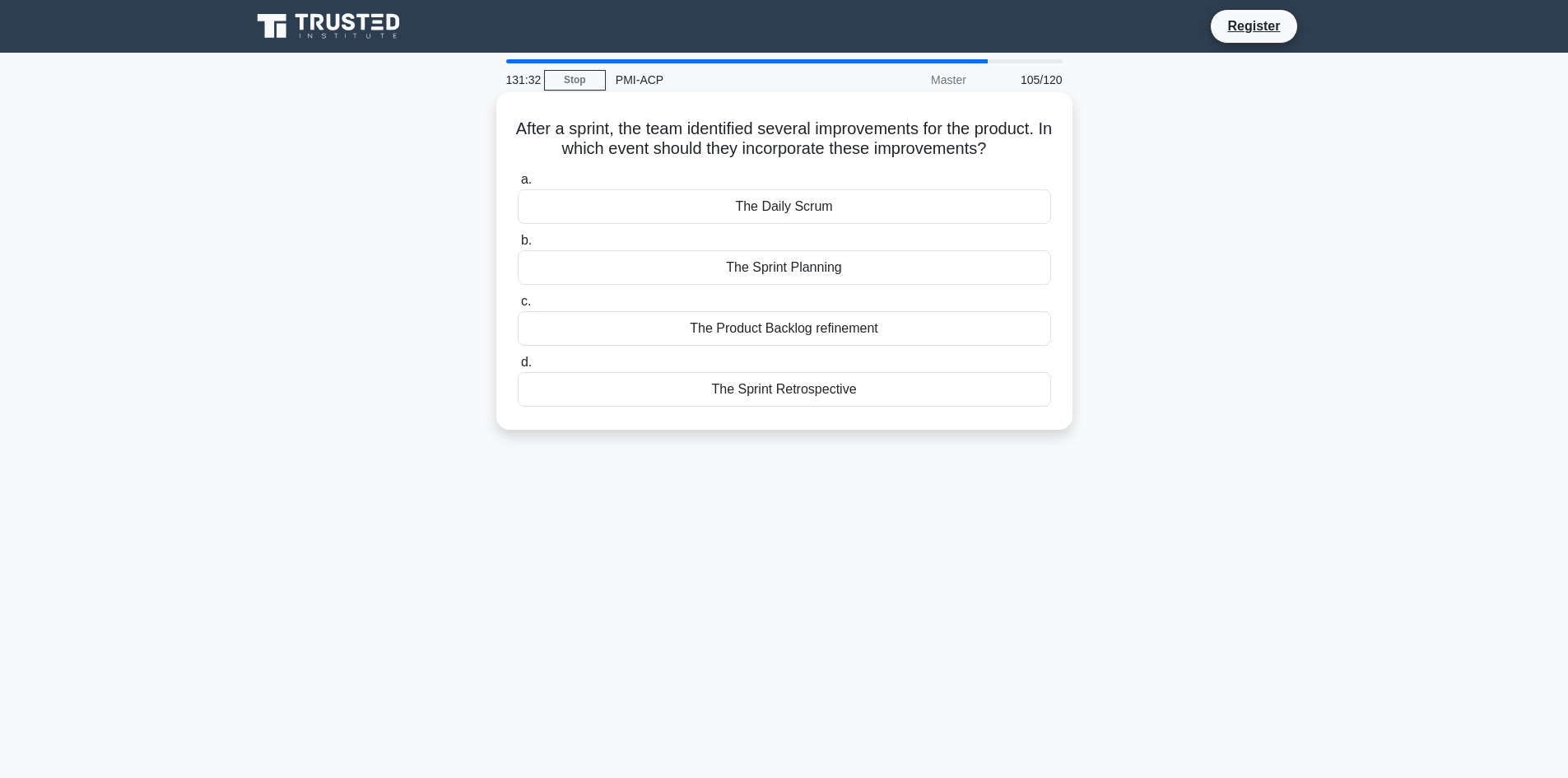
click at [811, 285] on div "The Sprint Planning" at bounding box center [784, 267] width 534 height 34
click at [517, 246] on input "b. The Sprint Planning" at bounding box center [517, 240] width 0 height 11
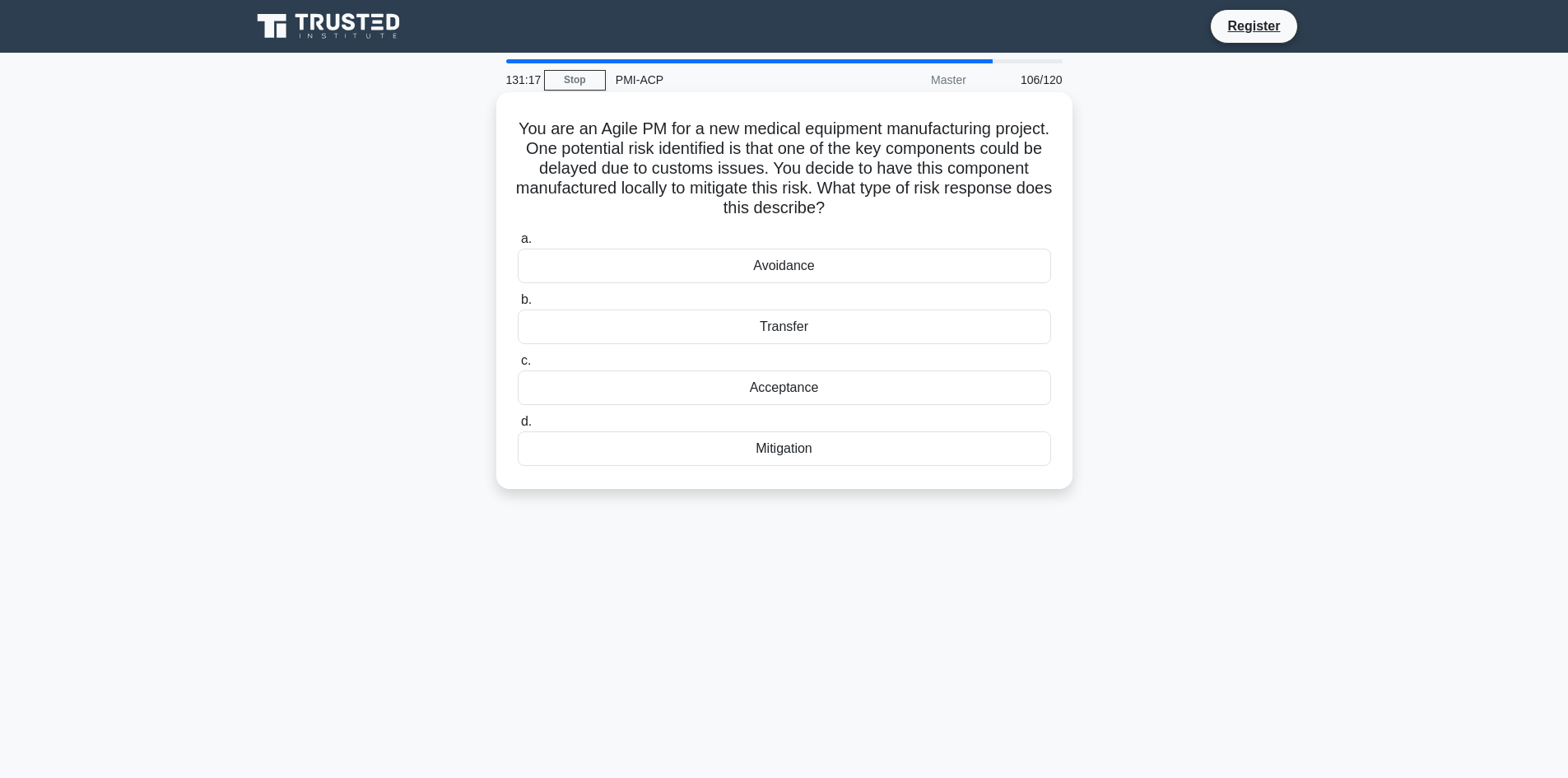
click at [802, 442] on div "Mitigation" at bounding box center [784, 448] width 534 height 34
click at [517, 427] on input "d. Mitigation" at bounding box center [517, 422] width 0 height 11
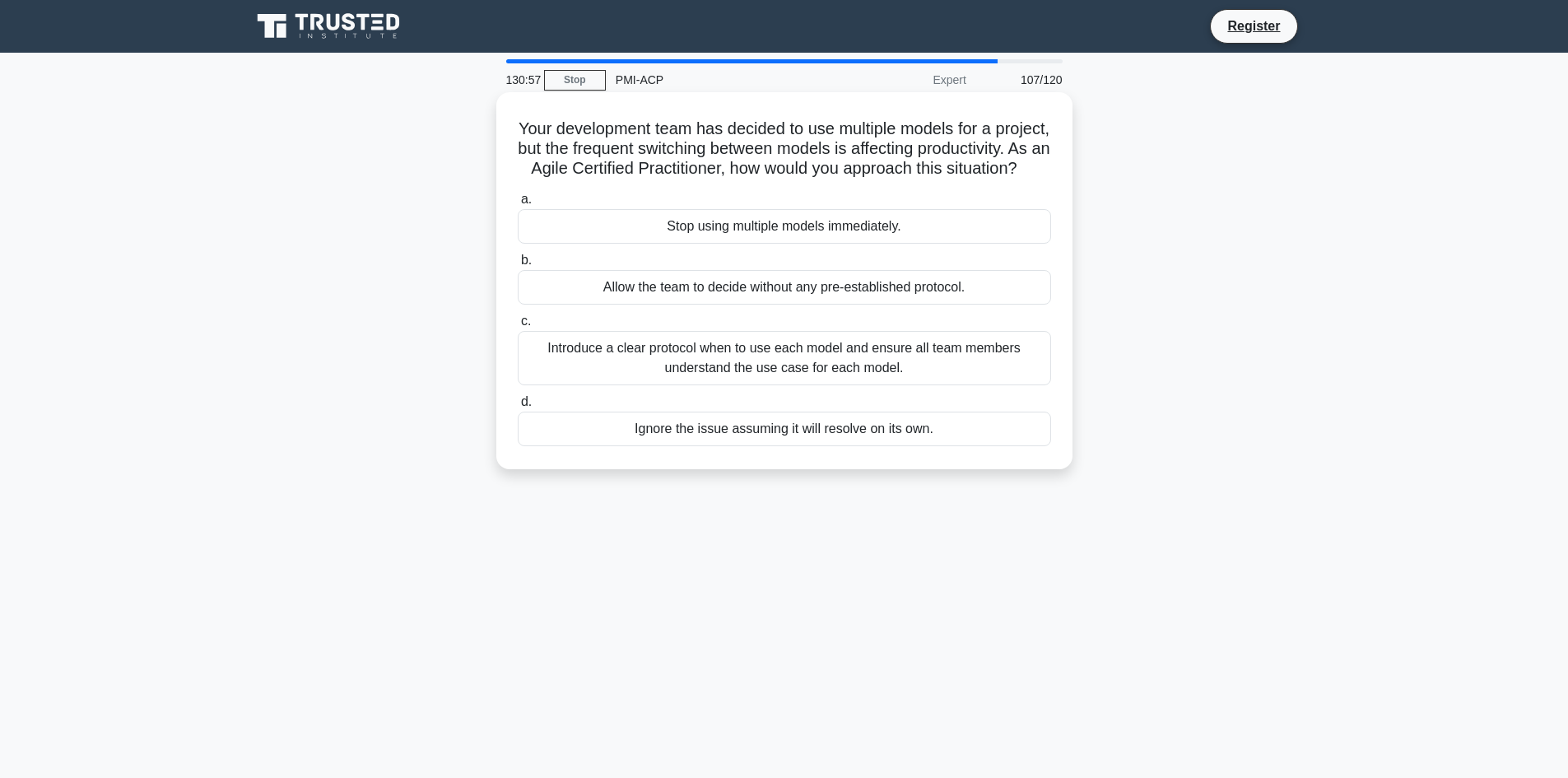
click at [798, 378] on div "Introduce a clear protocol when to use each model and ensure all team members u…" at bounding box center [784, 357] width 534 height 55
click at [517, 327] on input "c. Introduce a clear protocol when to use each model and ensure all team member…" at bounding box center [517, 321] width 0 height 11
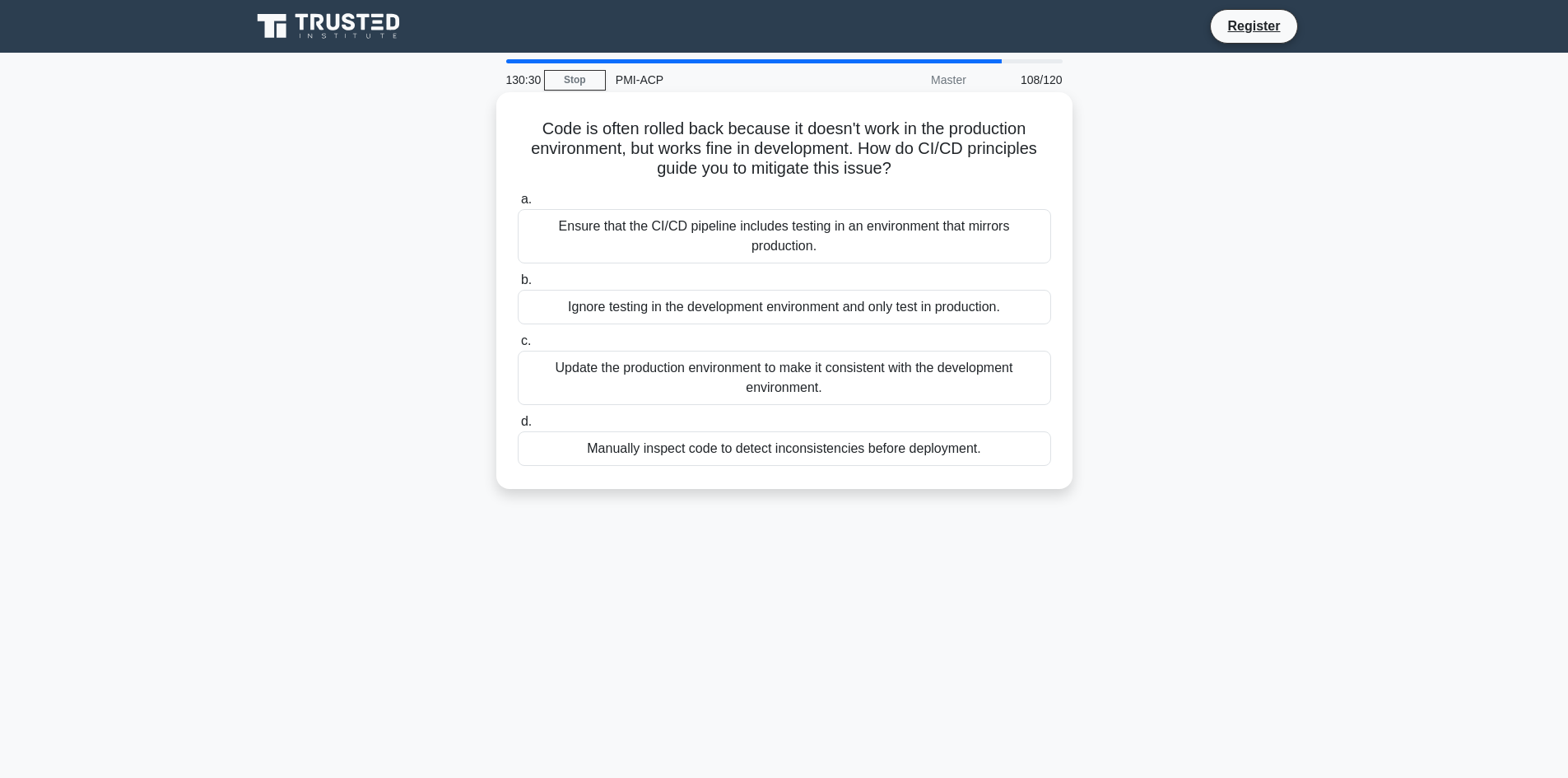
click at [753, 257] on div "Ensure that the CI/CD pipeline includes testing in an environment that mirrors …" at bounding box center [784, 236] width 534 height 55
click at [517, 205] on input "a. Ensure that the CI/CD pipeline includes testing in an environment that mirro…" at bounding box center [517, 199] width 0 height 11
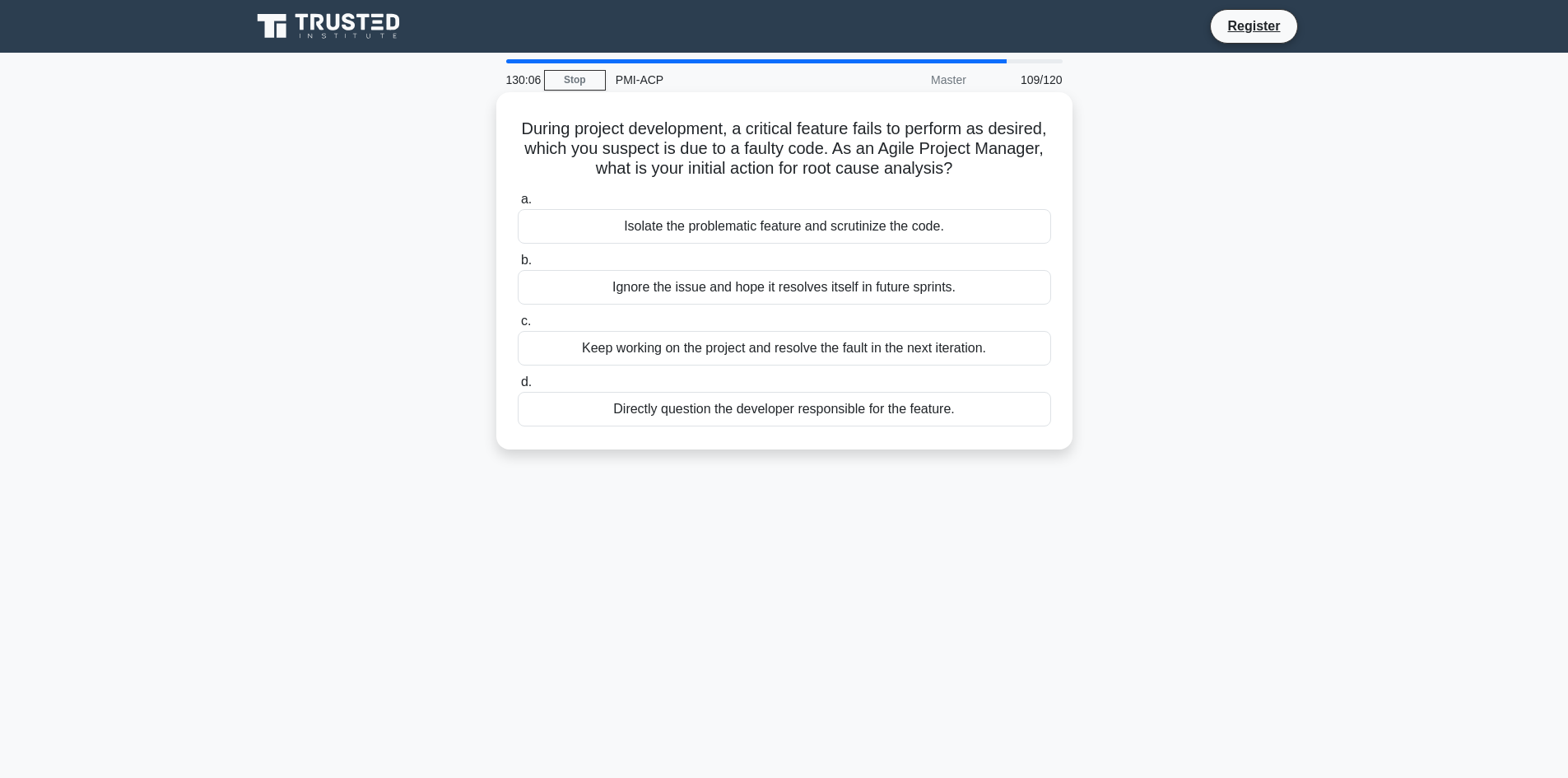
click at [750, 231] on div "Isolate the problematic feature and scrutinize the code." at bounding box center [784, 226] width 534 height 34
click at [517, 205] on input "a. Isolate the problematic feature and scrutinize the code." at bounding box center [517, 199] width 0 height 11
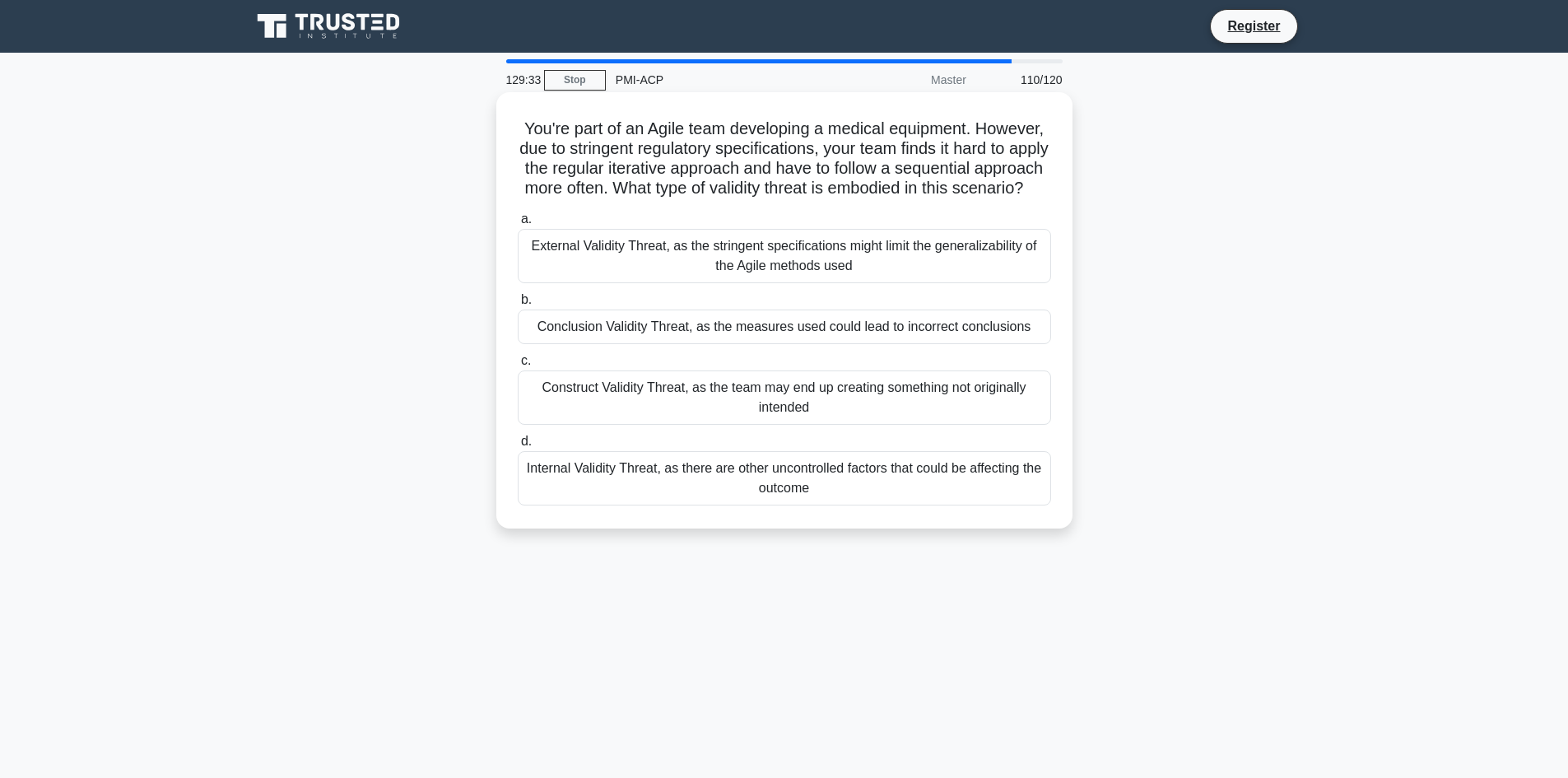
click at [716, 424] on div "Construct Validity Threat, as the team may end up creating something not origin…" at bounding box center [784, 398] width 534 height 55
click at [517, 366] on input "c. Construct Validity Threat, as the team may end up creating something not ori…" at bounding box center [517, 360] width 0 height 11
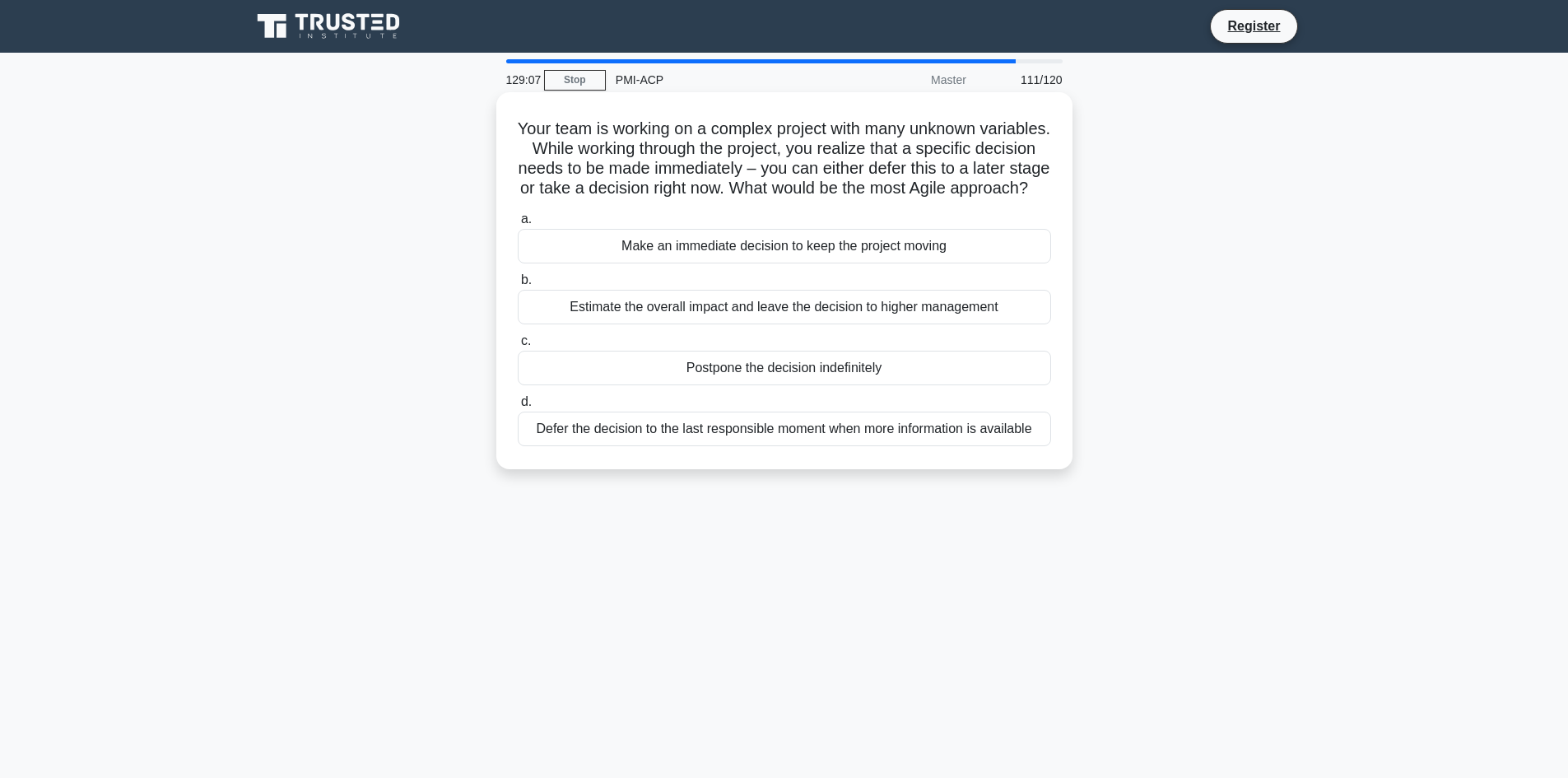
click at [640, 446] on div "Defer the decision to the last responsible moment when more information is avai…" at bounding box center [784, 429] width 534 height 34
click at [517, 407] on input "d. Defer the decision to the last responsible moment when more information is a…" at bounding box center [517, 401] width 0 height 11
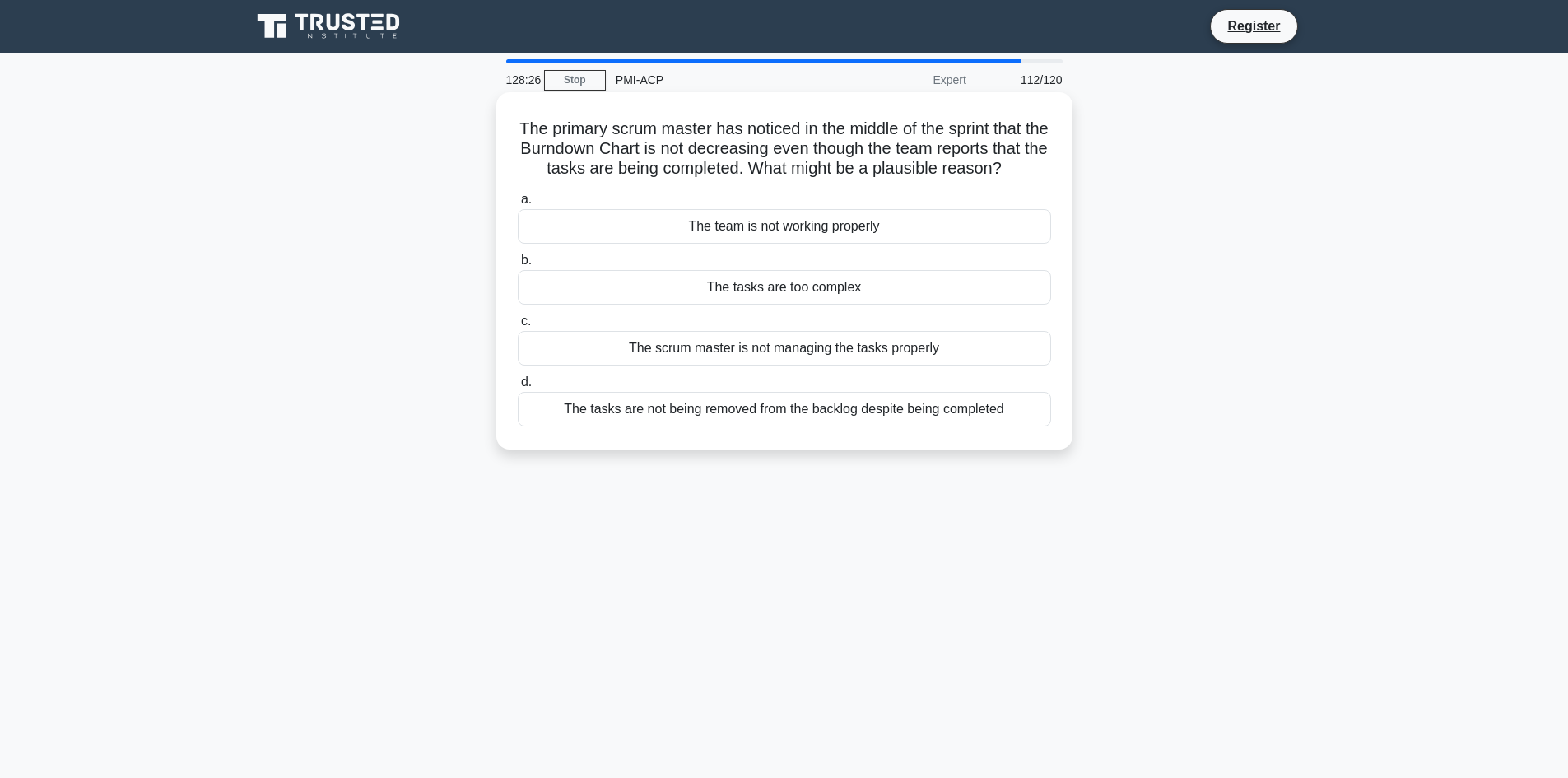
click at [873, 426] on div "The tasks are not being removed from the backlog despite being completed" at bounding box center [784, 409] width 534 height 34
click at [517, 388] on input "d. The tasks are not being removed from the backlog despite being completed" at bounding box center [517, 381] width 0 height 11
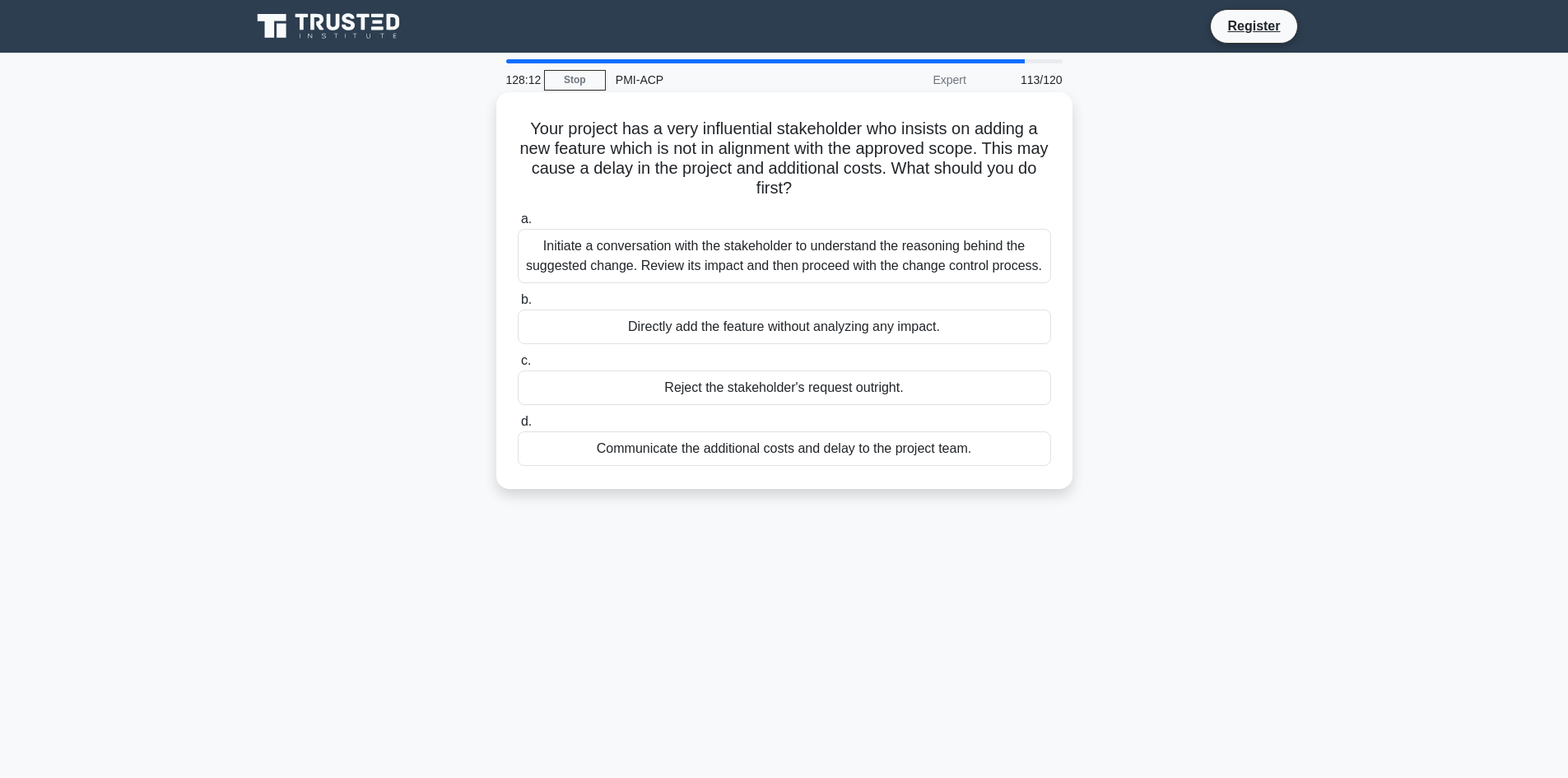
click at [698, 243] on div "Initiate a conversation with the stakeholder to understand the reasoning behind…" at bounding box center [784, 256] width 534 height 55
click at [517, 225] on input "a. Initiate a conversation with the stakeholder to understand the reasoning beh…" at bounding box center [517, 218] width 0 height 11
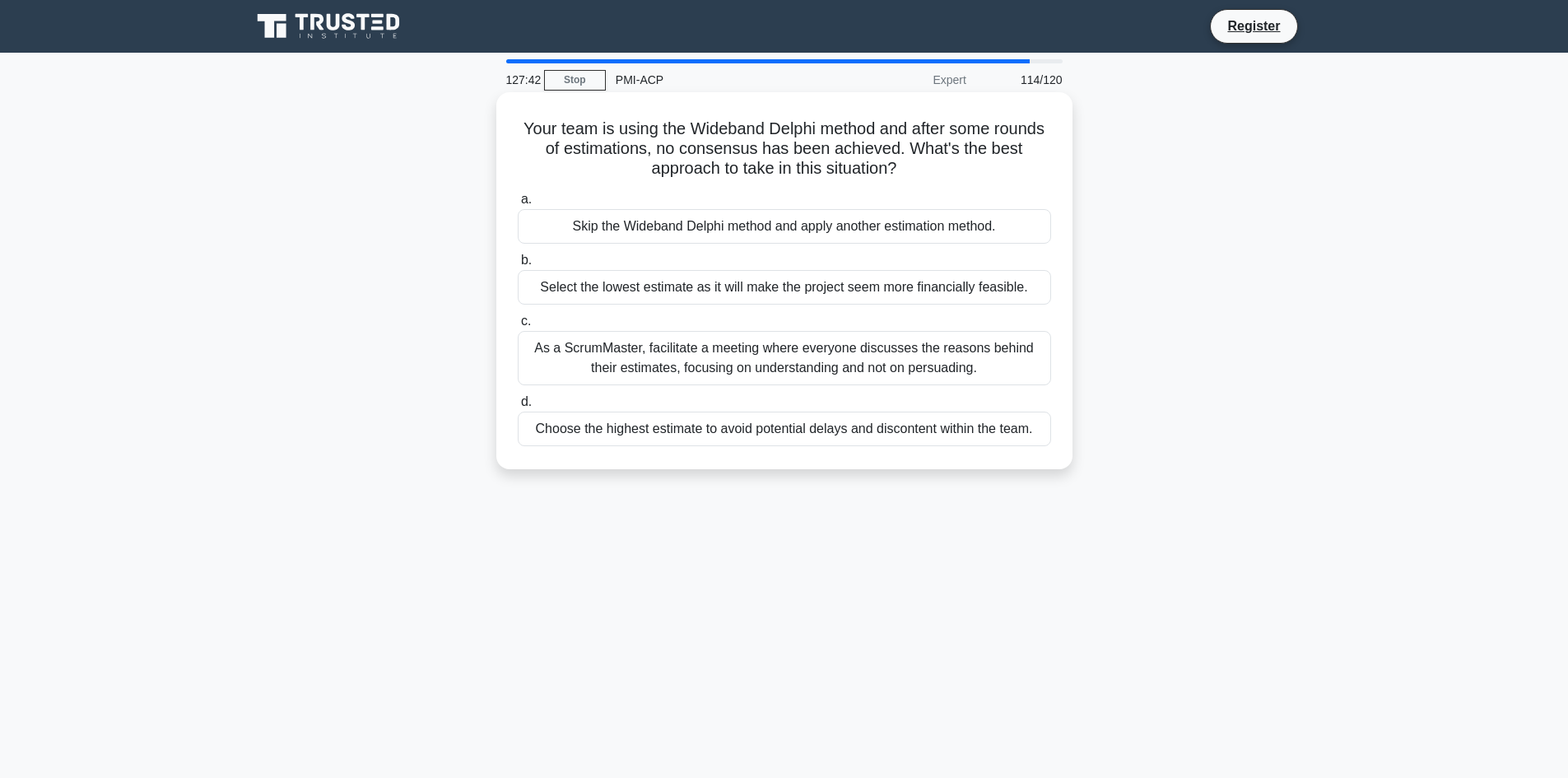
click at [693, 360] on div "As a ScrumMaster, facilitate a meeting where everyone discusses the reasons beh…" at bounding box center [784, 357] width 534 height 55
click at [517, 327] on input "c. As a ScrumMaster, facilitate a meeting where everyone discusses the reasons …" at bounding box center [517, 321] width 0 height 11
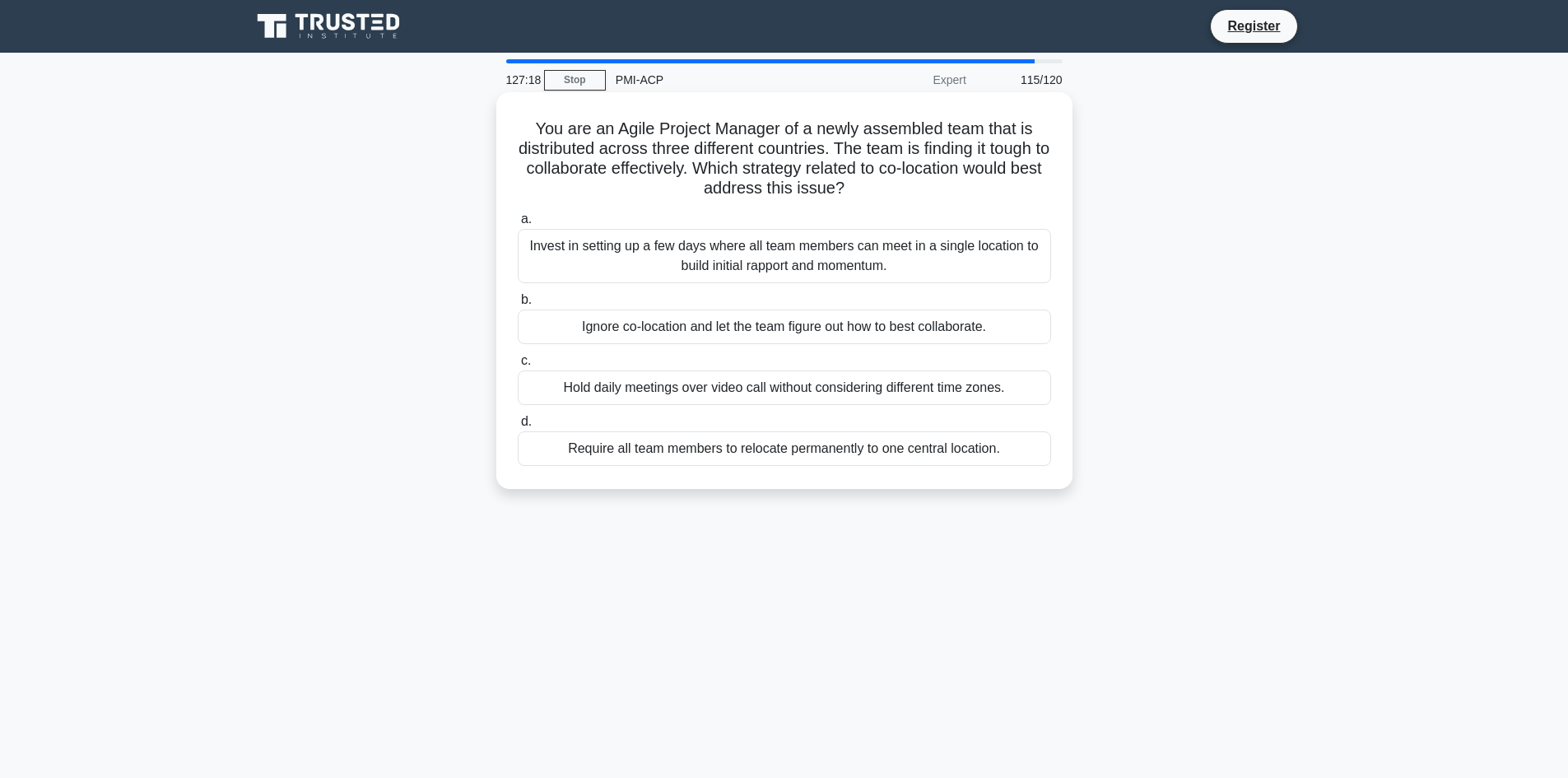
click at [575, 266] on div "Invest in setting up a few days where all team members can meet in a single loc…" at bounding box center [784, 256] width 534 height 55
click at [517, 225] on input "a. Invest in setting up a few days where all team members can meet in a single …" at bounding box center [517, 218] width 0 height 11
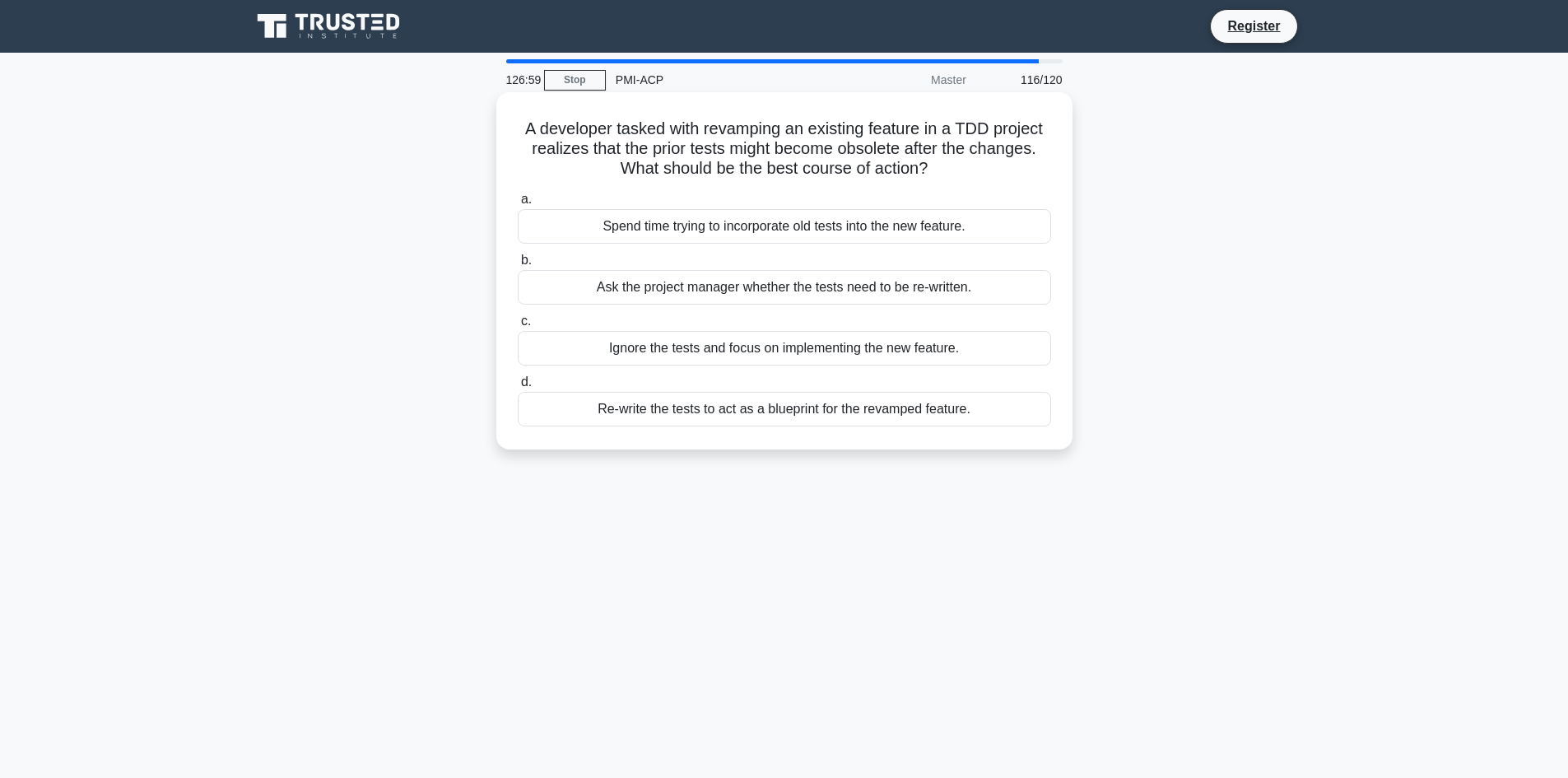
click at [784, 412] on div "Re-write the tests to act as a blueprint for the revamped feature." at bounding box center [784, 409] width 534 height 34
click at [517, 388] on input "d. Re-write the tests to act as a blueprint for the revamped feature." at bounding box center [517, 381] width 0 height 11
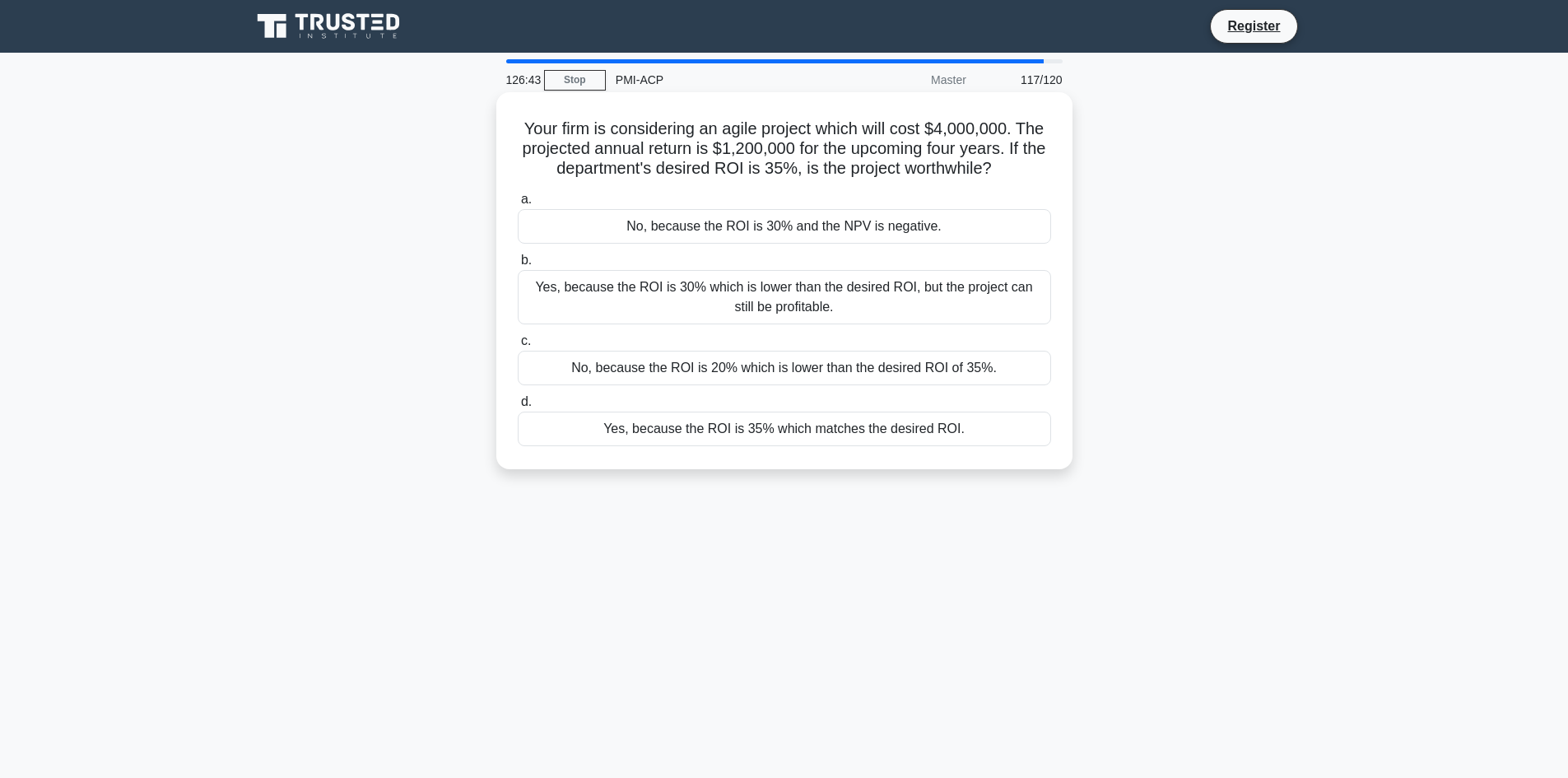
click at [749, 369] on div "No, because the ROI is 20% which is lower than the desired ROI of 35%." at bounding box center [784, 368] width 534 height 34
click at [517, 347] on input "c. No, because the ROI is 20% which is lower than the desired ROI of 35%." at bounding box center [517, 341] width 0 height 11
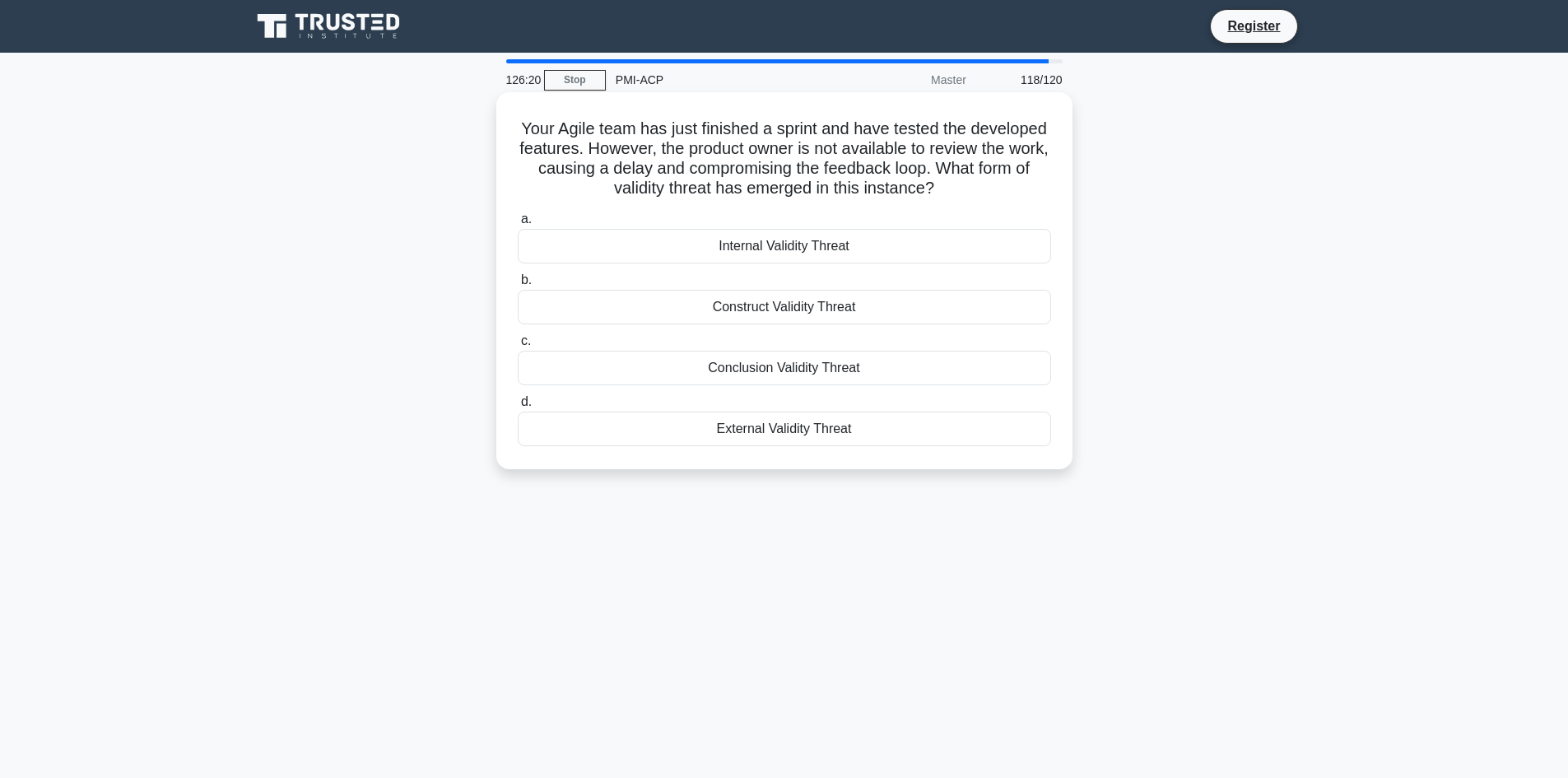
click at [739, 375] on div "Conclusion Validity Threat" at bounding box center [784, 368] width 534 height 34
click at [517, 347] on input "c. Conclusion Validity Threat" at bounding box center [517, 341] width 0 height 11
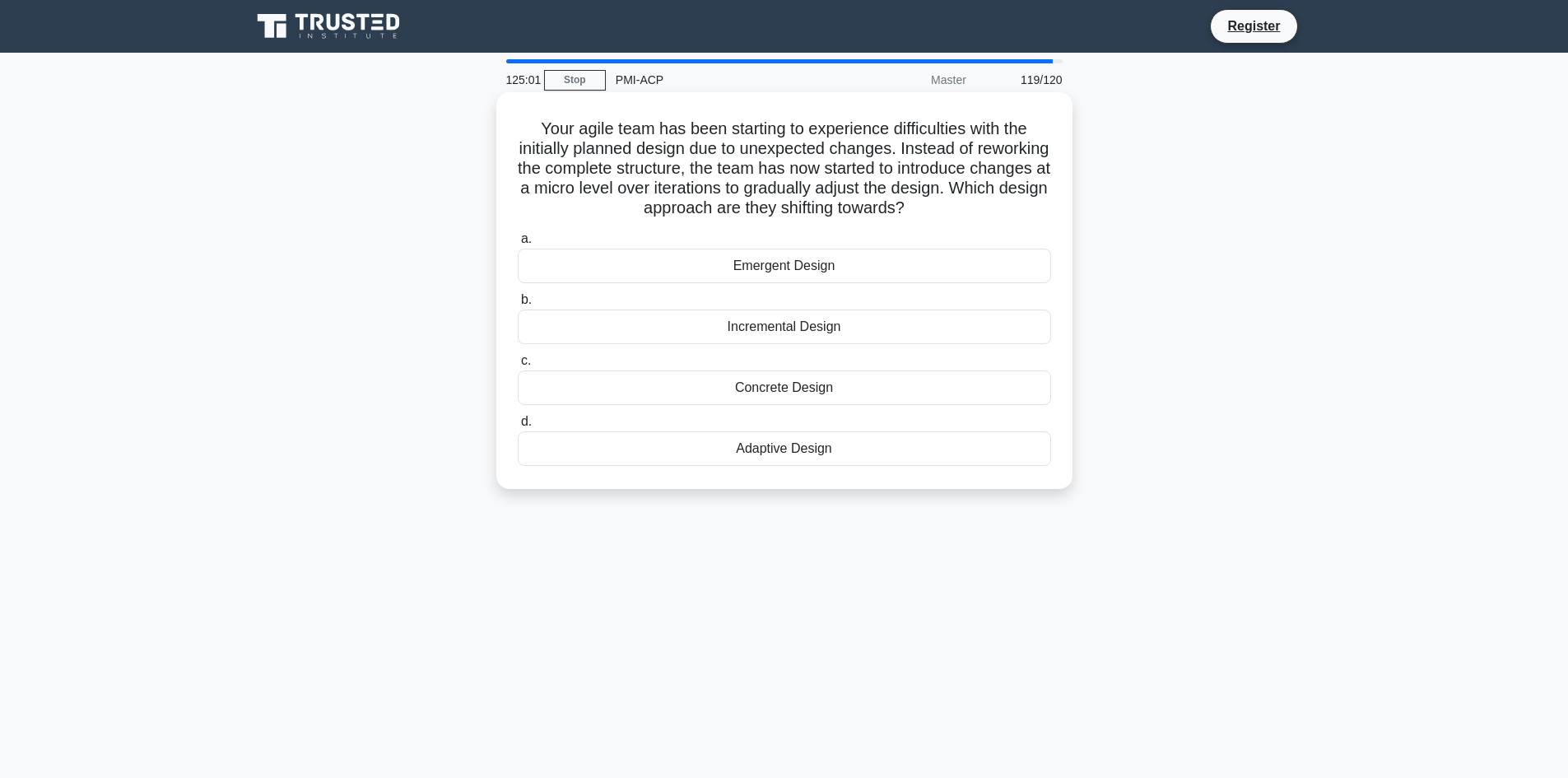
click at [807, 452] on div "Adaptive Design" at bounding box center [784, 448] width 534 height 34
click at [517, 427] on input "d. Adaptive Design" at bounding box center [517, 422] width 0 height 11
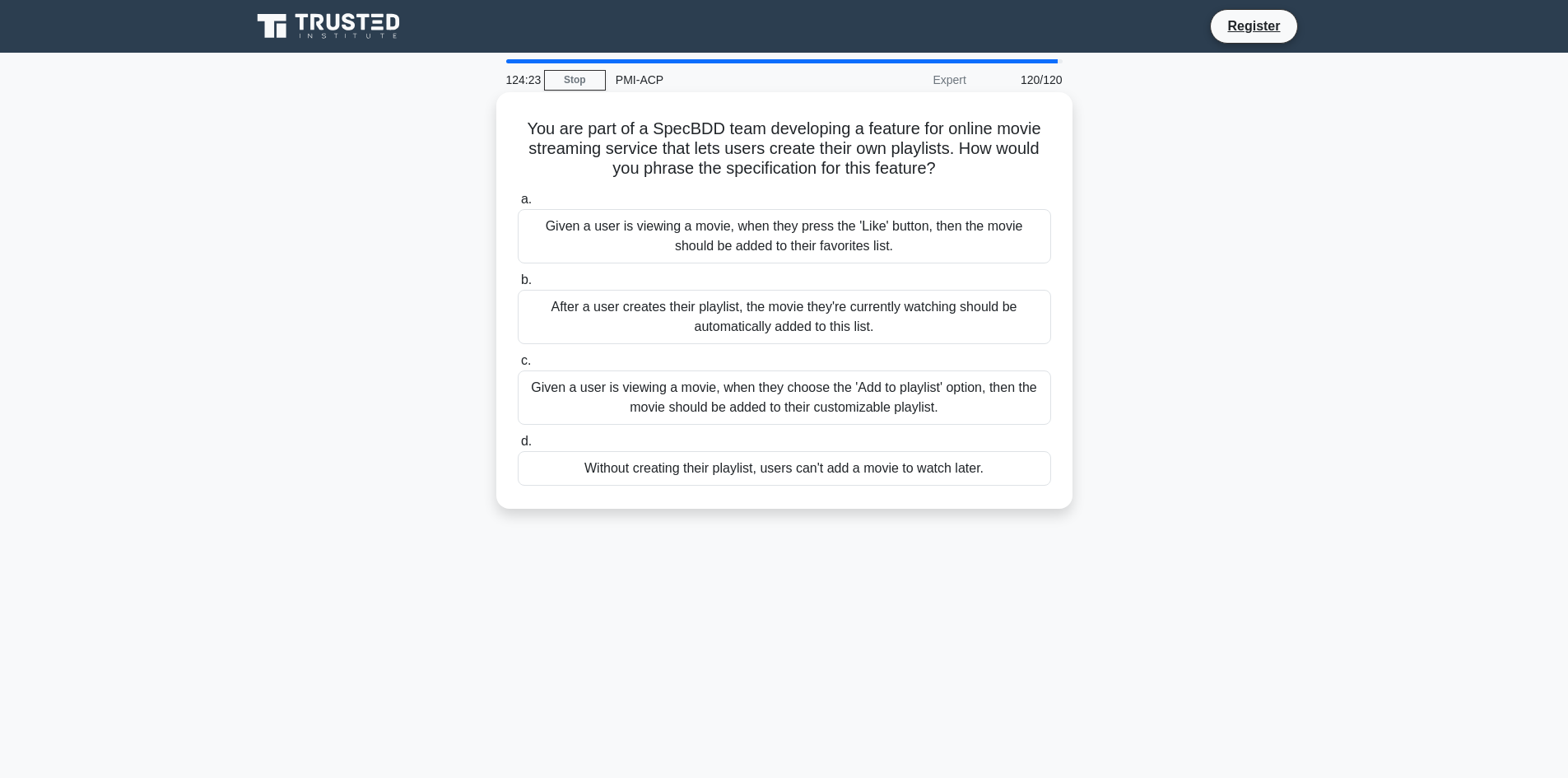
click at [628, 407] on div "Given a user is viewing a movie, when they choose the 'Add to playlist' option,…" at bounding box center [784, 398] width 534 height 55
click at [517, 366] on input "c. Given a user is viewing a movie, when they choose the 'Add to playlist' opti…" at bounding box center [517, 360] width 0 height 11
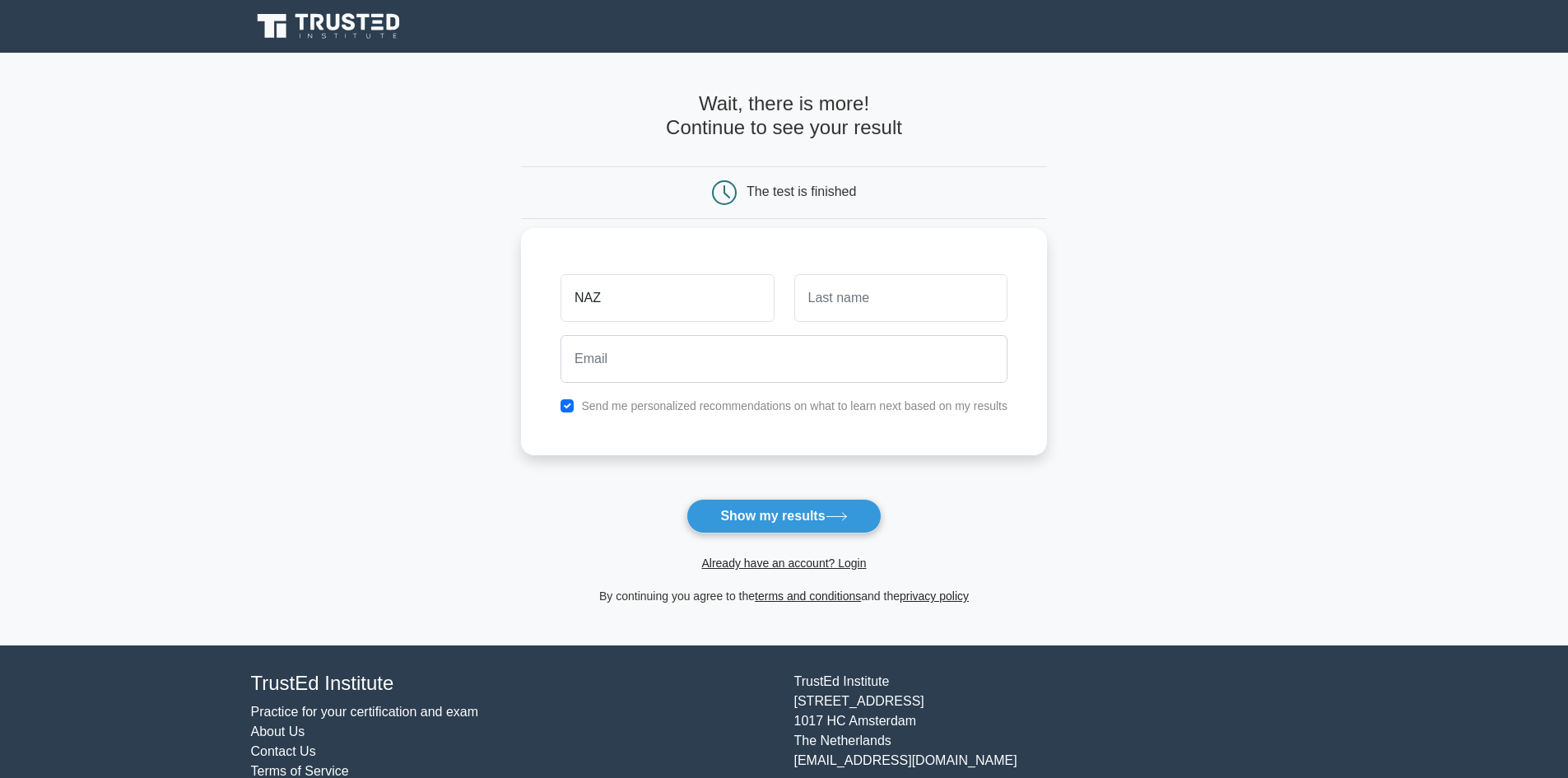
type input "NAZ"
type input "MOH"
type input "mdihsanm@gmail.com"
click at [774, 517] on button "Show my results" at bounding box center [784, 516] width 194 height 34
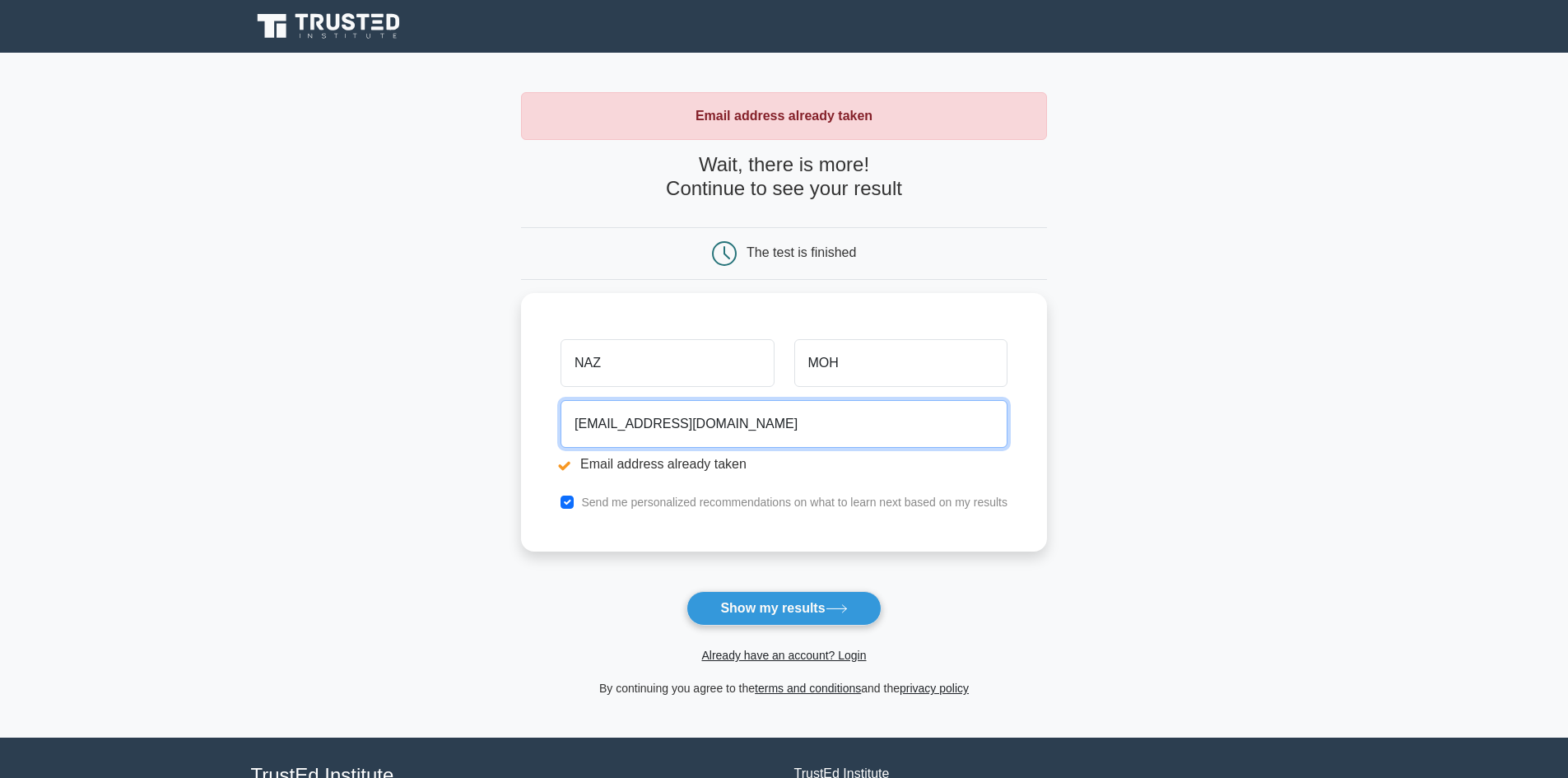
drag, startPoint x: 698, startPoint y: 423, endPoint x: 307, endPoint y: 415, distance: 391.1
click at [307, 415] on main "Email address already taken Wait, there is more! Continue to see your result Th…" at bounding box center [784, 395] width 1568 height 685
type input "r_snaz@gmail.com"
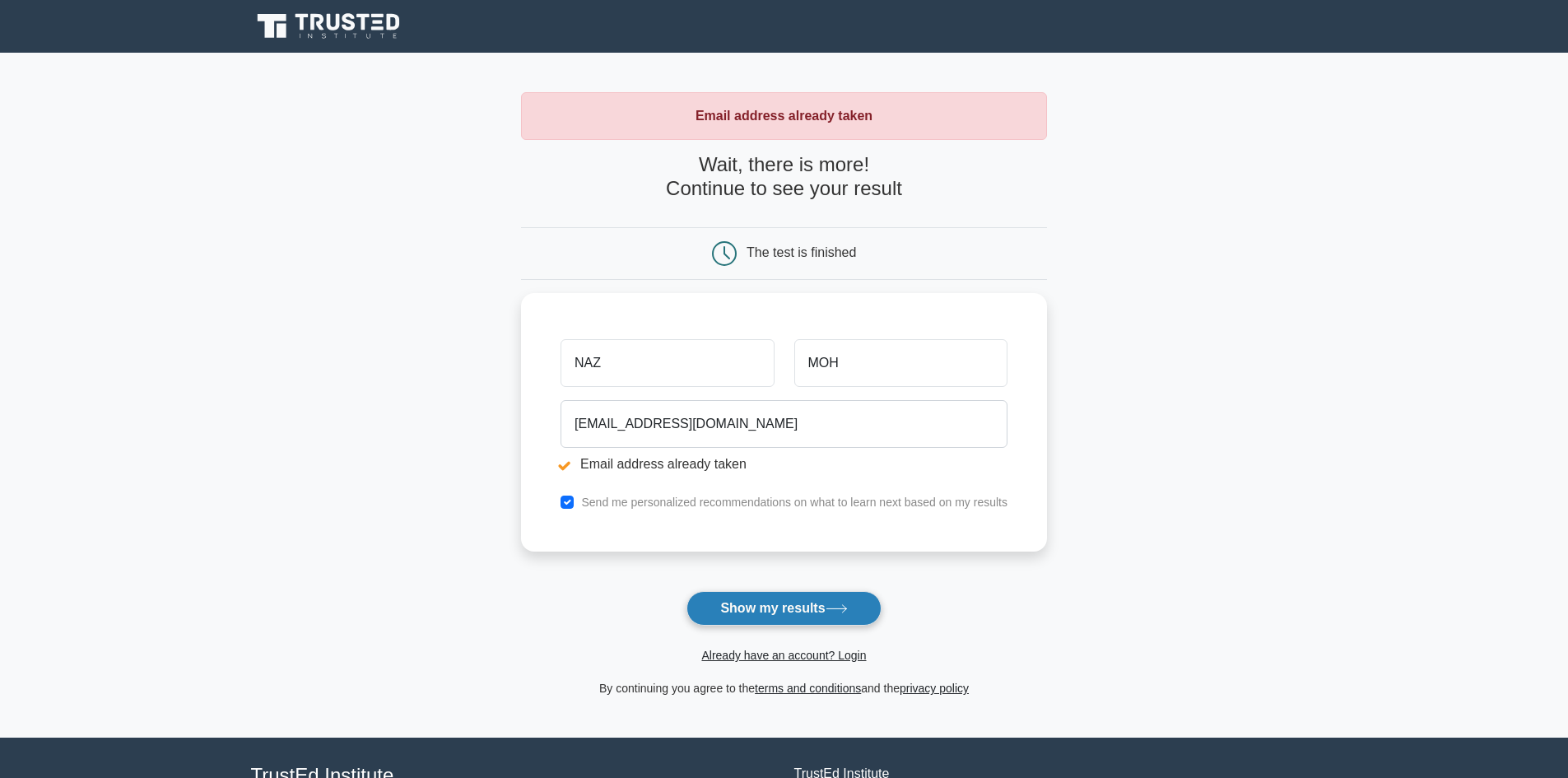
click at [753, 606] on button "Show my results" at bounding box center [784, 608] width 194 height 34
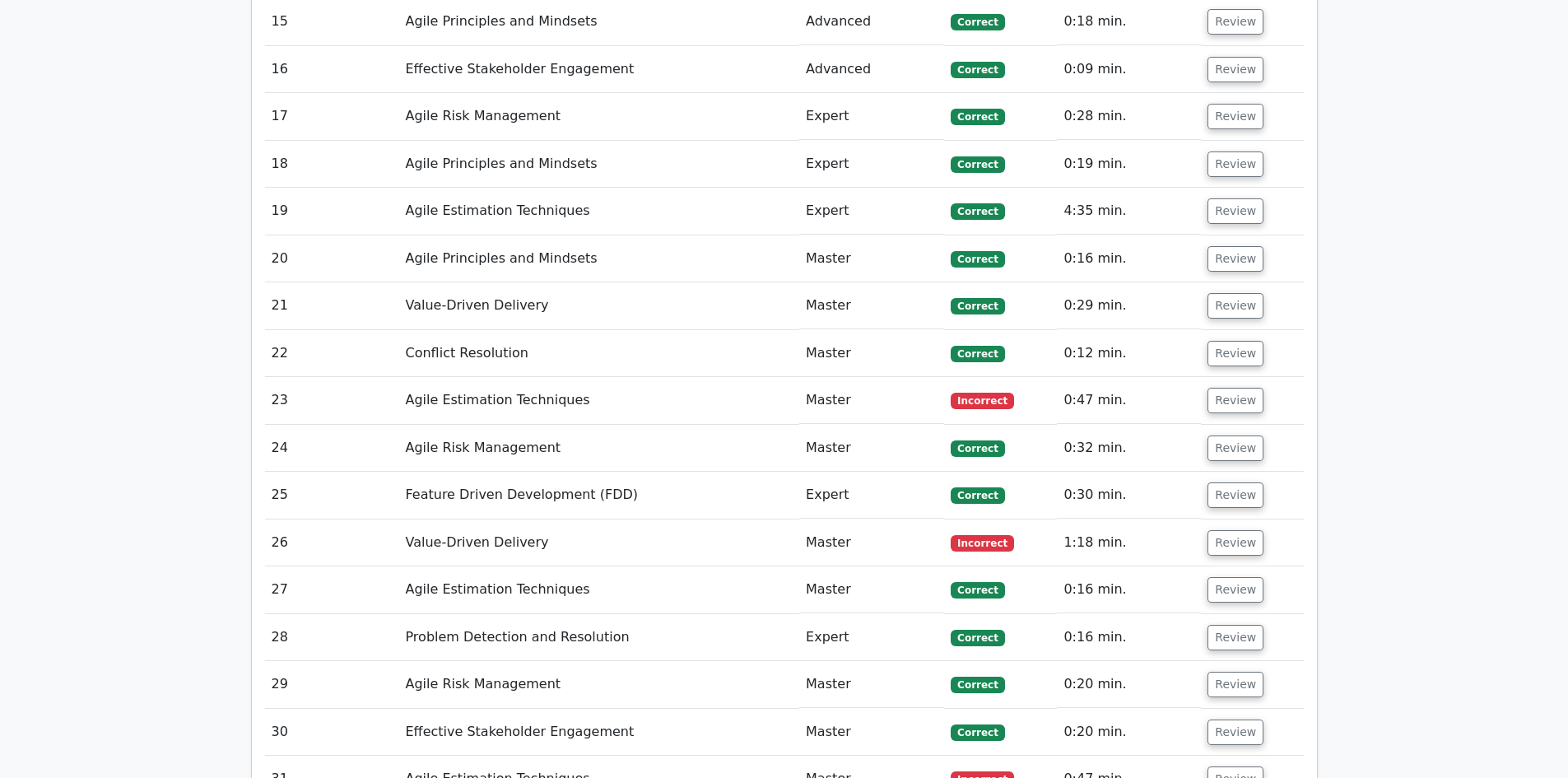
scroll to position [3704, 0]
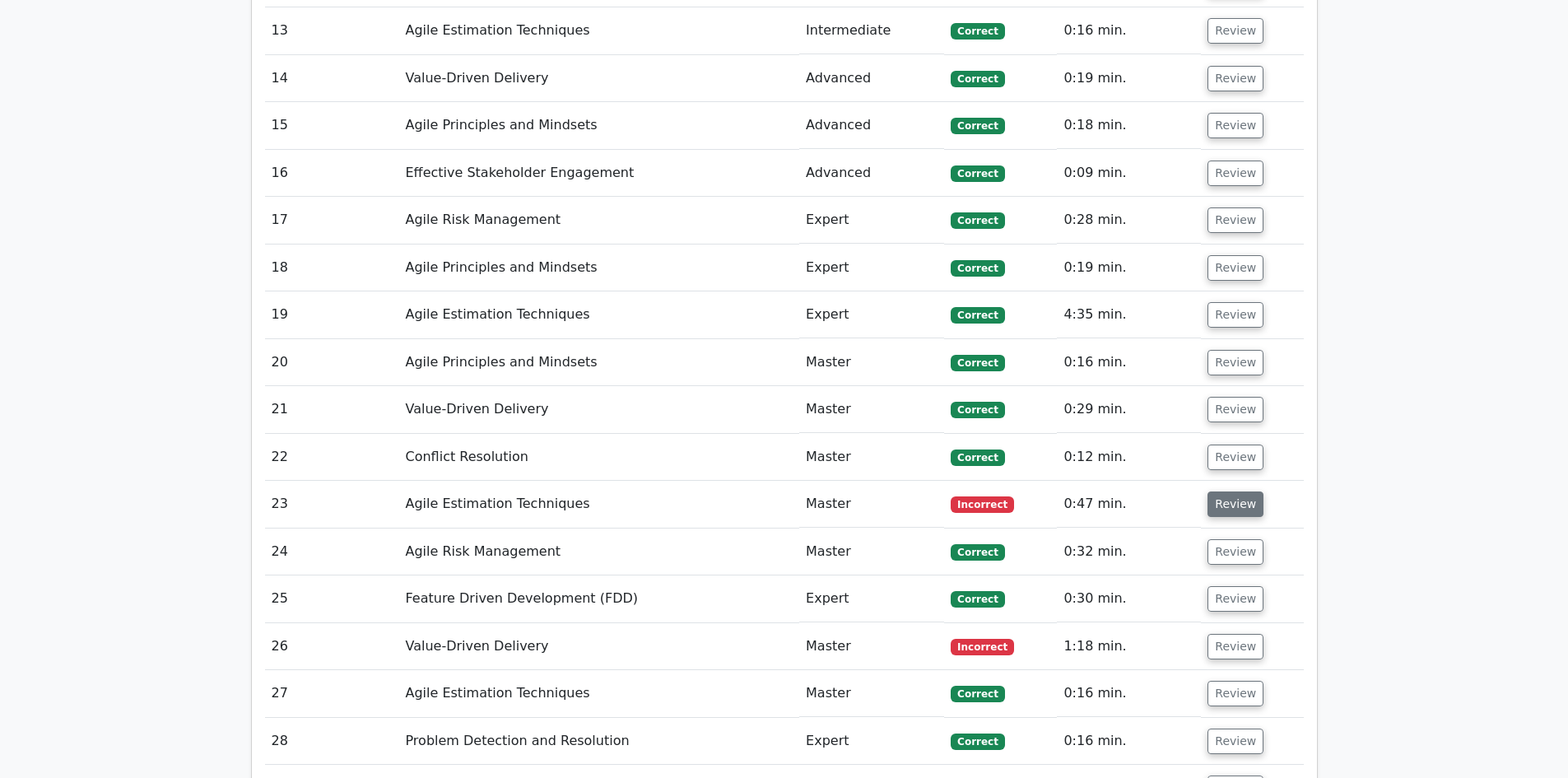
click at [1222, 492] on button "Review" at bounding box center [1235, 504] width 56 height 26
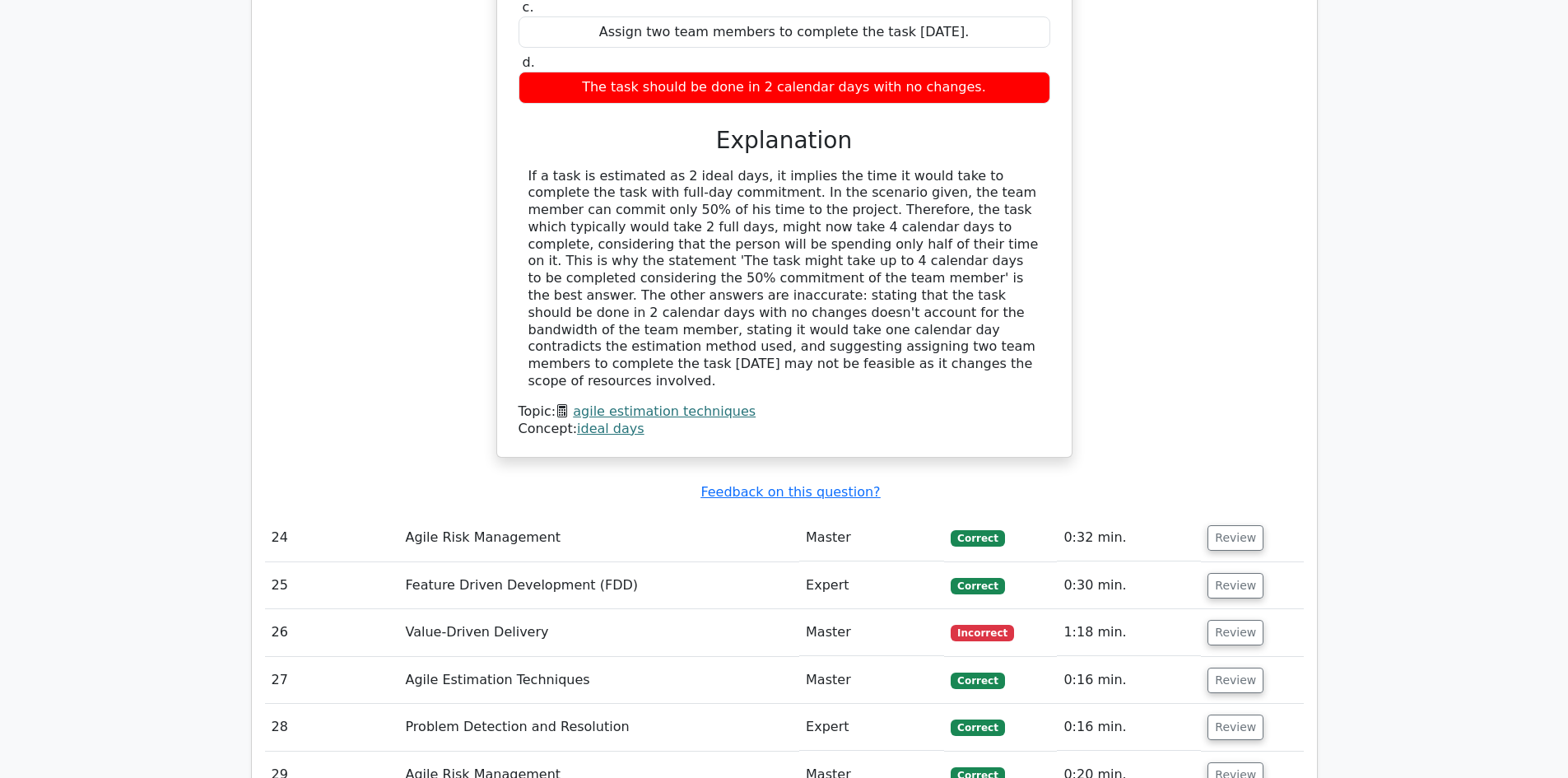
scroll to position [4527, 0]
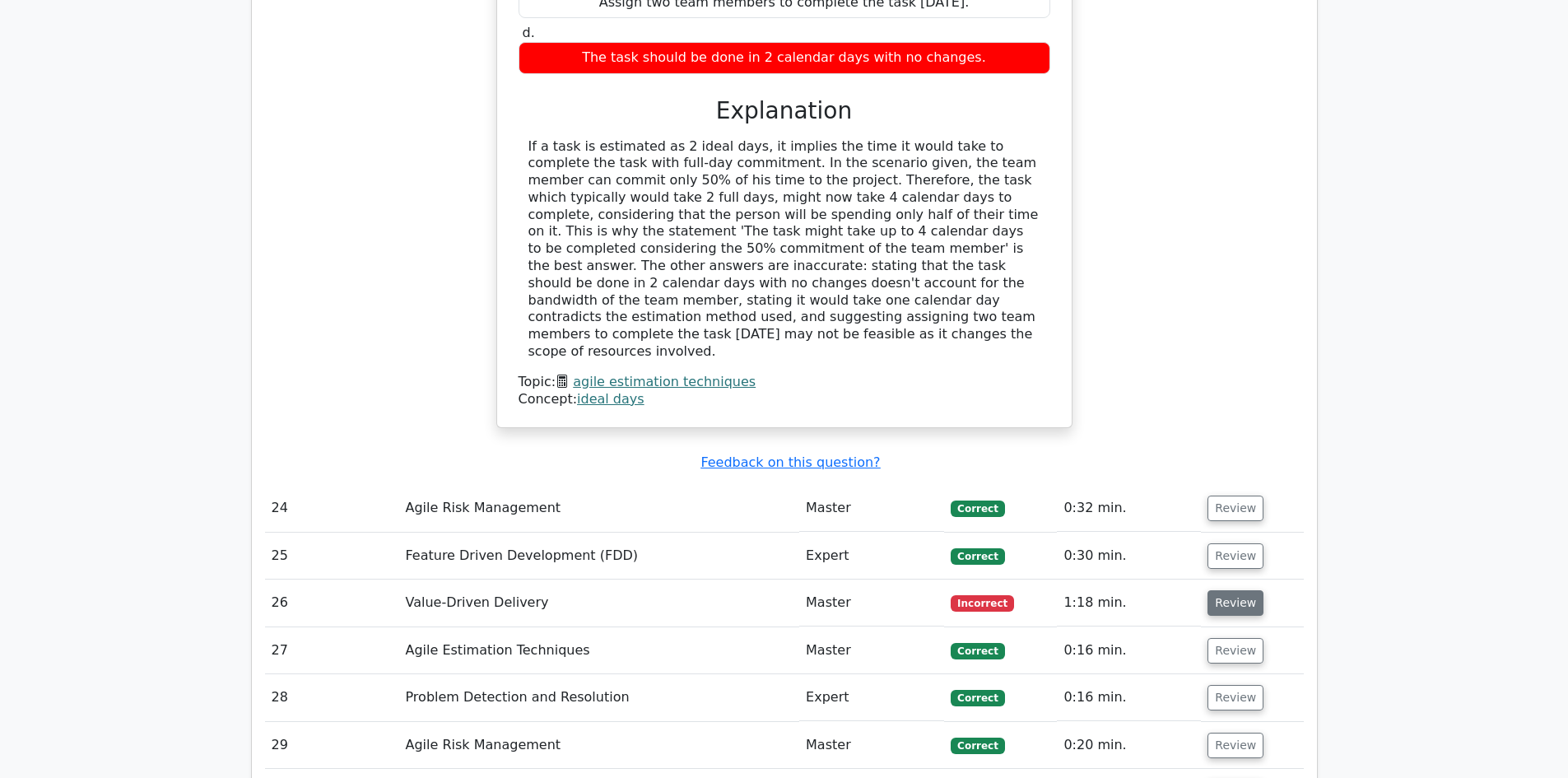
click at [1247, 590] on button "Review" at bounding box center [1235, 603] width 56 height 26
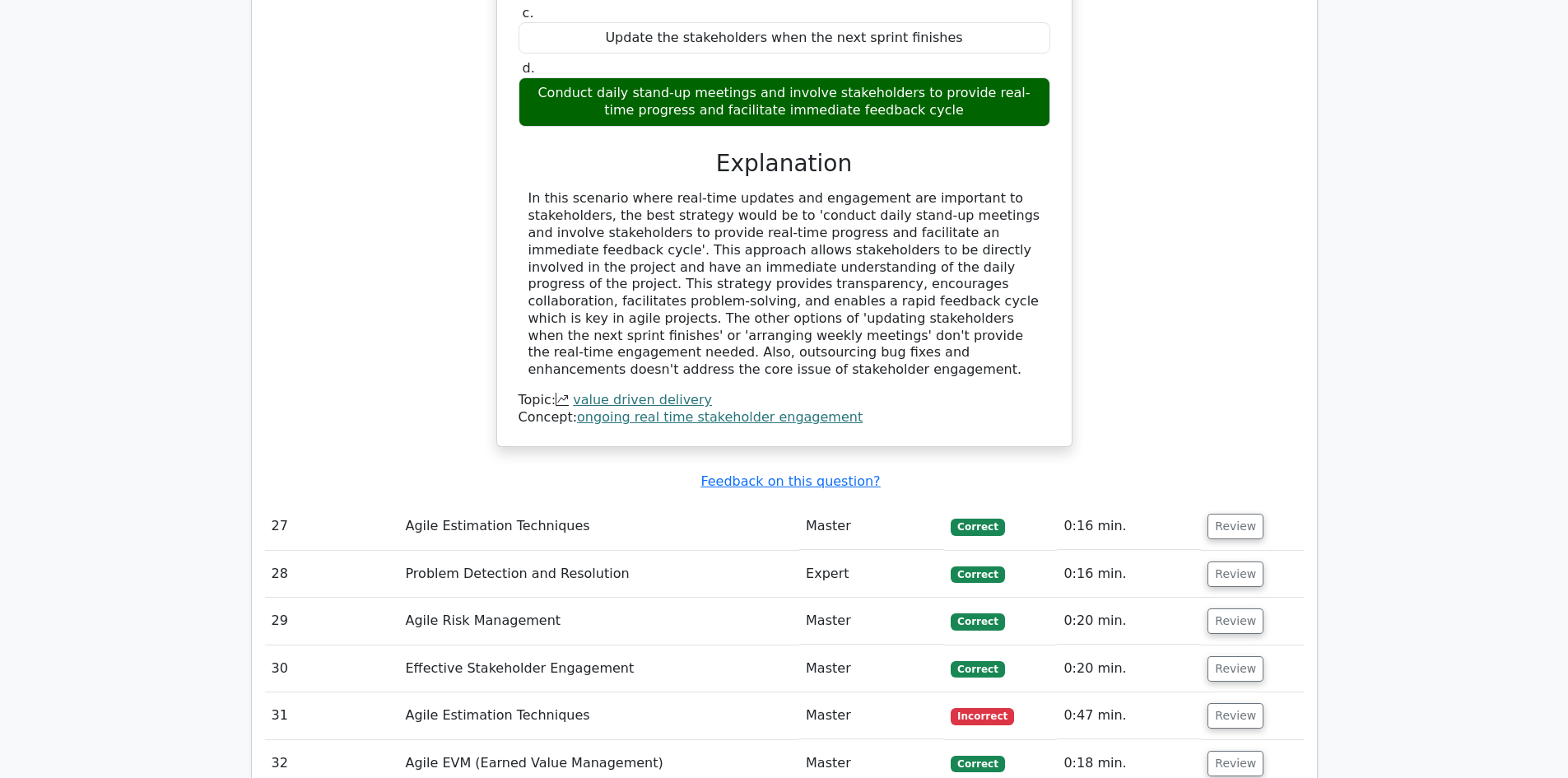
scroll to position [5433, 0]
click at [1226, 704] on button "Review" at bounding box center [1235, 717] width 56 height 26
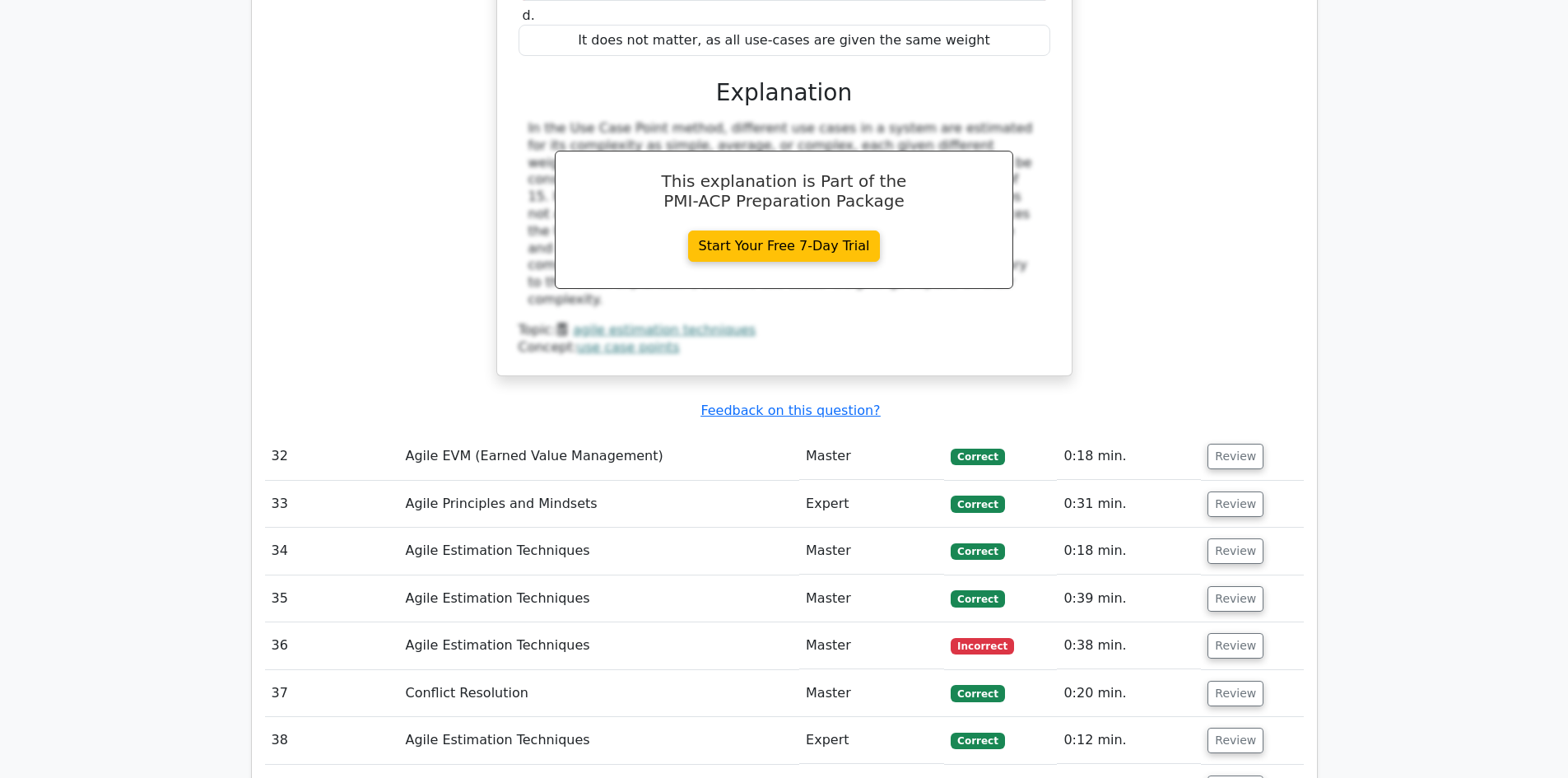
scroll to position [6503, 0]
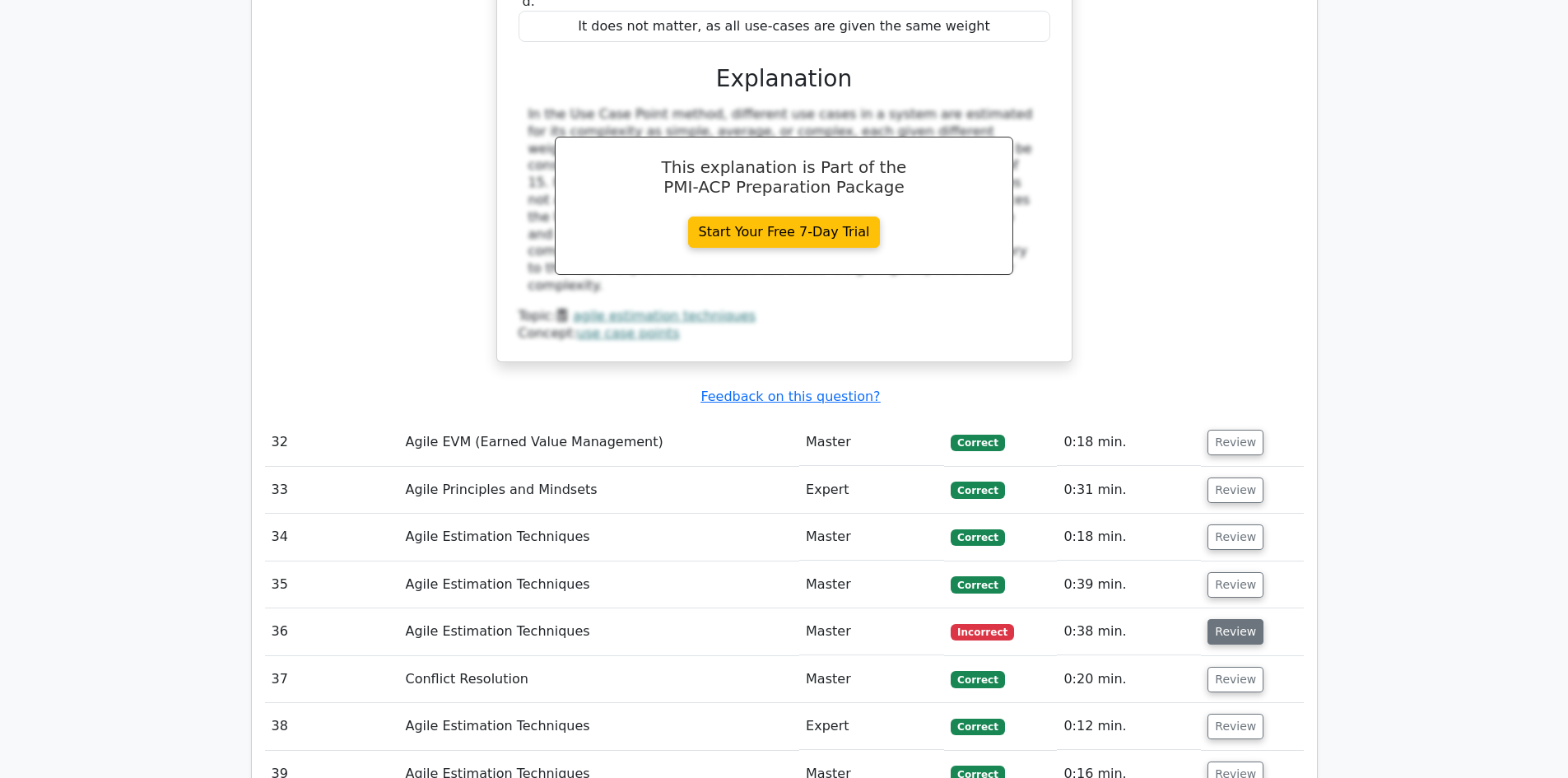
click at [1234, 619] on button "Review" at bounding box center [1235, 631] width 56 height 26
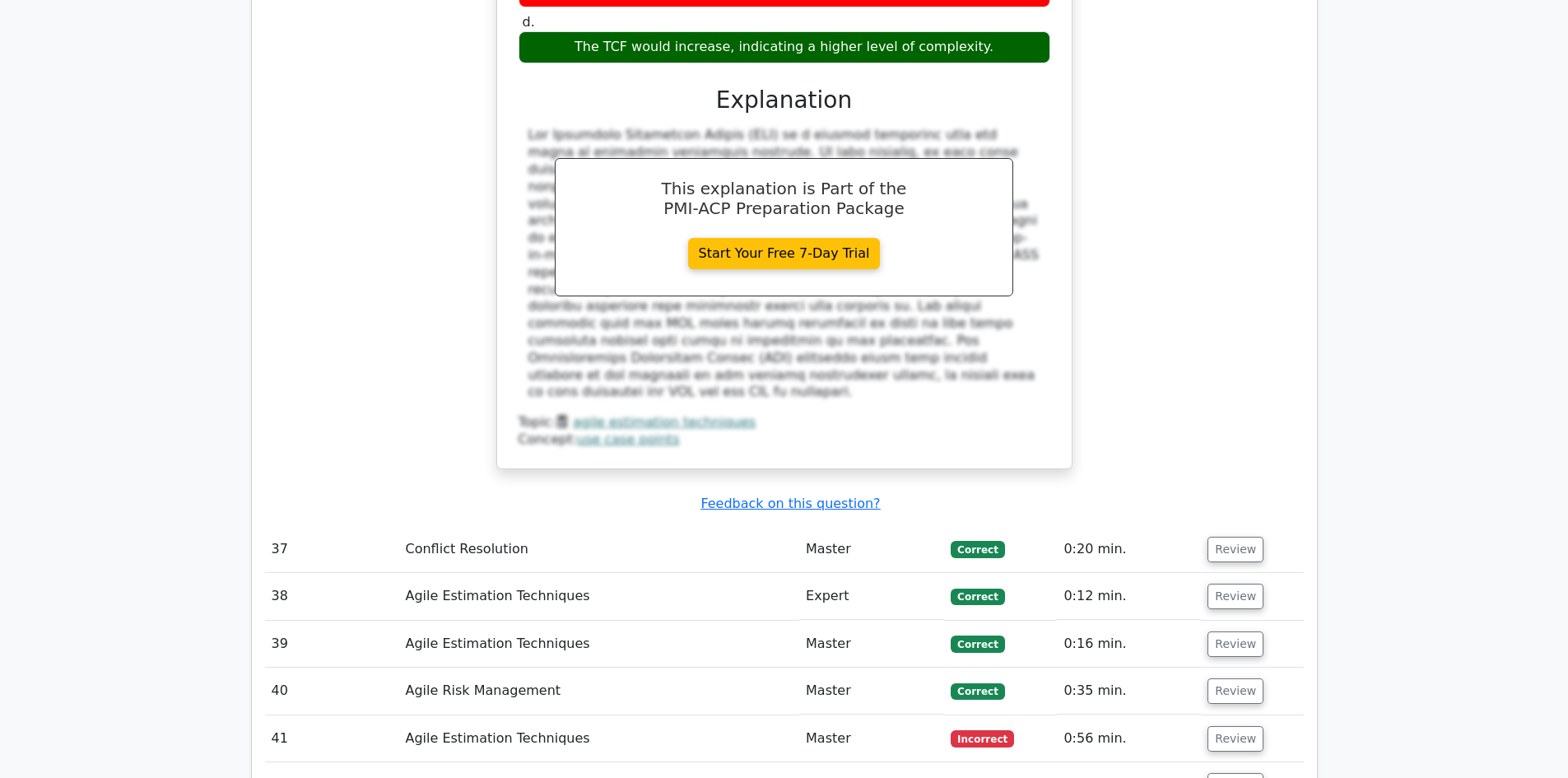
scroll to position [7491, 0]
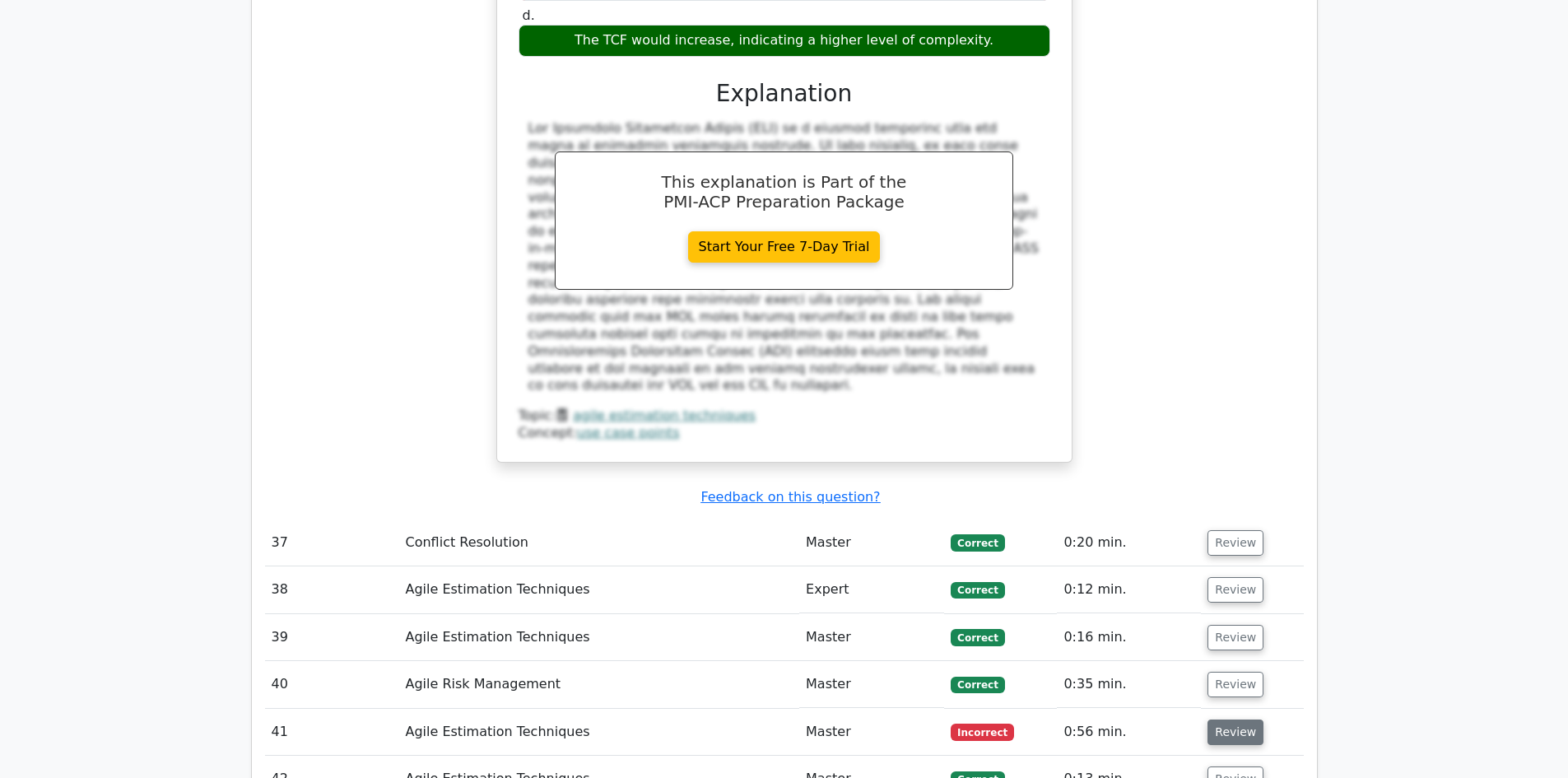
click at [1221, 720] on button "Review" at bounding box center [1235, 732] width 56 height 26
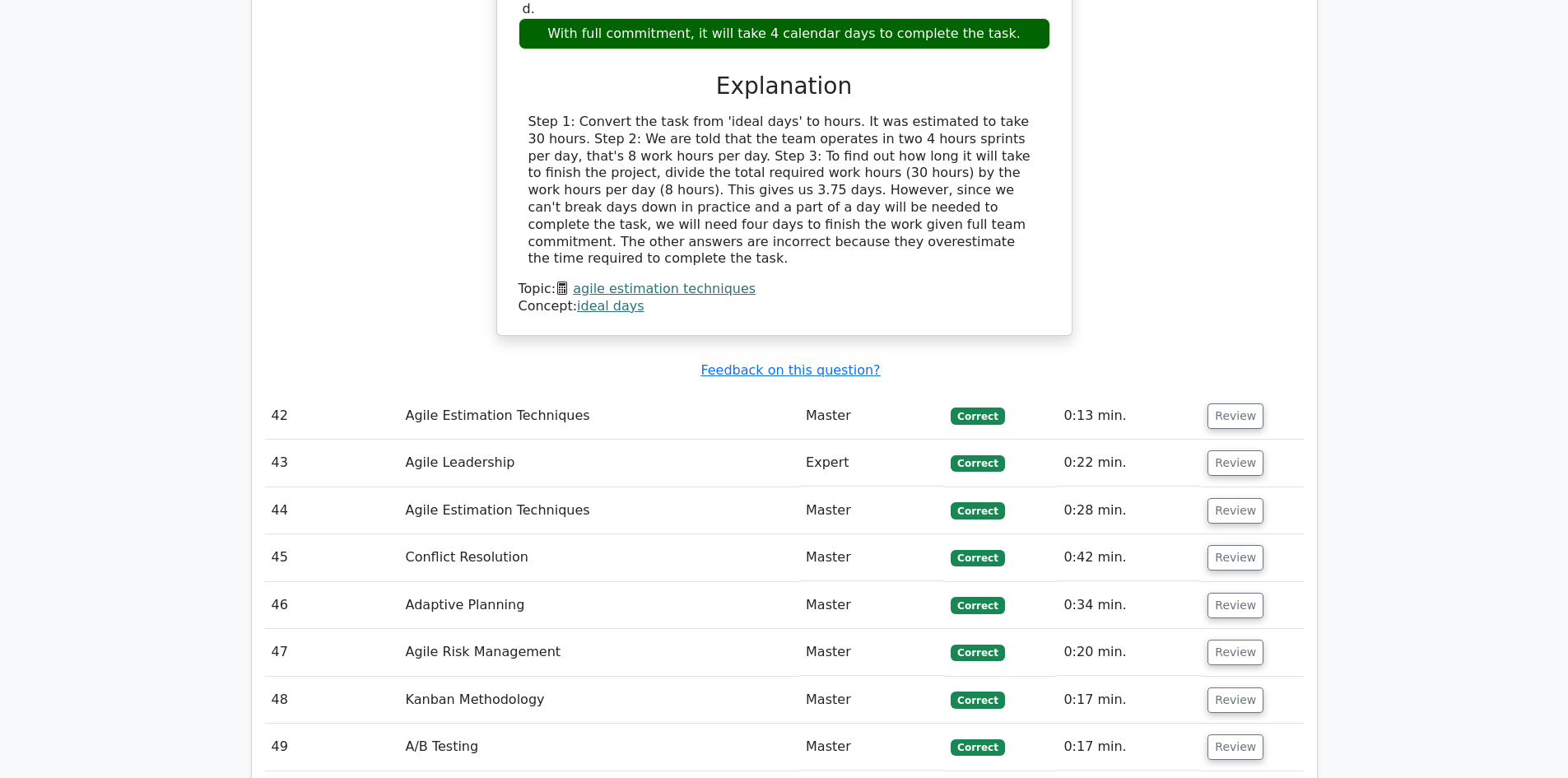
scroll to position [8726, 0]
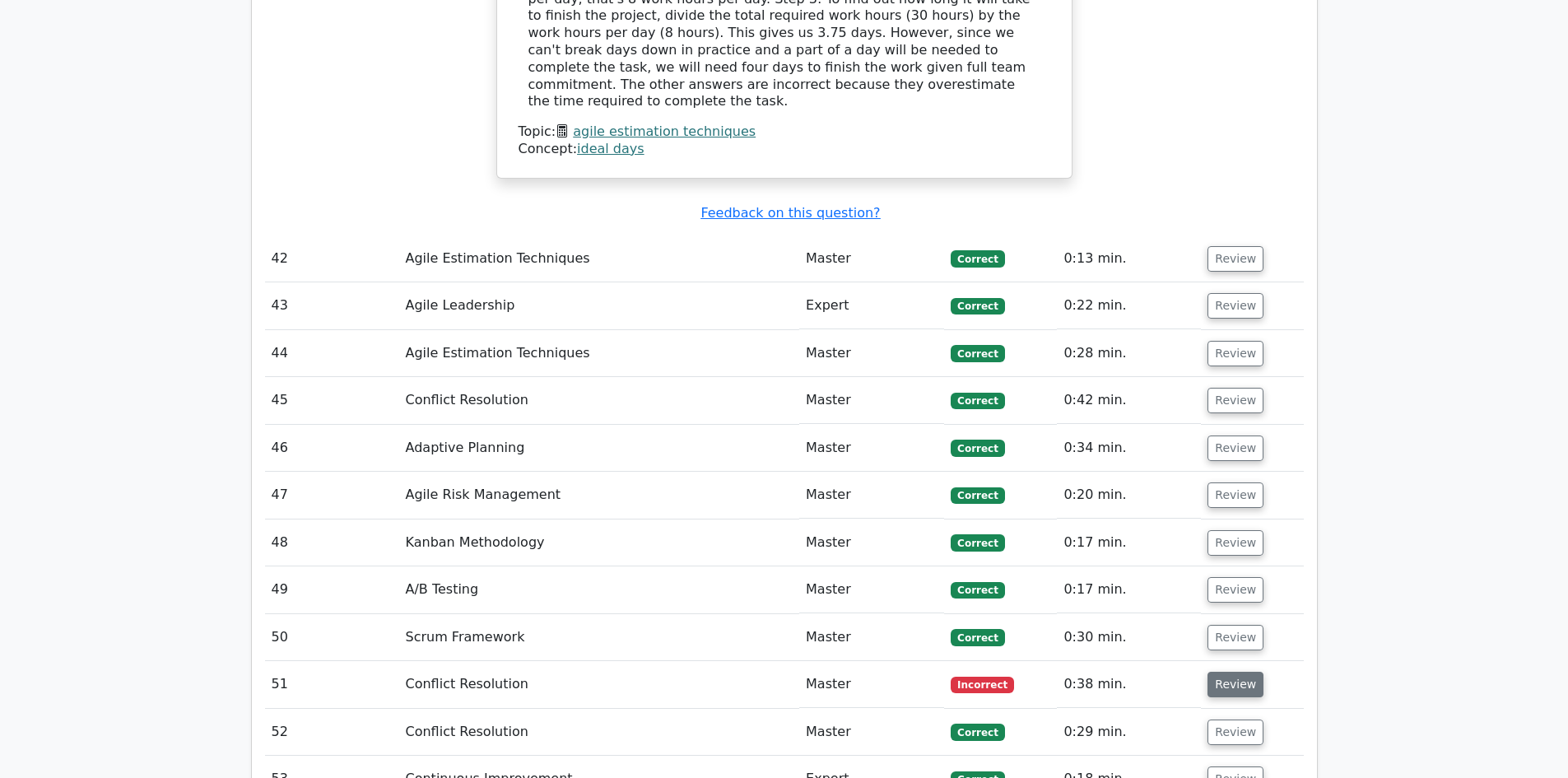
click at [1224, 672] on button "Review" at bounding box center [1235, 684] width 56 height 26
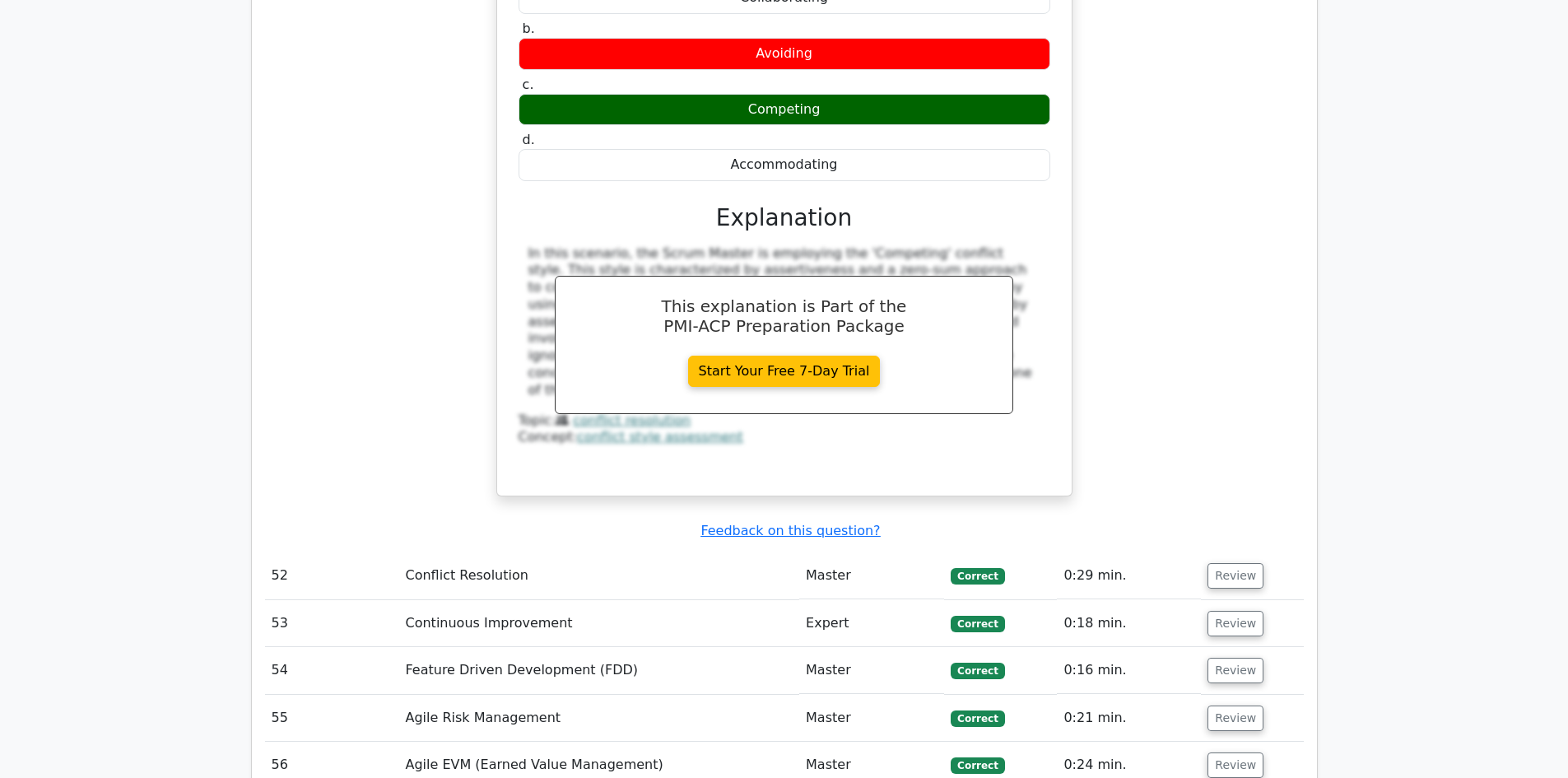
scroll to position [9796, 0]
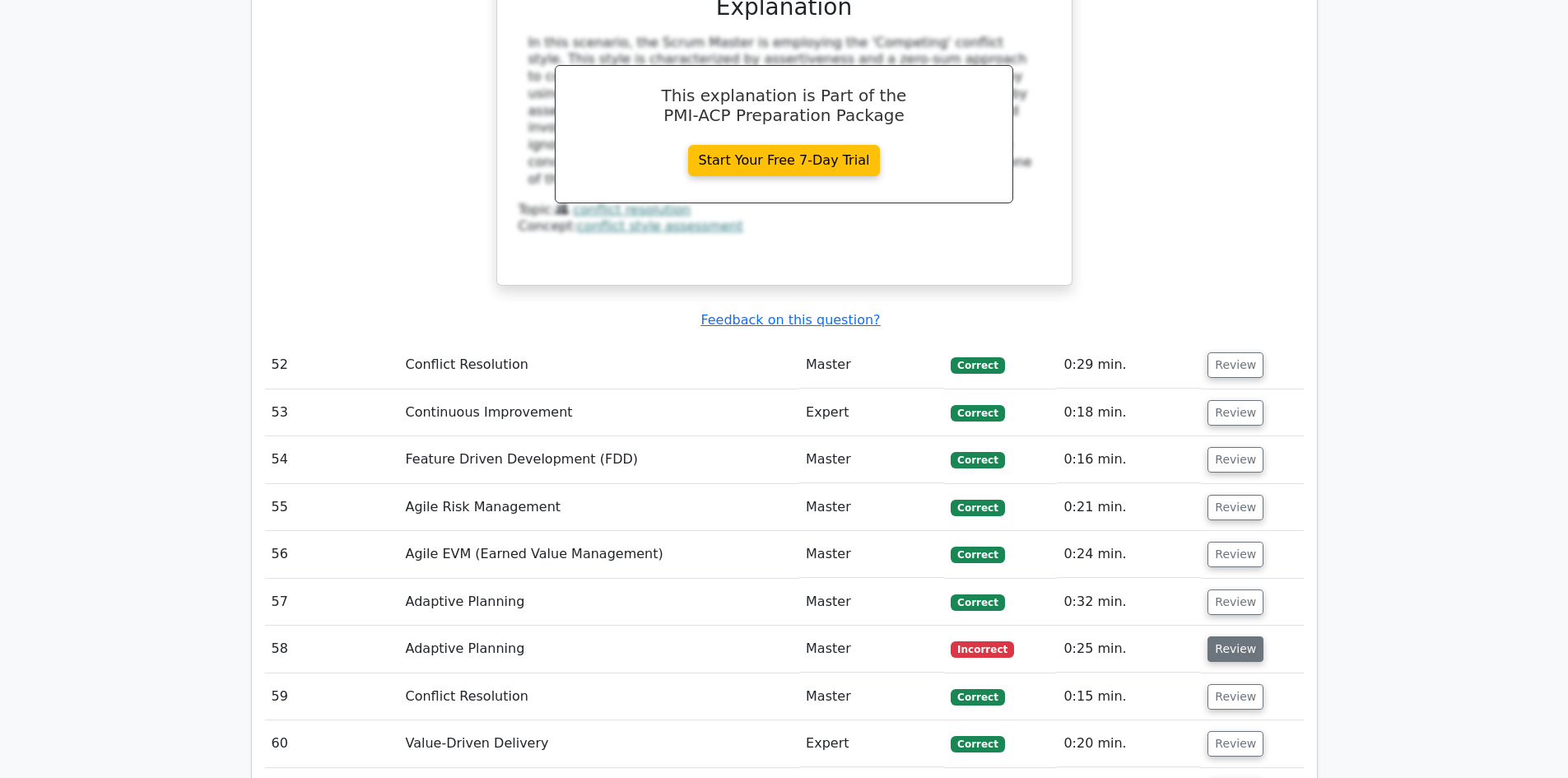
click at [1228, 636] on button "Review" at bounding box center [1235, 649] width 56 height 26
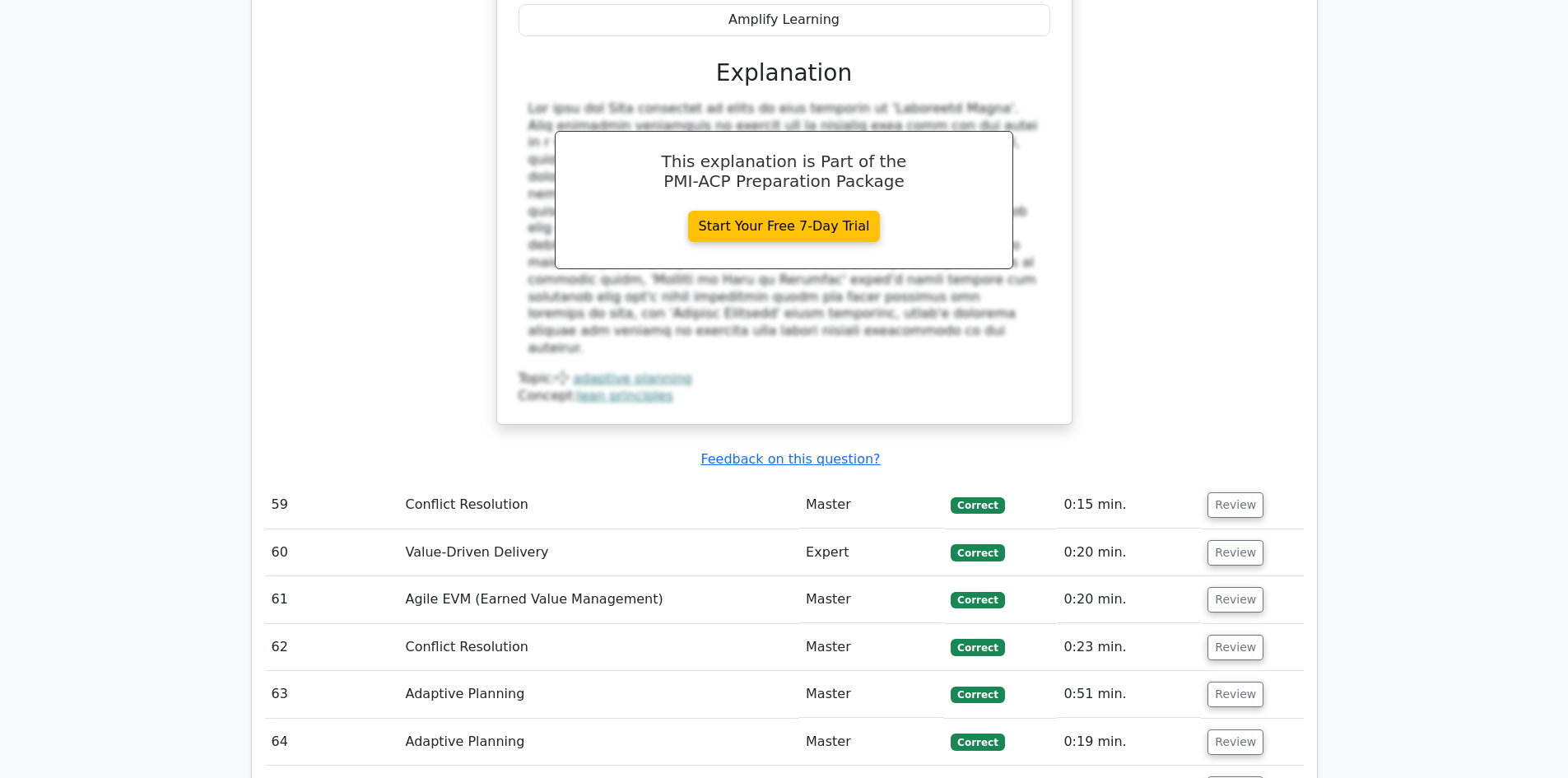
scroll to position [11031, 0]
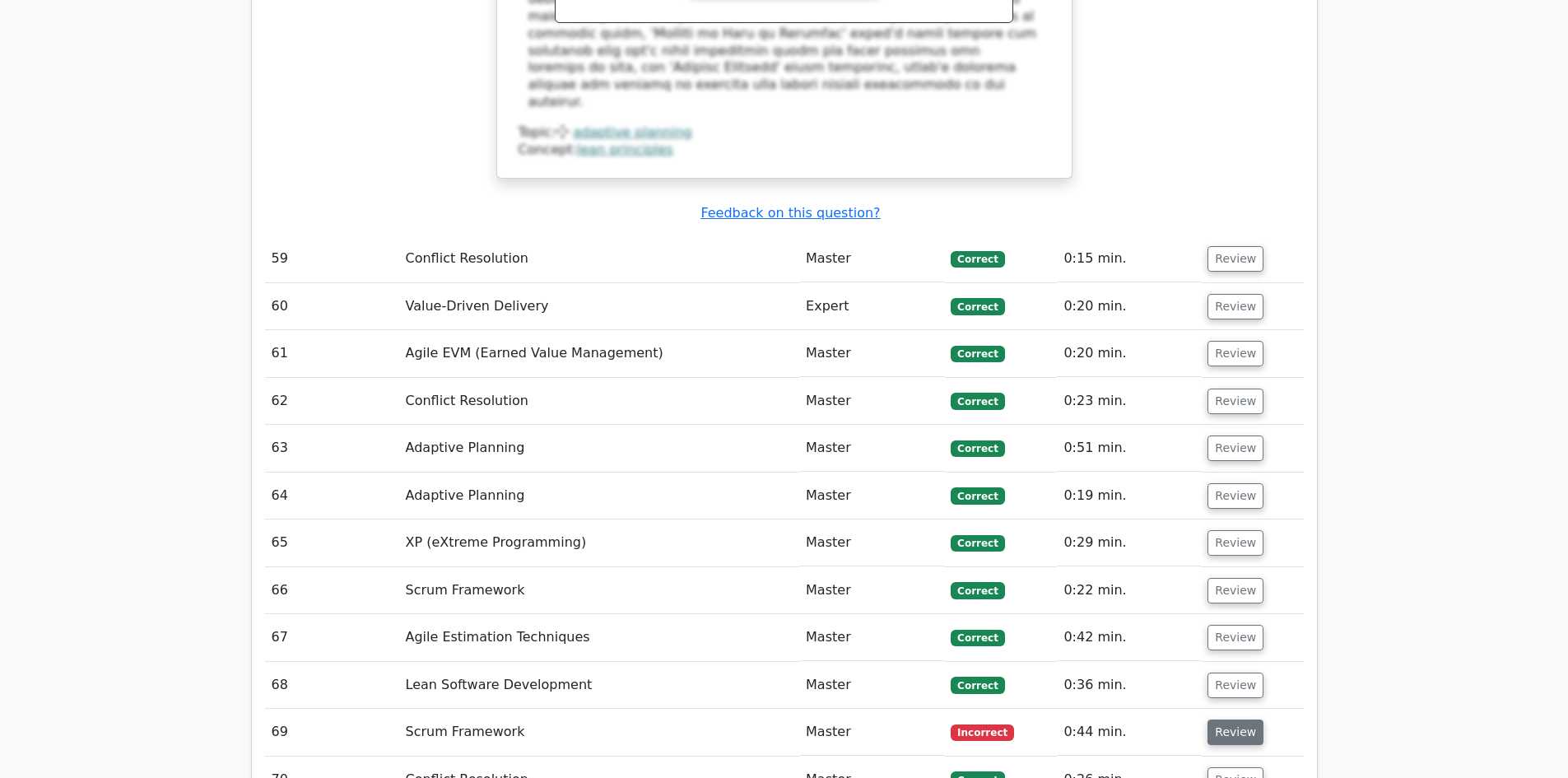
click at [1234, 720] on button "Review" at bounding box center [1235, 732] width 56 height 26
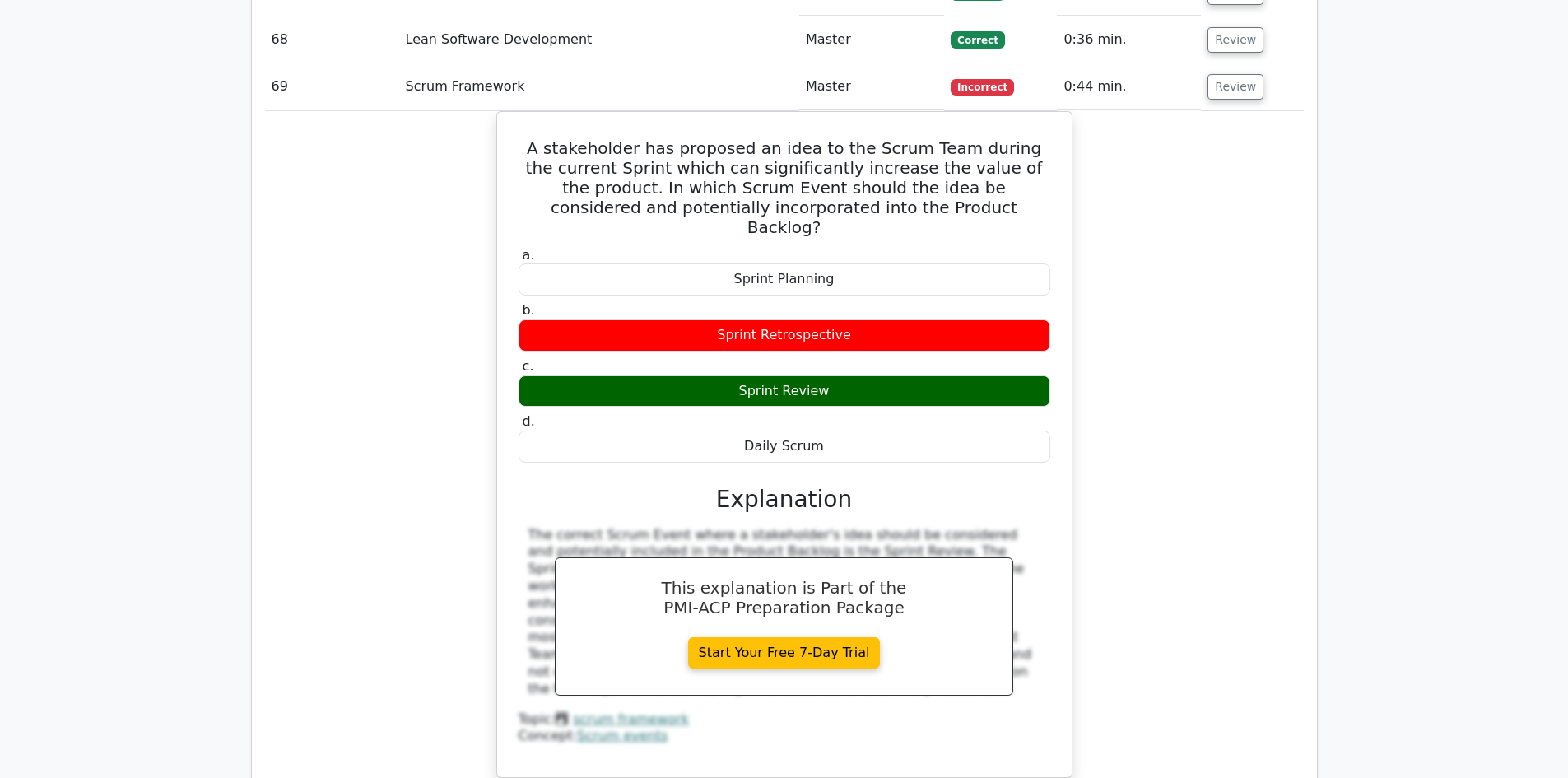
scroll to position [11854, 0]
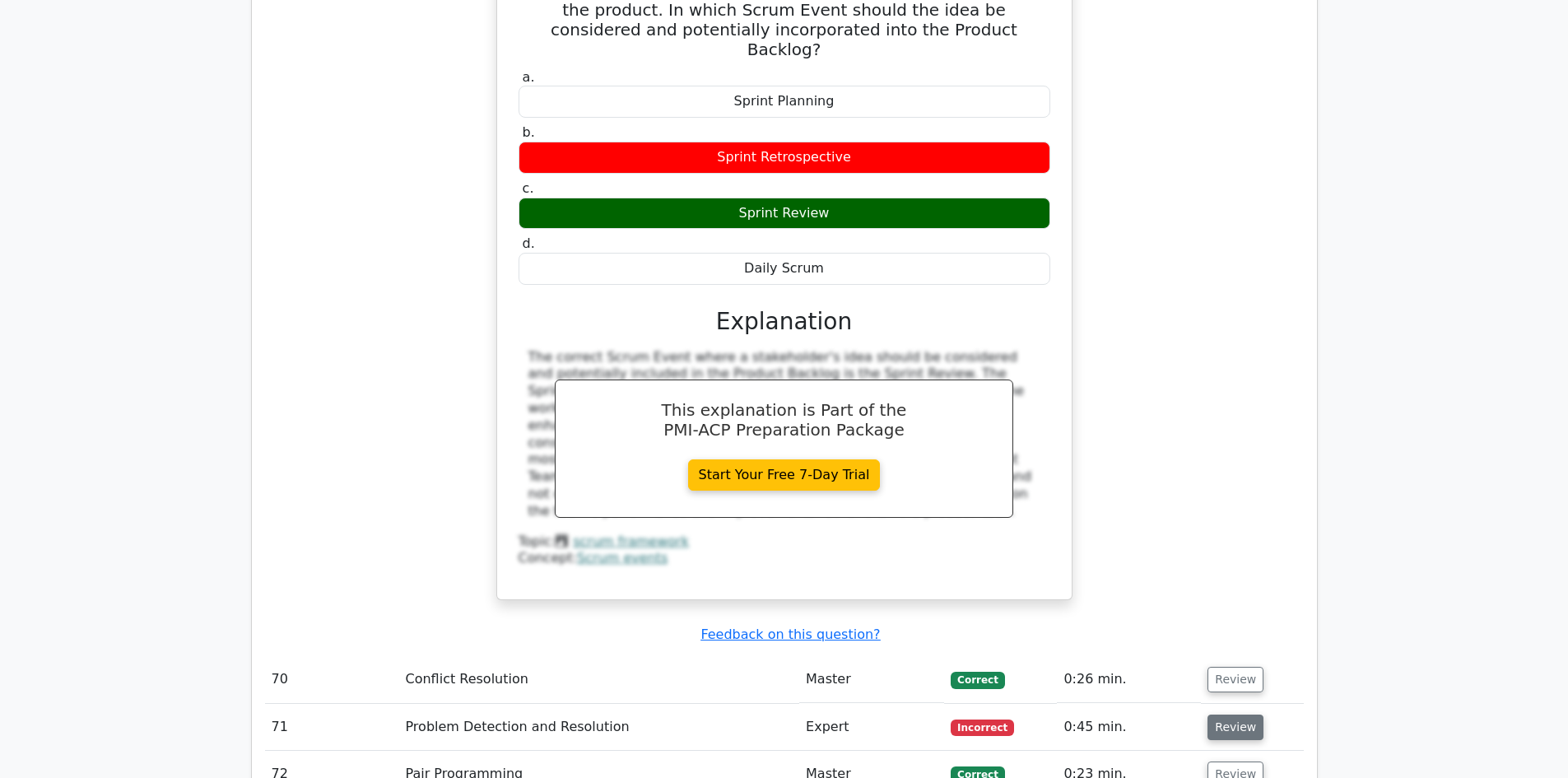
click at [1215, 715] on button "Review" at bounding box center [1235, 727] width 56 height 26
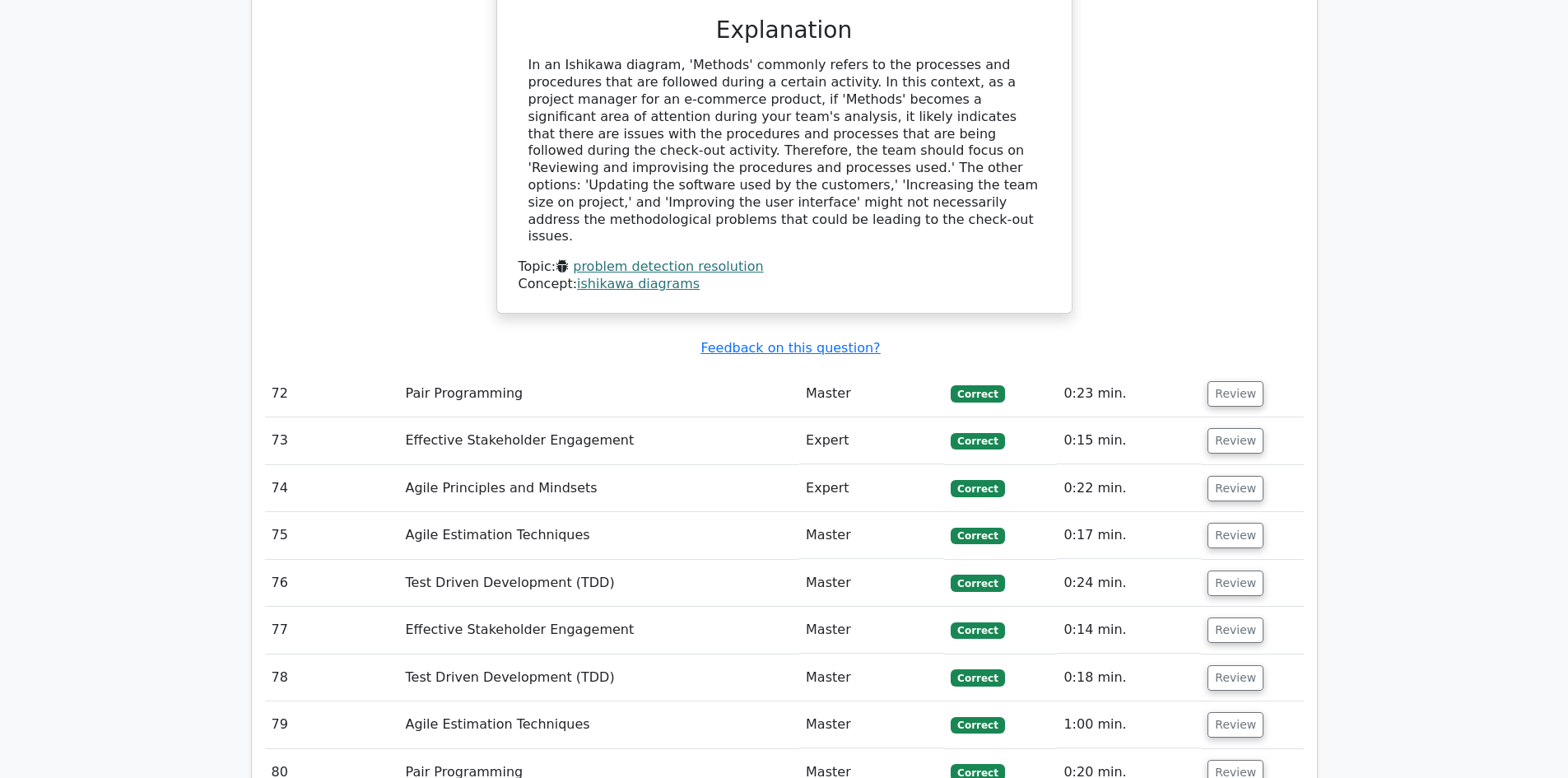
scroll to position [13089, 0]
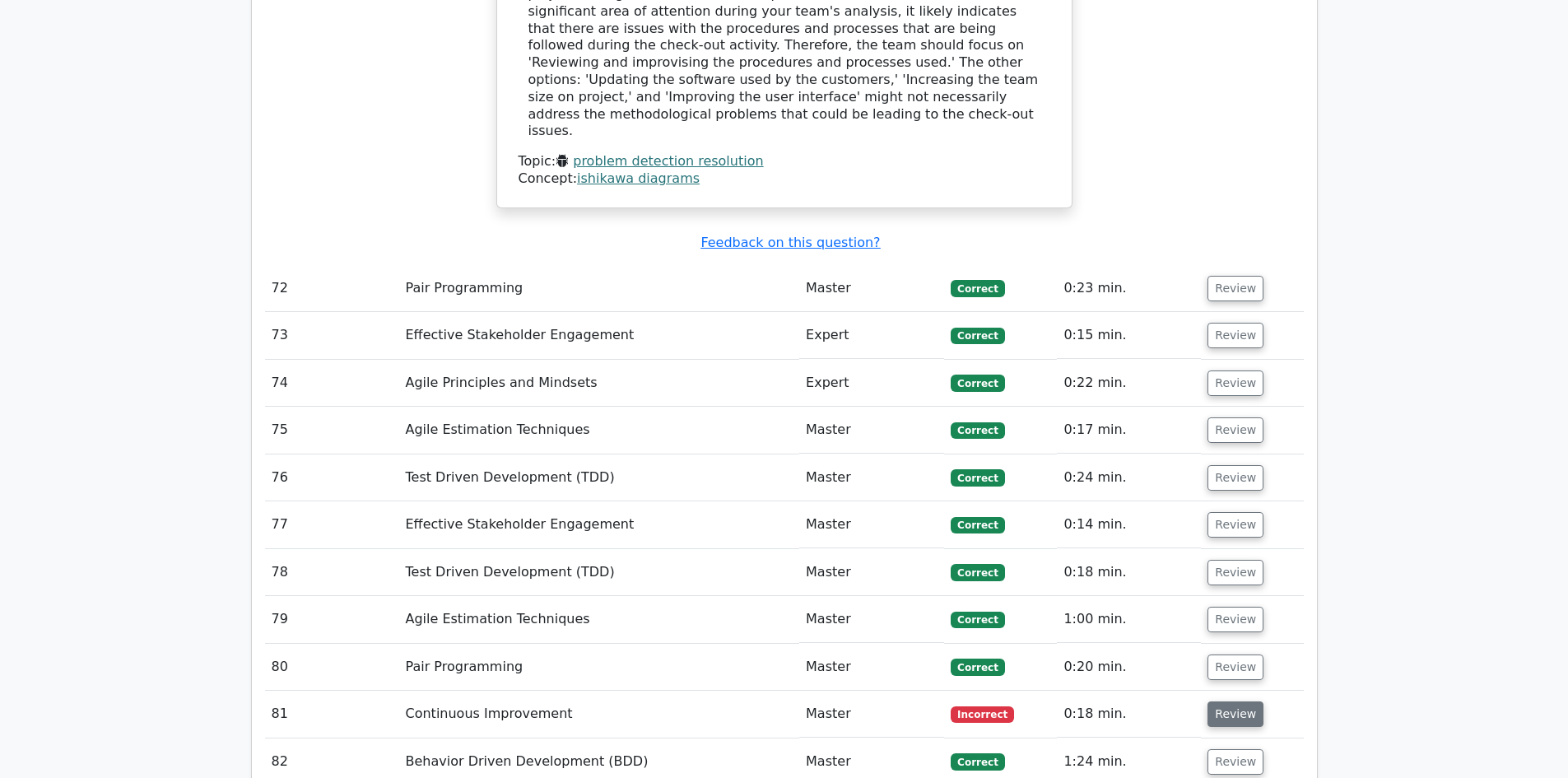
click at [1230, 701] on button "Review" at bounding box center [1235, 714] width 56 height 26
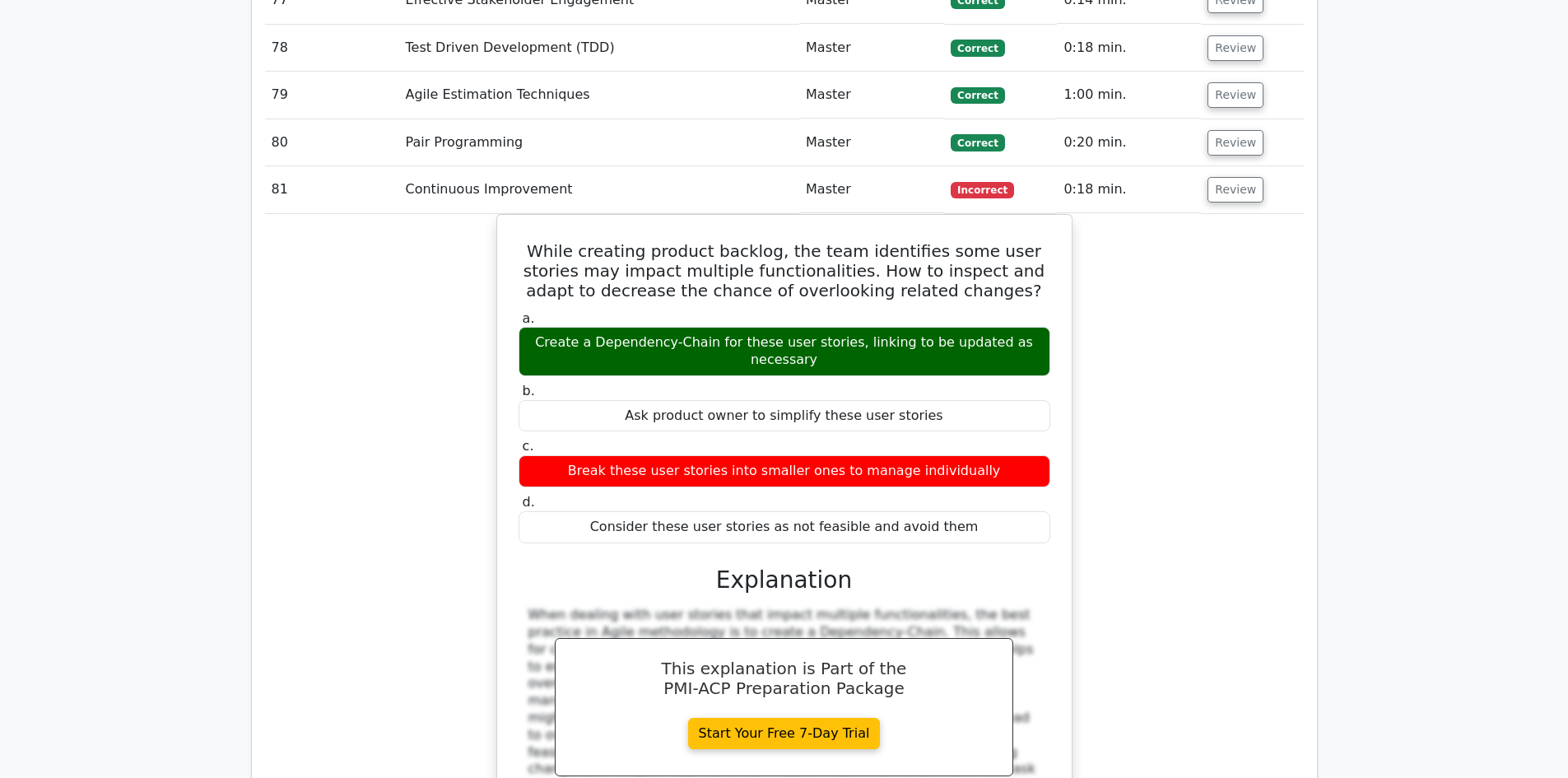
scroll to position [13830, 0]
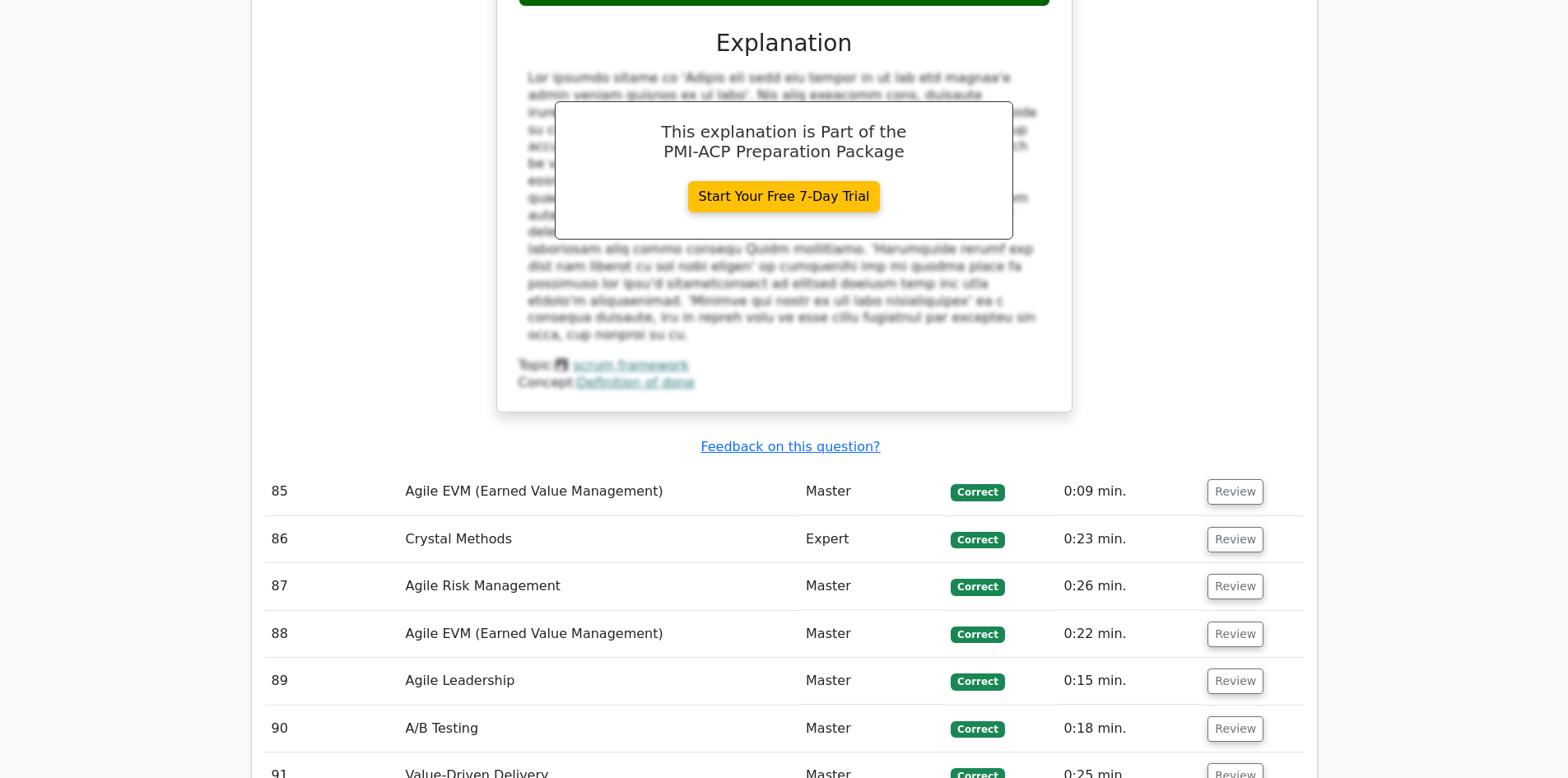
scroll to position [15228, 0]
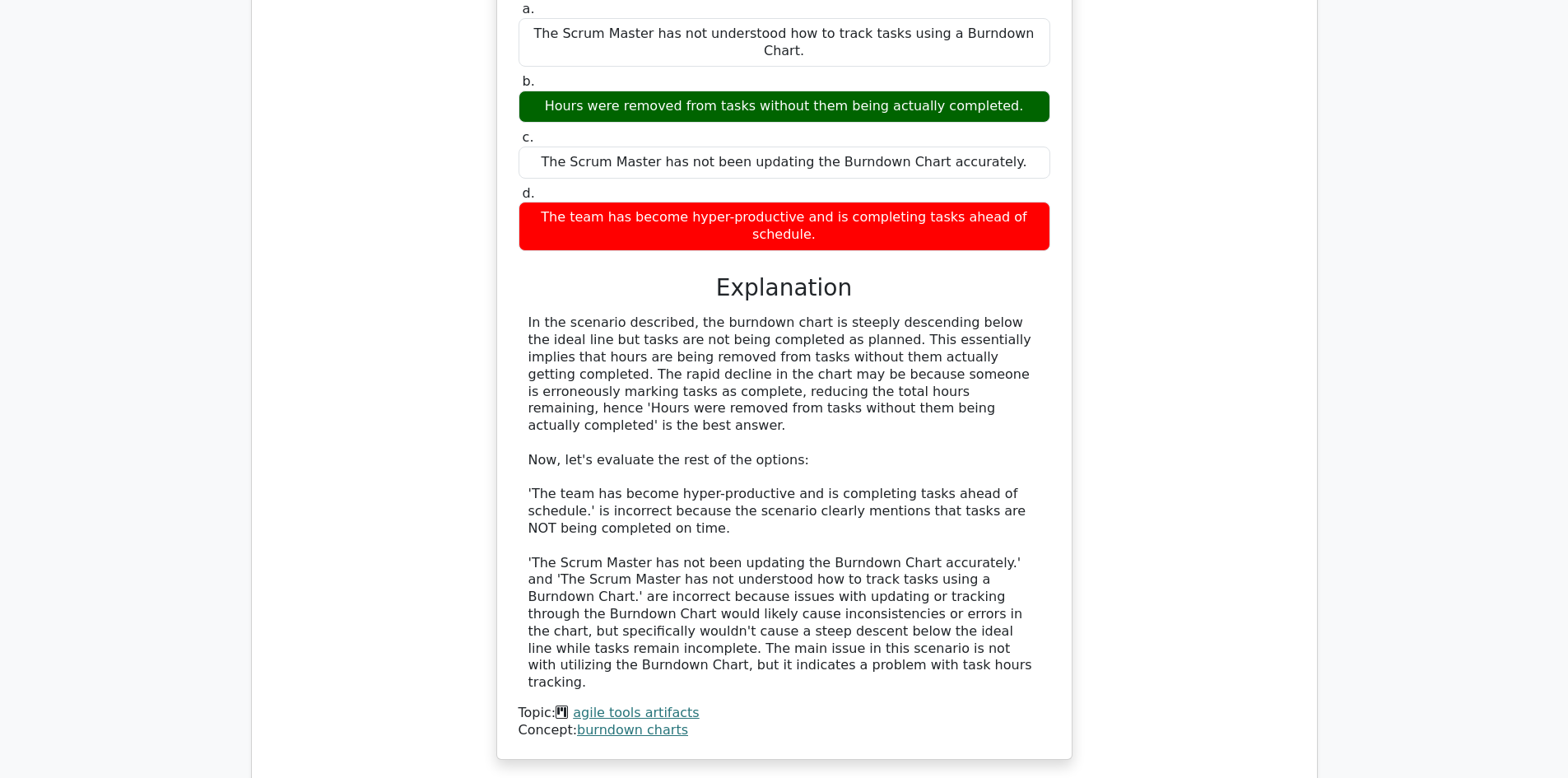
scroll to position [16299, 0]
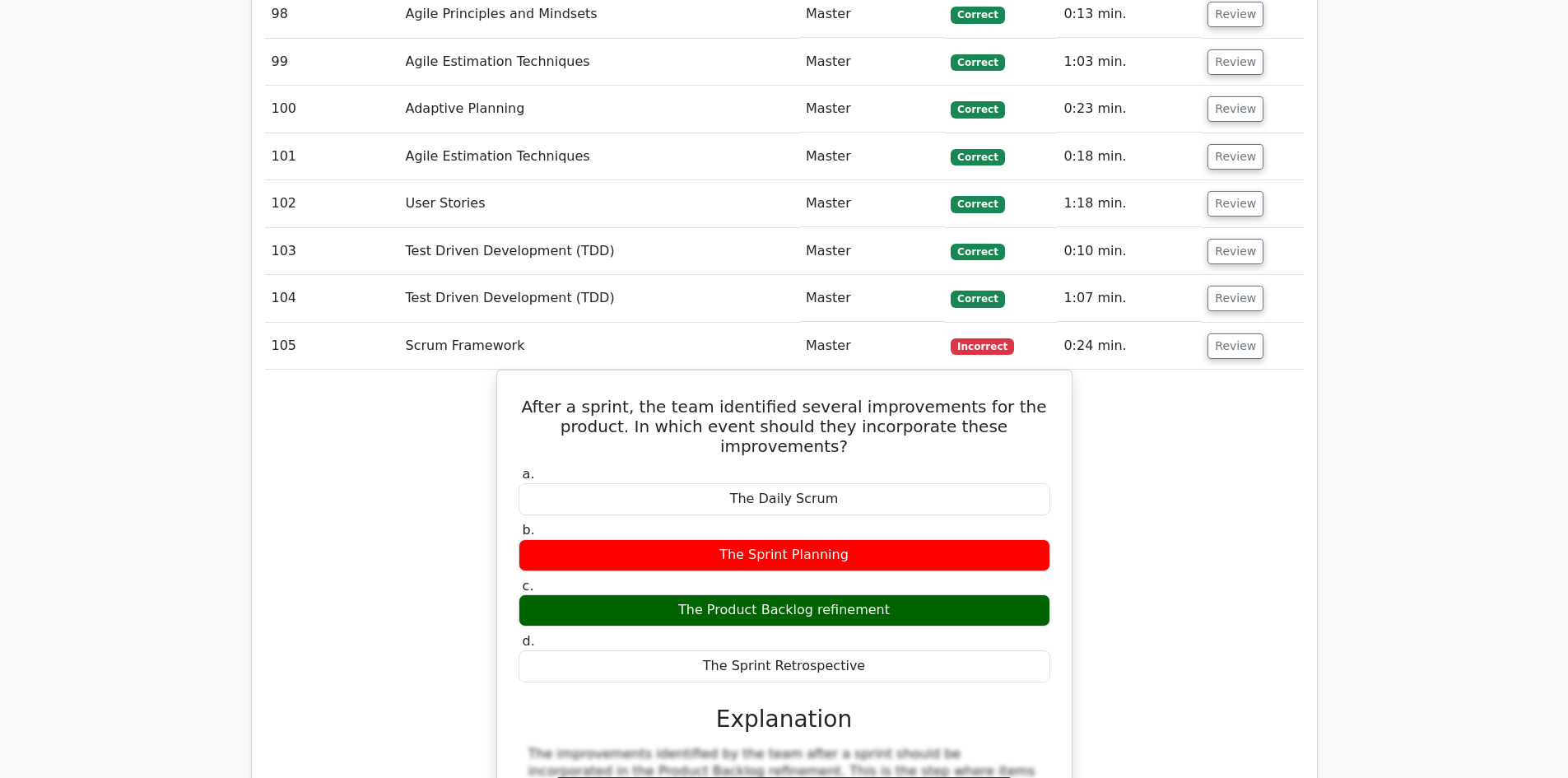
scroll to position [17369, 0]
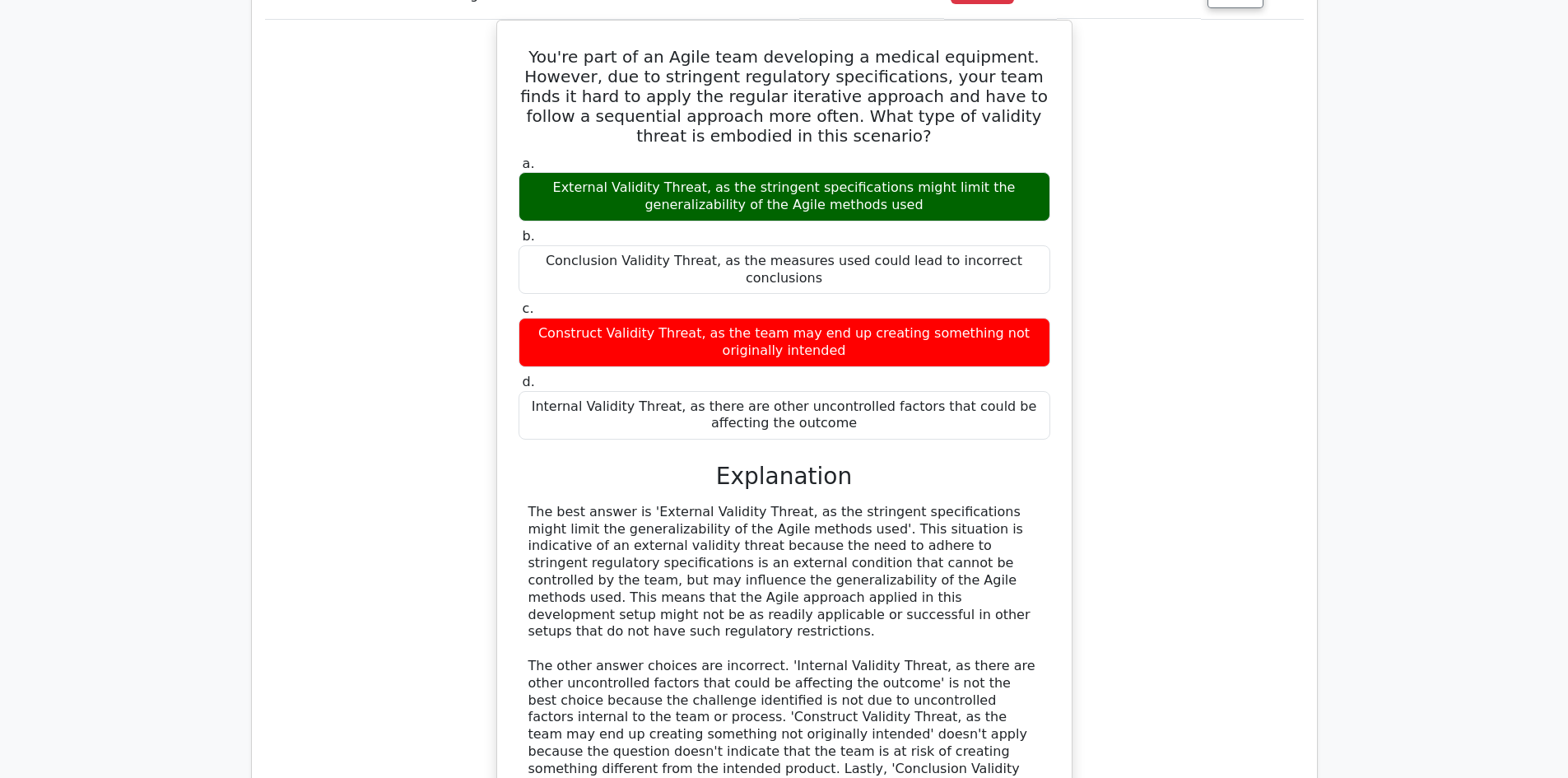
scroll to position [18357, 0]
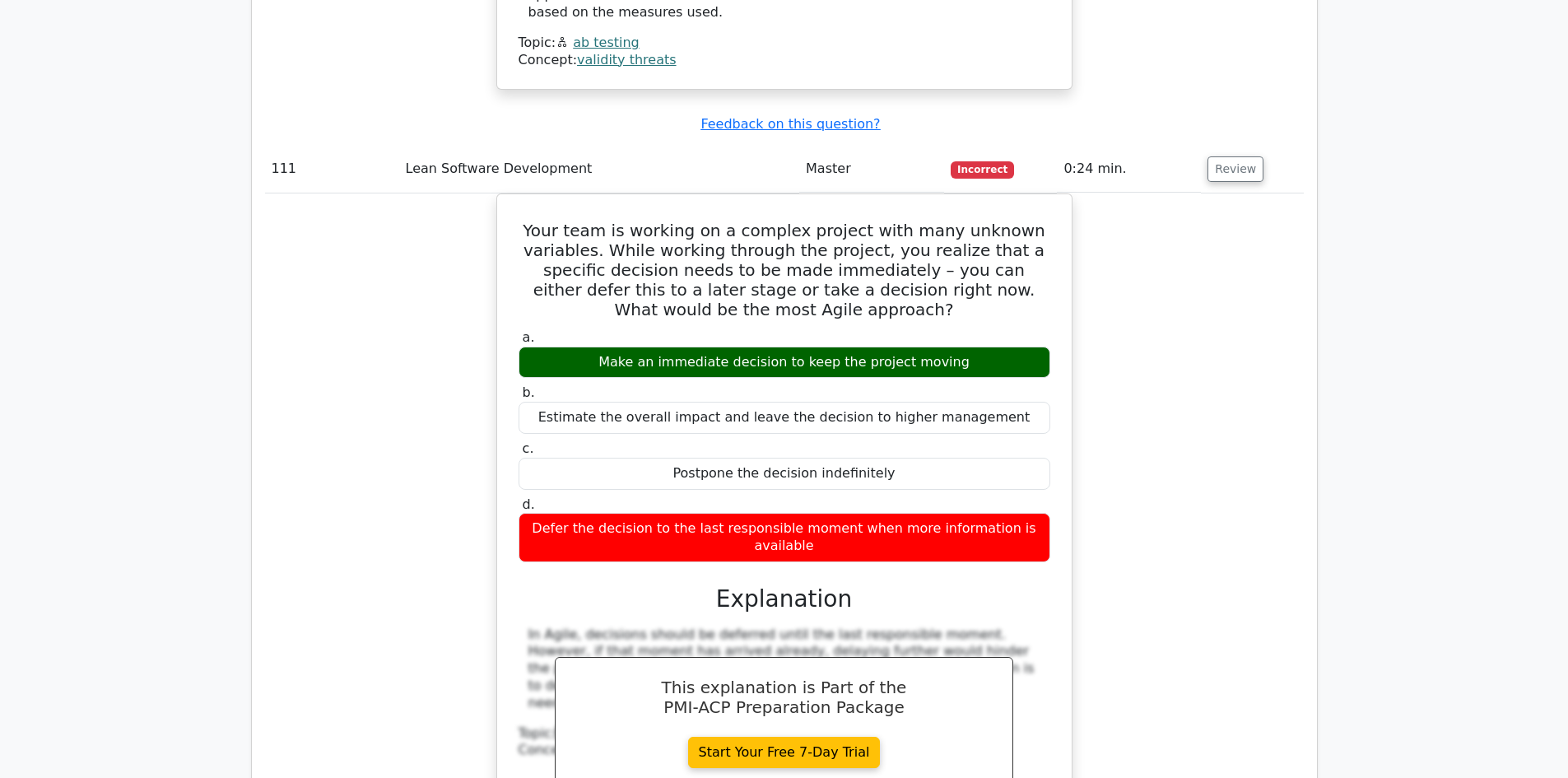
scroll to position [19345, 0]
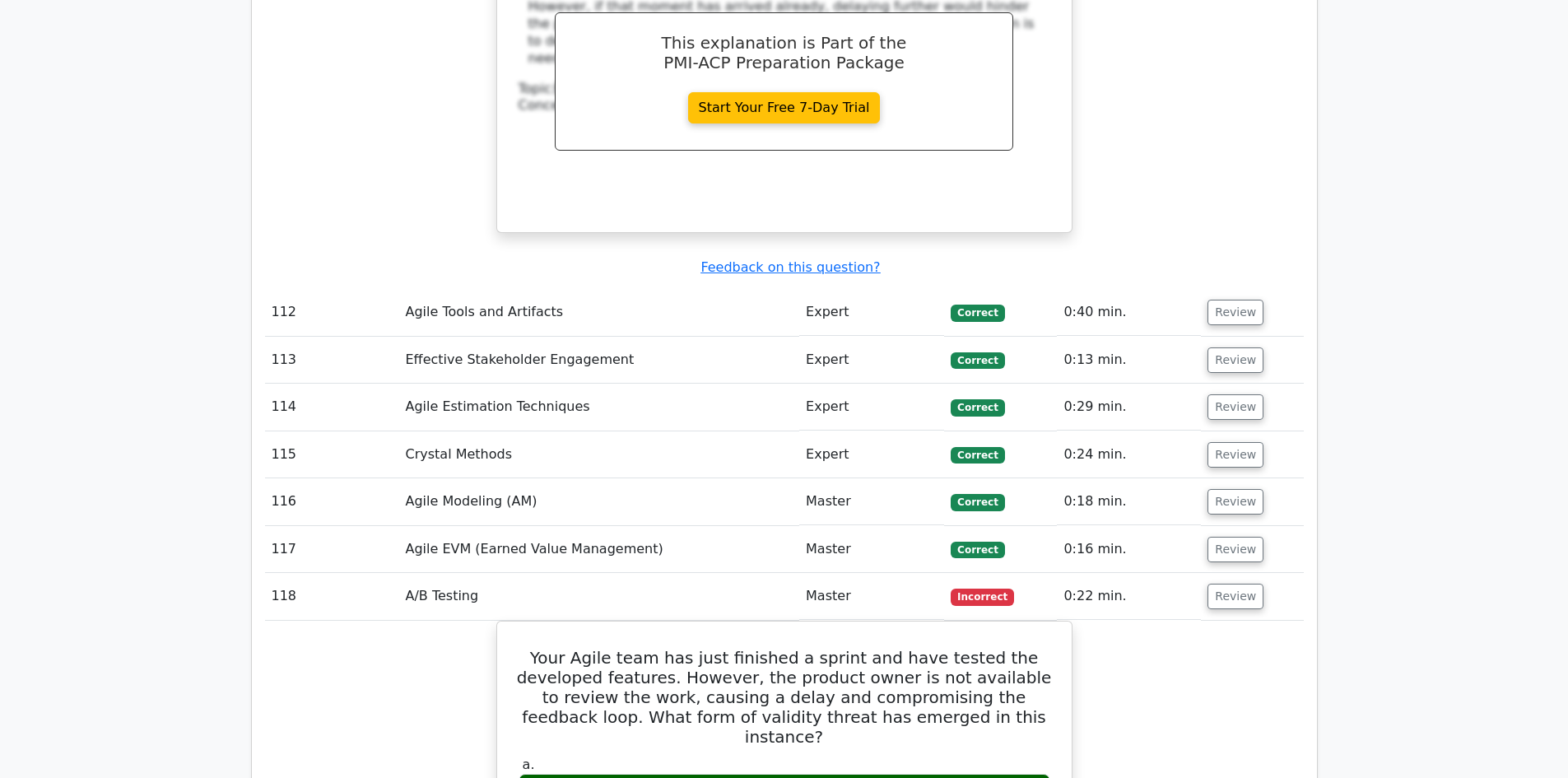
scroll to position [20085, 0]
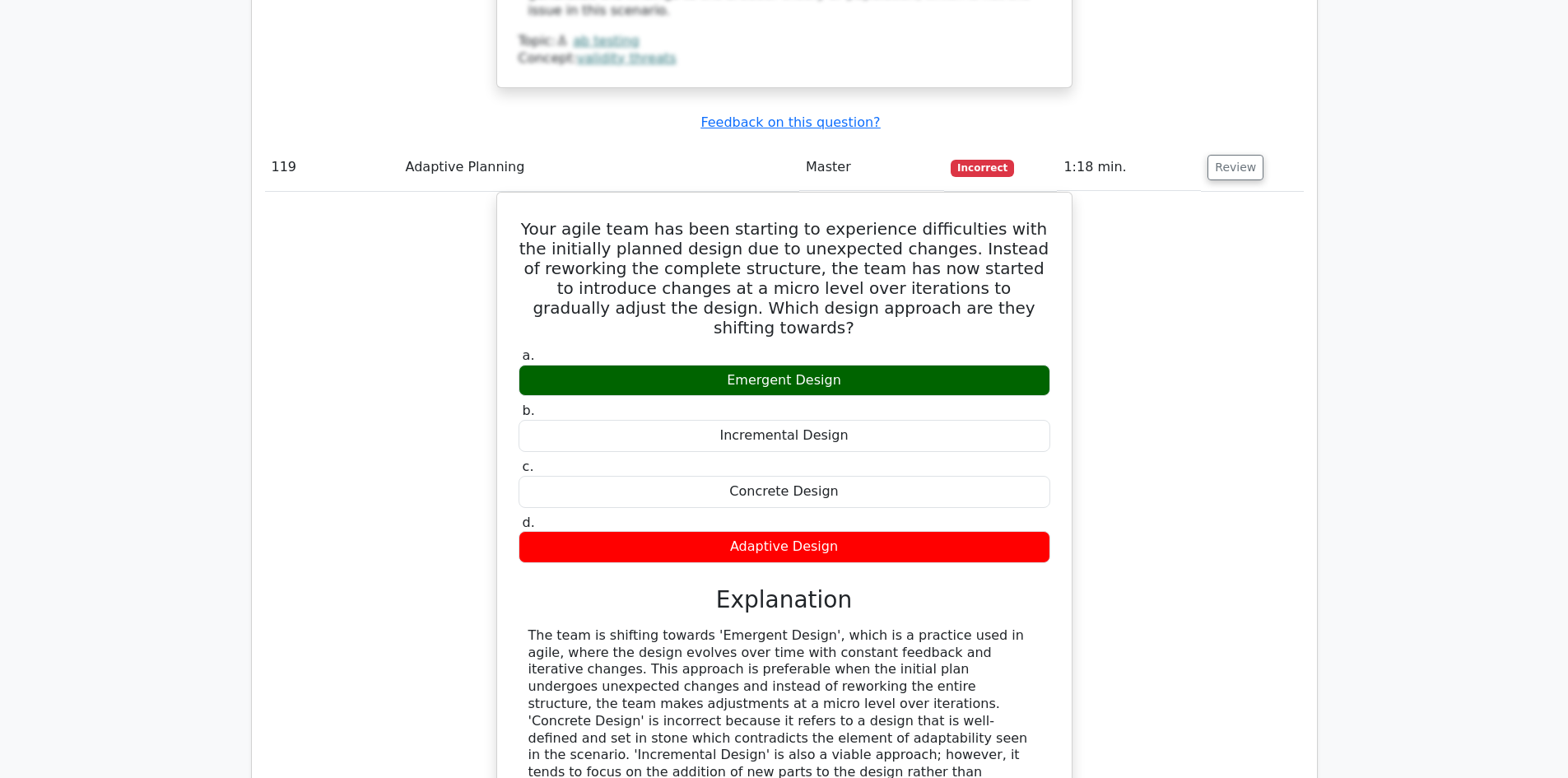
scroll to position [21328, 0]
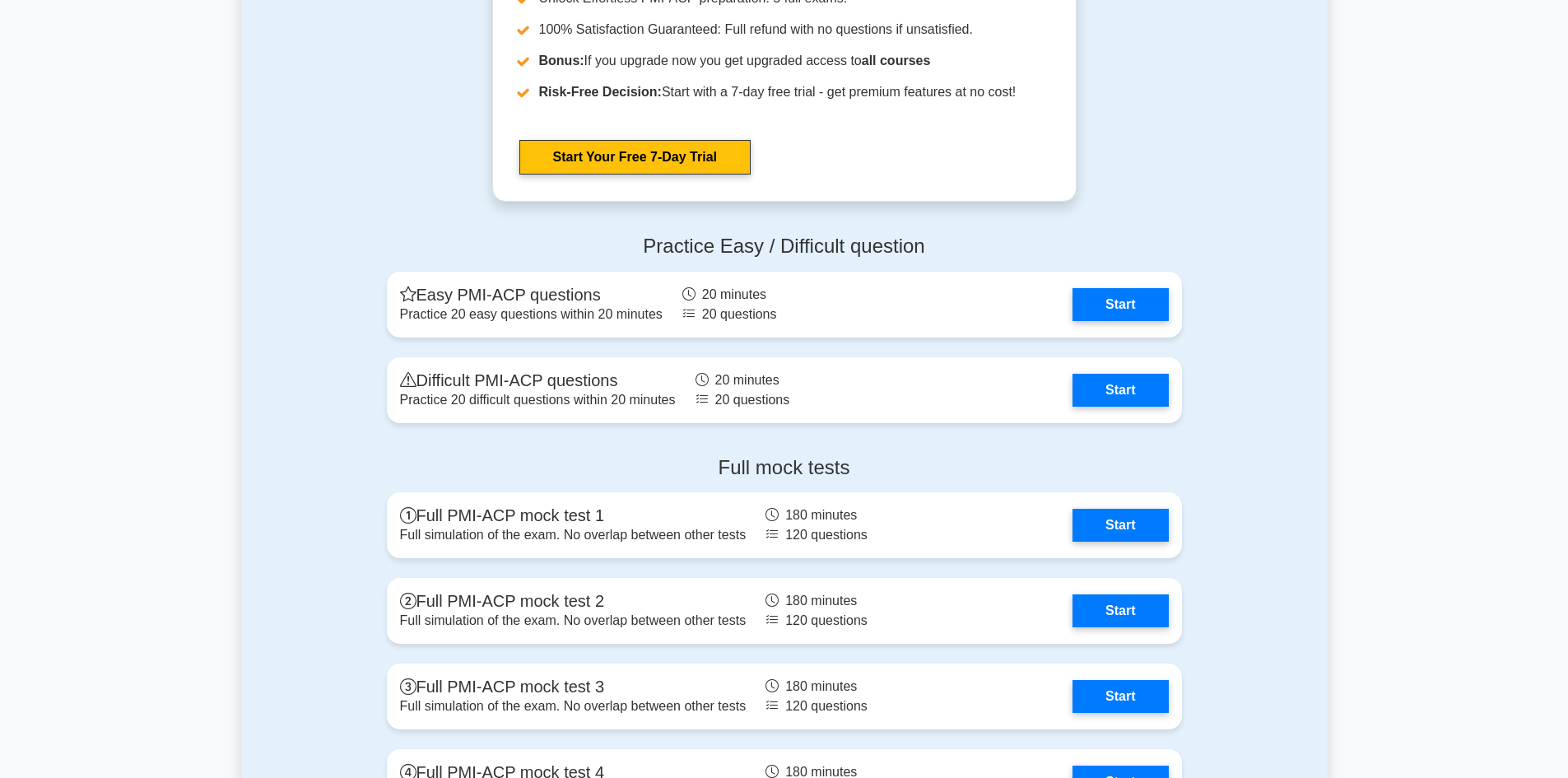
scroll to position [5022, 0]
